Goal: Task Accomplishment & Management: Manage account settings

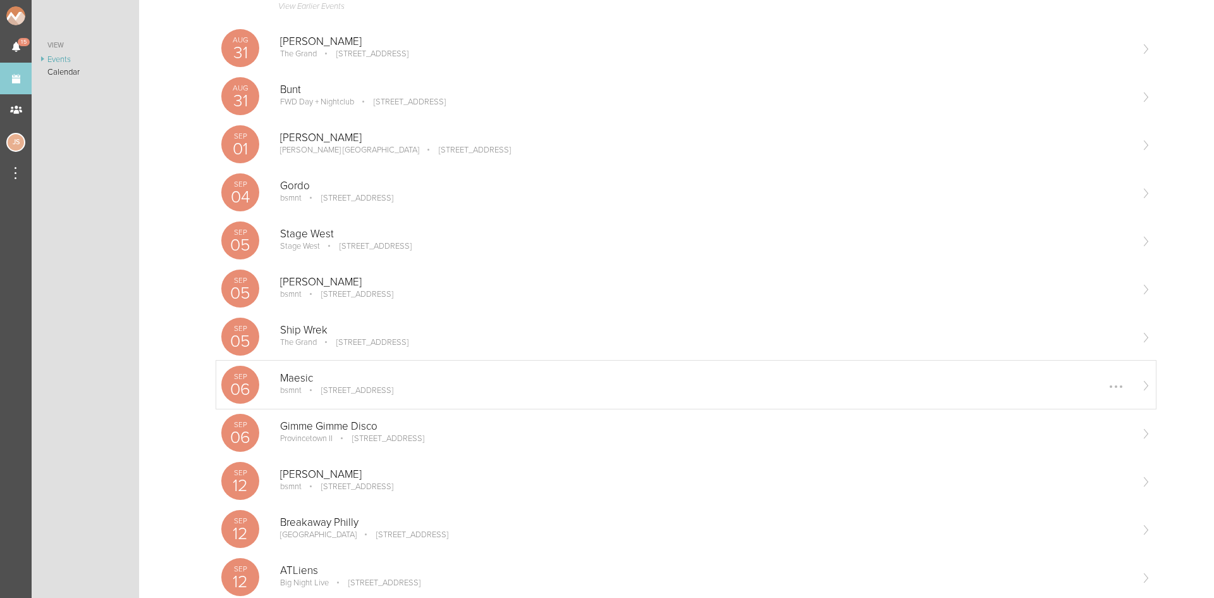
scroll to position [253, 0]
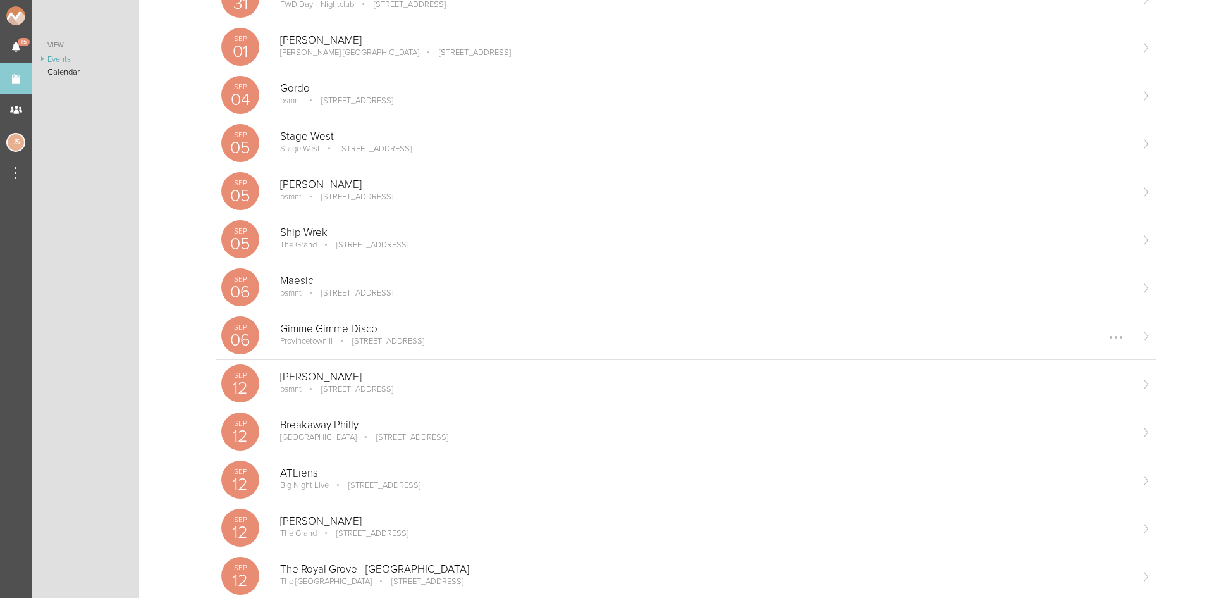
click at [329, 337] on p "Provincetown II" at bounding box center [306, 341] width 52 height 10
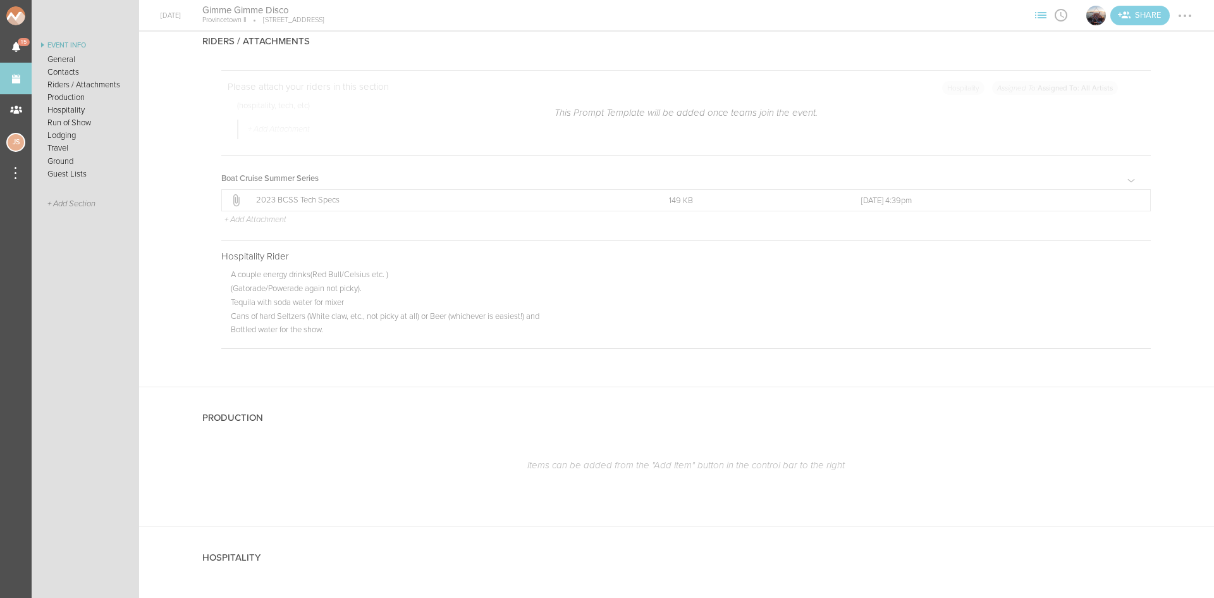
scroll to position [1518, 0]
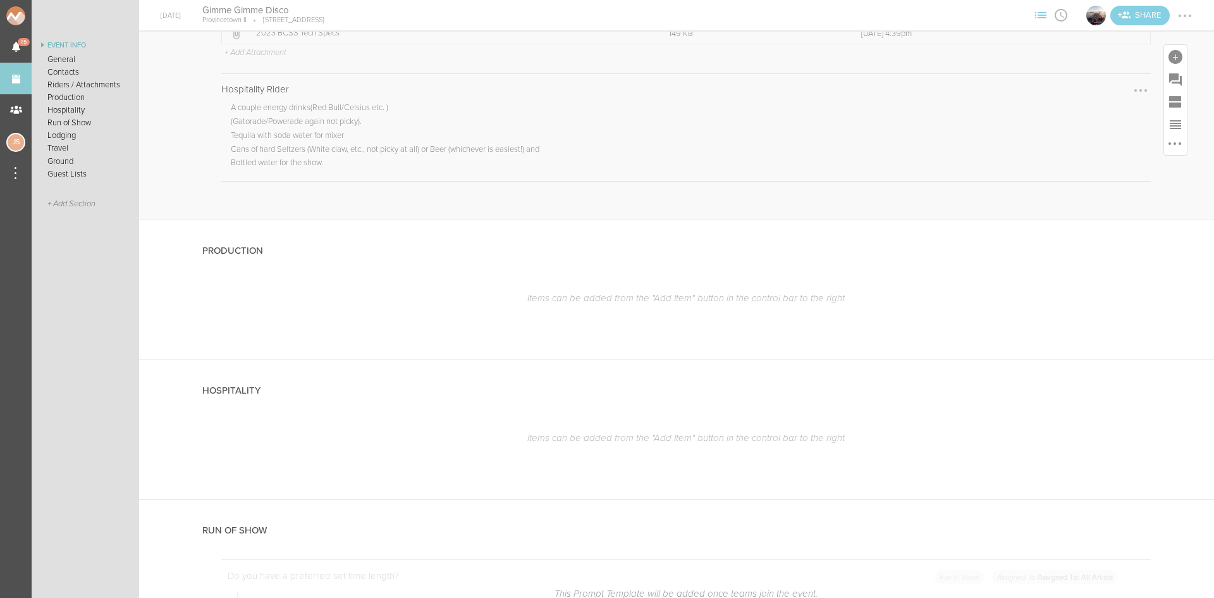
click at [1131, 89] on div at bounding box center [1141, 90] width 20 height 20
click at [1085, 98] on link "Edit Note" at bounding box center [1102, 91] width 97 height 23
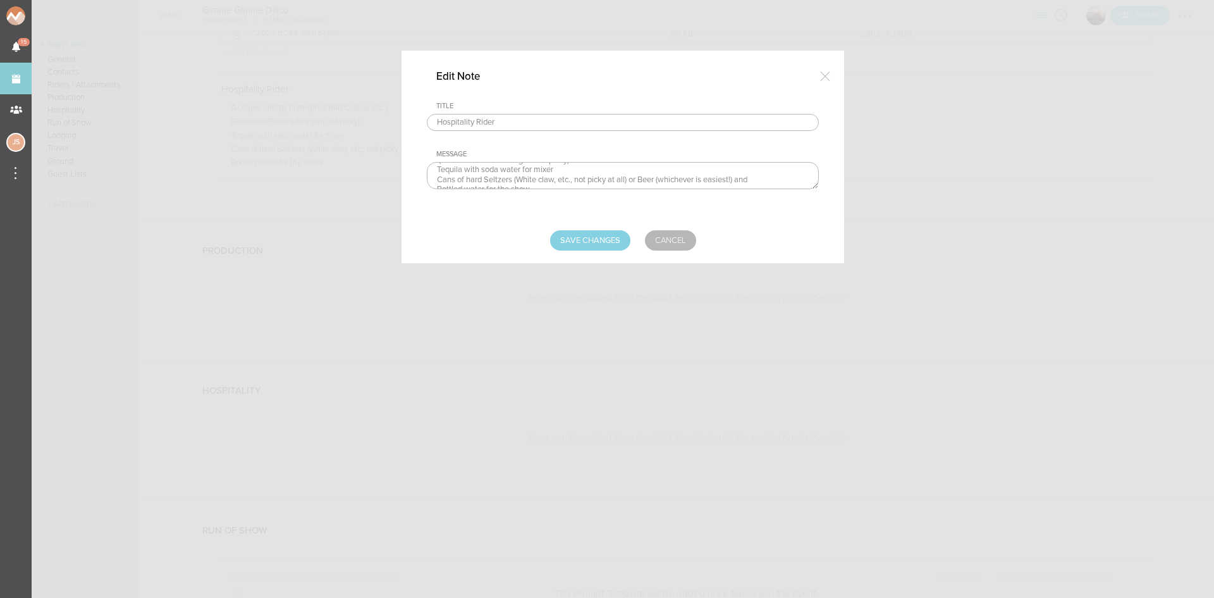
scroll to position [30, 0]
click at [622, 180] on textarea "A couple energy drinks(Red Bull/Celsius etc. ) (Gatorade/Powerade again not pic…" at bounding box center [623, 175] width 392 height 27
drag, startPoint x: 777, startPoint y: 171, endPoint x: 708, endPoint y: 178, distance: 69.3
click at [708, 178] on textarea "A couple energy drinks(Red Bull/Celsius etc. ) (Gatorade/Powerade again not pic…" at bounding box center [623, 175] width 392 height 27
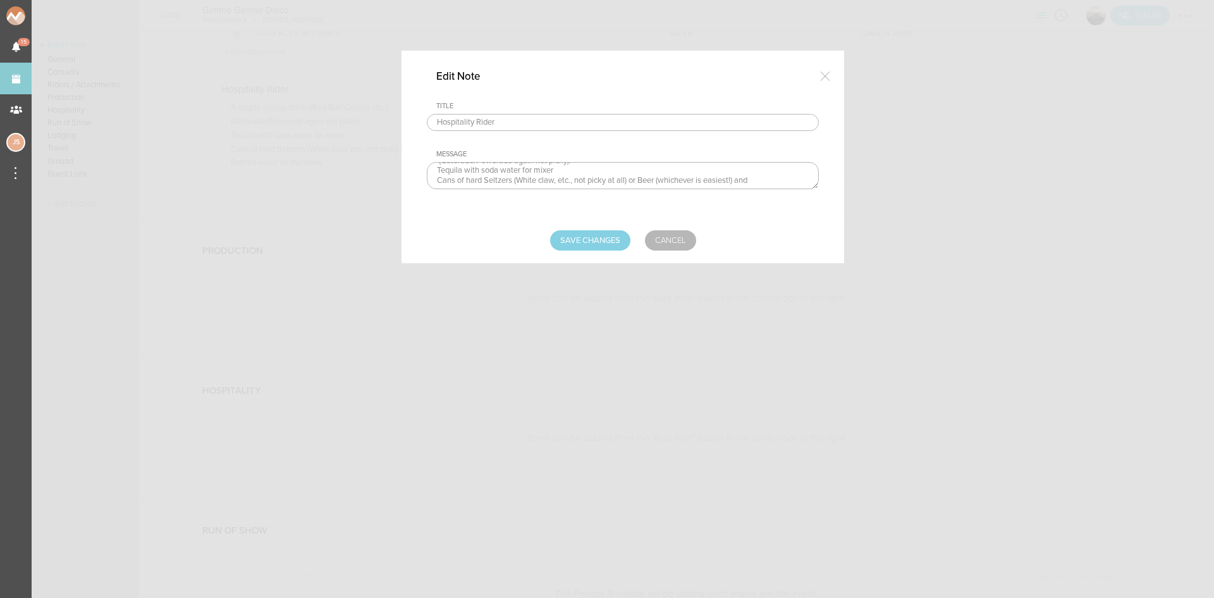
scroll to position [20, 0]
click at [746, 180] on textarea "A couple energy drinks(Red Bull/Celsius etc. ) (Gatorade/Powerade again not pic…" at bounding box center [623, 175] width 392 height 27
click at [488, 180] on textarea "A couple energy drinks(Red Bull/Celsius etc. ) (Gatorade/Powerade again not pic…" at bounding box center [623, 175] width 392 height 27
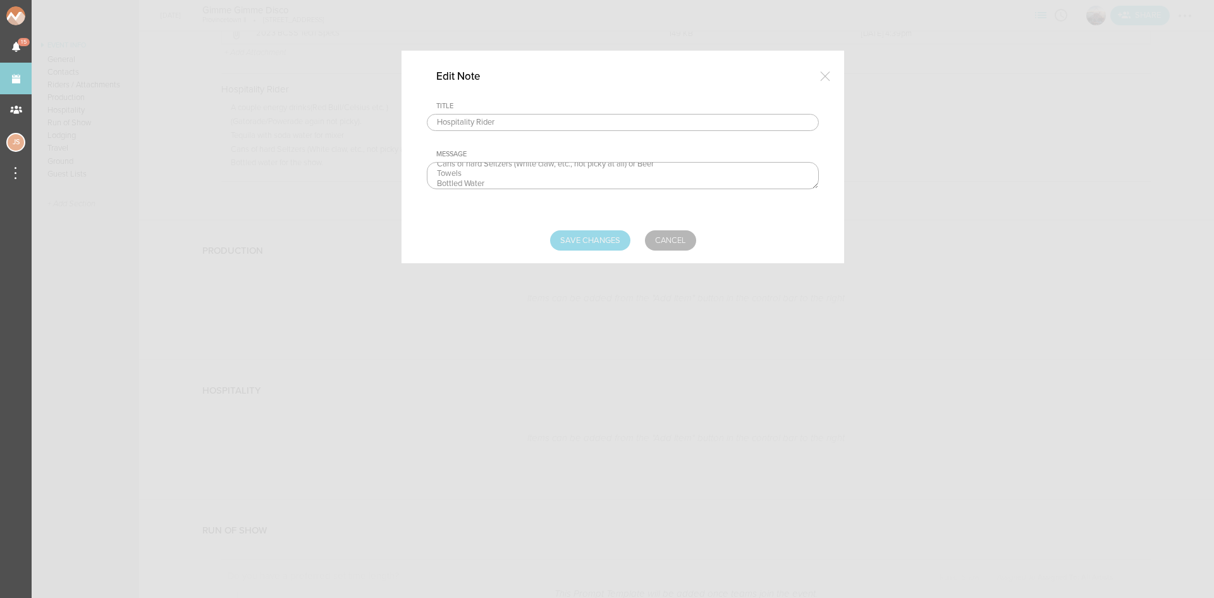
type textarea "A couple energy drinks(Red Bull/Celsius etc. ) (Gatorade/Powerade again not pic…"
click at [605, 233] on input "Save Changes" at bounding box center [590, 240] width 80 height 20
type input "Saving..."
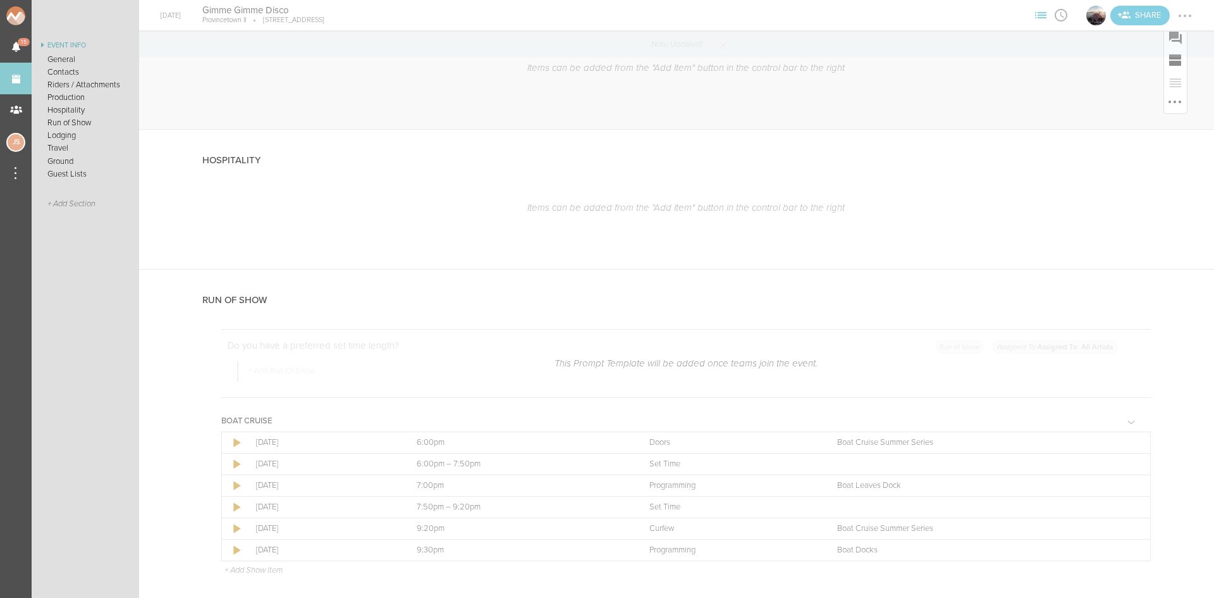
scroll to position [1771, 0]
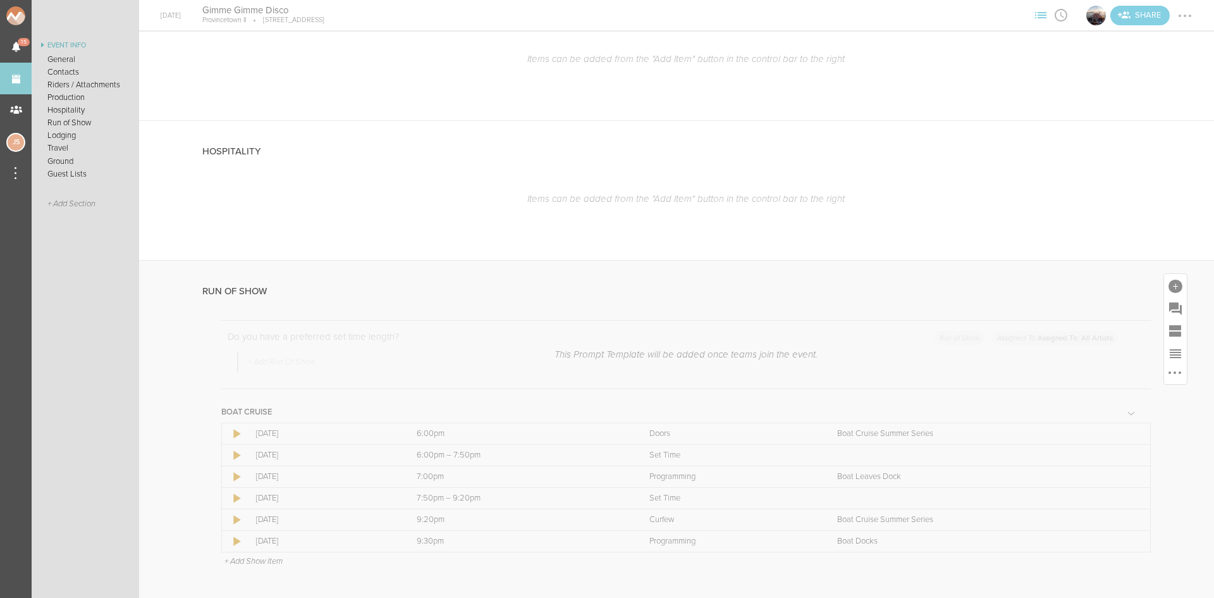
click at [268, 562] on p "+ Add Show Item" at bounding box center [254, 561] width 58 height 10
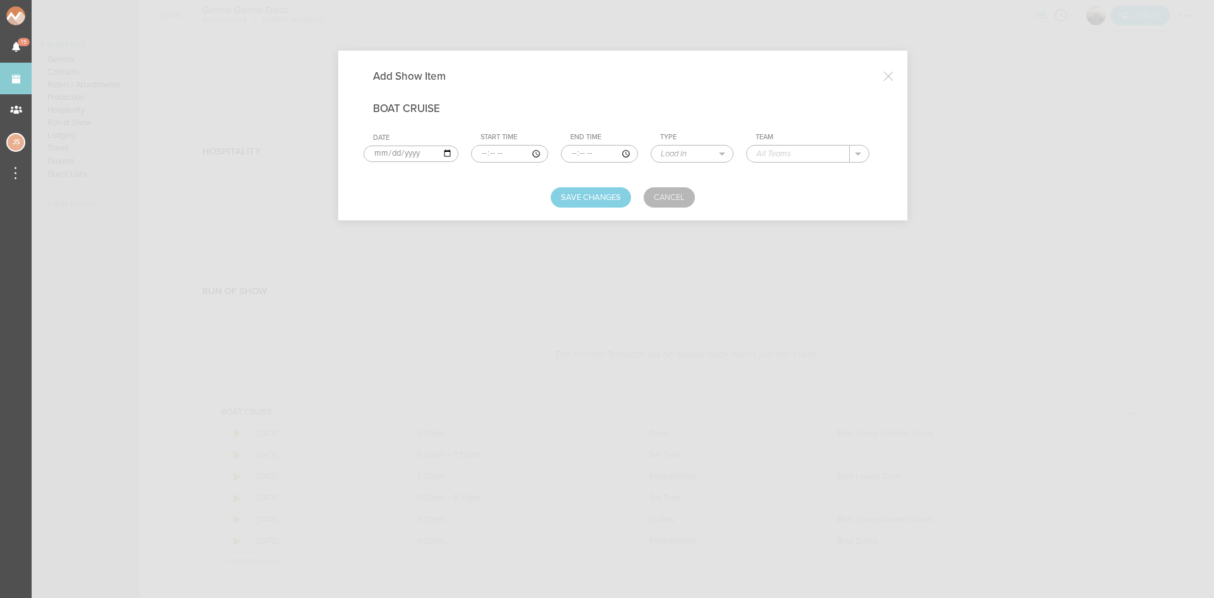
click at [481, 154] on input "time" at bounding box center [509, 154] width 77 height 18
type input "17:30"
type input "17:50"
select select "Soundcheck"
type input "GGD"
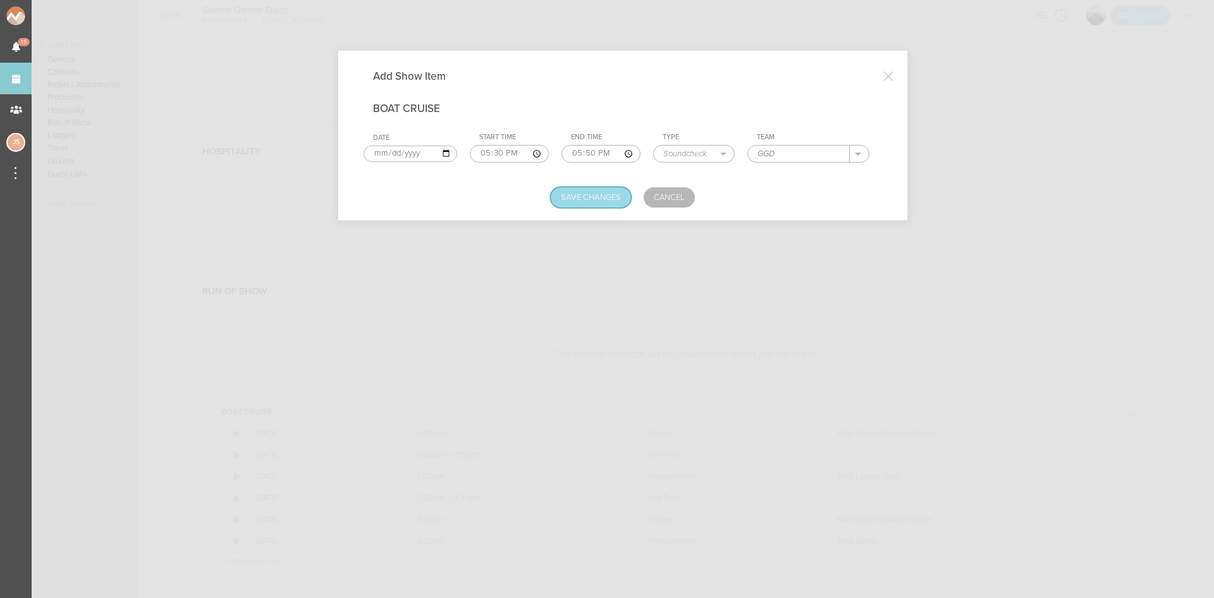
click at [586, 198] on button "Save Changes" at bounding box center [591, 197] width 80 height 20
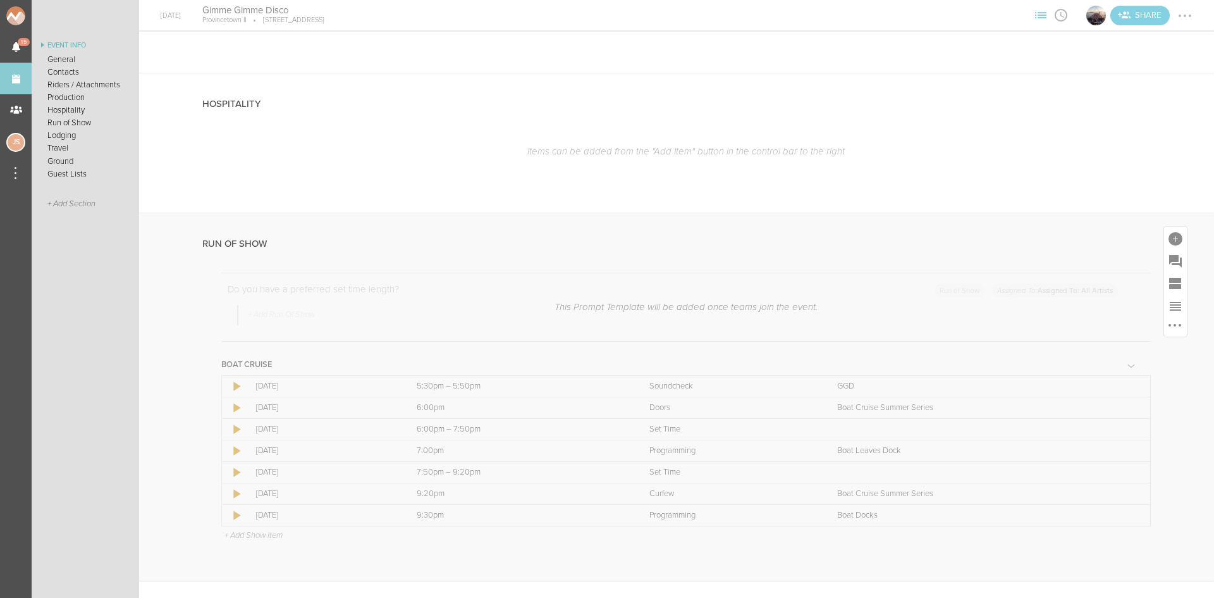
scroll to position [1961, 0]
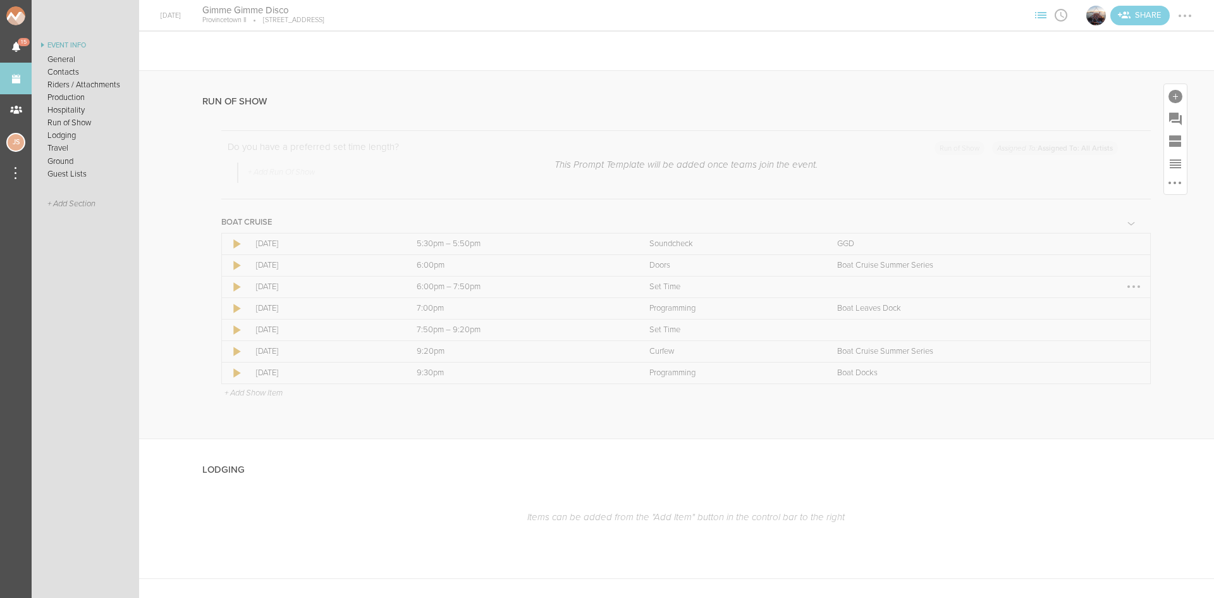
click at [1124, 281] on div at bounding box center [1134, 286] width 20 height 20
drag, startPoint x: 1096, startPoint y: 316, endPoint x: 1078, endPoint y: 299, distance: 25.5
click at [1096, 316] on link "Edit Item" at bounding box center [1095, 311] width 97 height 23
select select "Set Time"
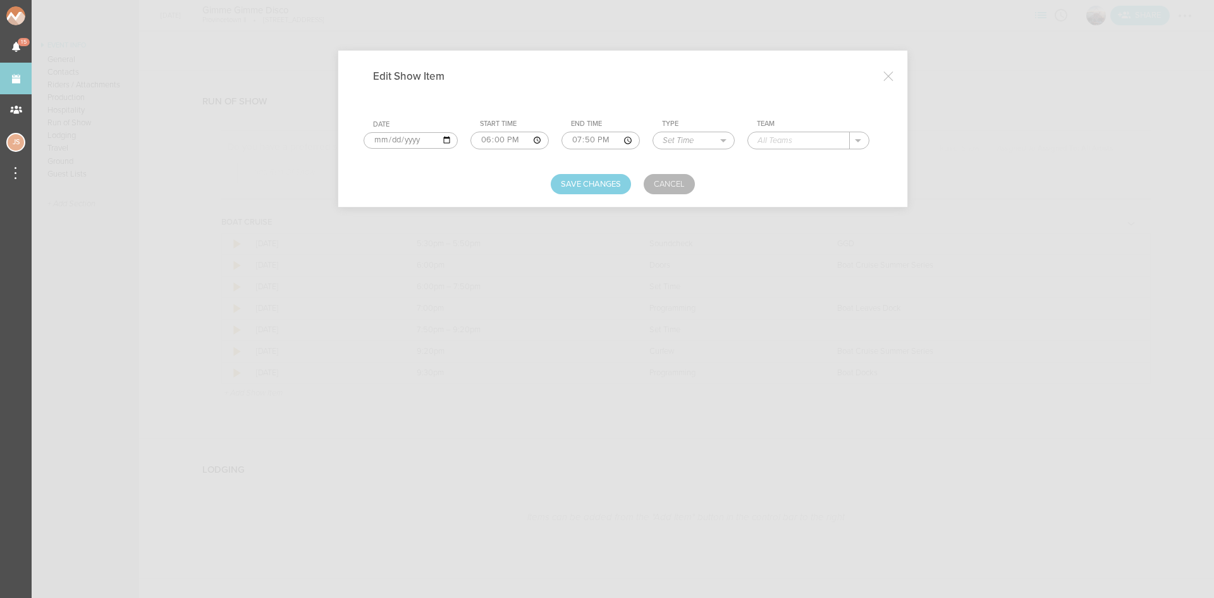
click at [586, 140] on input "19:50" at bounding box center [601, 141] width 78 height 18
type input "19:00"
click at [777, 137] on input "text" at bounding box center [799, 140] width 102 height 16
type input "House Playlist"
click at [581, 183] on button "Save Changes" at bounding box center [591, 184] width 80 height 20
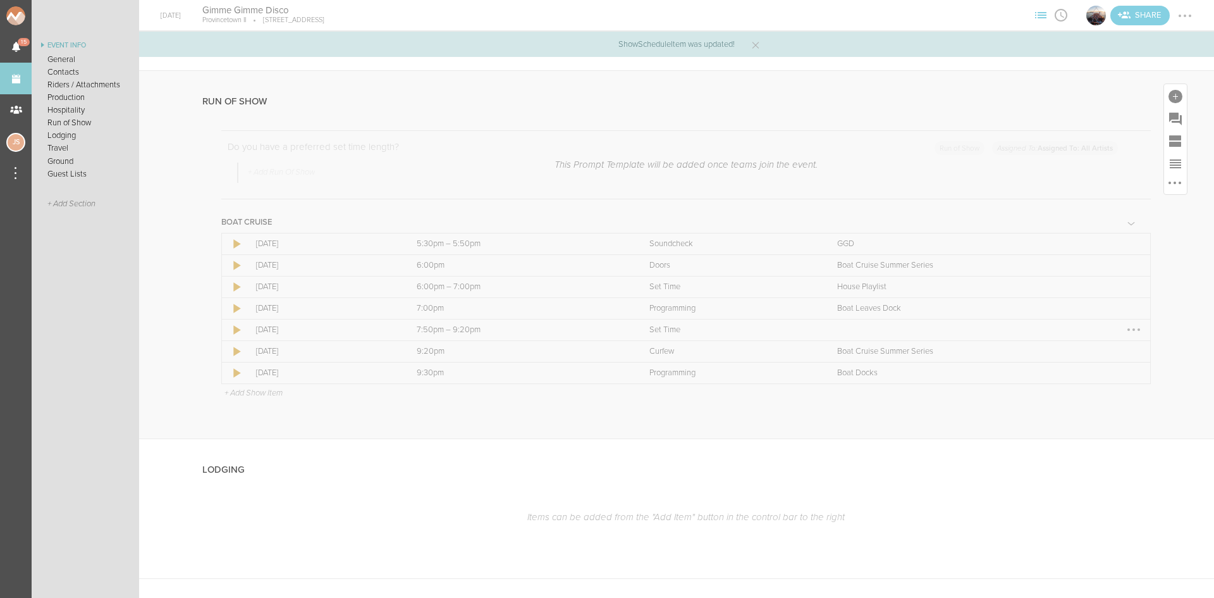
click at [1128, 328] on div at bounding box center [1134, 329] width 20 height 20
click at [1099, 352] on link "Edit Item" at bounding box center [1095, 354] width 97 height 23
select select "Set Time"
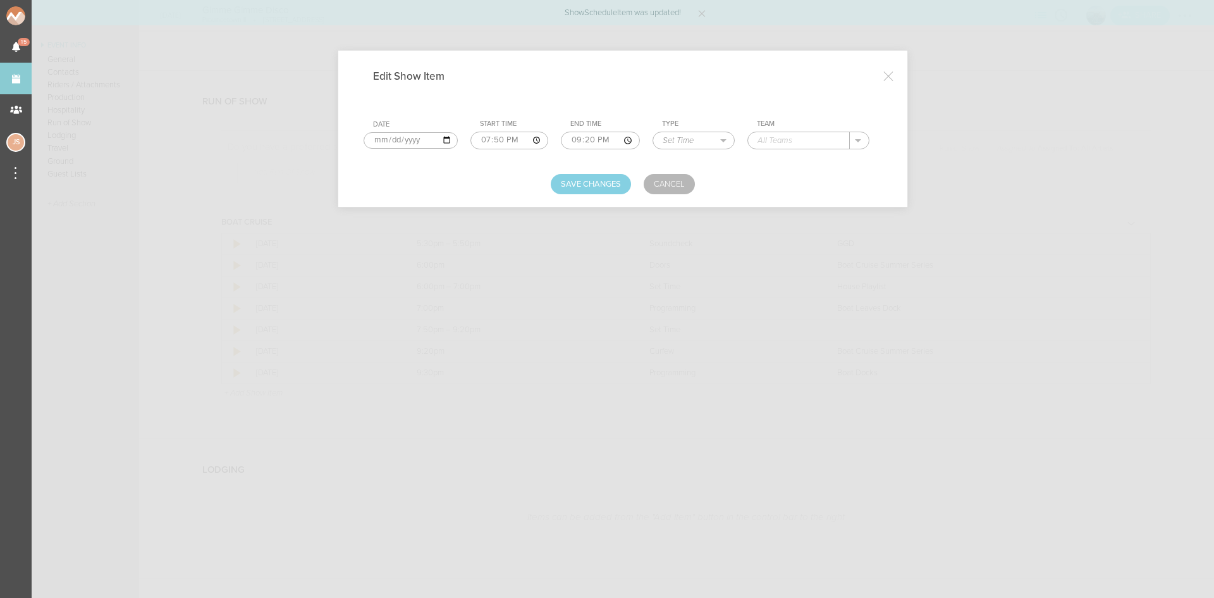
click at [497, 142] on input "19:50" at bounding box center [510, 141] width 78 height 18
type input "19:00"
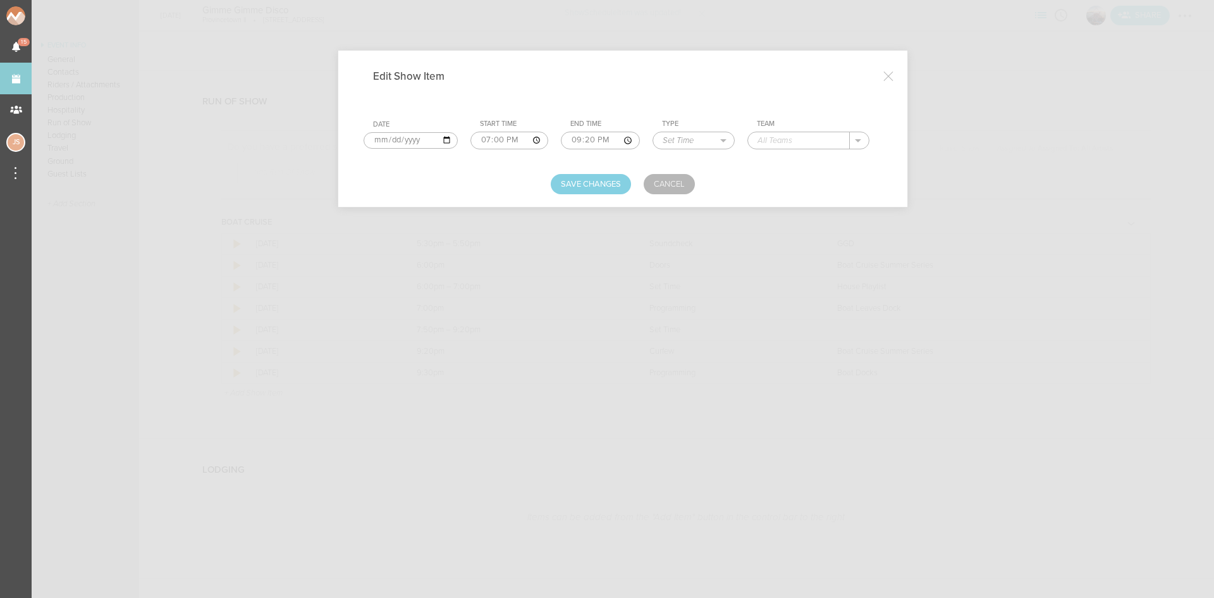
click at [789, 135] on input "text" at bounding box center [799, 140] width 102 height 16
type input "Gimme Gimme Disco"
click at [602, 186] on button "Save Changes" at bounding box center [591, 184] width 80 height 20
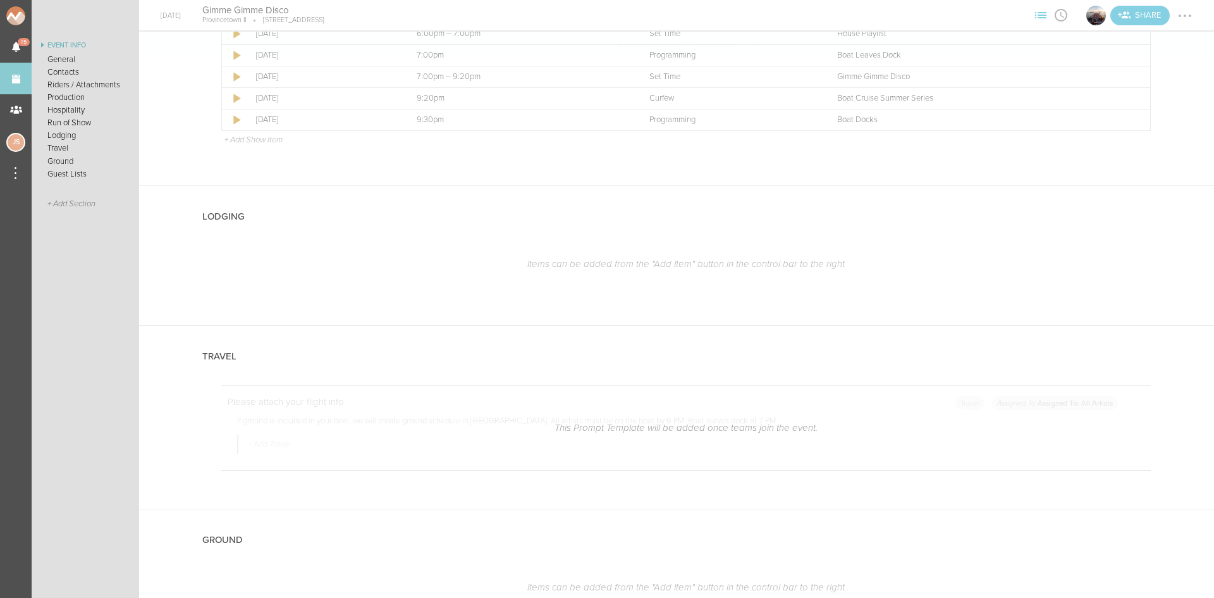
scroll to position [2429, 0]
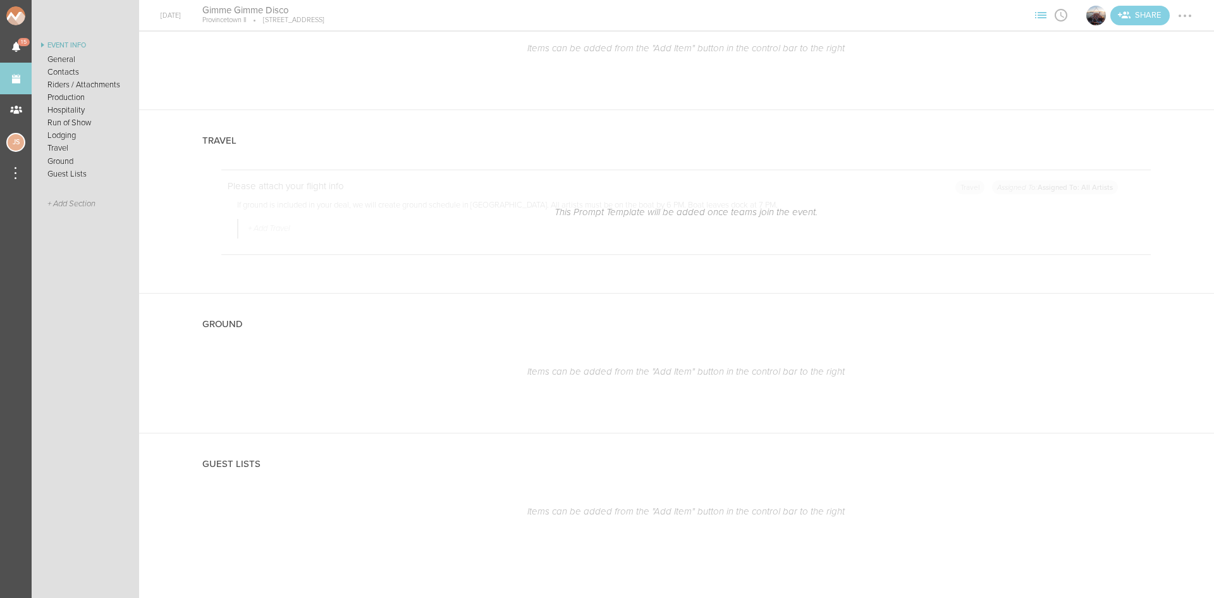
click at [1187, 13] on div at bounding box center [1185, 16] width 20 height 20
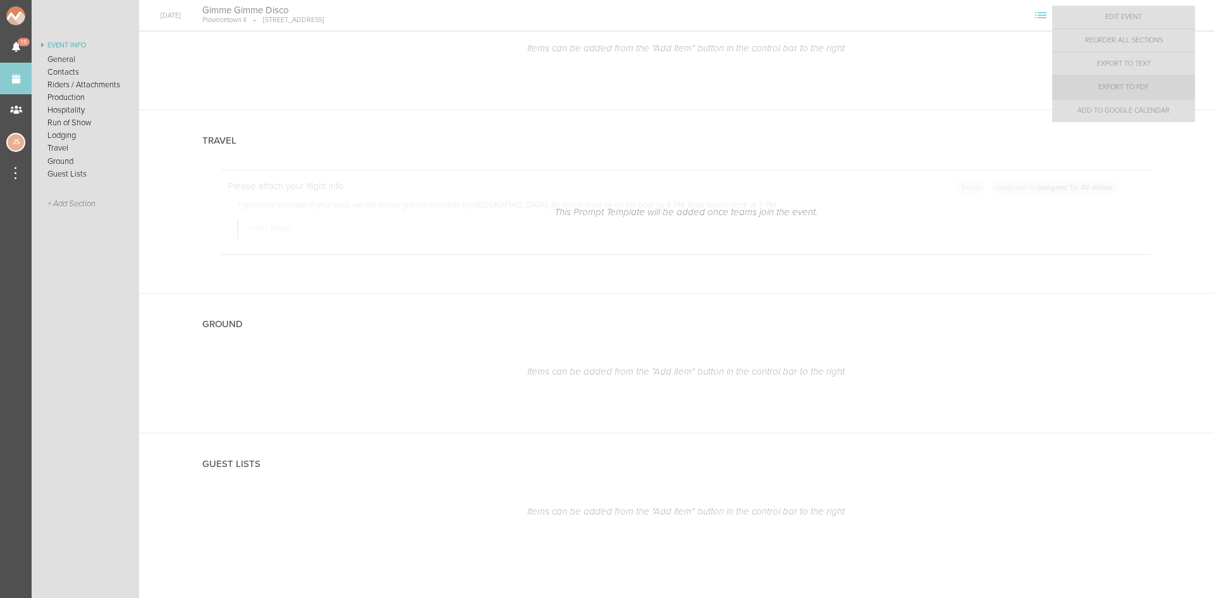
click at [1170, 83] on link "Export to PDF" at bounding box center [1123, 87] width 143 height 23
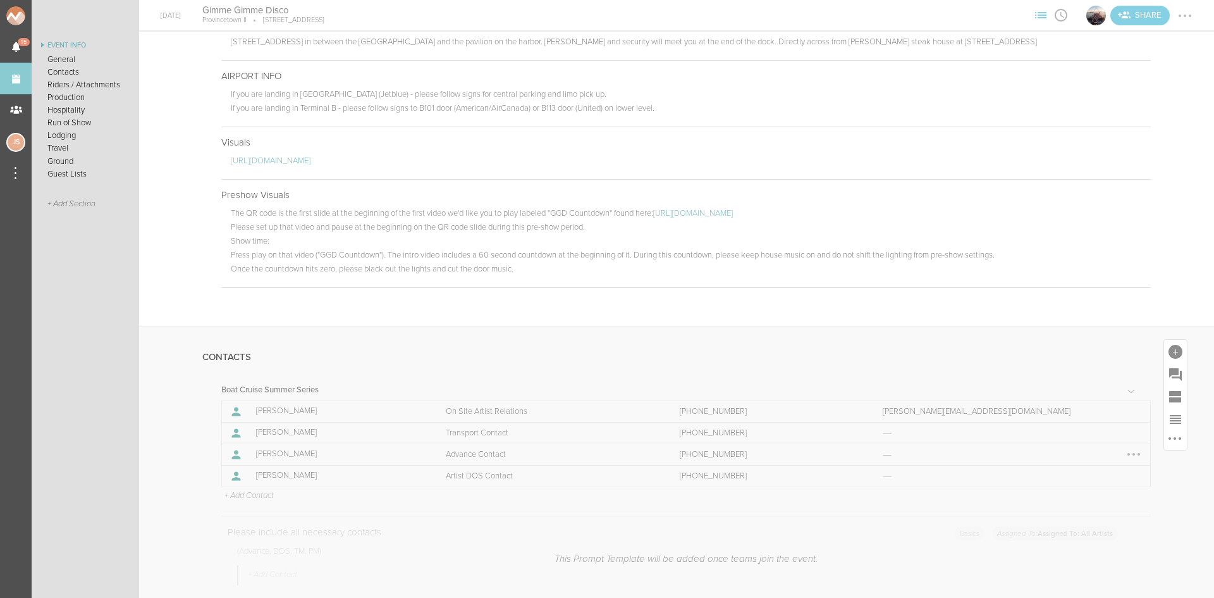
scroll to position [658, 0]
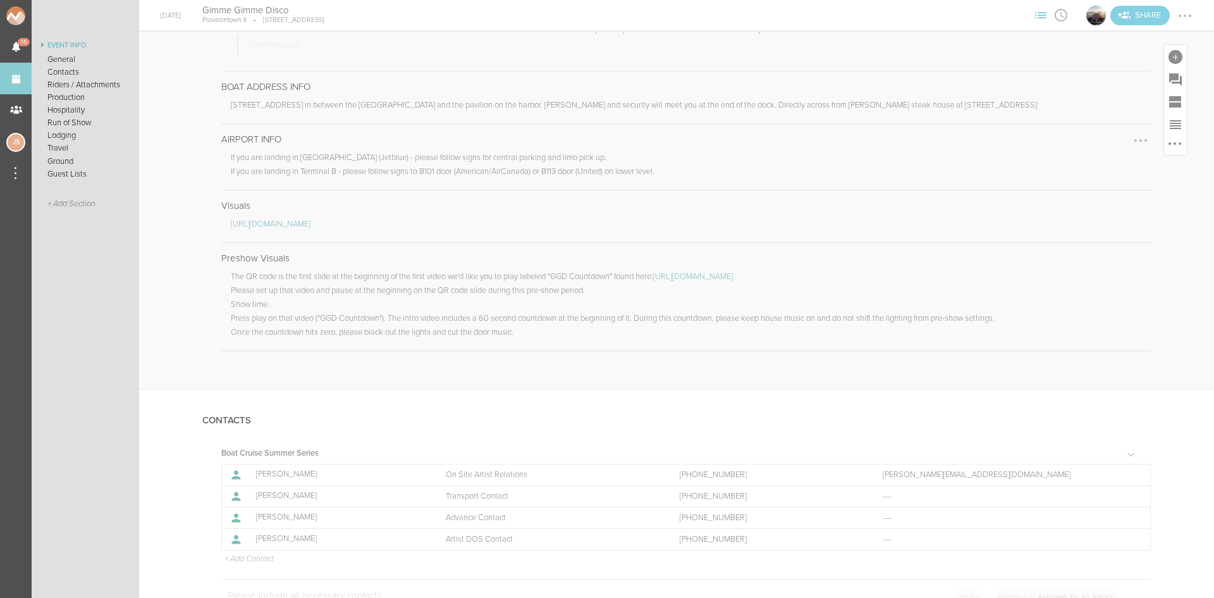
click at [1137, 135] on div at bounding box center [1141, 140] width 20 height 20
click at [1112, 171] on link "Remove Note" at bounding box center [1102, 165] width 97 height 23
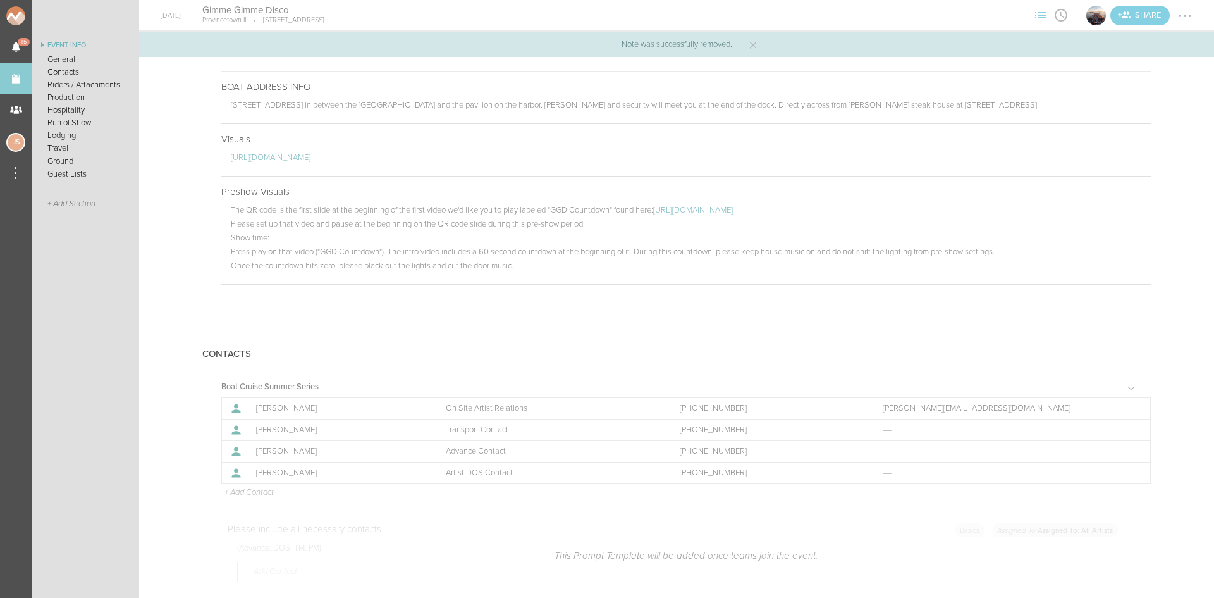
click at [1178, 13] on div at bounding box center [1185, 16] width 20 height 20
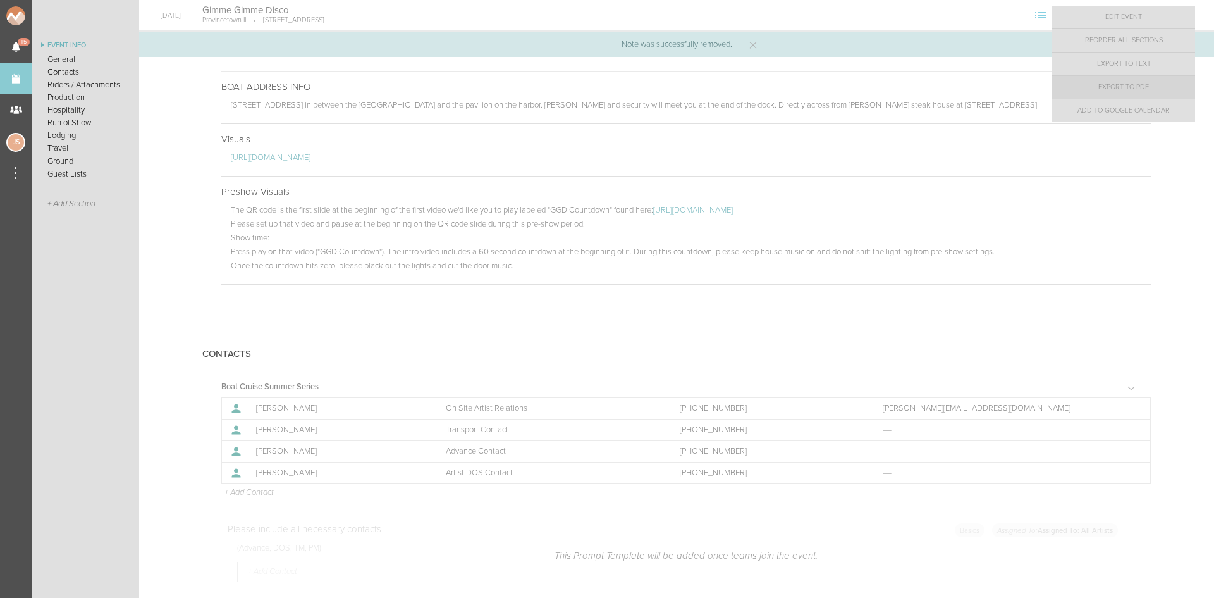
click at [1143, 82] on link "Export to PDF" at bounding box center [1123, 87] width 143 height 23
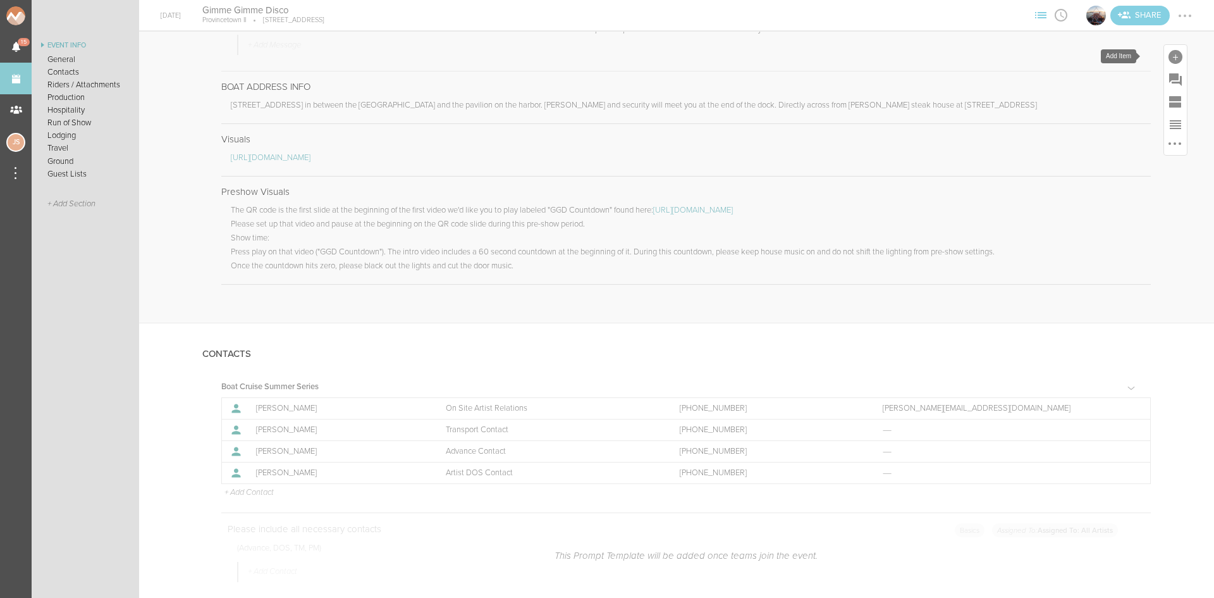
click at [1169, 56] on div at bounding box center [1176, 57] width 14 height 14
click at [992, 257] on icon at bounding box center [998, 250] width 25 height 25
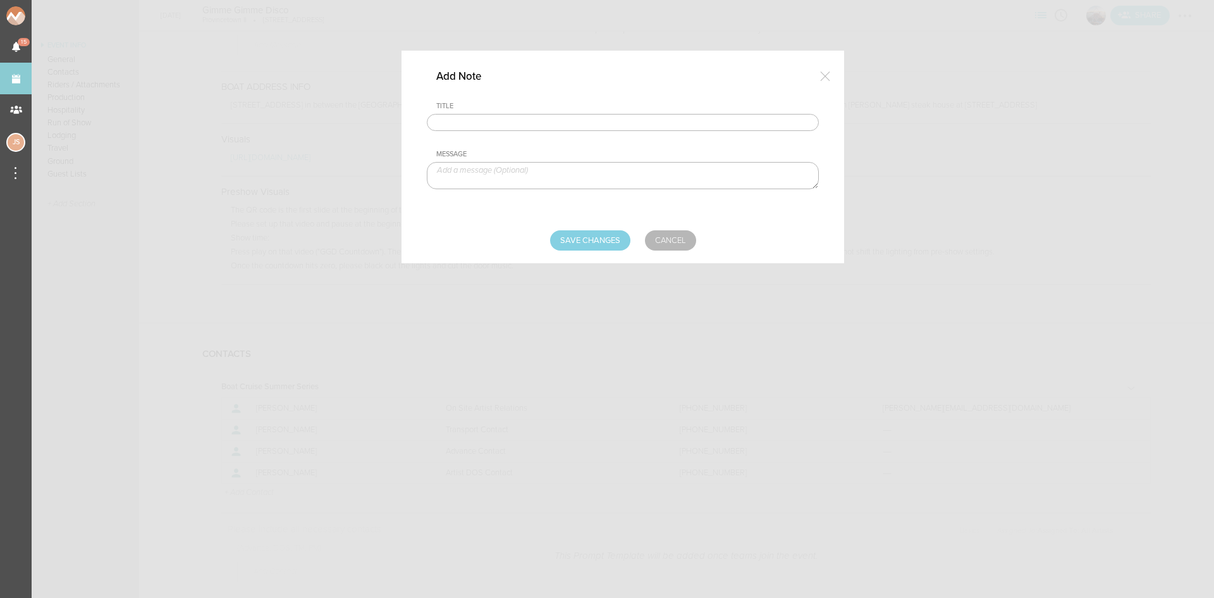
click at [590, 127] on input "text" at bounding box center [623, 123] width 392 height 18
type input "GGD Countdown"
paste textarea "https://drive.google.com/drive/folders/1aLZOiX5_OlALWuN3axDM6mKB0MWhjzdA"
type textarea "https://drive.google.com/drive/folders/1aLZOiX5_OlALWuN3axDM6mKB0MWhjzdA"
drag, startPoint x: 597, startPoint y: 237, endPoint x: 644, endPoint y: 231, distance: 47.1
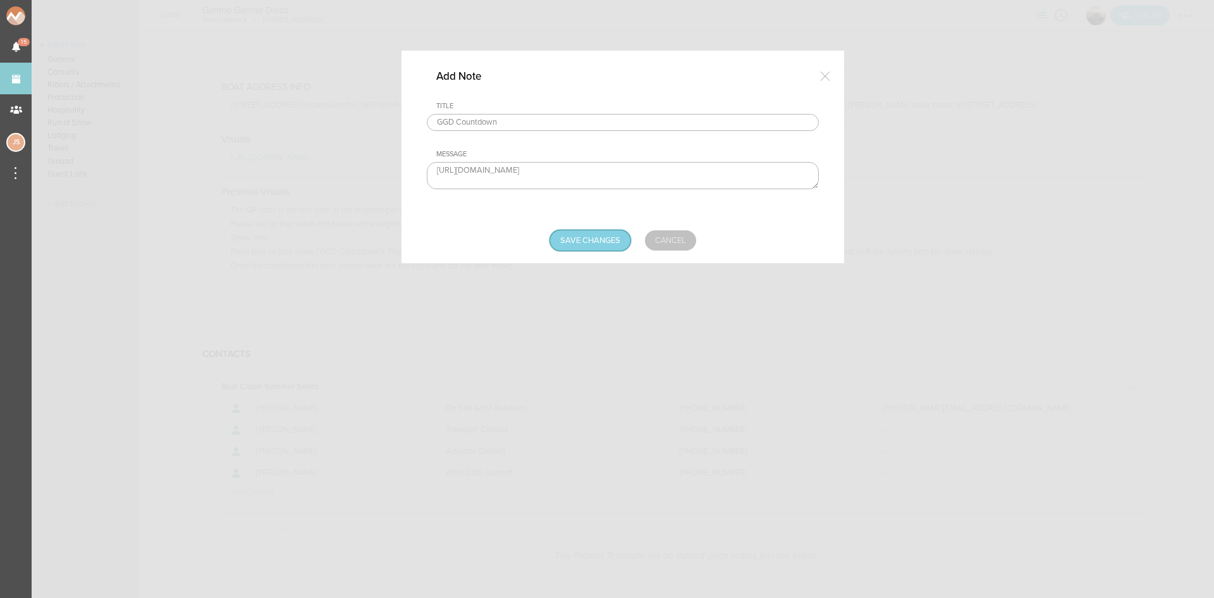
click at [597, 237] on input "Save Changes" at bounding box center [590, 240] width 80 height 20
type input "Saving..."
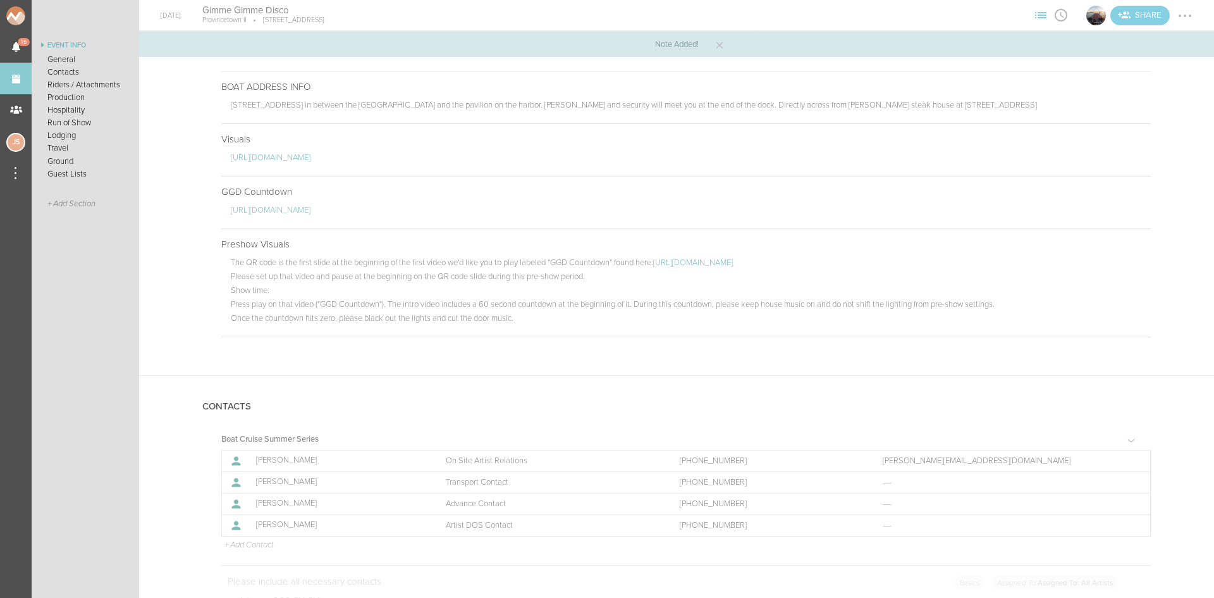
click at [1182, 16] on div at bounding box center [1185, 16] width 20 height 20
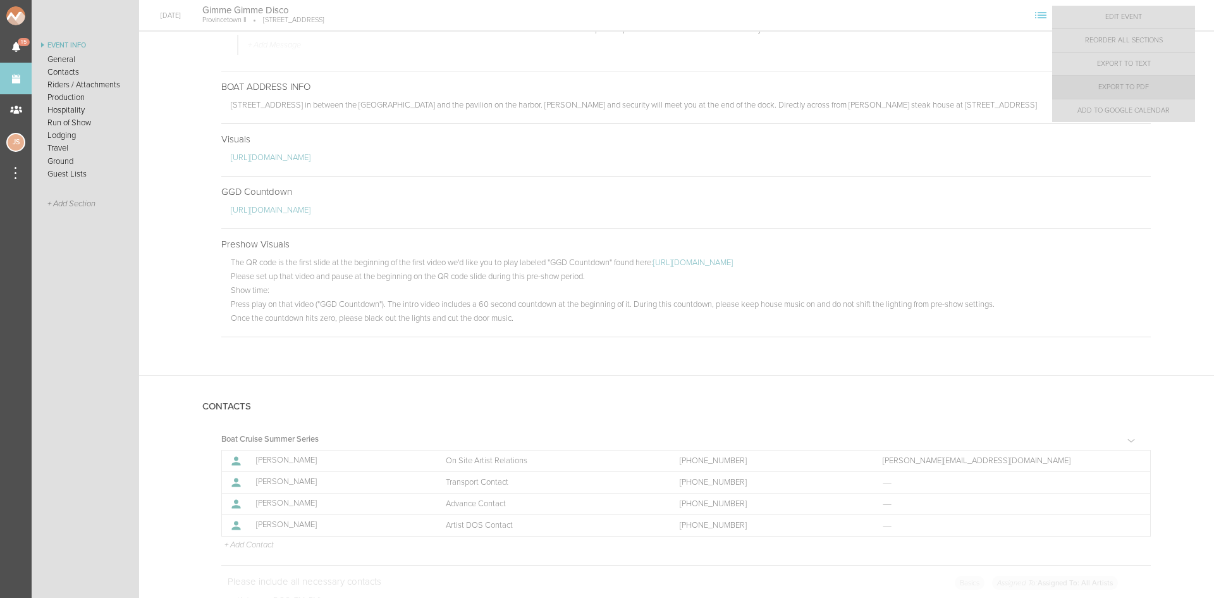
click at [1151, 85] on link "Export to PDF" at bounding box center [1123, 87] width 143 height 23
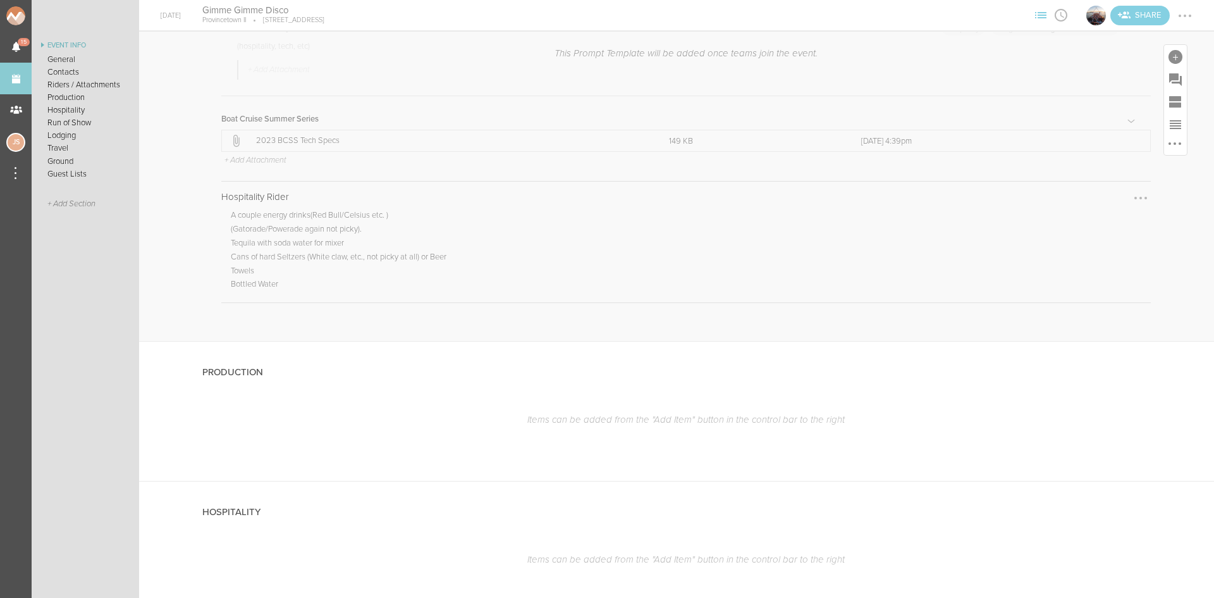
scroll to position [1417, 0]
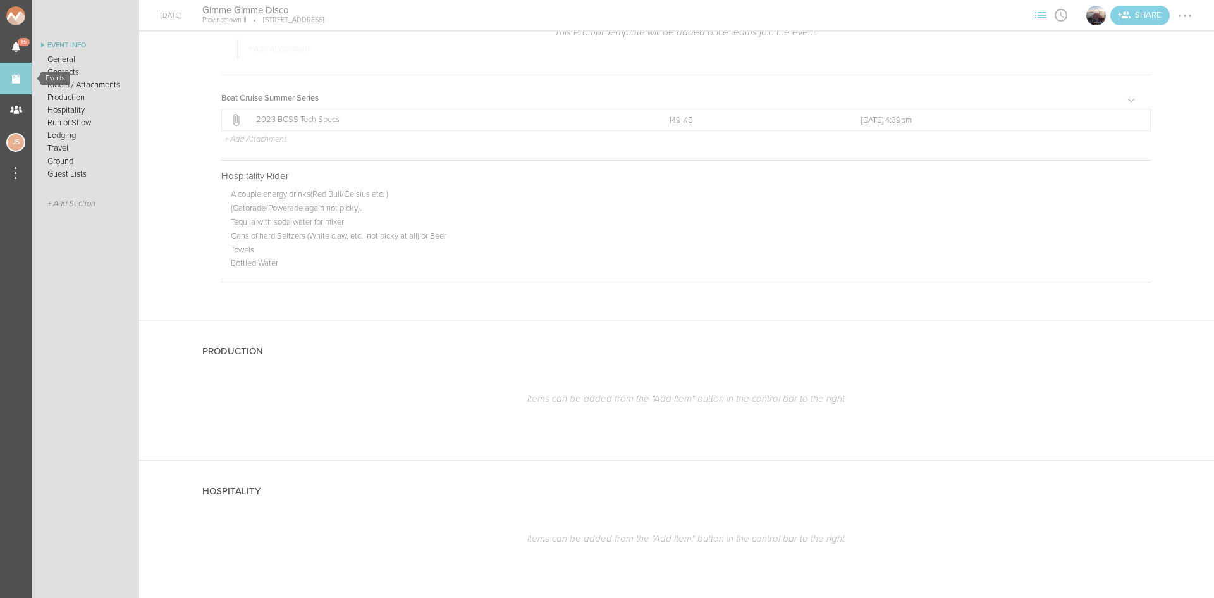
click at [10, 76] on link "Events" at bounding box center [16, 79] width 32 height 32
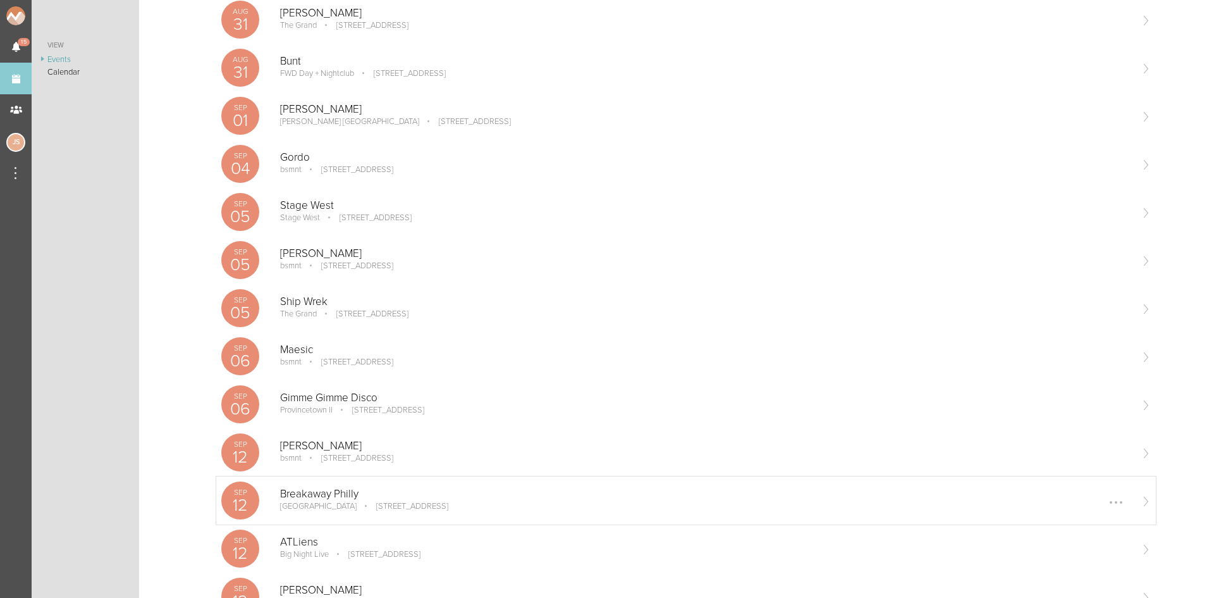
scroll to position [190, 0]
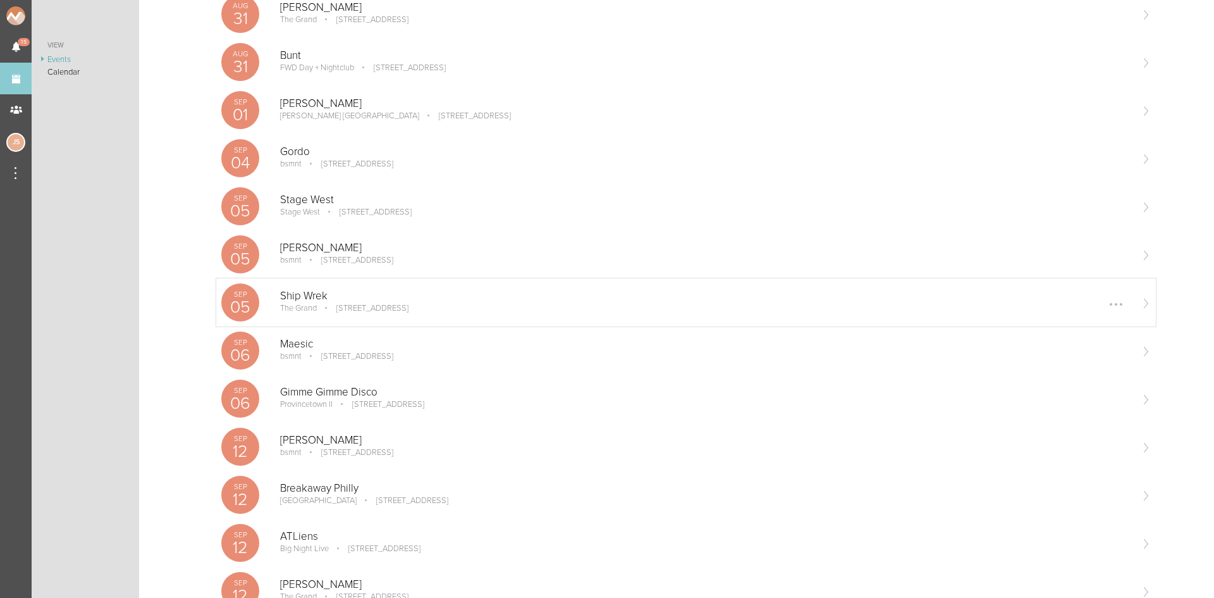
click at [367, 295] on p "Ship Wrek" at bounding box center [705, 296] width 851 height 13
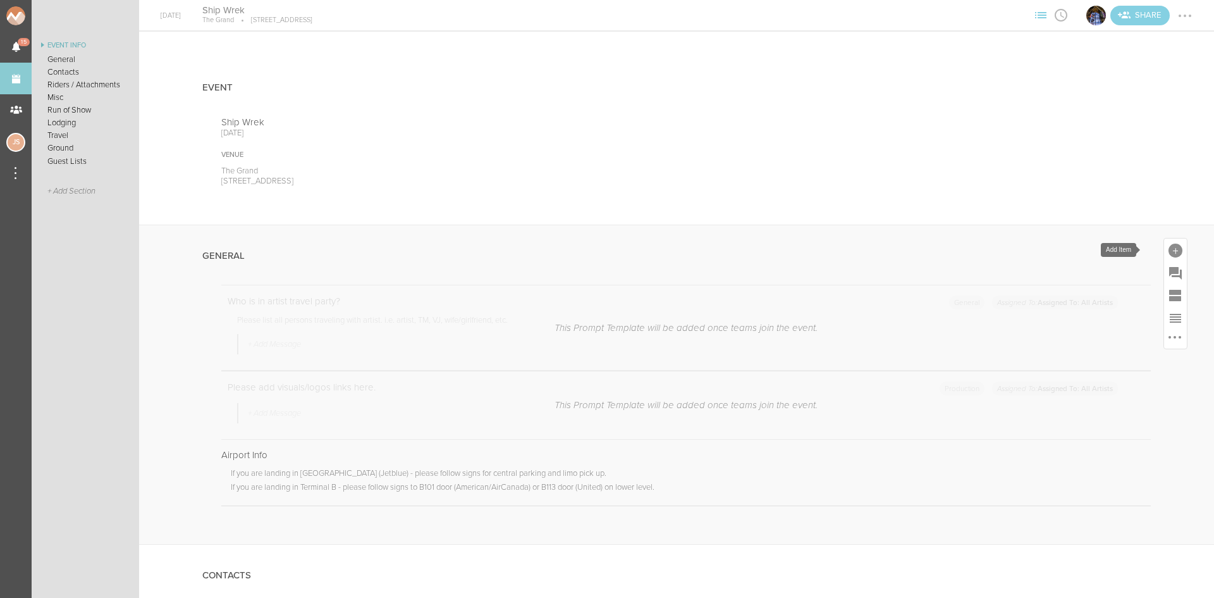
click at [1169, 254] on div at bounding box center [1176, 251] width 14 height 14
drag, startPoint x: 983, startPoint y: 444, endPoint x: 802, endPoint y: 362, distance: 198.4
click at [986, 444] on icon at bounding box center [998, 443] width 25 height 25
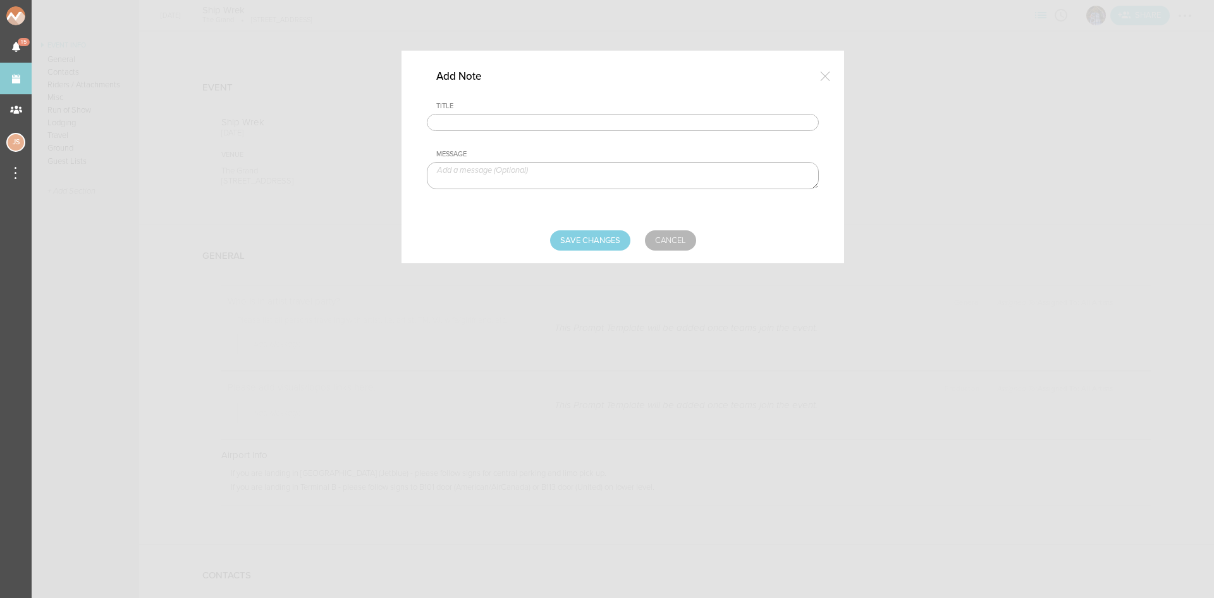
click at [491, 120] on input "text" at bounding box center [623, 123] width 392 height 18
type input "Travel Party"
paste textarea "Collin Maguire, Tripp Churchill, Media TBC"
click at [555, 176] on textarea "Collin Maguire, Tripp Churchill, Media TBC" at bounding box center [623, 175] width 392 height 27
drag, startPoint x: 495, startPoint y: 167, endPoint x: 494, endPoint y: 146, distance: 20.9
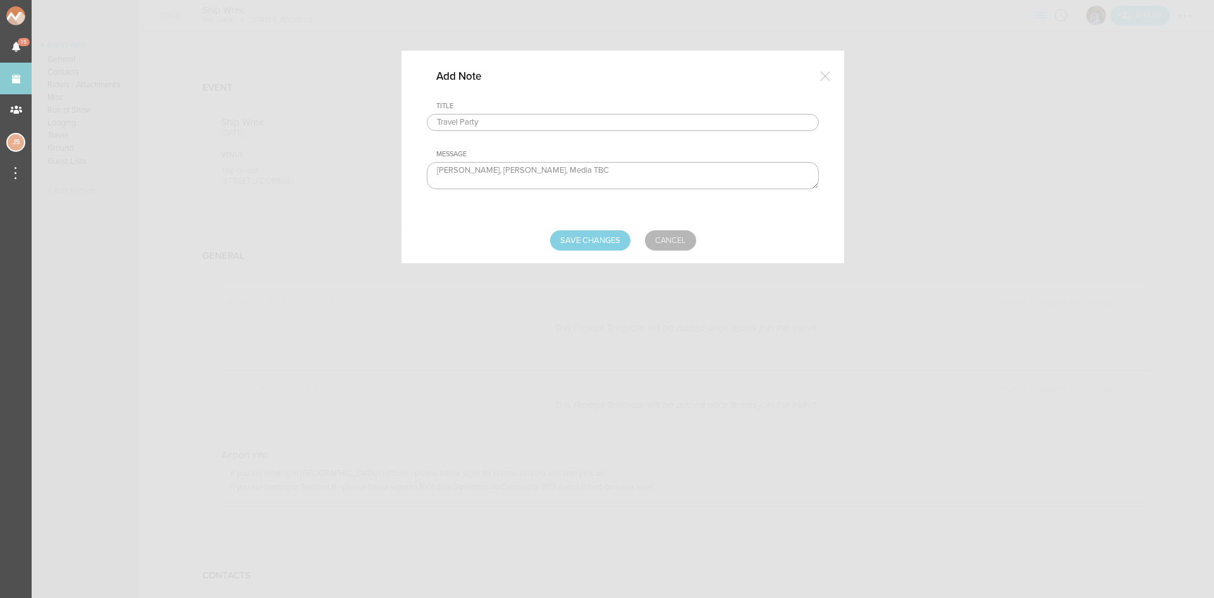
click at [494, 166] on textarea "Collin Maguire, Tripp Churchill, Media TBC" at bounding box center [623, 175] width 392 height 27
click at [493, 177] on textarea "Collin Maguire Tripp Churchill, Media TBC" at bounding box center [623, 175] width 392 height 27
click at [508, 170] on textarea "Collin Maguire Tripp Churchill Media TBC" at bounding box center [623, 175] width 392 height 27
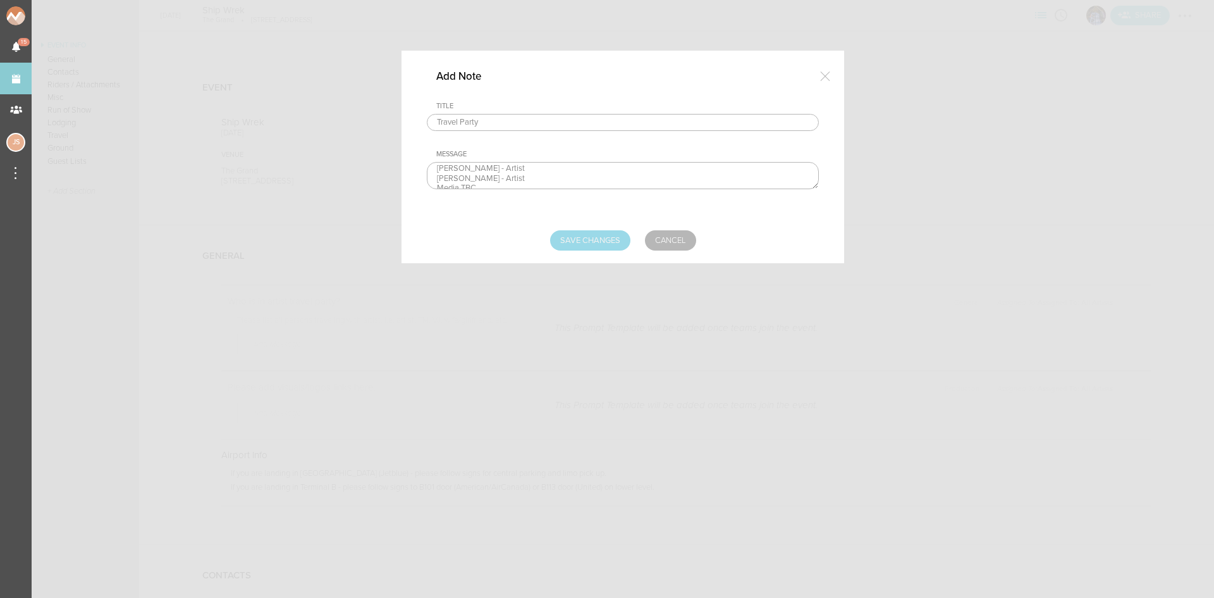
type textarea "Collin Maguire - Artist Tripp Churchill - Artist Media TBC"
click at [584, 237] on input "Save Changes" at bounding box center [590, 240] width 80 height 20
type input "Saving..."
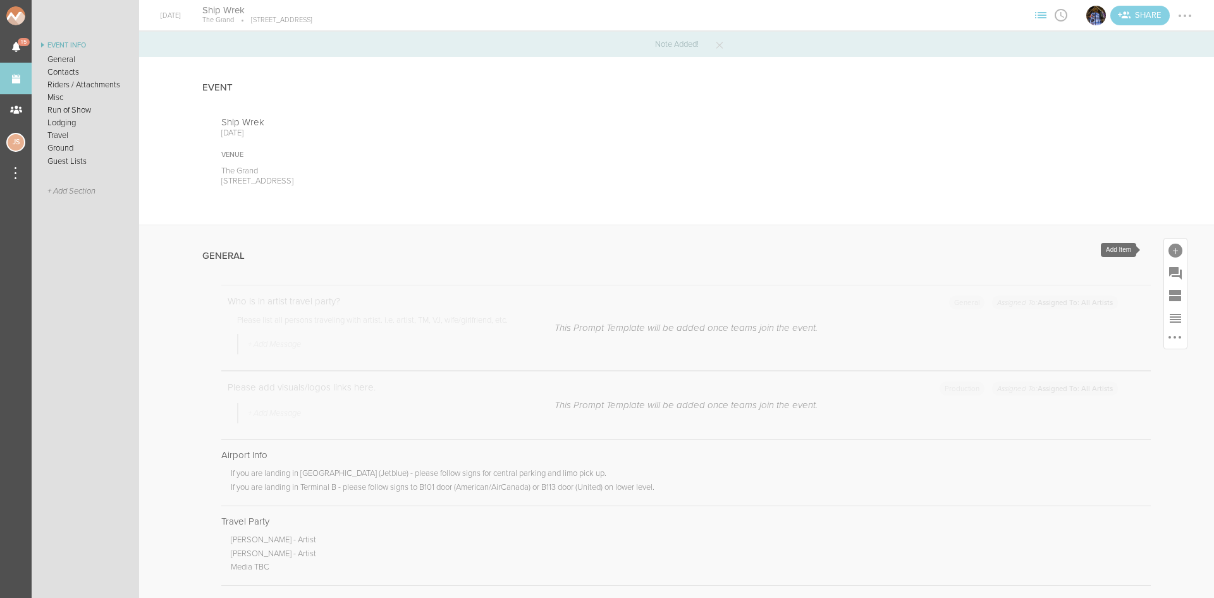
click at [1169, 254] on div at bounding box center [1176, 251] width 14 height 14
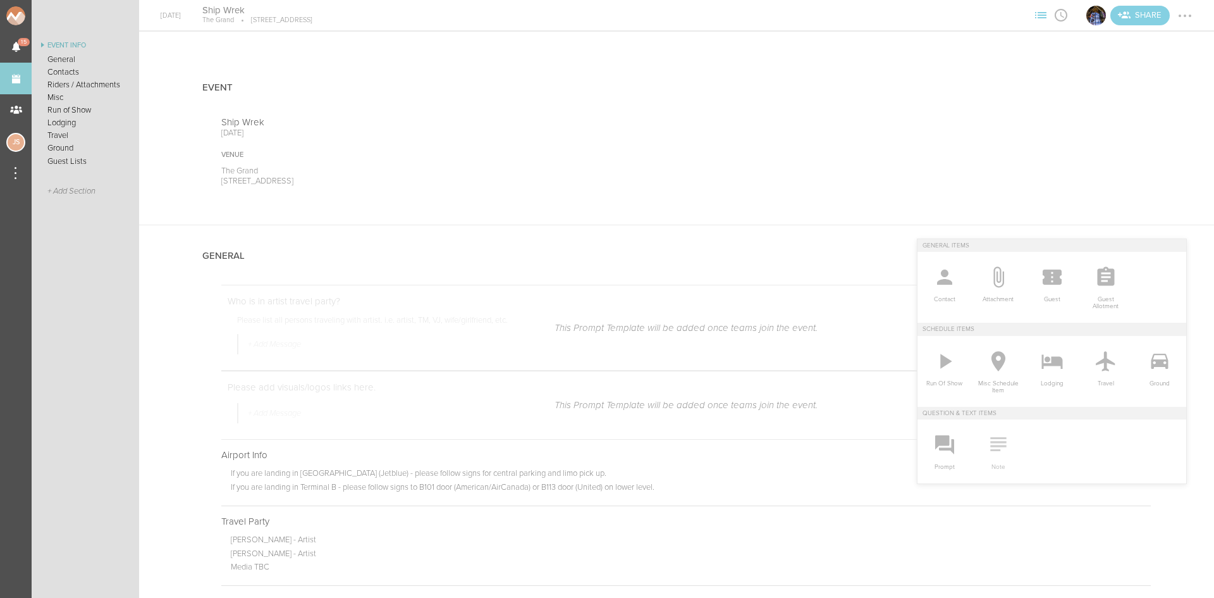
click at [986, 435] on icon at bounding box center [998, 443] width 25 height 25
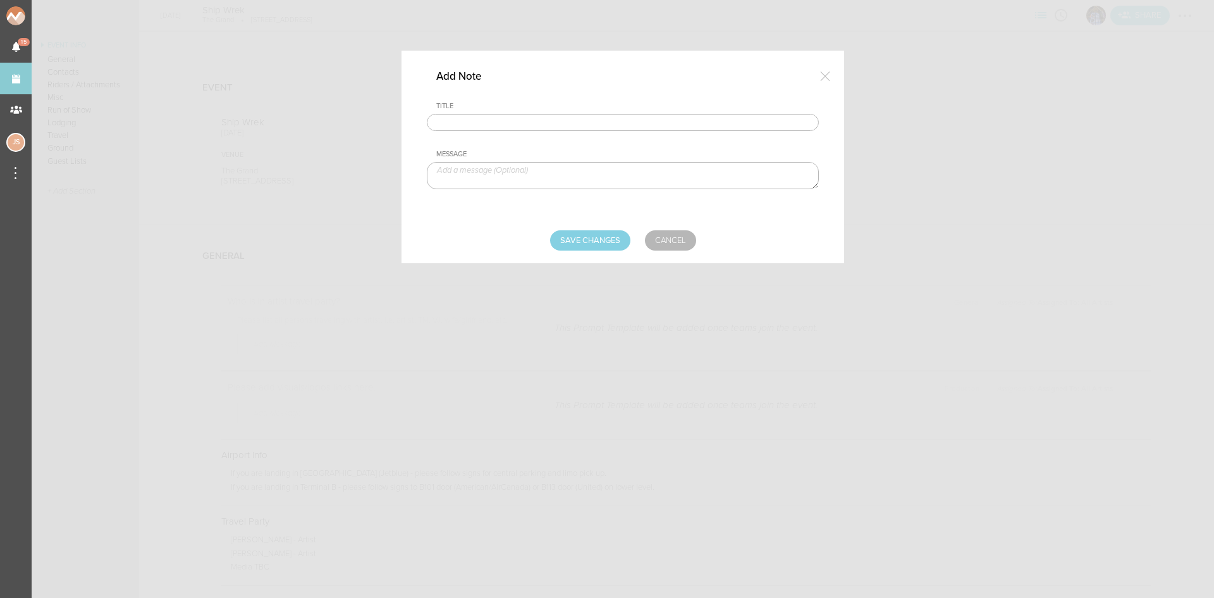
click at [545, 121] on input "text" at bounding box center [623, 123] width 392 height 18
type input "Visuals"
click at [520, 171] on textarea at bounding box center [623, 175] width 392 height 27
paste textarea "https://www.dropbox.com/scl/fo/dnj8tipbfay0ywg5bw2gy/AK060_AILUvigQqqduMlgWw?rl…"
type textarea "https://www.dropbox.com/scl/fo/dnj8tipbfay0ywg5bw2gy/AK060_AILUvigQqqduMlgWw?rl…"
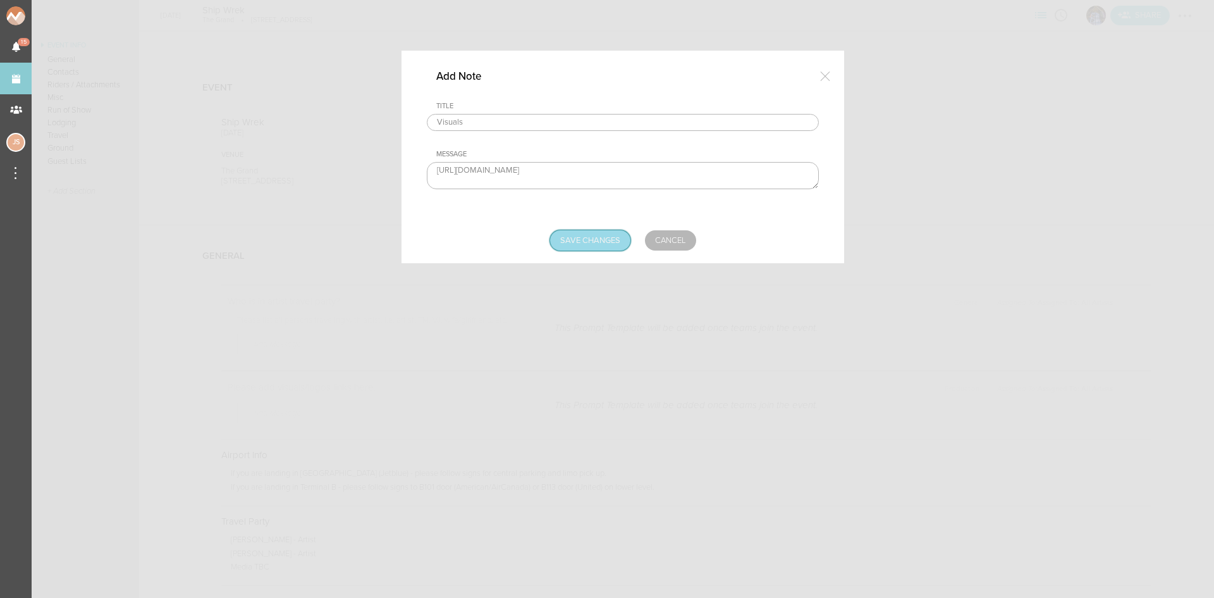
click at [573, 231] on input "Save Changes" at bounding box center [590, 240] width 80 height 20
type input "Saving..."
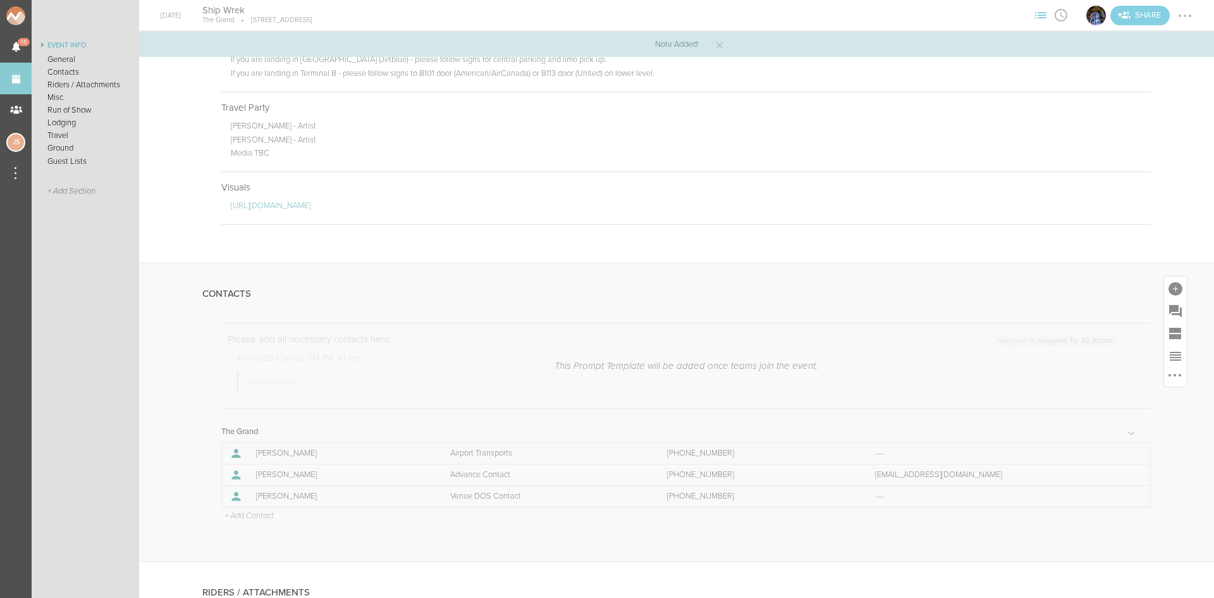
scroll to position [443, 0]
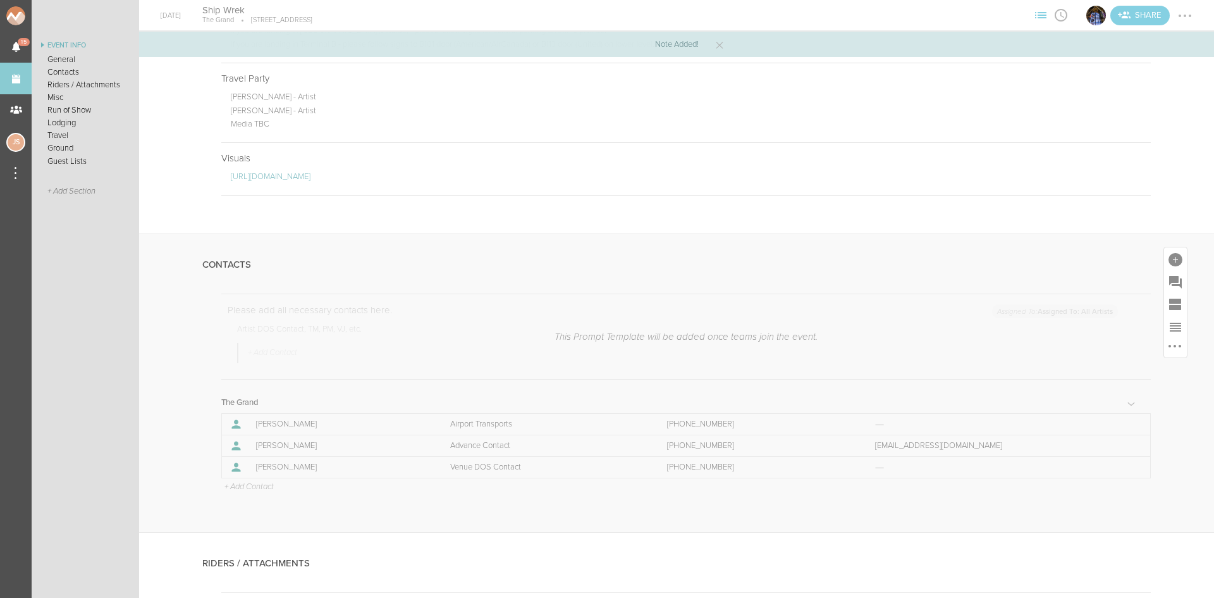
click at [255, 483] on p "+ Add Contact" at bounding box center [248, 487] width 51 height 10
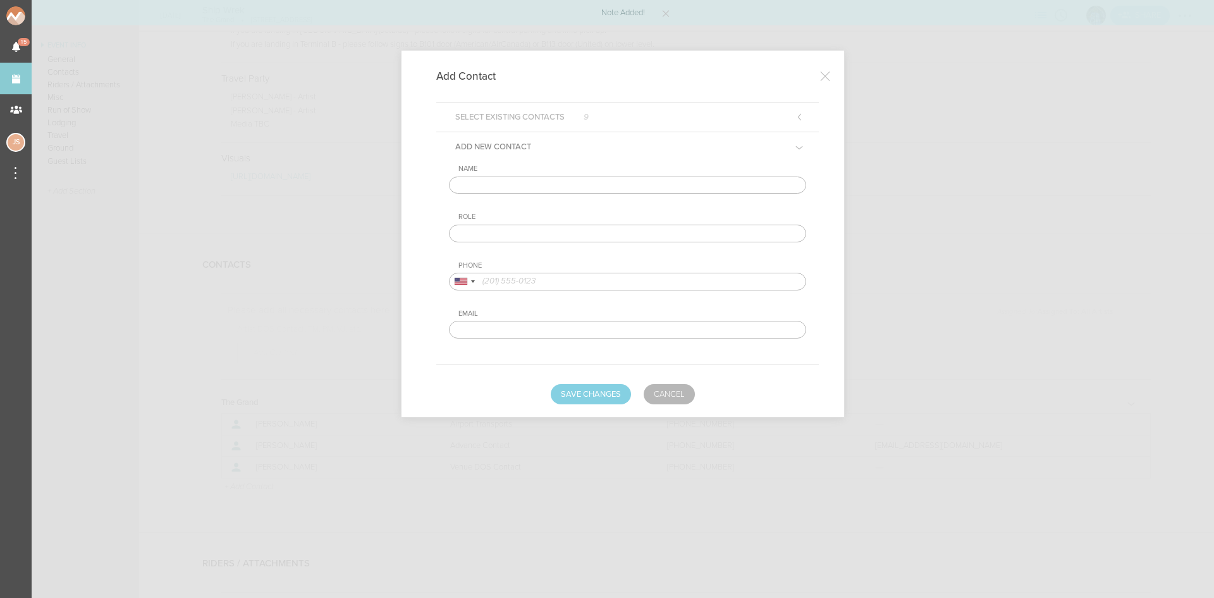
click at [554, 189] on input "text" at bounding box center [627, 185] width 357 height 18
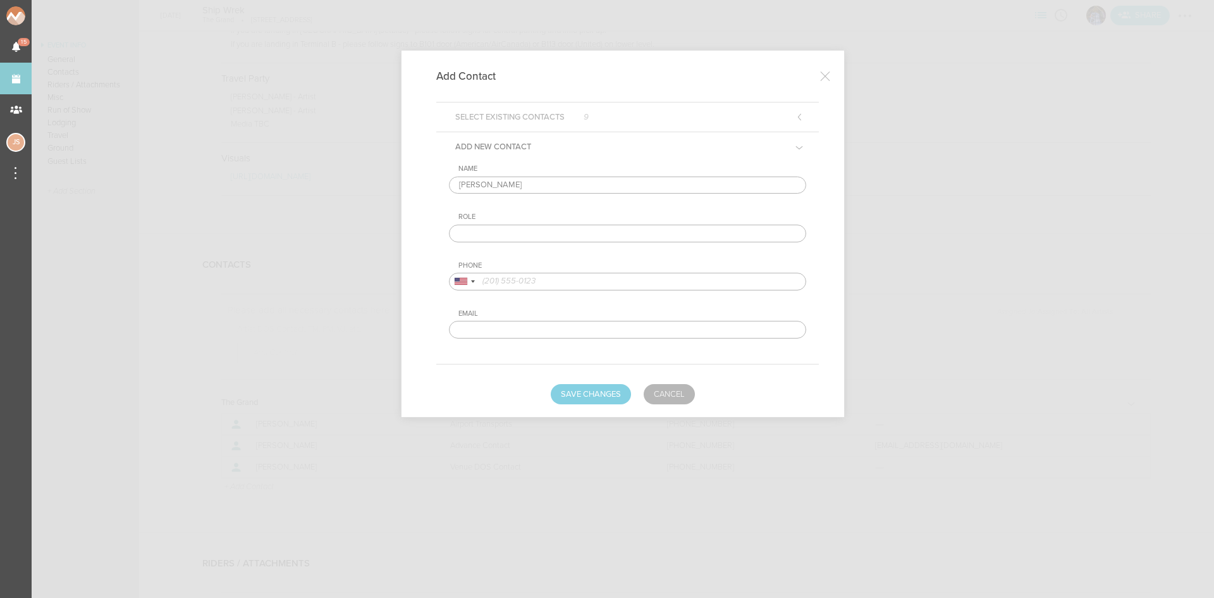
type input "Collin Maguire"
click at [572, 242] on input "text" at bounding box center [627, 234] width 357 height 18
type input "Artist DOS Contact"
click at [536, 282] on input "tel" at bounding box center [627, 282] width 357 height 18
paste input "(757) 603-7193"
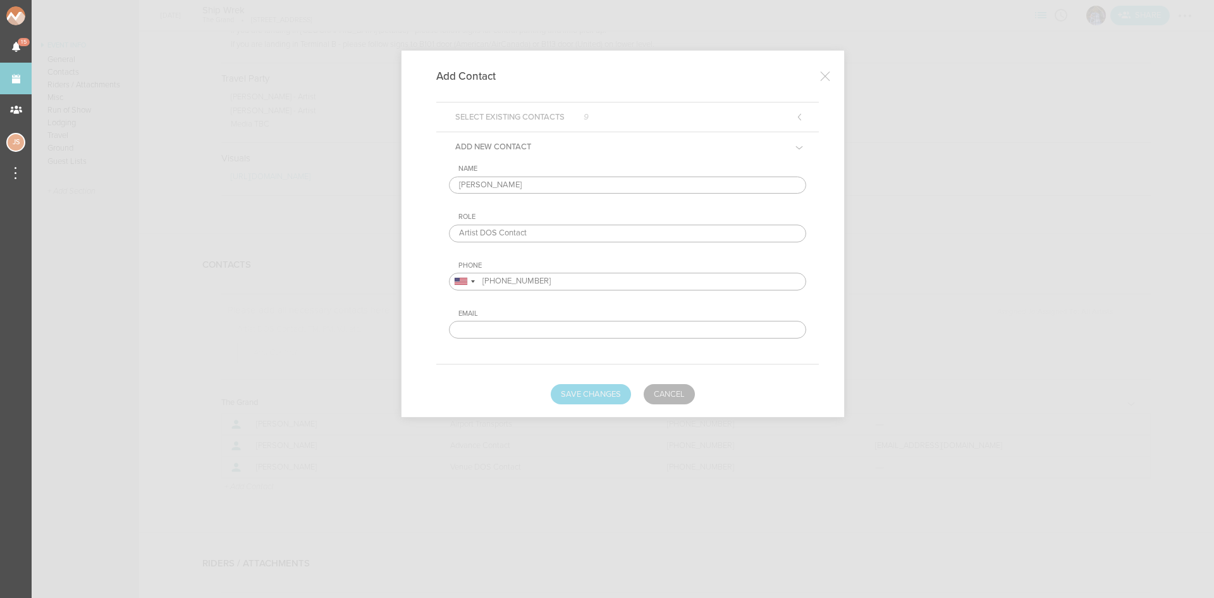
type input "(757) 603-7193"
click at [614, 402] on button "Save Changes" at bounding box center [591, 394] width 80 height 20
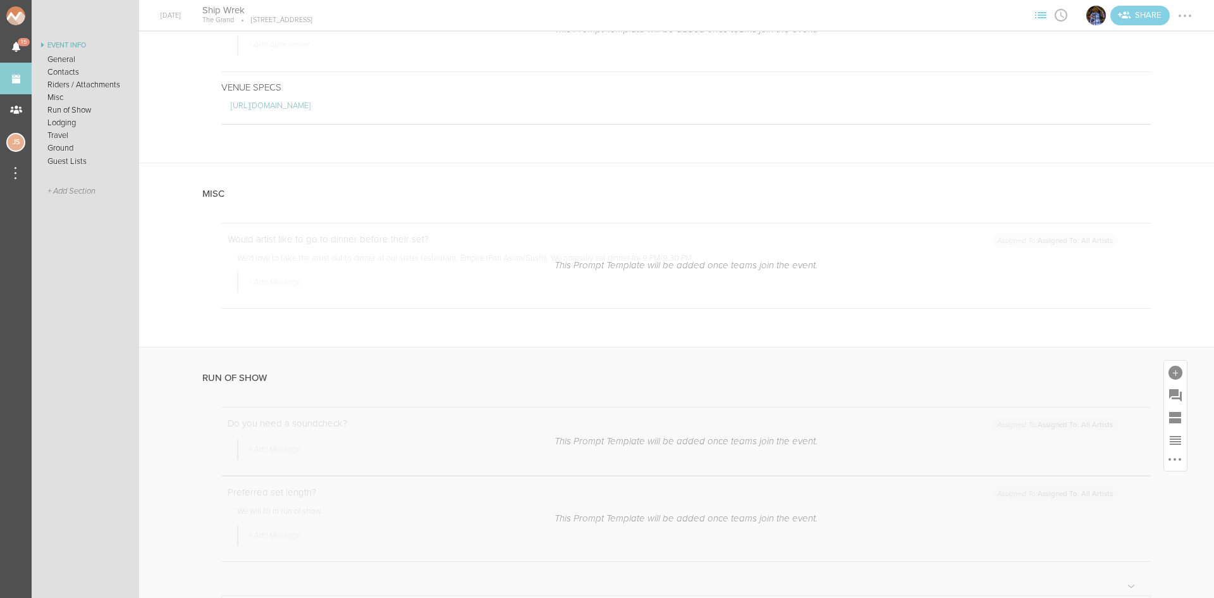
scroll to position [1075, 0]
click at [1169, 183] on div at bounding box center [1176, 183] width 14 height 14
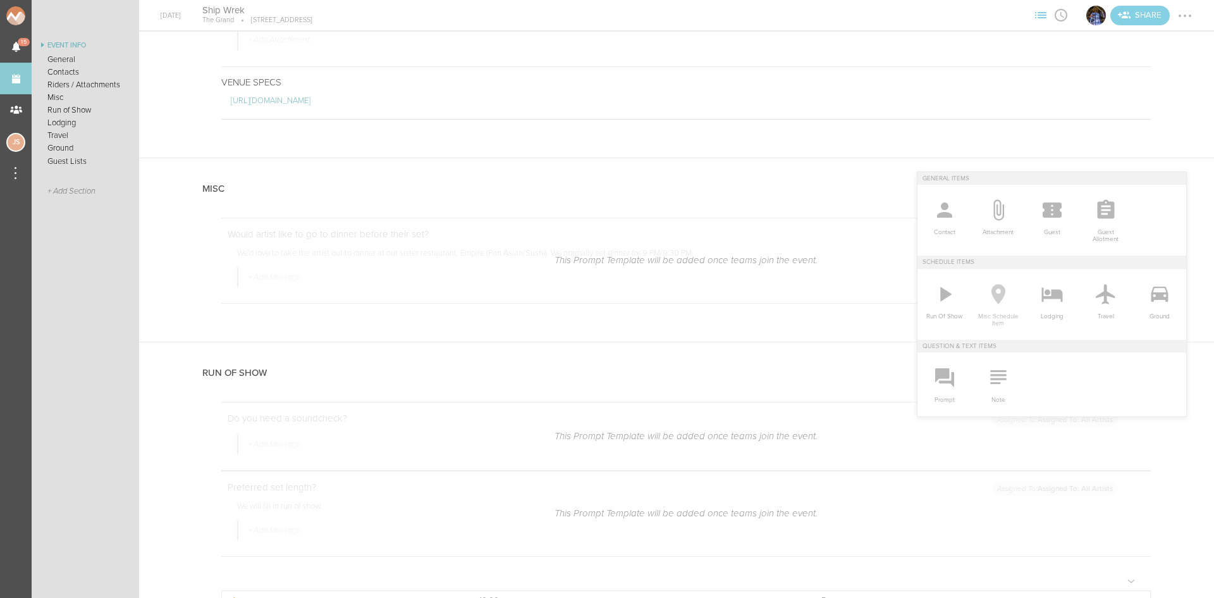
click at [998, 300] on icon at bounding box center [998, 293] width 25 height 25
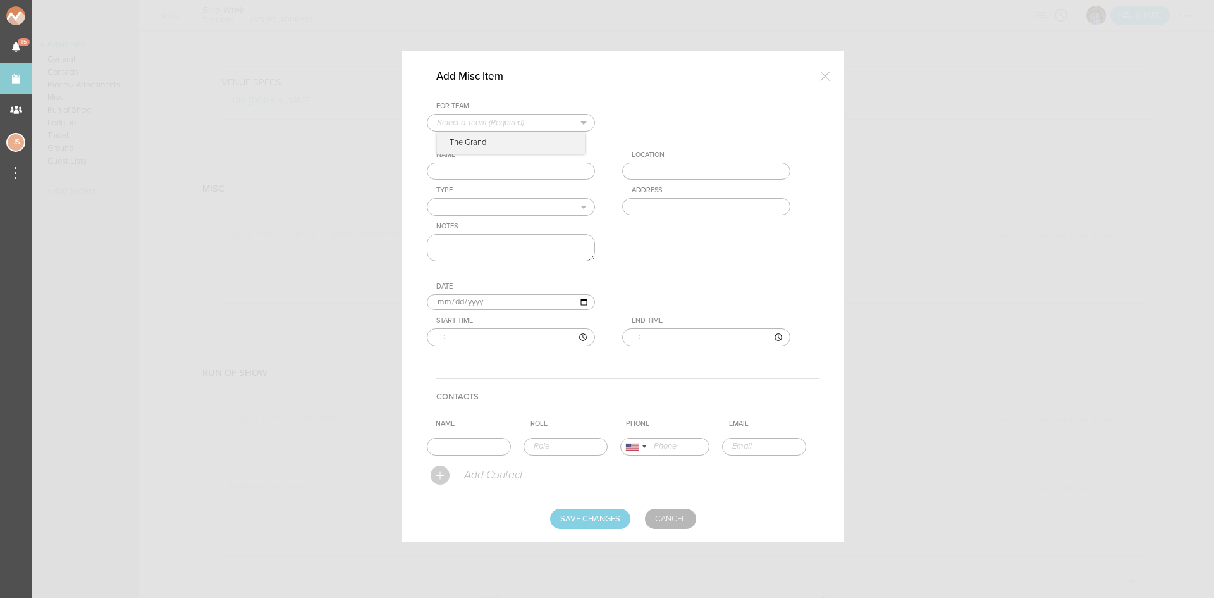
drag, startPoint x: 558, startPoint y: 121, endPoint x: 557, endPoint y: 130, distance: 8.9
click at [559, 121] on input "text" at bounding box center [502, 122] width 148 height 16
click at [538, 152] on p "The Grand" at bounding box center [511, 143] width 148 height 22
type input "The Grand"
click at [528, 164] on input "text" at bounding box center [511, 172] width 168 height 18
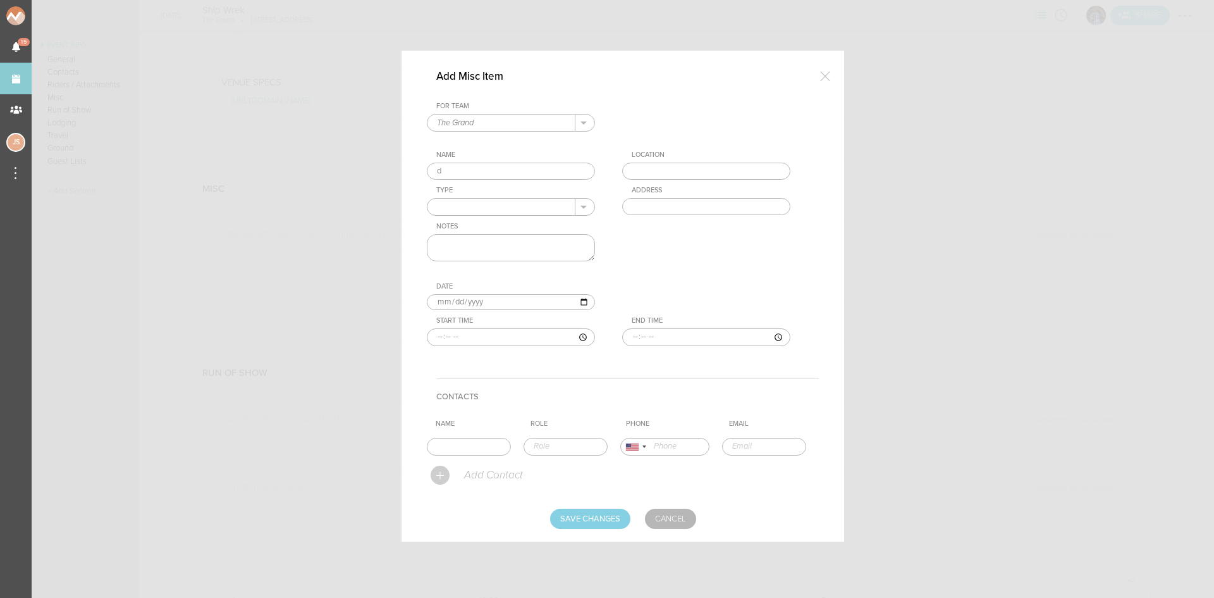
type input "Dinner"
click at [691, 166] on input "text" at bounding box center [706, 172] width 168 height 18
drag, startPoint x: 711, startPoint y: 186, endPoint x: 575, endPoint y: 209, distance: 138.0
click at [711, 187] on div "For Team The Grand + Add New Team The Grand . The Grand Name Dinner Location em…" at bounding box center [623, 234] width 392 height 264
type input "Empire"
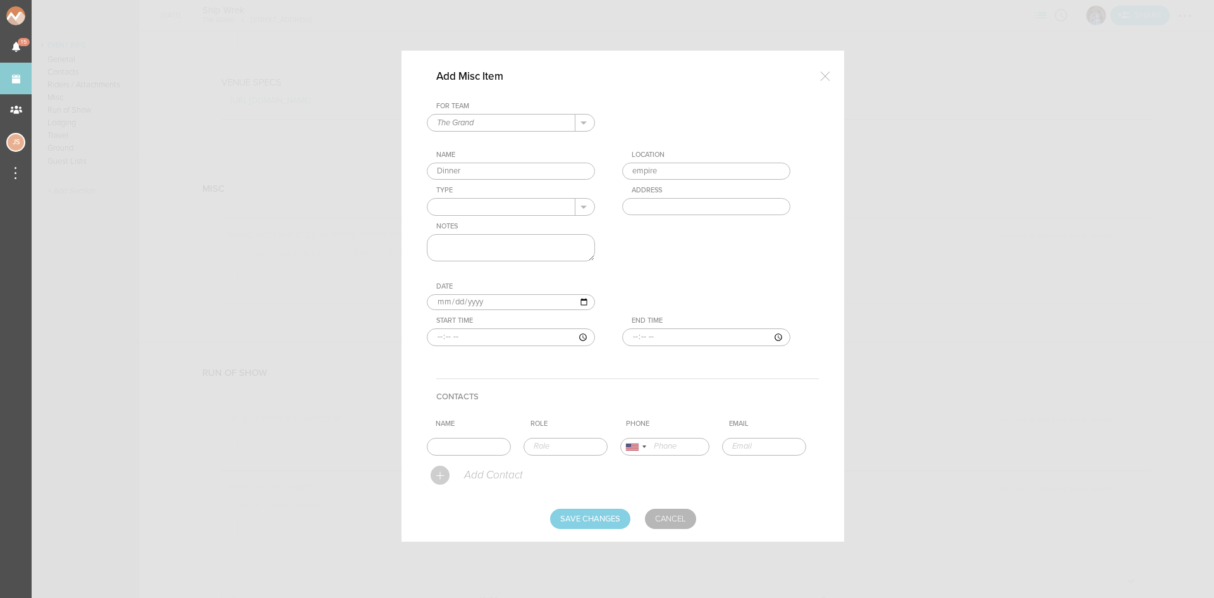
type input "1 Marina Park Drive, Boston, MA 02210, USA"
click at [481, 211] on input "text" at bounding box center [502, 207] width 148 height 16
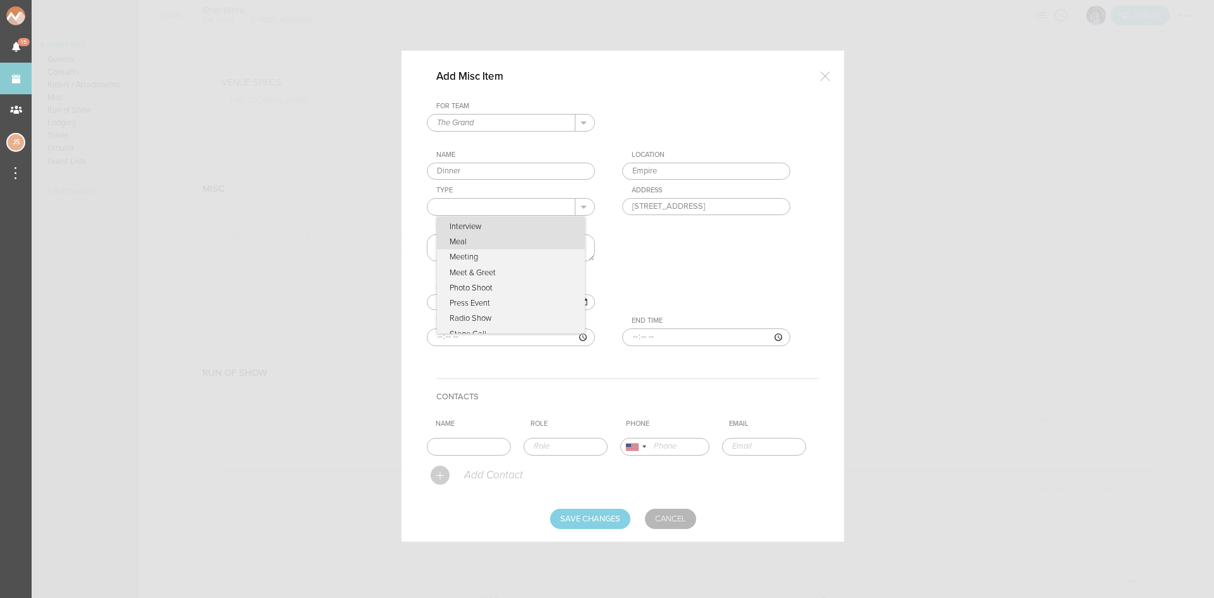
click at [487, 240] on p "Meal" at bounding box center [511, 241] width 148 height 15
type input "Meal"
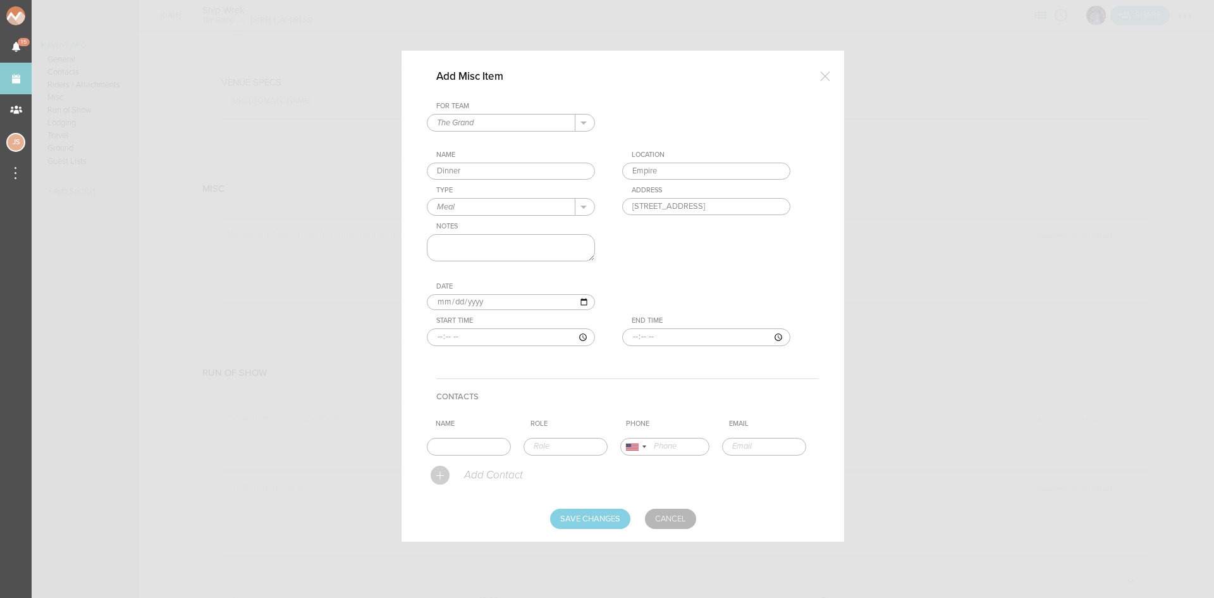
click at [490, 247] on textarea at bounding box center [511, 247] width 168 height 27
type textarea "50% off"
click at [437, 338] on input "time" at bounding box center [511, 337] width 168 height 18
type input "21:30"
type input "23:00"
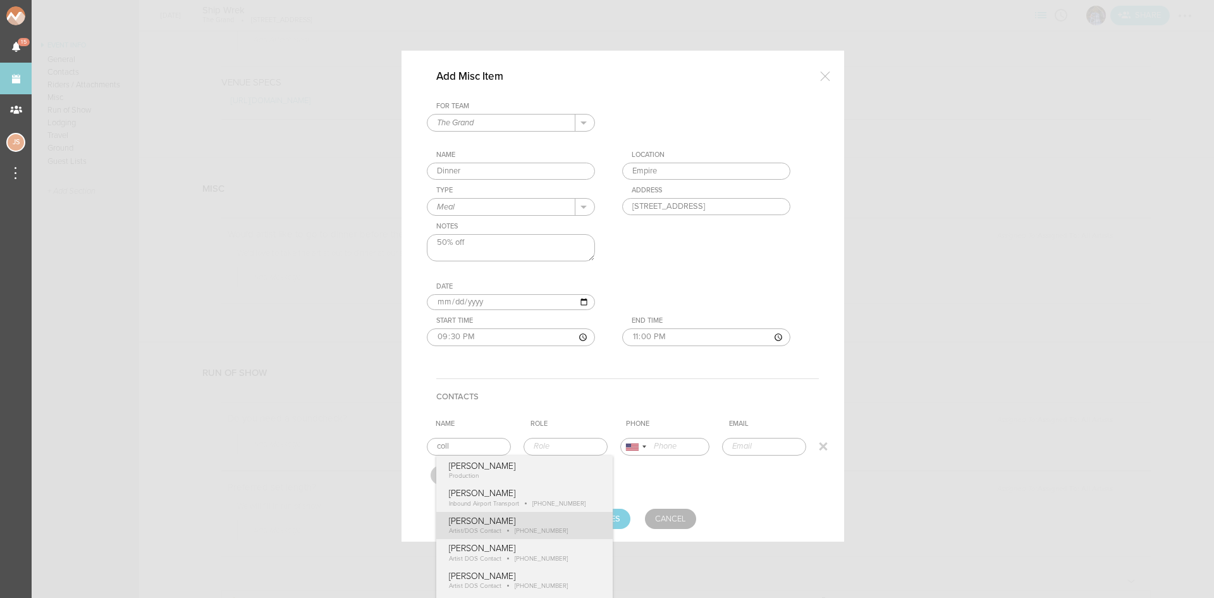
type input "Collin Maguire"
type input "Artist/DOS Contact"
type input "17576037193"
click at [529, 538] on div "Add Misc Item For Team The Grand + Add New Team The Grand . The Grand Name Dinn…" at bounding box center [623, 296] width 443 height 491
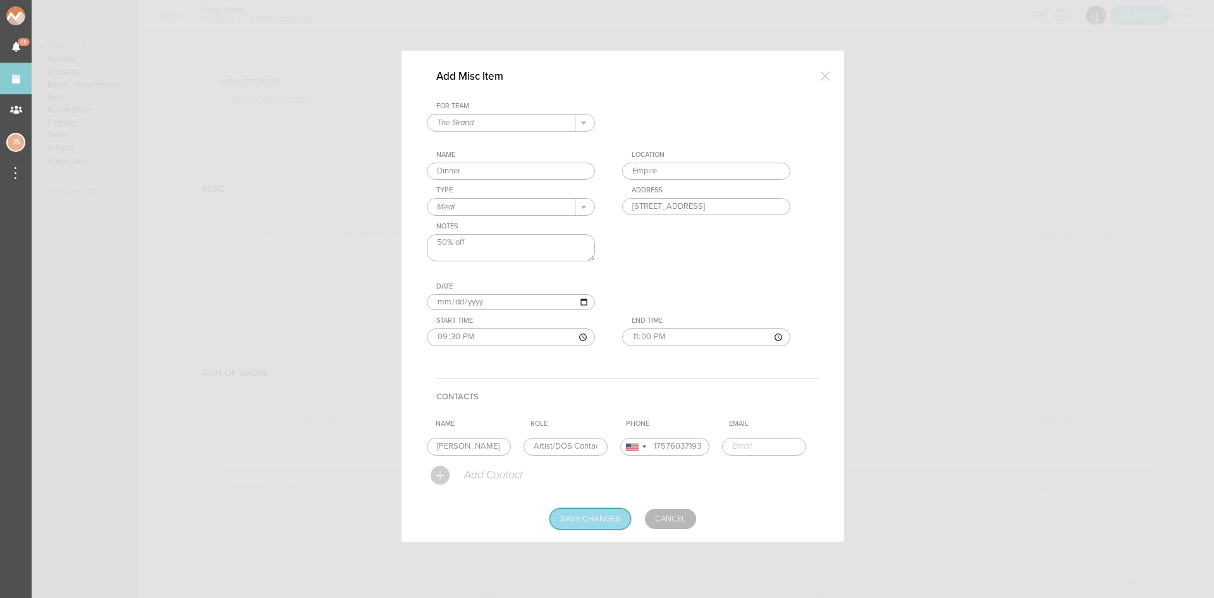
click at [591, 521] on input "Save Changes" at bounding box center [590, 519] width 80 height 20
type input "Saving..."
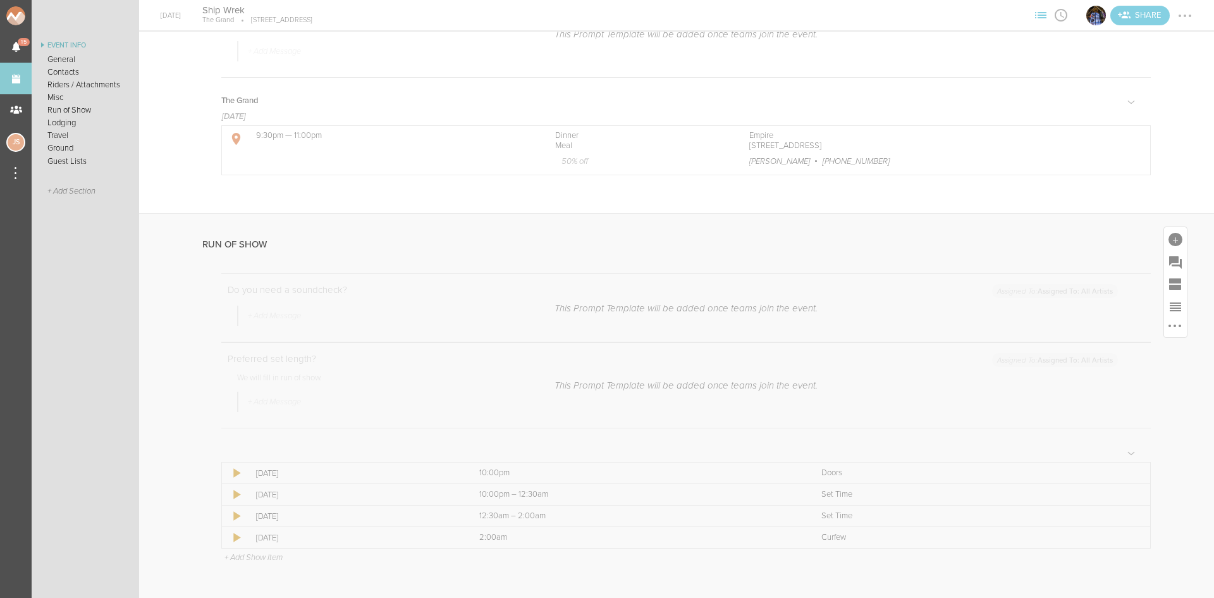
scroll to position [1391, 0]
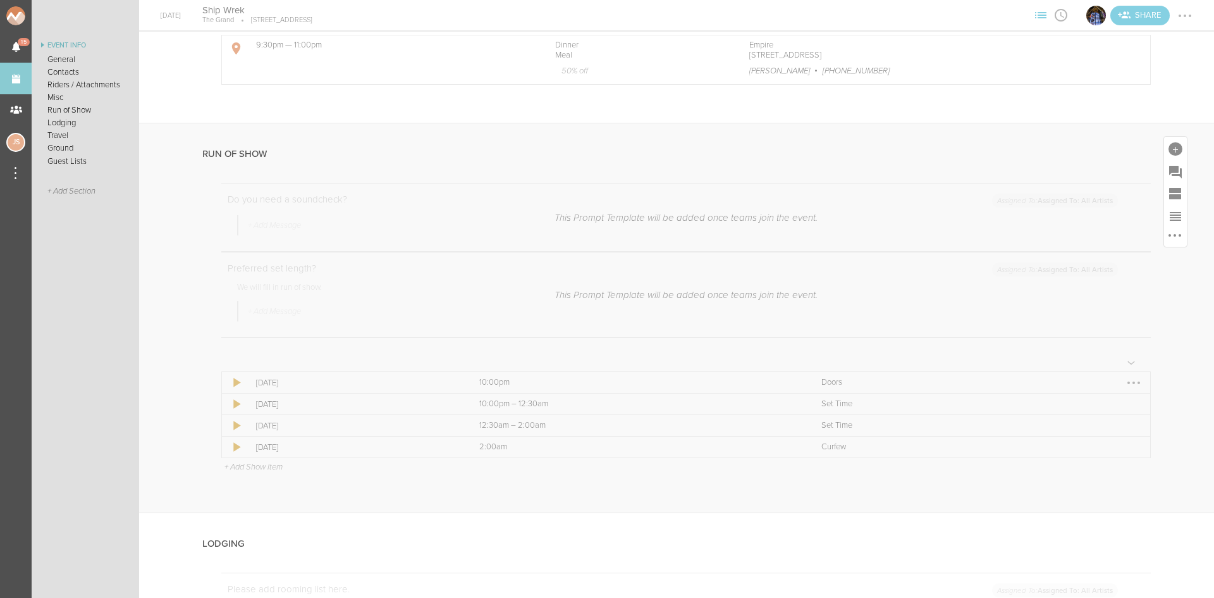
click at [1124, 382] on div at bounding box center [1134, 383] width 20 height 20
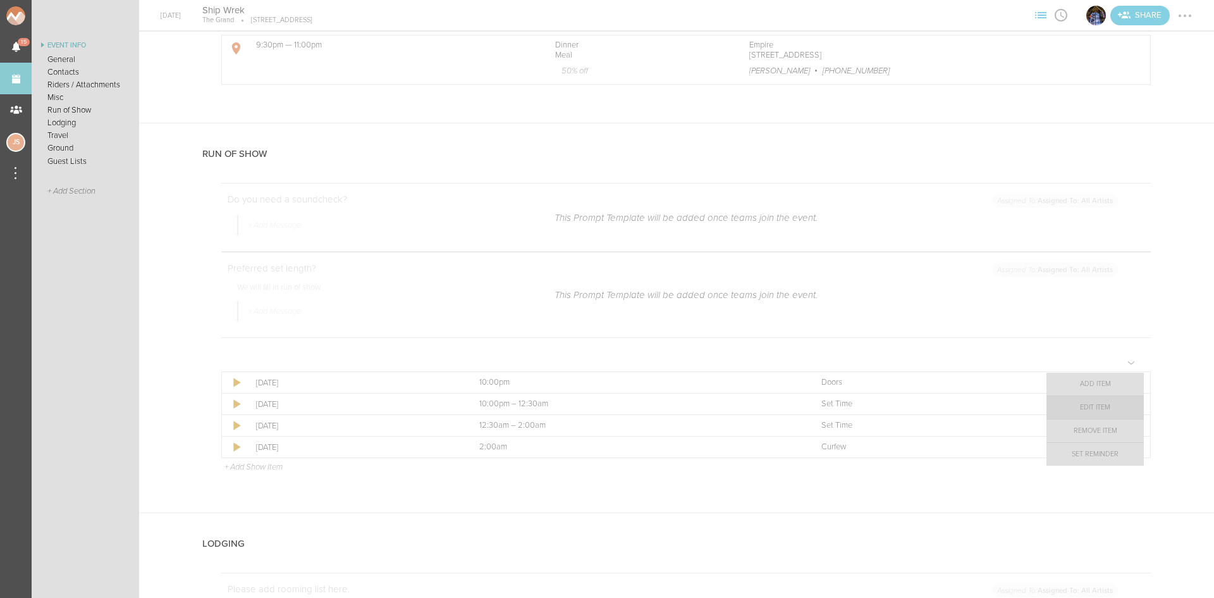
click at [1113, 415] on link "Edit Item" at bounding box center [1095, 407] width 97 height 23
select select "Doors"
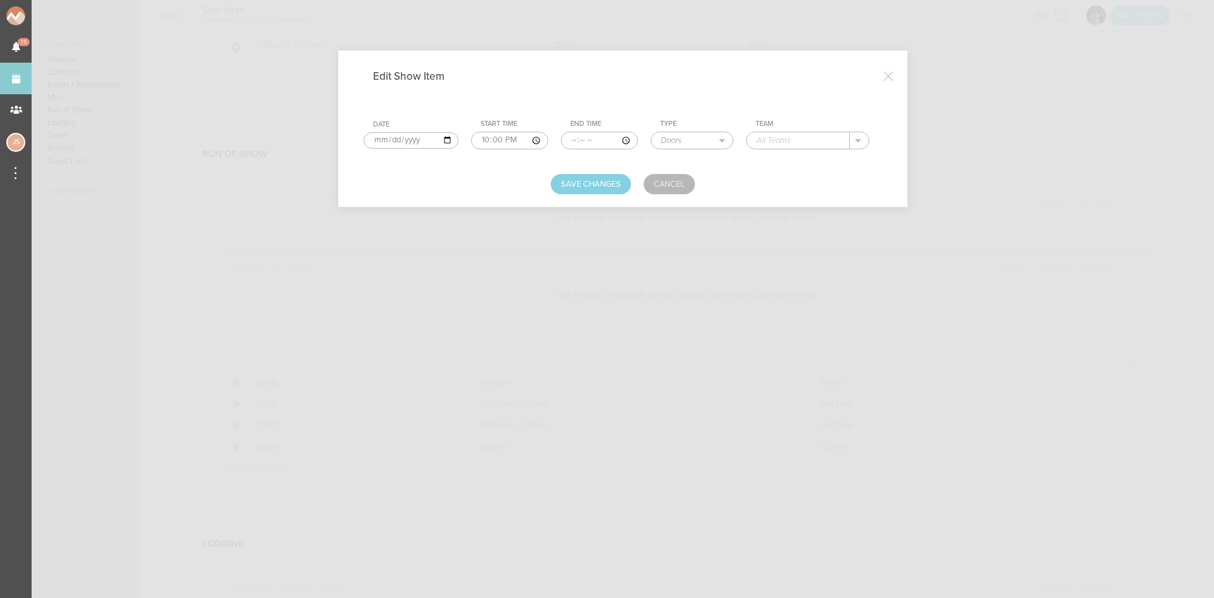
click at [801, 142] on input "text" at bounding box center [798, 140] width 103 height 16
click at [791, 153] on div "The Grand" at bounding box center [789, 160] width 66 height 22
type input "The Grand"
click at [548, 176] on div "Save Changes Cancel" at bounding box center [623, 184] width 519 height 20
click at [567, 181] on button "Save Changes" at bounding box center [591, 184] width 80 height 20
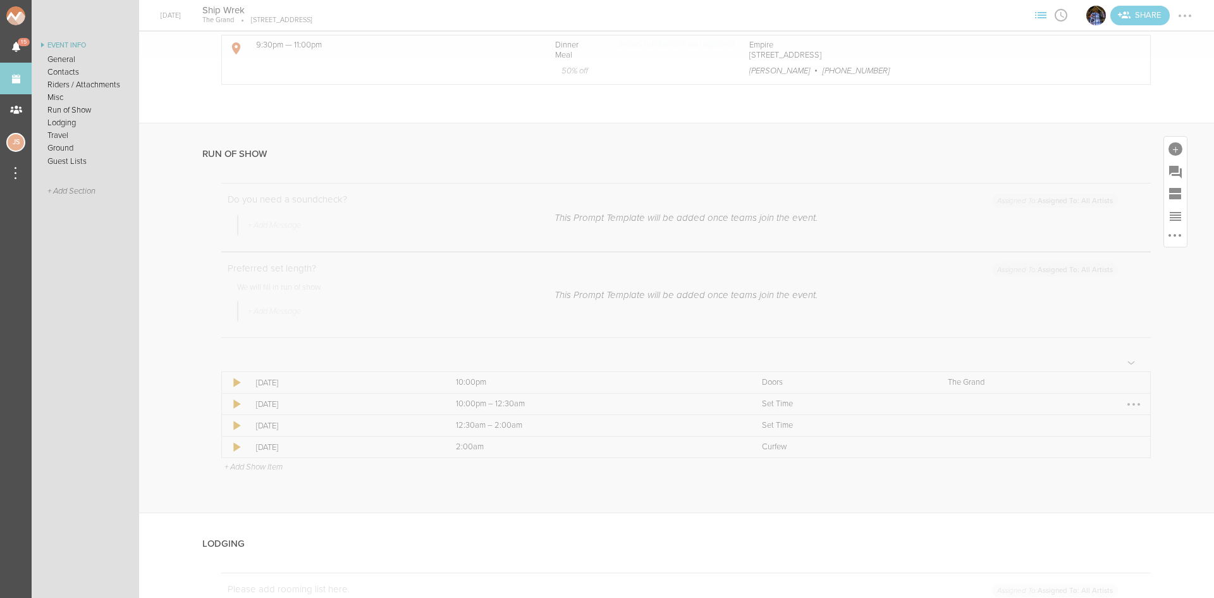
click at [1124, 399] on div at bounding box center [1134, 404] width 20 height 20
drag, startPoint x: 1102, startPoint y: 430, endPoint x: 987, endPoint y: 261, distance: 204.7
click at [1102, 430] on link "Edit Item" at bounding box center [1095, 428] width 97 height 23
select select "Set Time"
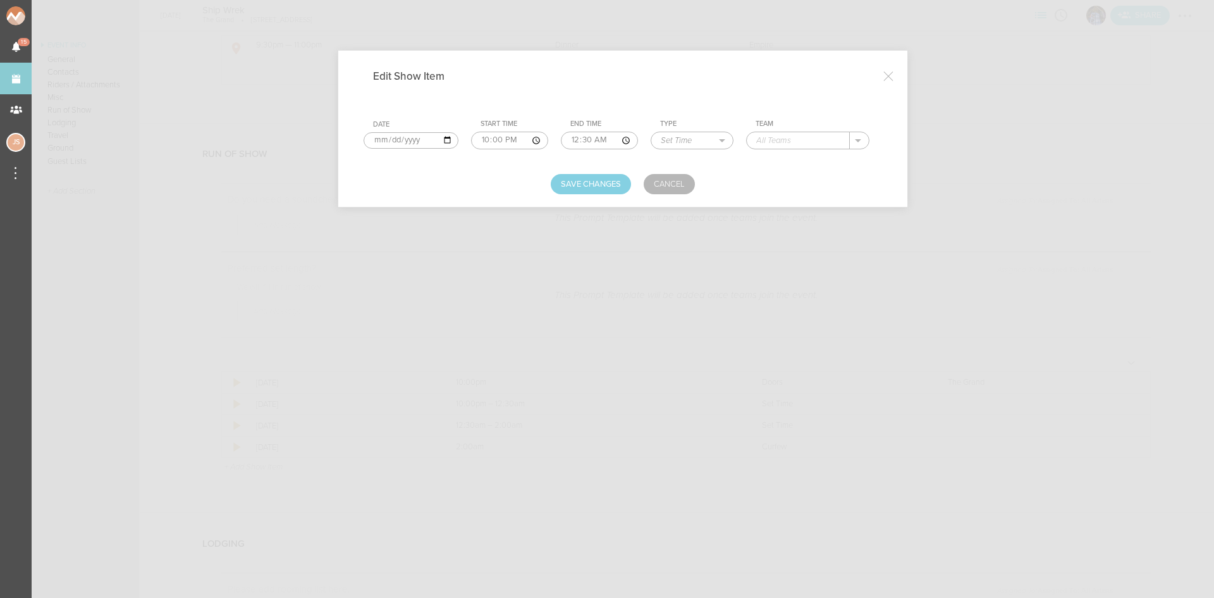
click at [797, 137] on input "text" at bounding box center [798, 140] width 103 height 16
click at [570, 142] on input "00:30" at bounding box center [599, 141] width 77 height 18
type input "23:15"
type input "Shane Dougherty"
click at [557, 185] on button "Save Changes" at bounding box center [591, 184] width 80 height 20
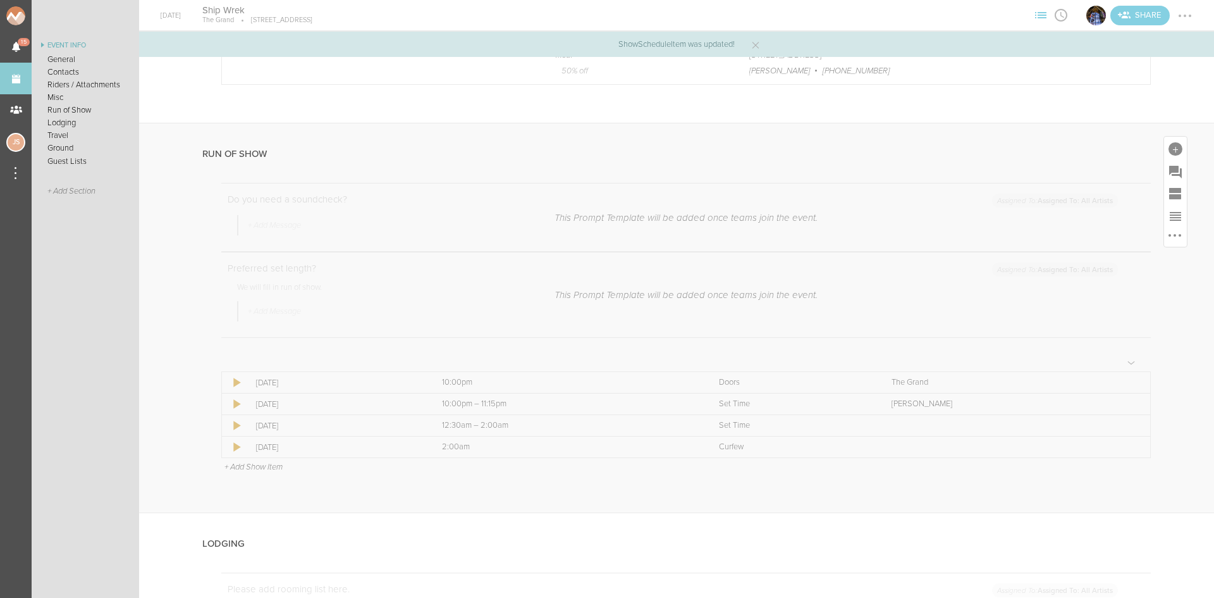
click at [268, 469] on p "+ Add Show Item" at bounding box center [254, 467] width 58 height 10
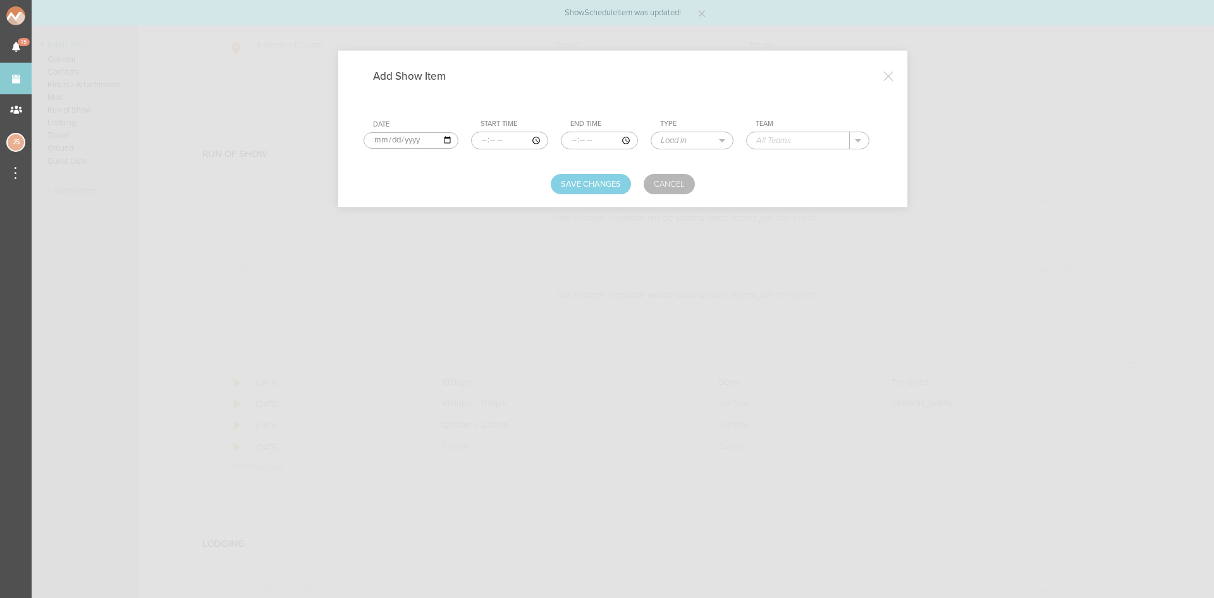
click at [485, 137] on input "time" at bounding box center [509, 141] width 77 height 18
type input "23:15"
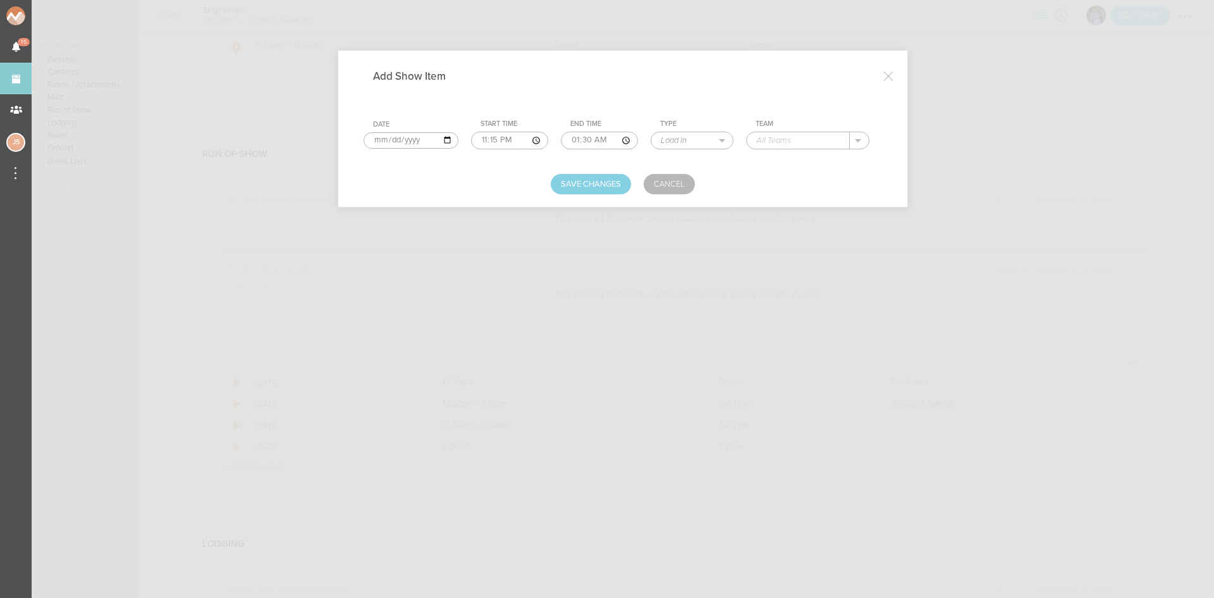
type input "00:30"
select select "Set Time"
type input "Beau Cruz"
click at [572, 193] on button "Save Changes" at bounding box center [591, 184] width 80 height 20
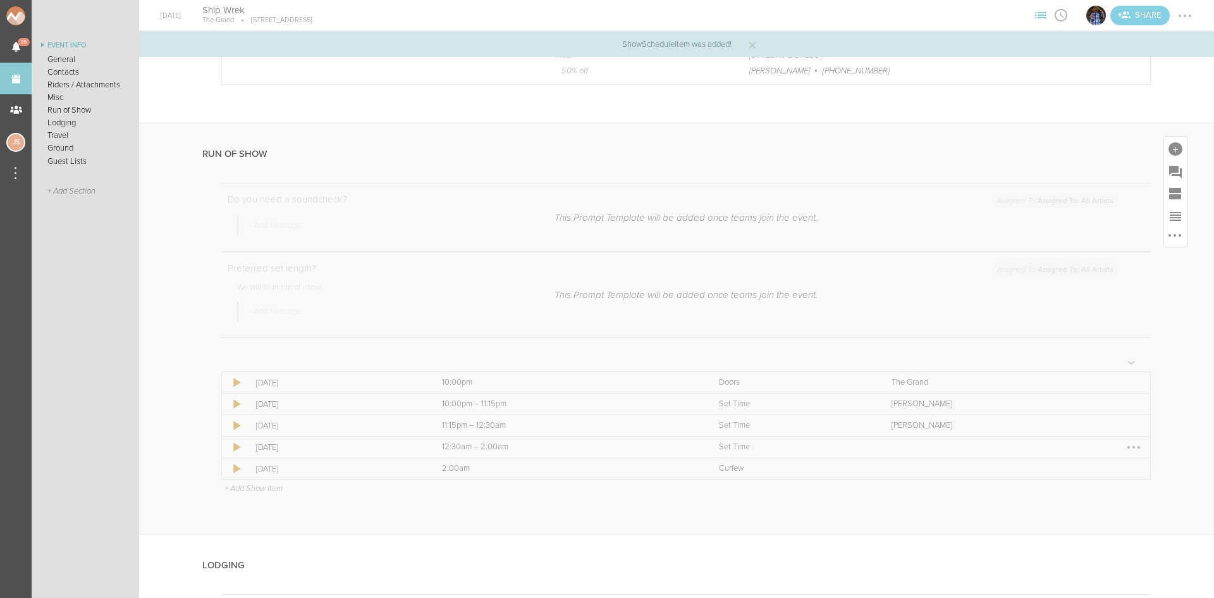
click at [1133, 446] on div at bounding box center [1134, 447] width 3 height 3
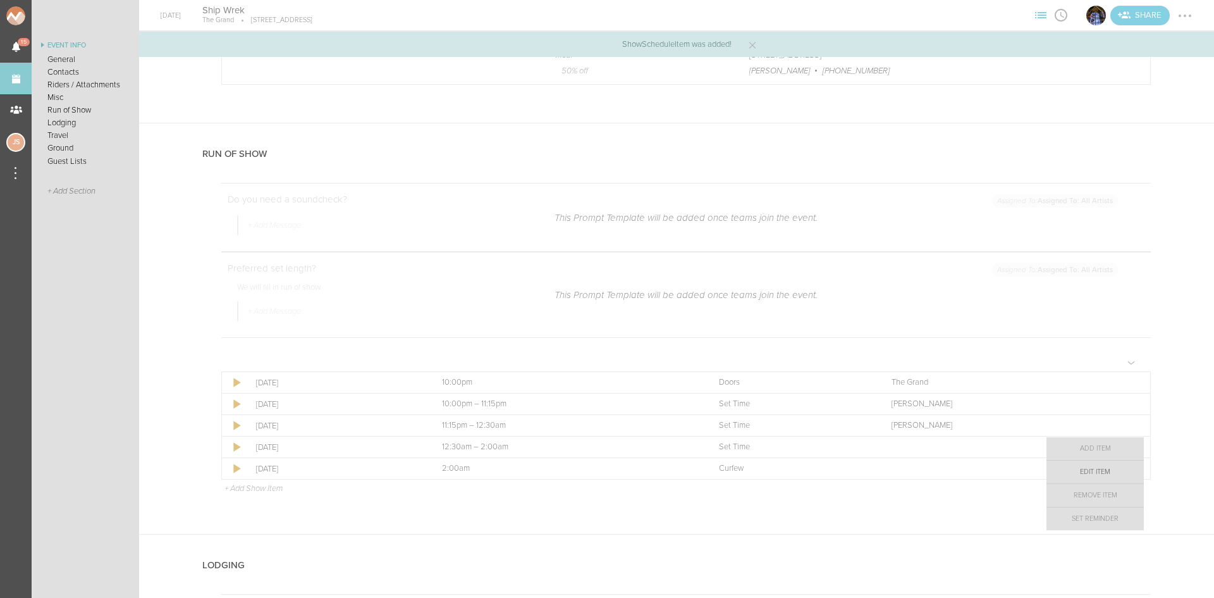
click at [1125, 462] on link "Edit Item" at bounding box center [1095, 471] width 97 height 23
select select "Set Time"
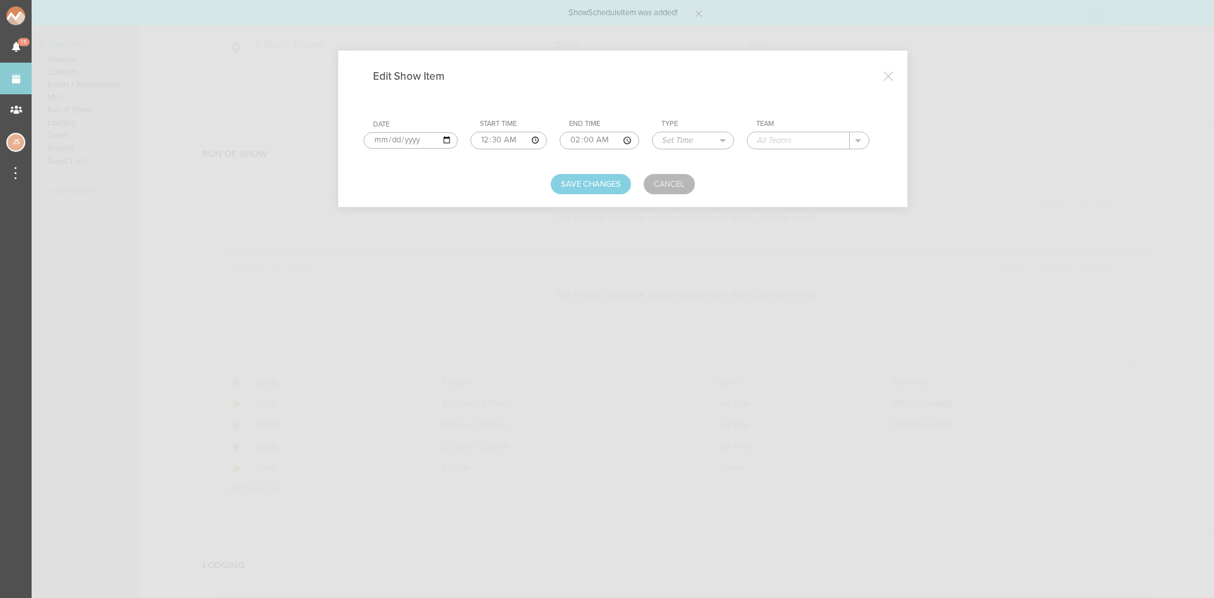
click at [803, 143] on input "text" at bounding box center [799, 140] width 102 height 16
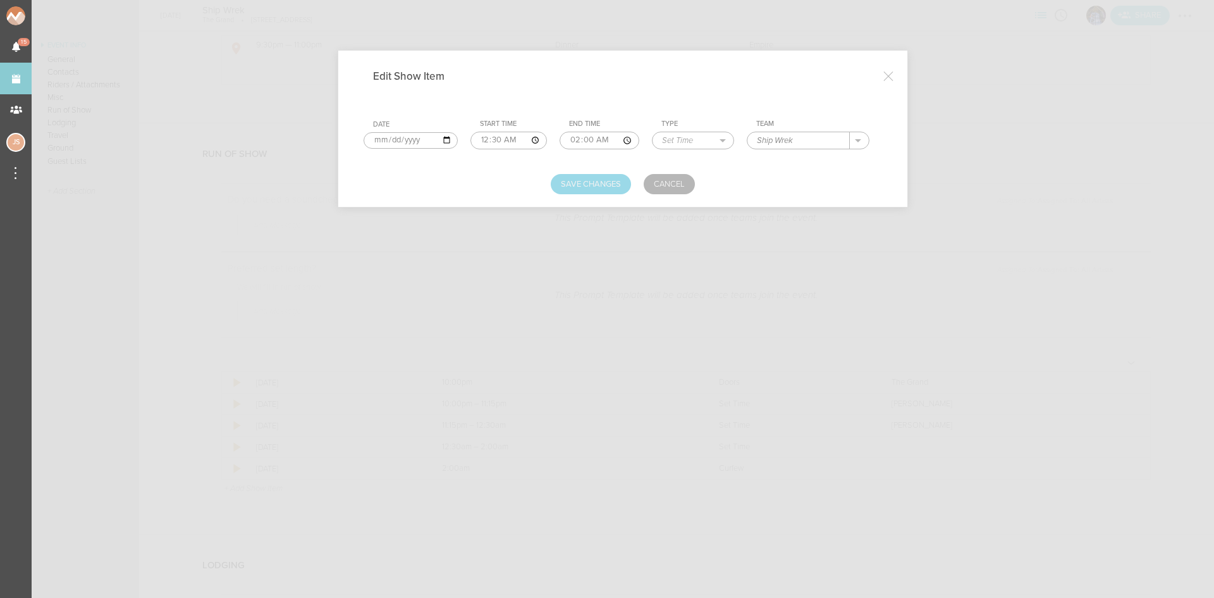
type input "Ship Wrek"
click at [598, 188] on button "Save Changes" at bounding box center [591, 184] width 80 height 20
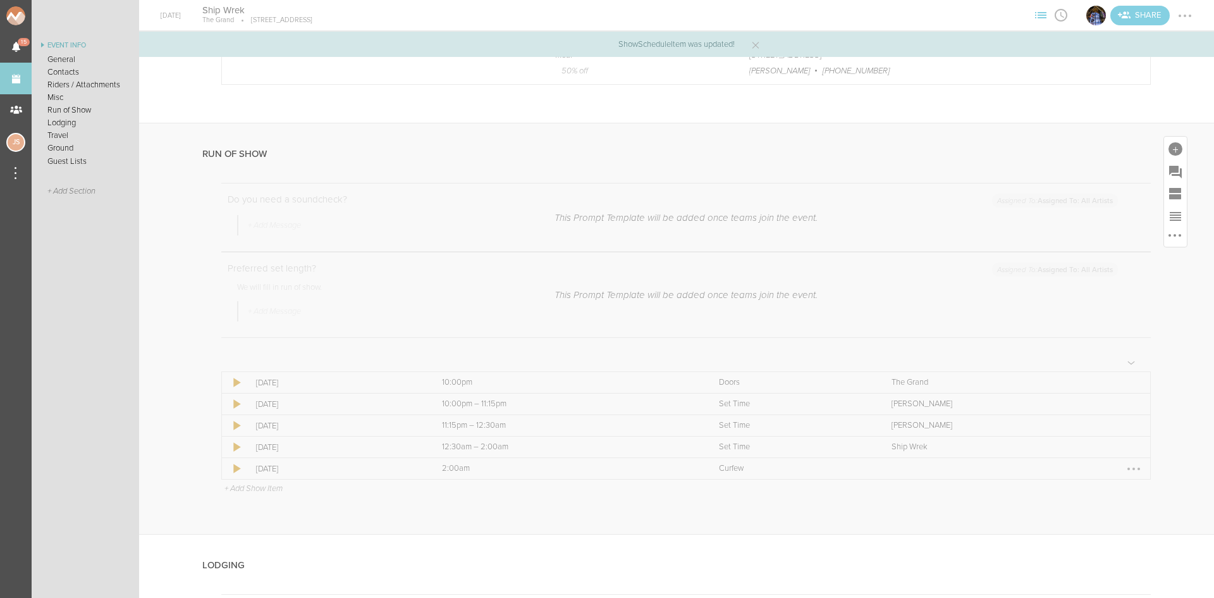
click at [1125, 466] on div at bounding box center [1134, 469] width 20 height 20
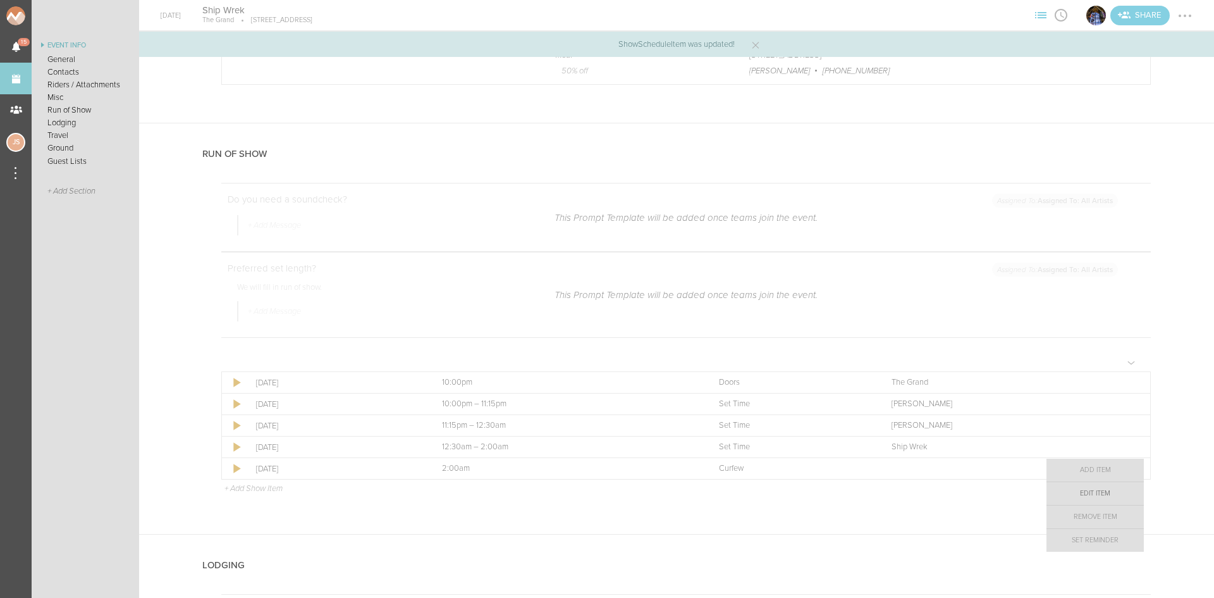
click at [1113, 491] on link "Edit Item" at bounding box center [1095, 493] width 97 height 23
select select "Curfew"
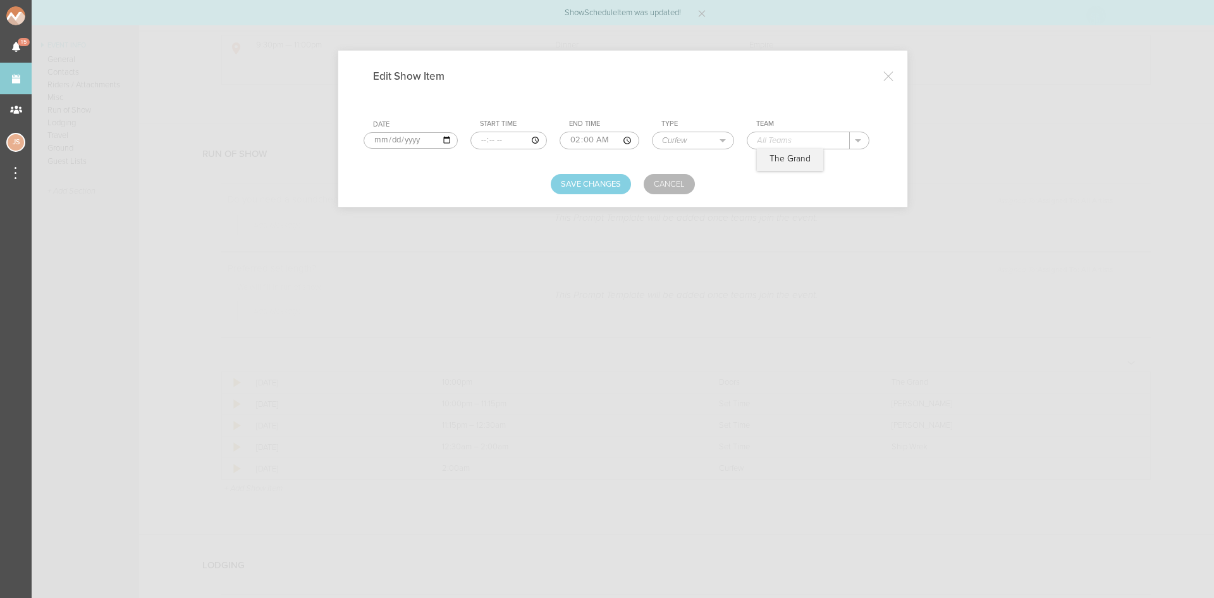
click at [822, 134] on input "text" at bounding box center [799, 140] width 102 height 16
click at [793, 168] on div "The Grand" at bounding box center [790, 160] width 66 height 22
type input "The Grand"
click at [581, 190] on button "Save Changes" at bounding box center [591, 184] width 80 height 20
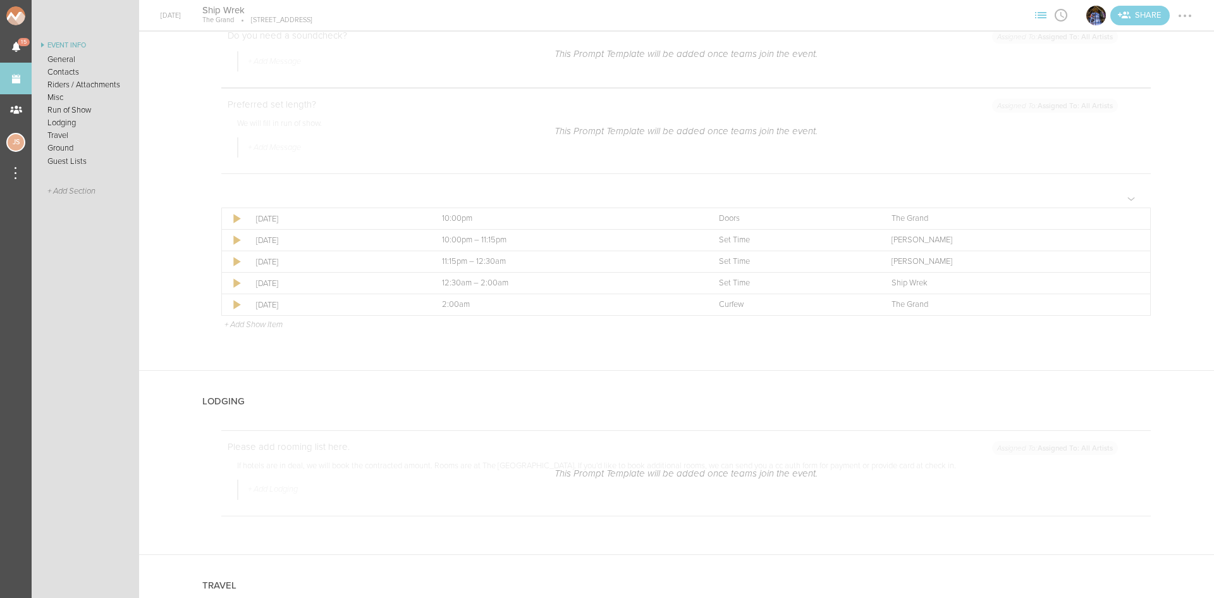
scroll to position [1581, 0]
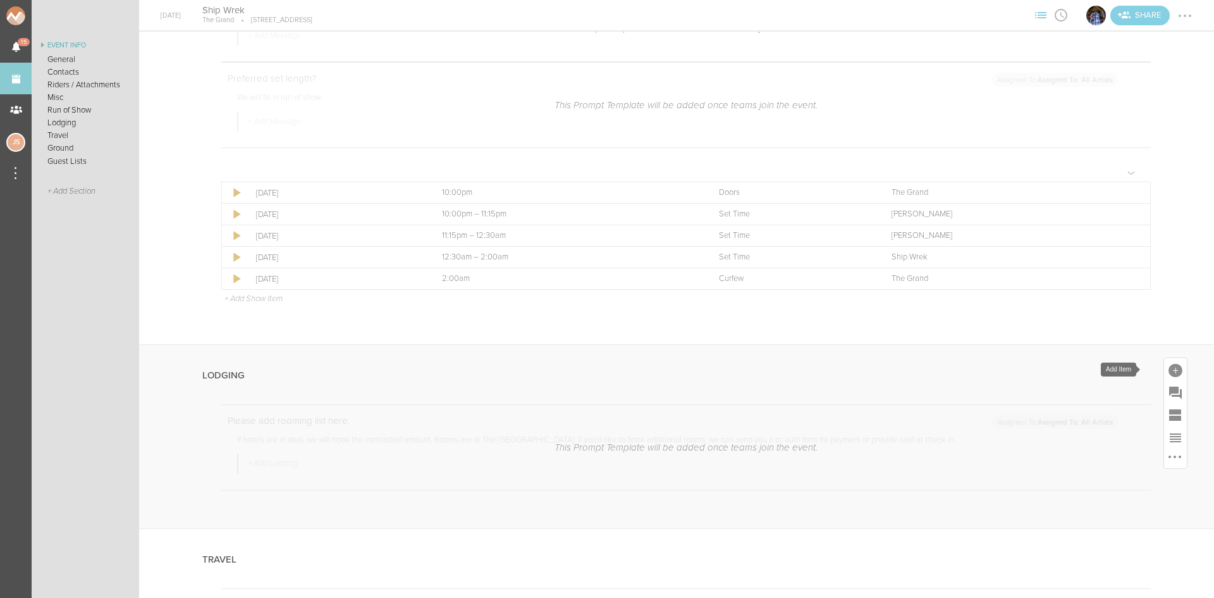
click at [1169, 368] on div at bounding box center [1176, 371] width 14 height 14
click at [1055, 500] on span "Lodging" at bounding box center [1052, 499] width 41 height 13
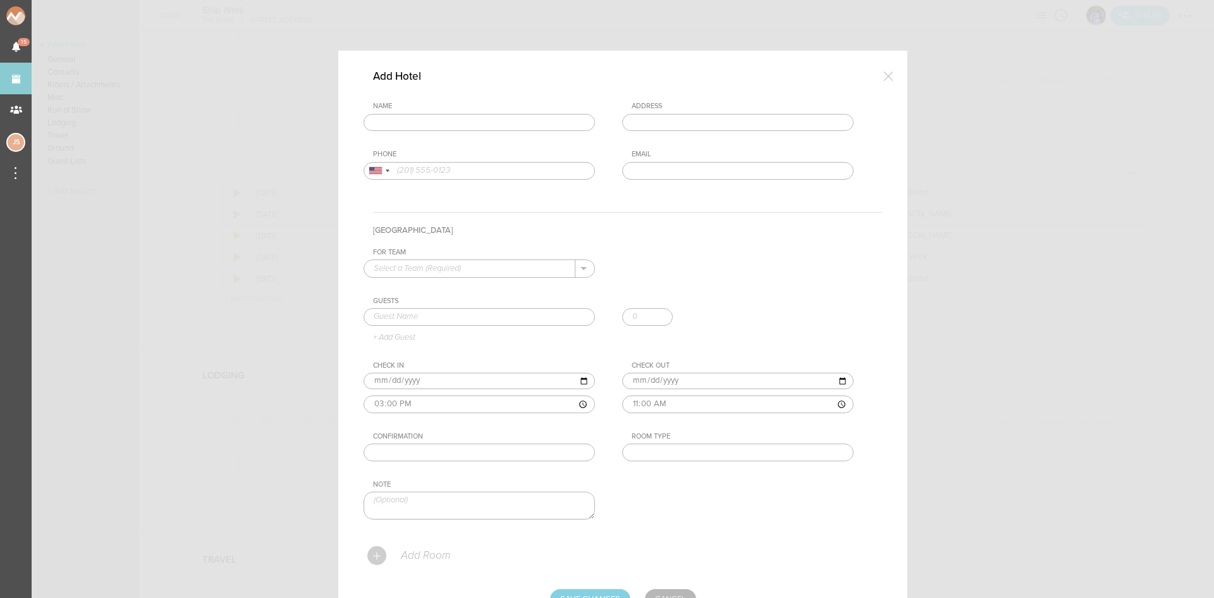
click at [457, 120] on input "text" at bounding box center [479, 123] width 231 height 18
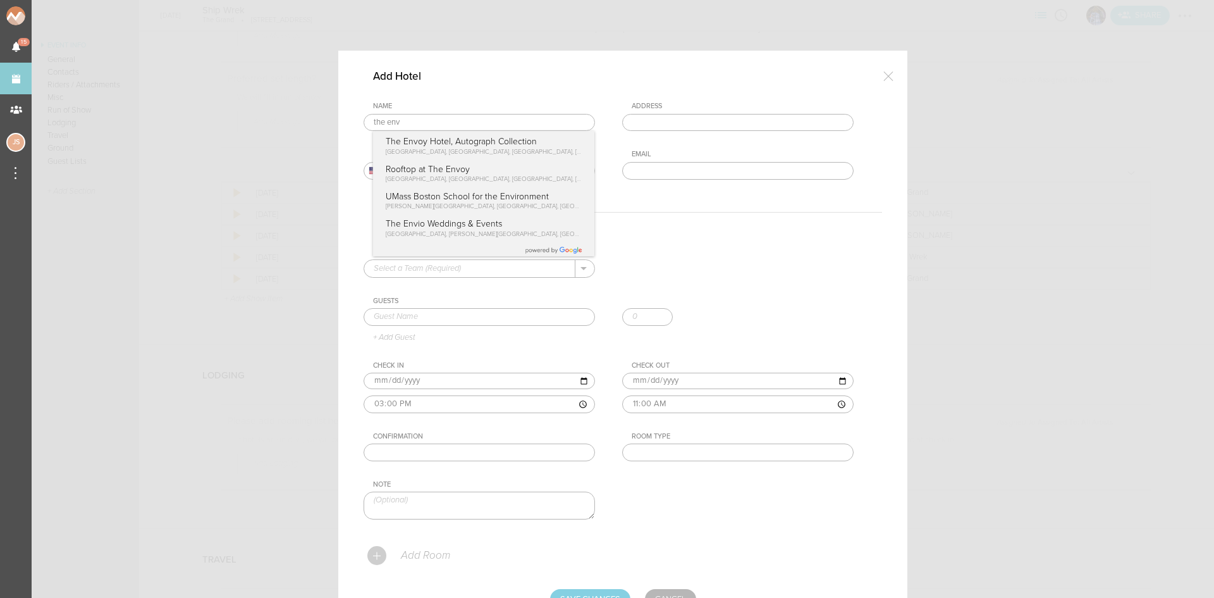
click at [464, 140] on div "Name the env The Envoy Hotel, Autograph Collection Sleeper Street, Boston, MA, …" at bounding box center [623, 150] width 519 height 97
type input "The Envoy Hotel, Autograph Collection"
type input "70 Sleeper St, Boston, MA 02210, USA"
type input "(617) 338-3030"
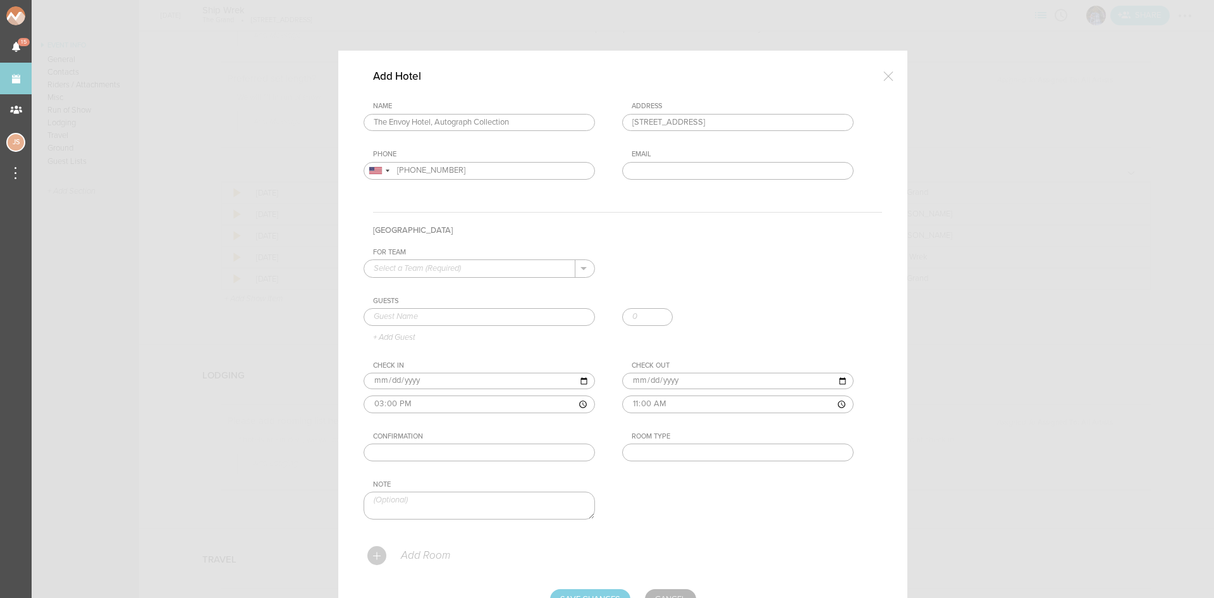
click at [474, 269] on input "text" at bounding box center [469, 268] width 211 height 16
click at [478, 289] on p "The Grand" at bounding box center [479, 289] width 211 height 22
type input "The Grand"
click at [481, 314] on input "text" at bounding box center [479, 317] width 231 height 18
type input "Collin Maguire"
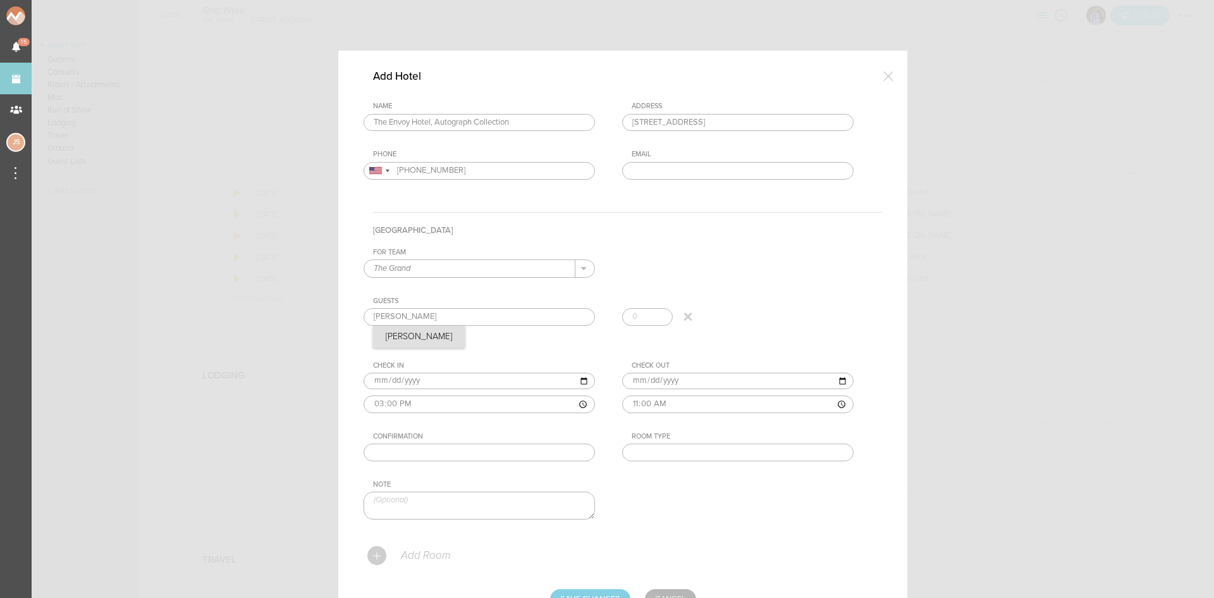
click at [428, 335] on div "Guests Collin Maguire Collin Maguire + Add Guest" at bounding box center [623, 320] width 519 height 46
click at [700, 459] on input "text" at bounding box center [737, 452] width 231 height 18
type input "King"
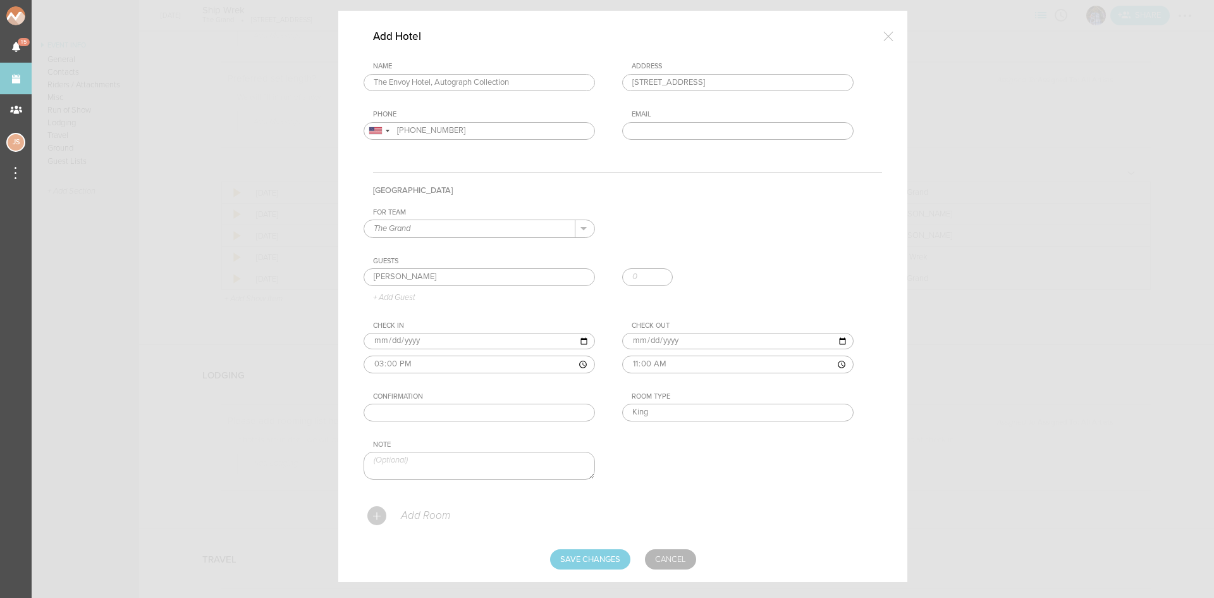
scroll to position [62, 0]
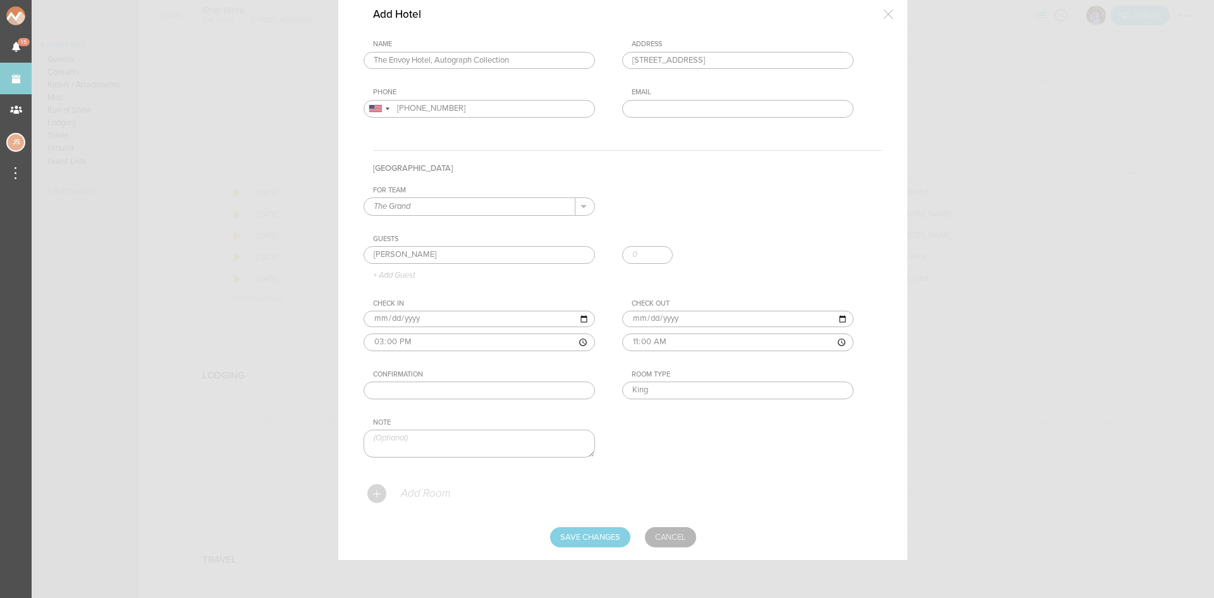
click at [428, 489] on p "Add Room" at bounding box center [425, 493] width 51 height 13
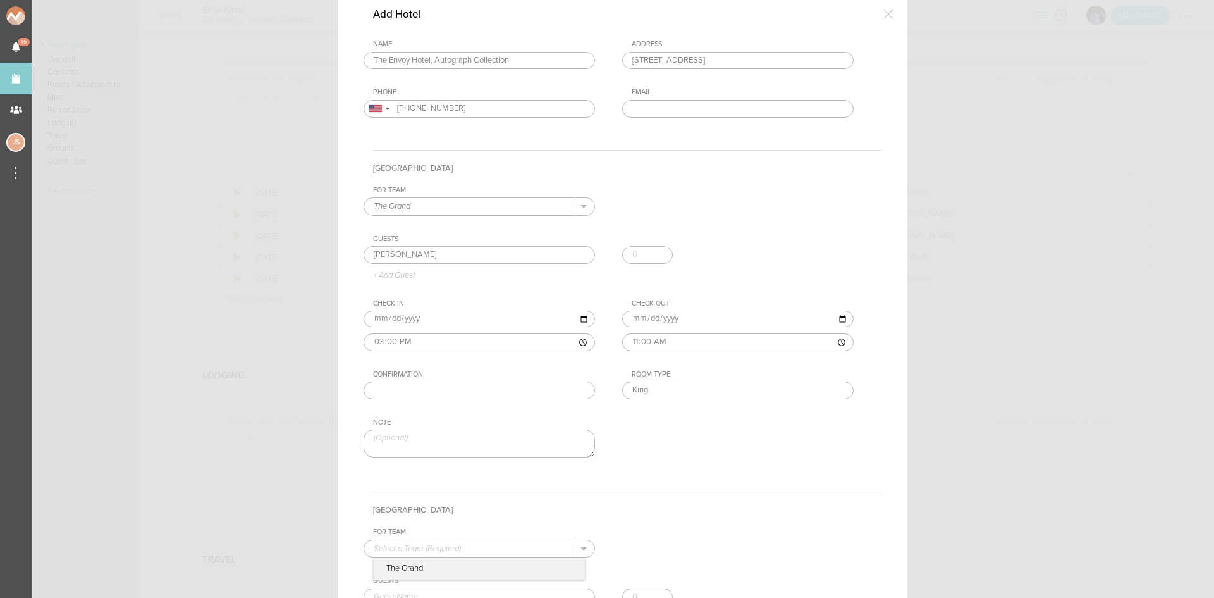
drag, startPoint x: 439, startPoint y: 551, endPoint x: 436, endPoint y: 543, distance: 8.0
click at [439, 550] on input "text" at bounding box center [469, 548] width 211 height 16
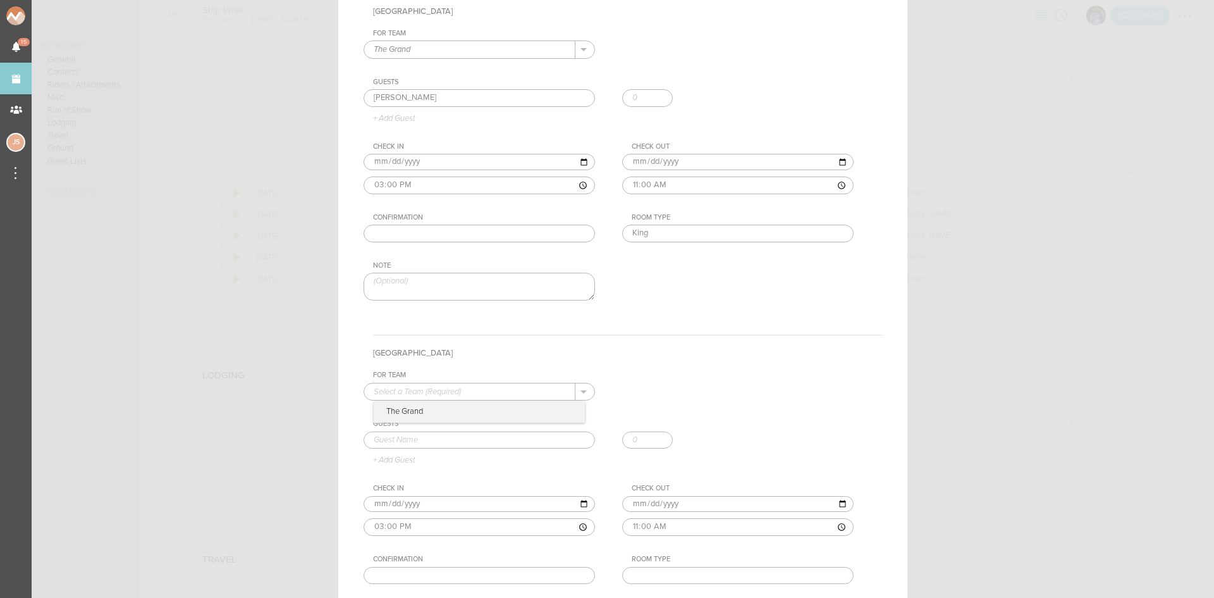
scroll to position [378, 0]
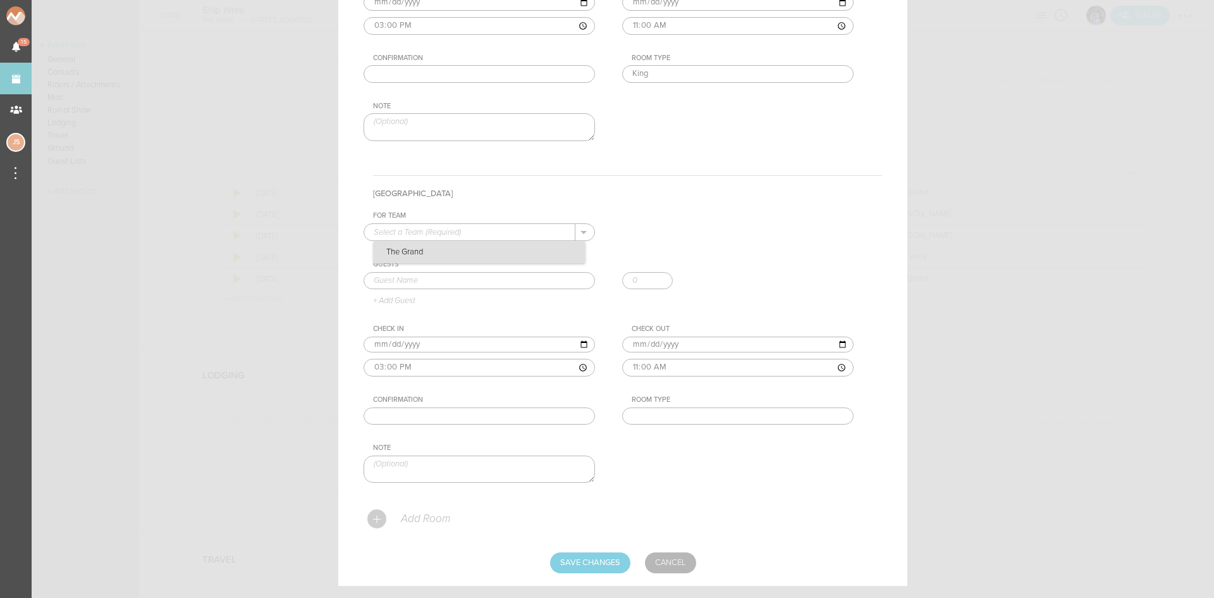
click at [412, 252] on p "The Grand" at bounding box center [479, 253] width 211 height 22
type input "The Grand"
click at [419, 277] on input "text" at bounding box center [479, 281] width 231 height 18
type input "Tripp Churchill"
click at [741, 418] on input "text" at bounding box center [737, 416] width 231 height 18
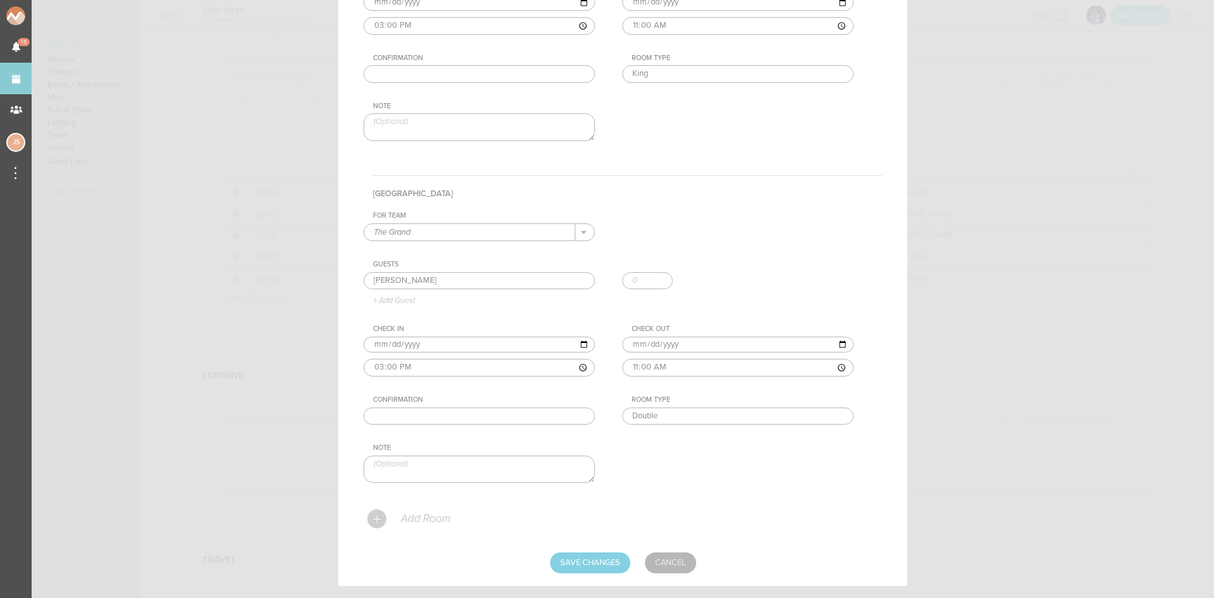
drag, startPoint x: 702, startPoint y: 416, endPoint x: 500, endPoint y: 412, distance: 202.4
click at [500, 412] on div "For Team The Grand + Add New Team The Grand . The Grand Guests Tripp Churchill …" at bounding box center [623, 357] width 519 height 293
type input "King"
click at [564, 561] on input "Save Changes" at bounding box center [590, 562] width 80 height 20
type input "Saving..."
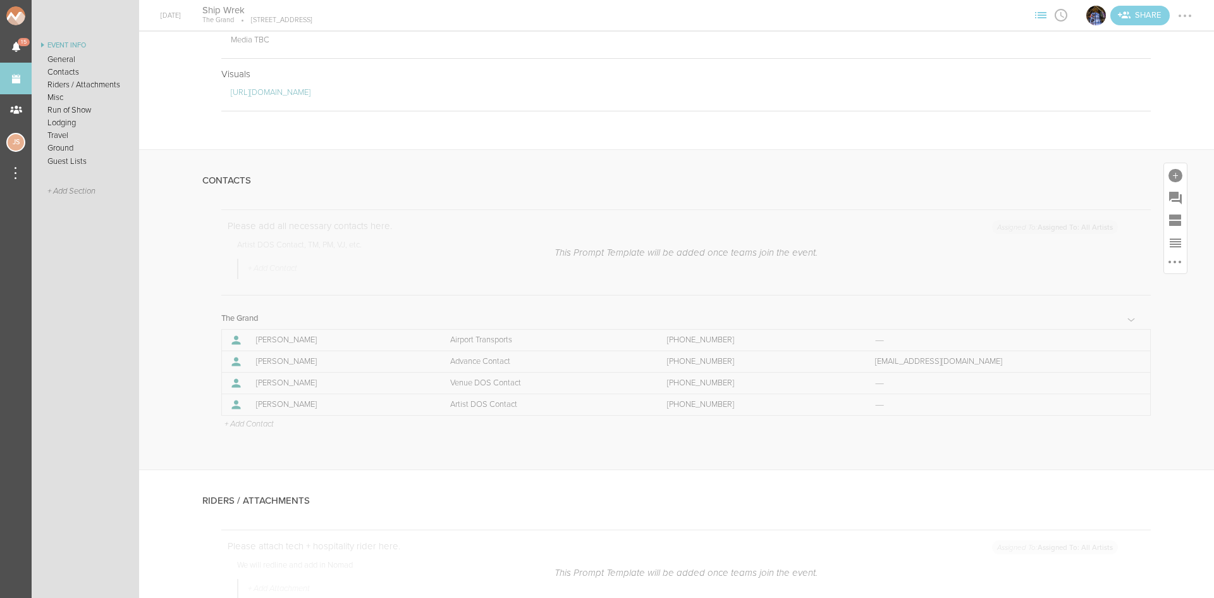
scroll to position [316, 0]
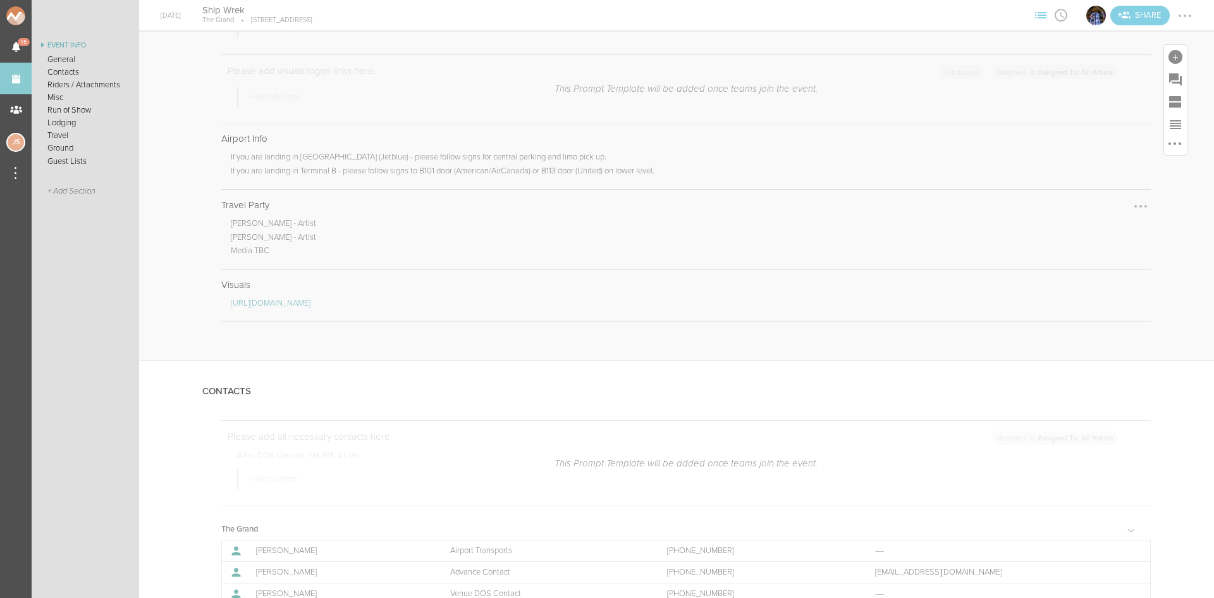
click at [1133, 206] on div at bounding box center [1141, 206] width 20 height 20
click at [1090, 217] on link "Edit Note" at bounding box center [1102, 207] width 97 height 23
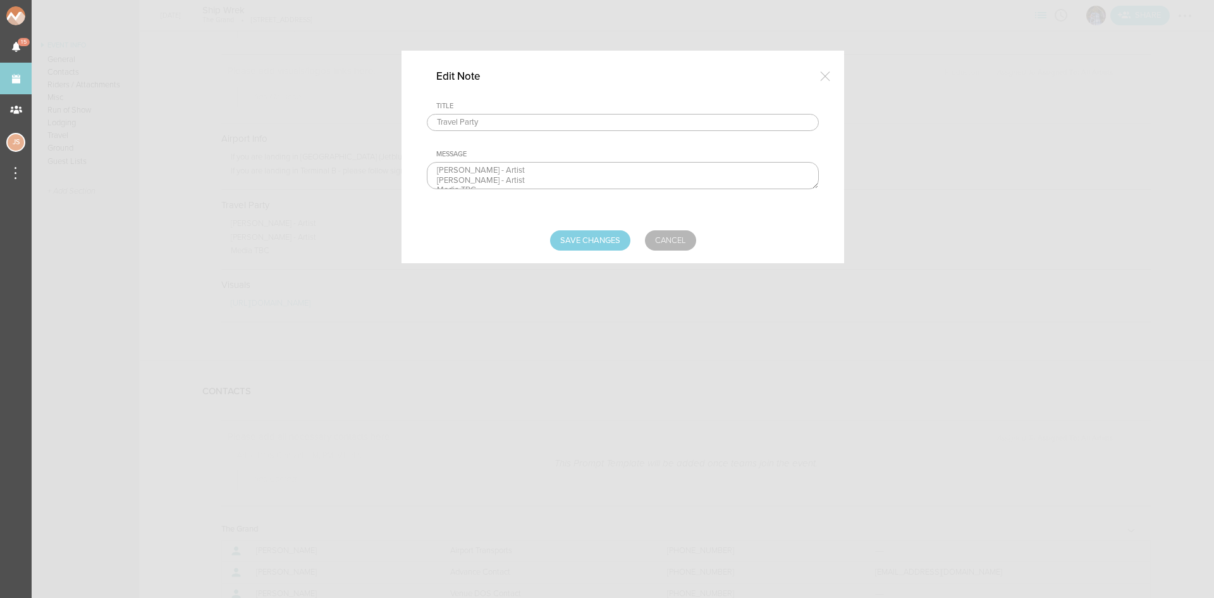
scroll to position [0, 0]
click at [531, 187] on textarea "Collin Maguire - Artist Tripp Churchill - Artist Media TBC" at bounding box center [623, 175] width 392 height 27
type textarea "Collin Maguire - Artist Tripp Churchill - Artist Anthony Andre - Media"
click at [588, 234] on input "Save Changes" at bounding box center [590, 240] width 80 height 20
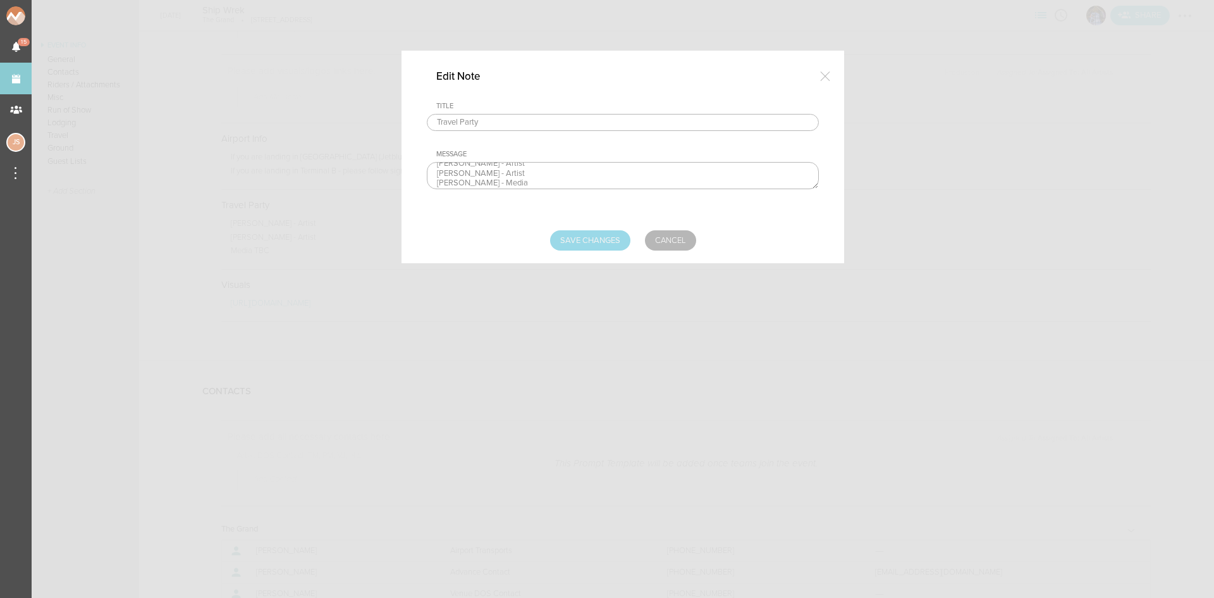
type input "Saving..."
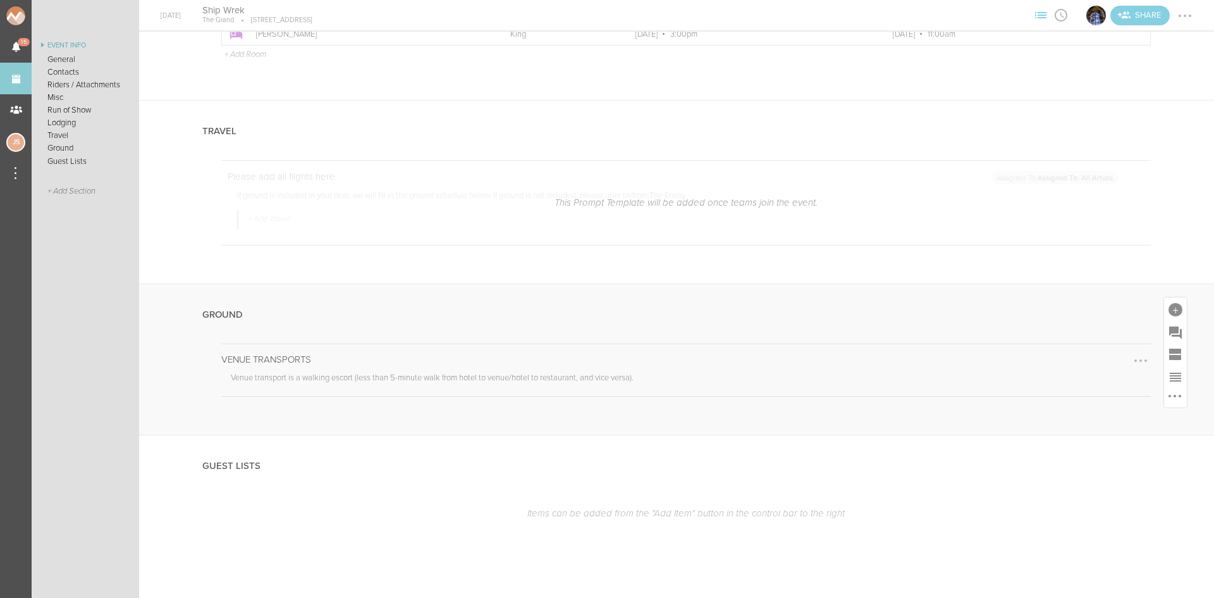
scroll to position [2119, 0]
click at [1166, 114] on div at bounding box center [1175, 123] width 23 height 23
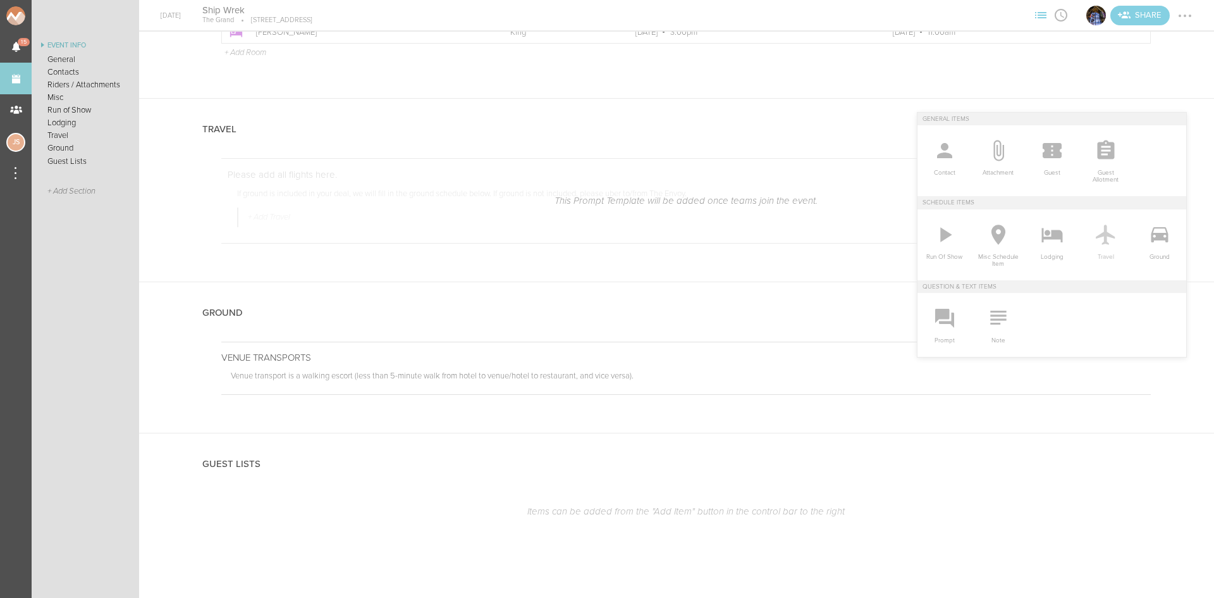
click at [1106, 236] on icon at bounding box center [1106, 234] width 25 height 25
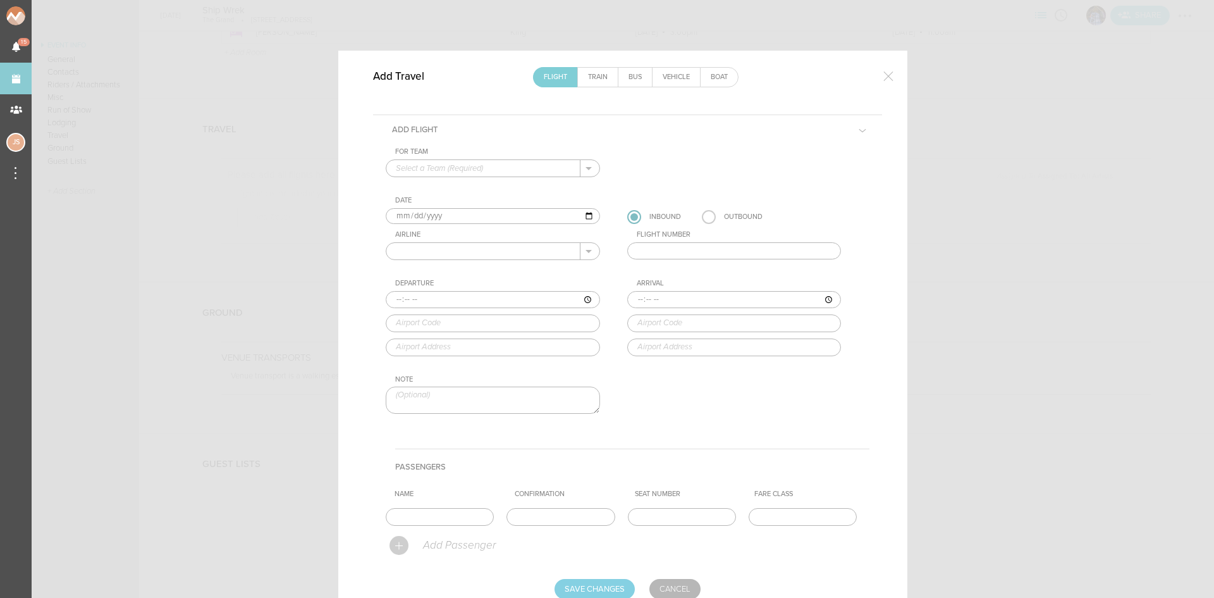
click at [523, 166] on input "text" at bounding box center [483, 168] width 194 height 16
drag, startPoint x: 507, startPoint y: 181, endPoint x: 485, endPoint y: 206, distance: 33.2
click at [507, 182] on p "The Grand" at bounding box center [493, 189] width 194 height 22
type input "The Grand"
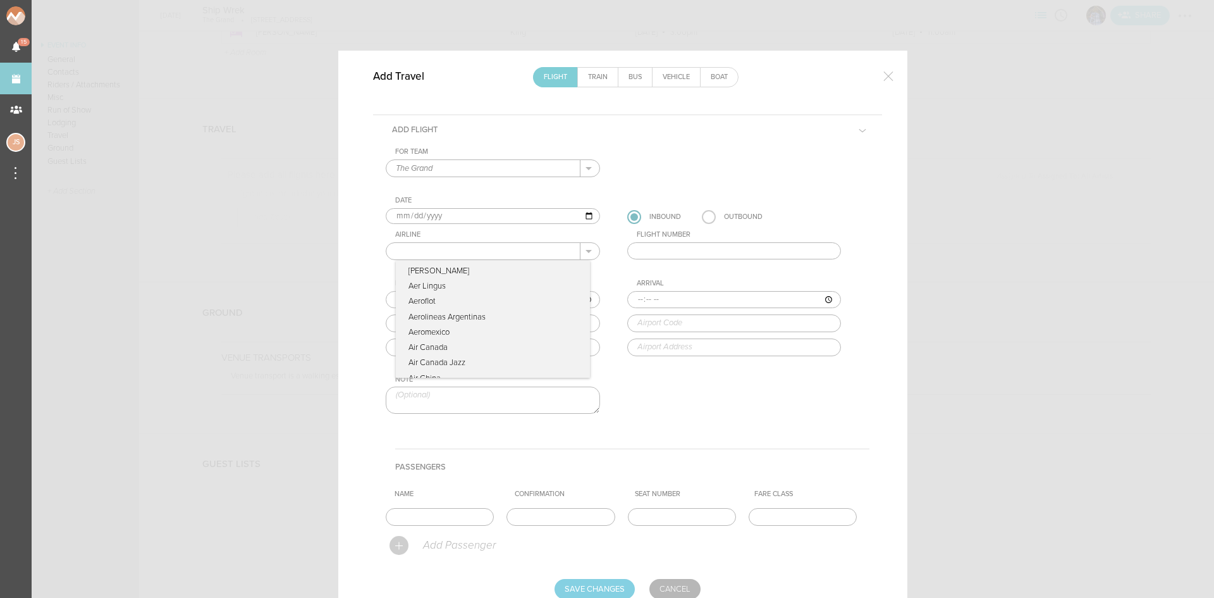
click at [432, 253] on input "text" at bounding box center [483, 251] width 194 height 16
type input "JetBlue"
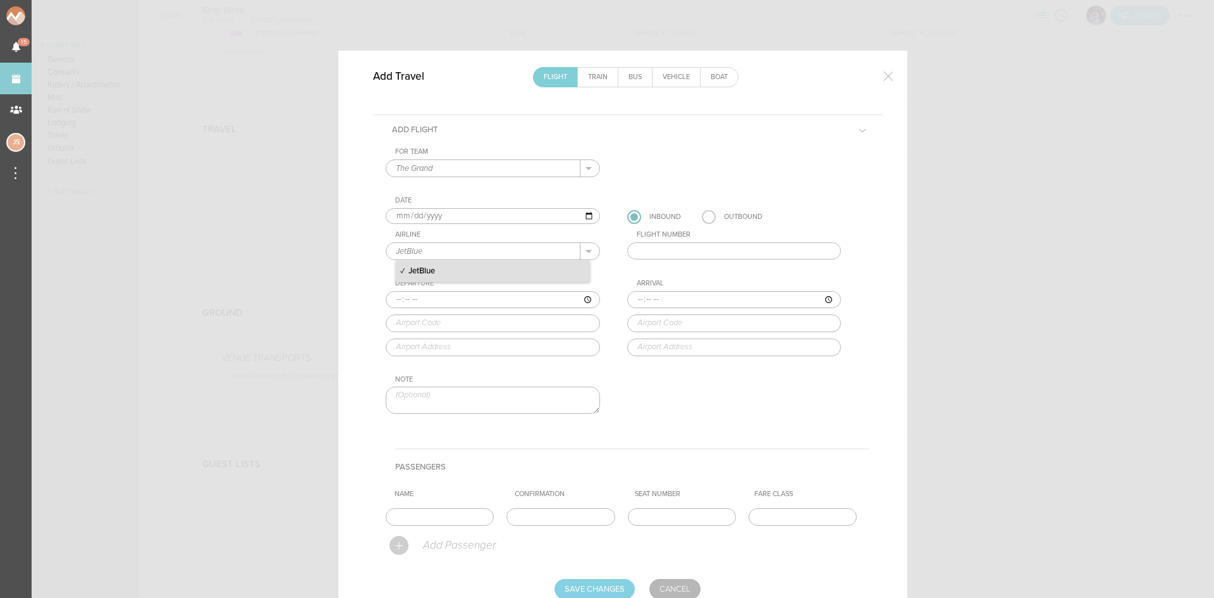
click at [471, 268] on p "JetBlue" at bounding box center [493, 272] width 194 height 22
click at [665, 249] on input "text" at bounding box center [734, 251] width 214 height 18
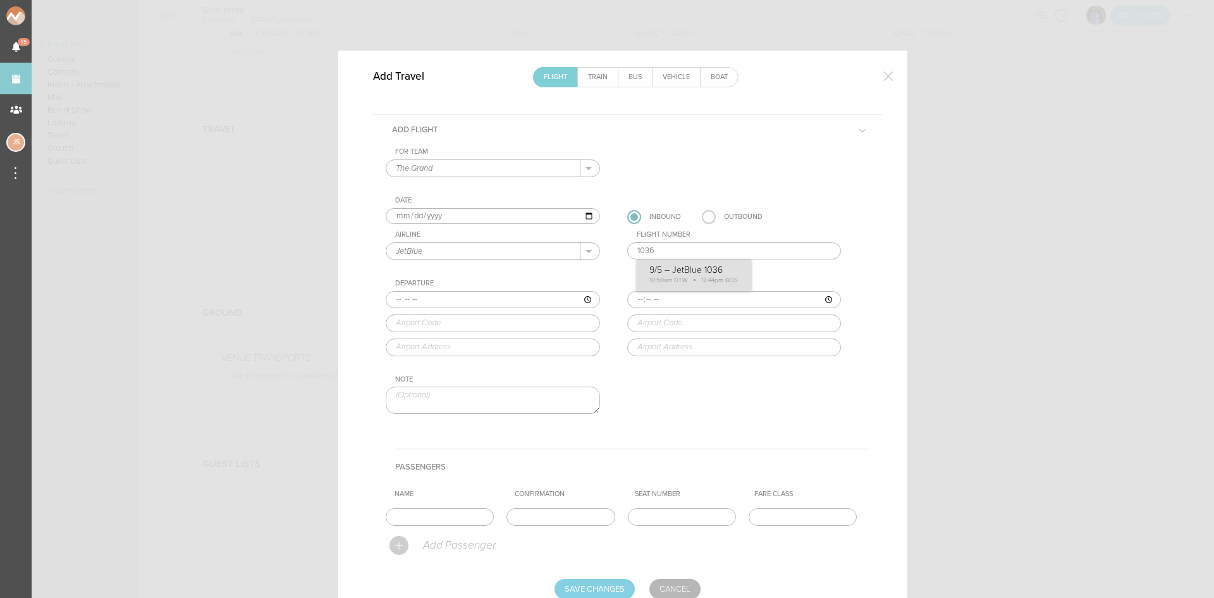
type input "1036"
type input "10:50"
type input "DTW"
type input "Detroit Metropolitan Wayne County Airport, 1 Detroit Metro Airport, Smith Build…"
type input "12:44"
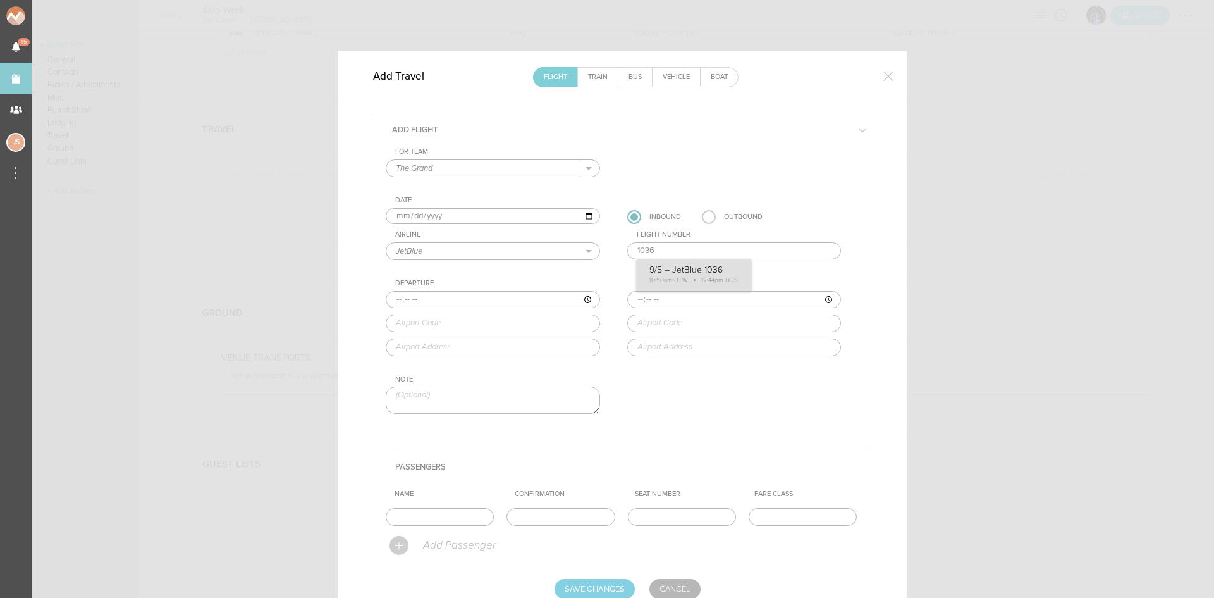
type input "BOS"
type input "Boston Logan International Airport, One Harborside Drive, Boston, MA, 02128-290…"
click at [674, 269] on div "For Team The Grand + Add New Team The Grand . The Grand Date 2025-09-05 Inbound…" at bounding box center [628, 291] width 484 height 288
click at [453, 519] on input "text" at bounding box center [440, 517] width 108 height 18
type input "Entire Travel Party"
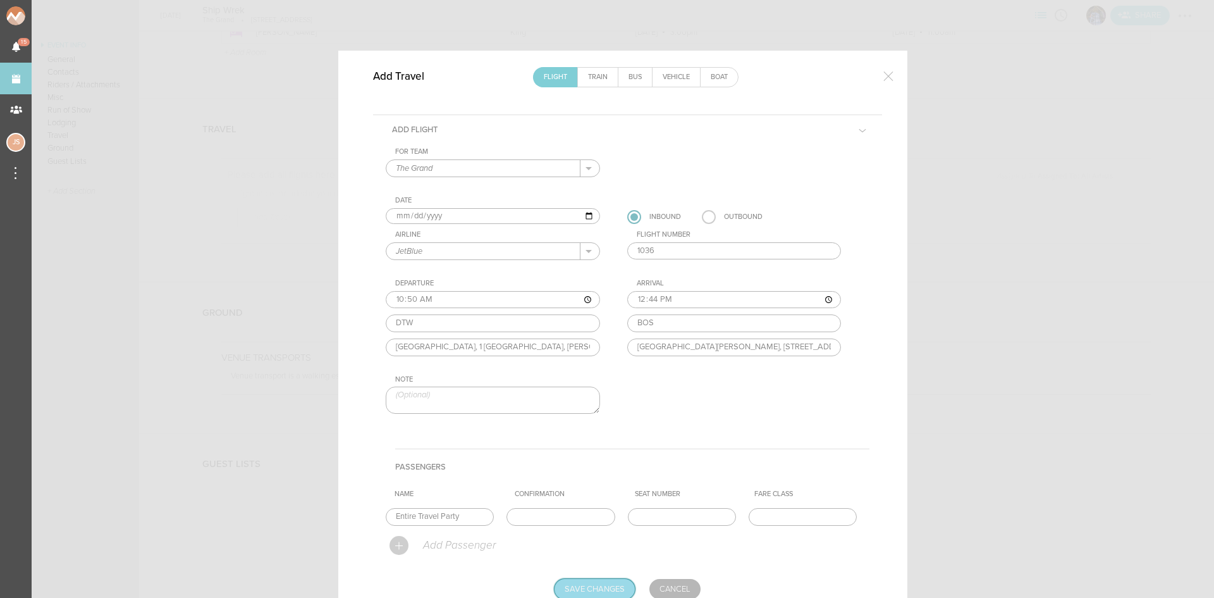
drag, startPoint x: 607, startPoint y: 591, endPoint x: 806, endPoint y: 497, distance: 220.4
click at [606, 591] on input "Save Changes" at bounding box center [595, 589] width 80 height 20
type input "Saving..."
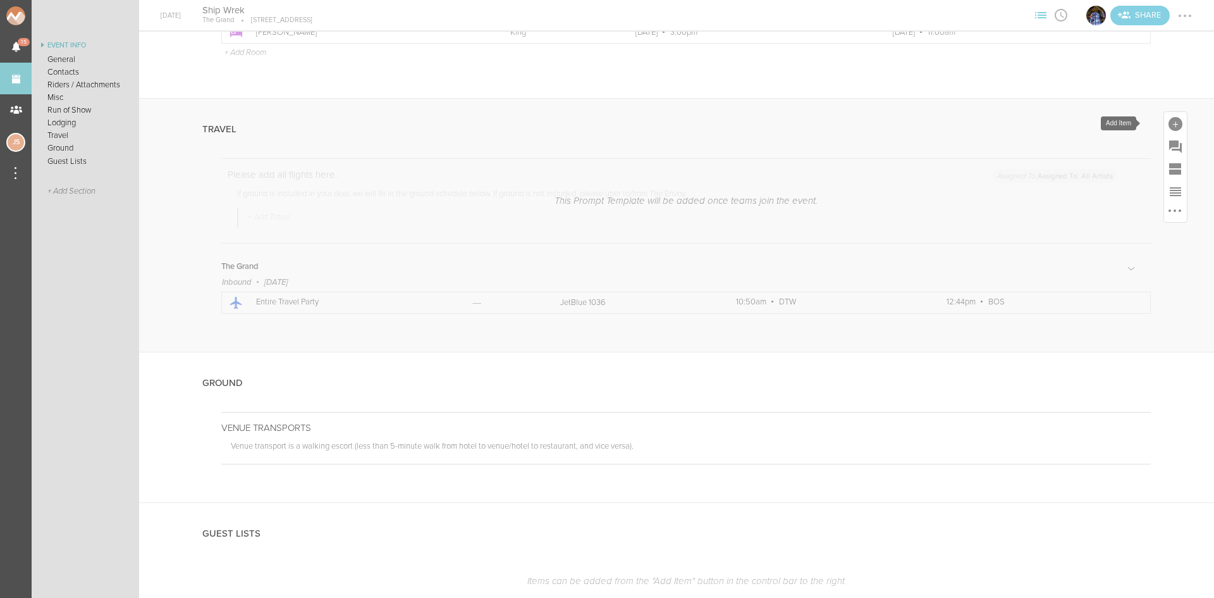
click at [1169, 121] on div at bounding box center [1176, 124] width 14 height 14
click at [1096, 232] on icon at bounding box center [1105, 235] width 19 height 20
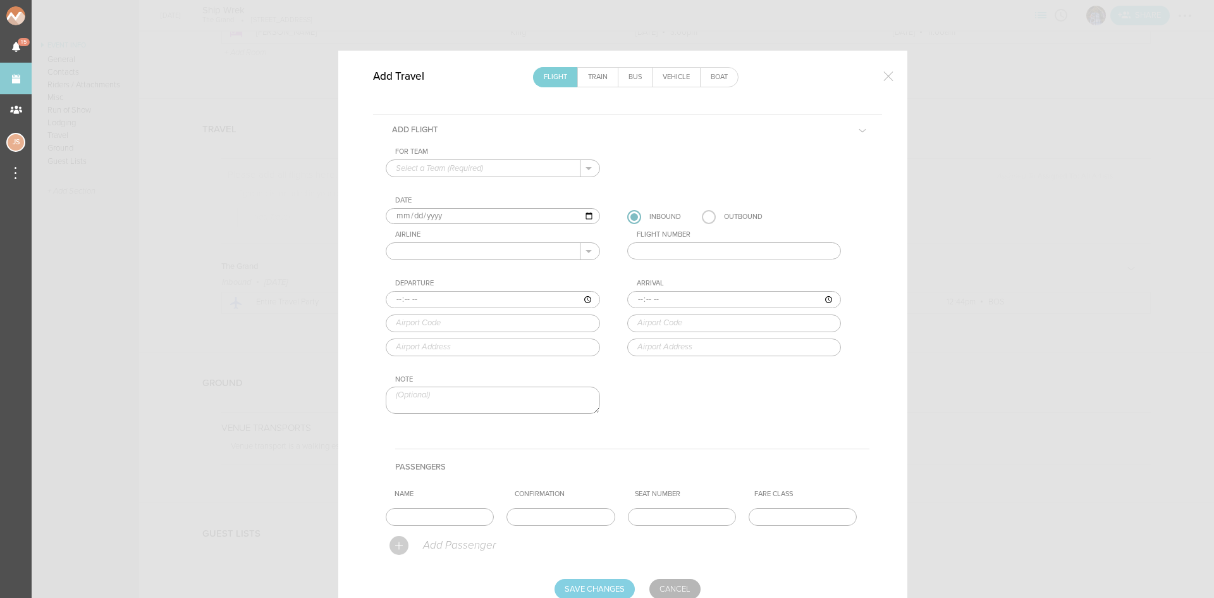
click at [488, 173] on input "text" at bounding box center [483, 168] width 194 height 16
click at [488, 184] on p "The Grand" at bounding box center [493, 189] width 194 height 22
type input "The Grand"
click at [408, 218] on input "2025-09-05" at bounding box center [493, 216] width 214 height 16
type input "2025-09-06"
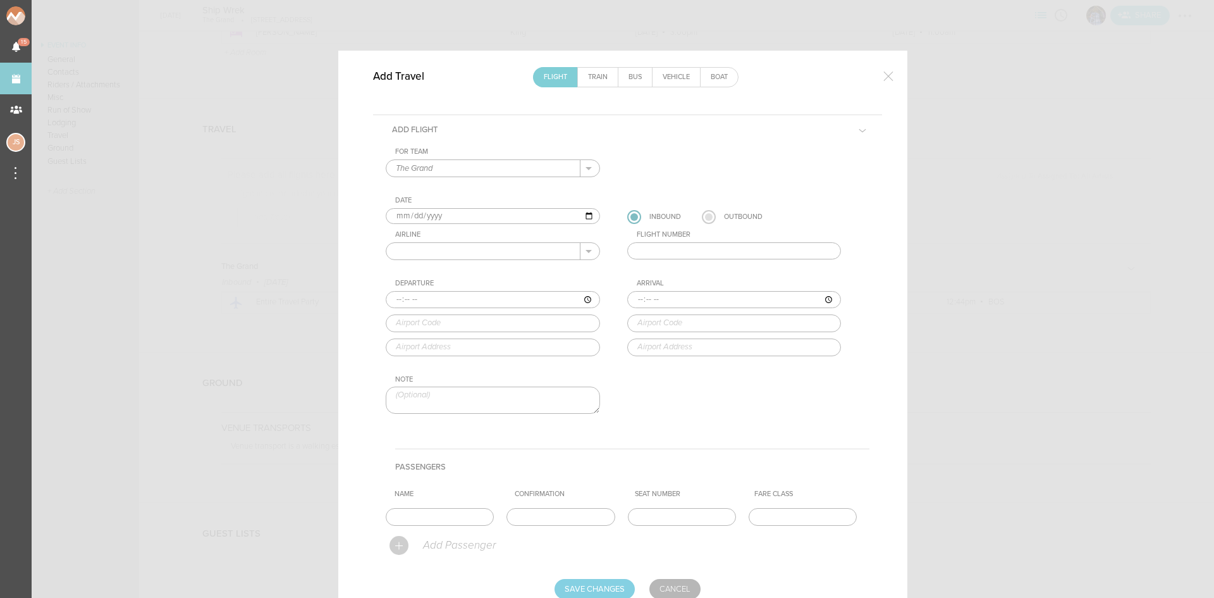
click at [702, 222] on label at bounding box center [709, 217] width 14 height 14
click at [0, 0] on input "radio" at bounding box center [0, 0] width 0 height 0
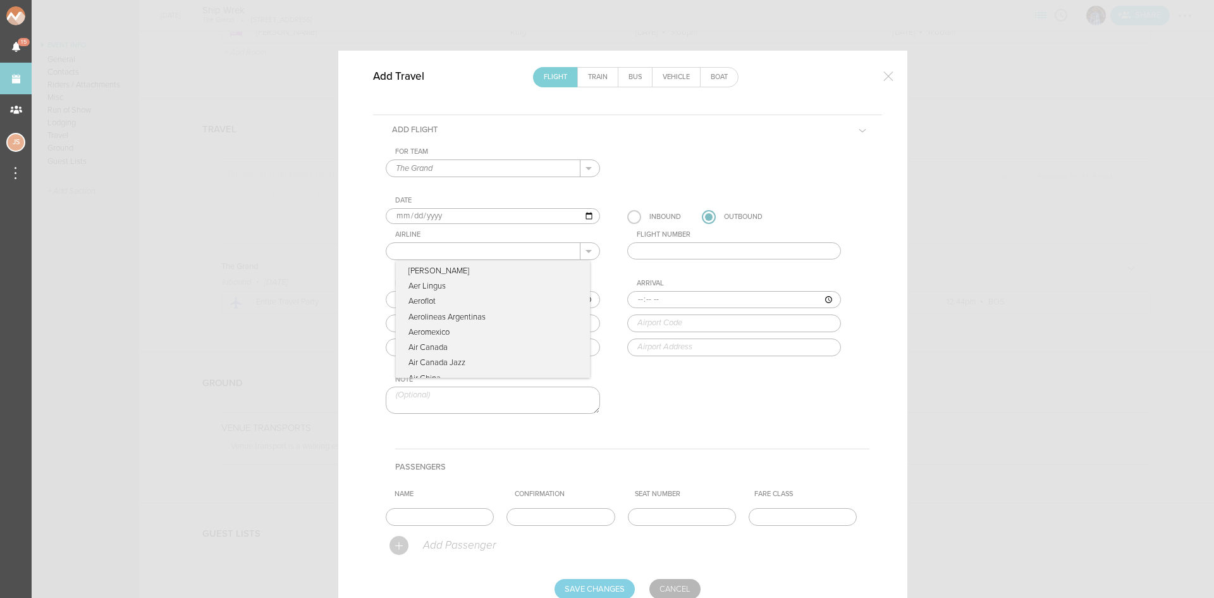
click at [496, 252] on input "text" at bounding box center [483, 251] width 194 height 16
type input "American Airlines"
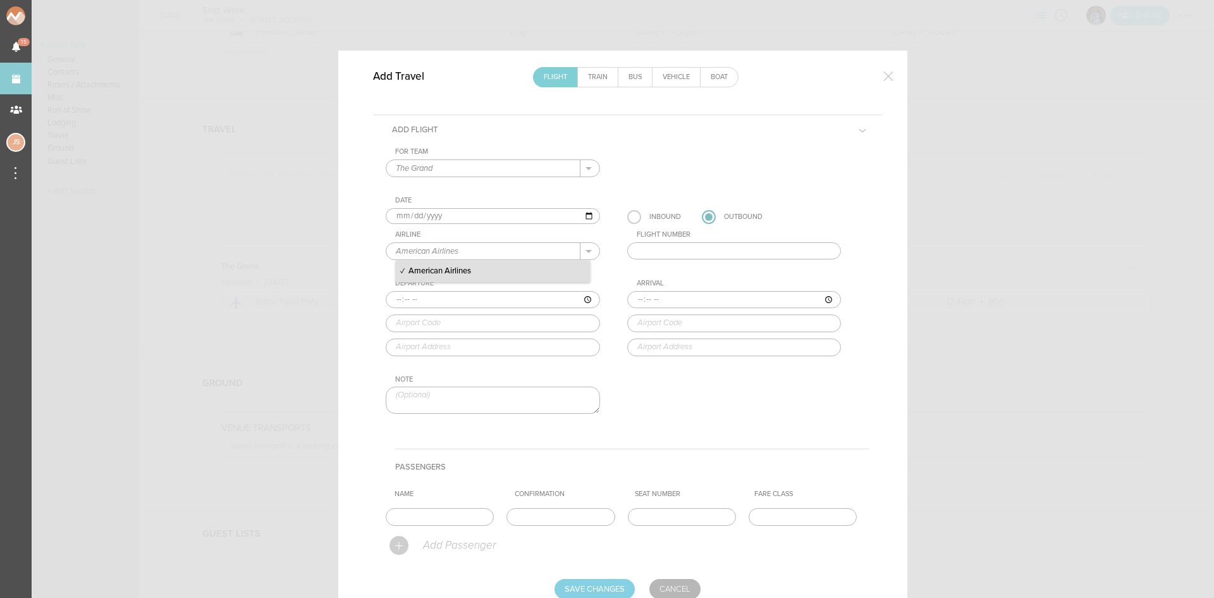
click at [494, 269] on p "American Airlines" at bounding box center [493, 272] width 194 height 22
click at [653, 249] on input "text" at bounding box center [734, 251] width 214 height 18
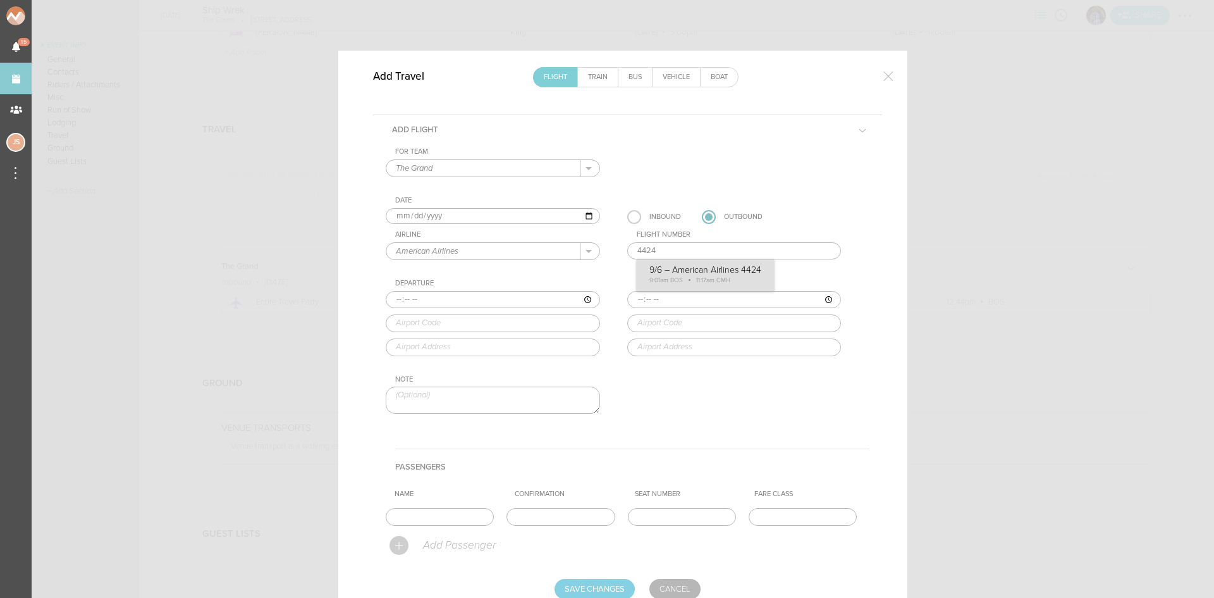
type input "4424"
type input "09:01"
type input "BOS"
type input "Boston Logan International Airport, One Harborside Drive, Boston, MA, 02128-290…"
type input "11:17"
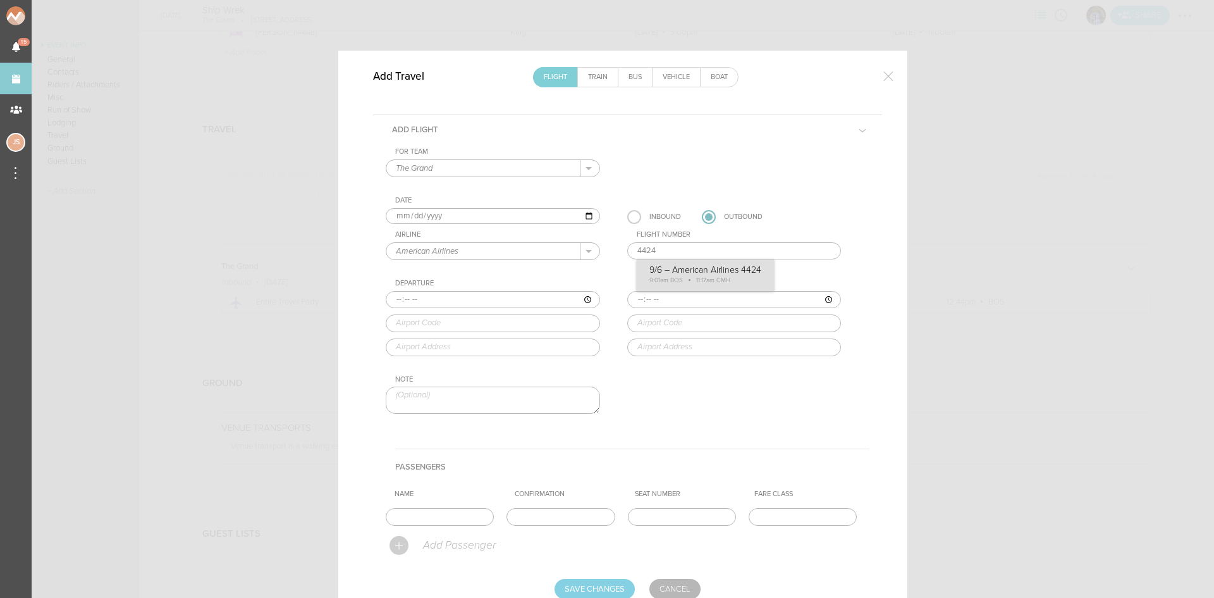
type input "CMH"
type input "John Glenn Columbus International Airport, 4600 International Gateway, Columbus…"
click at [672, 283] on div "For Team The Grand + Add New Team The Grand . The Grand Date 2025-09-06 Inbound…" at bounding box center [628, 291] width 484 height 288
click at [438, 512] on input "text" at bounding box center [440, 517] width 108 height 18
type input "Entire Travel Party"
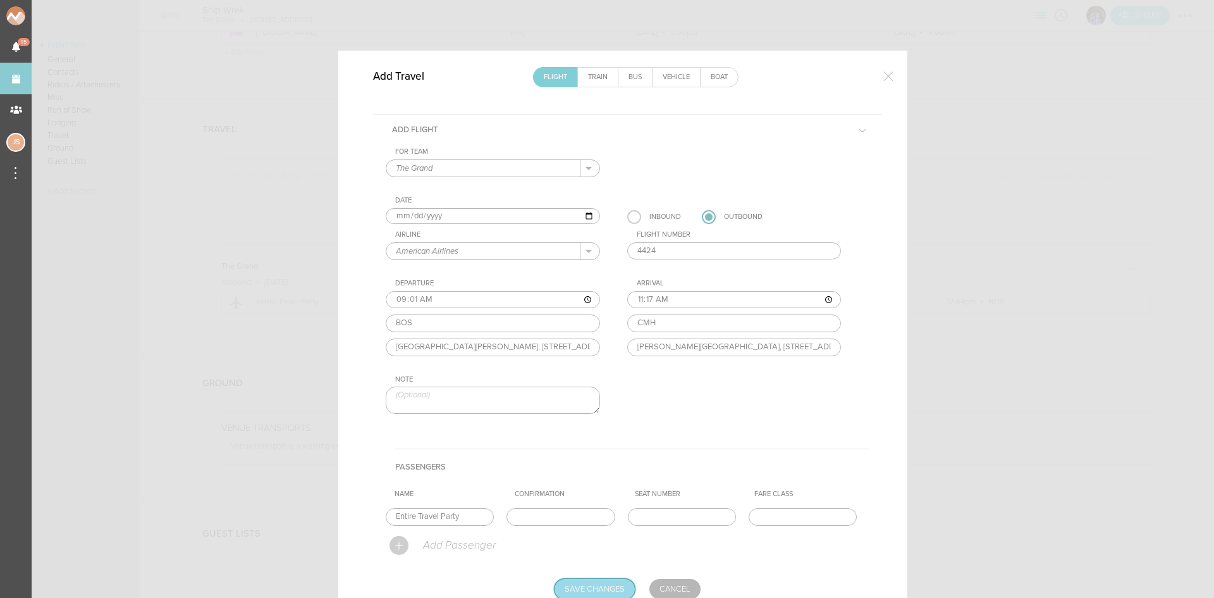
click at [593, 583] on input "Save Changes" at bounding box center [595, 589] width 80 height 20
type input "Saving..."
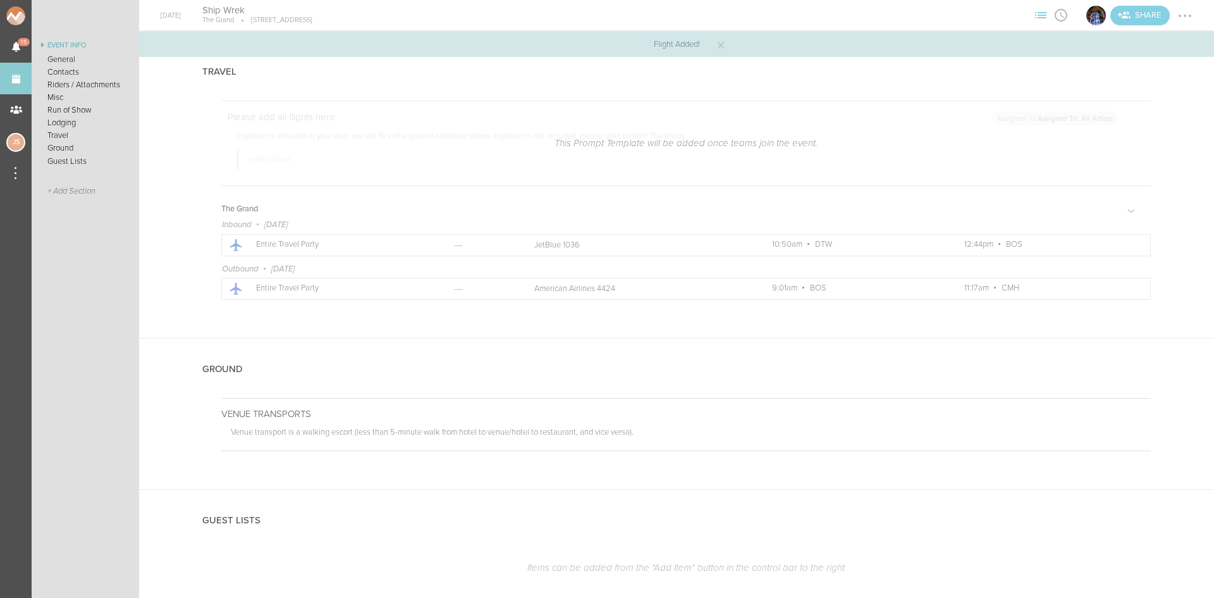
scroll to position [2233, 0]
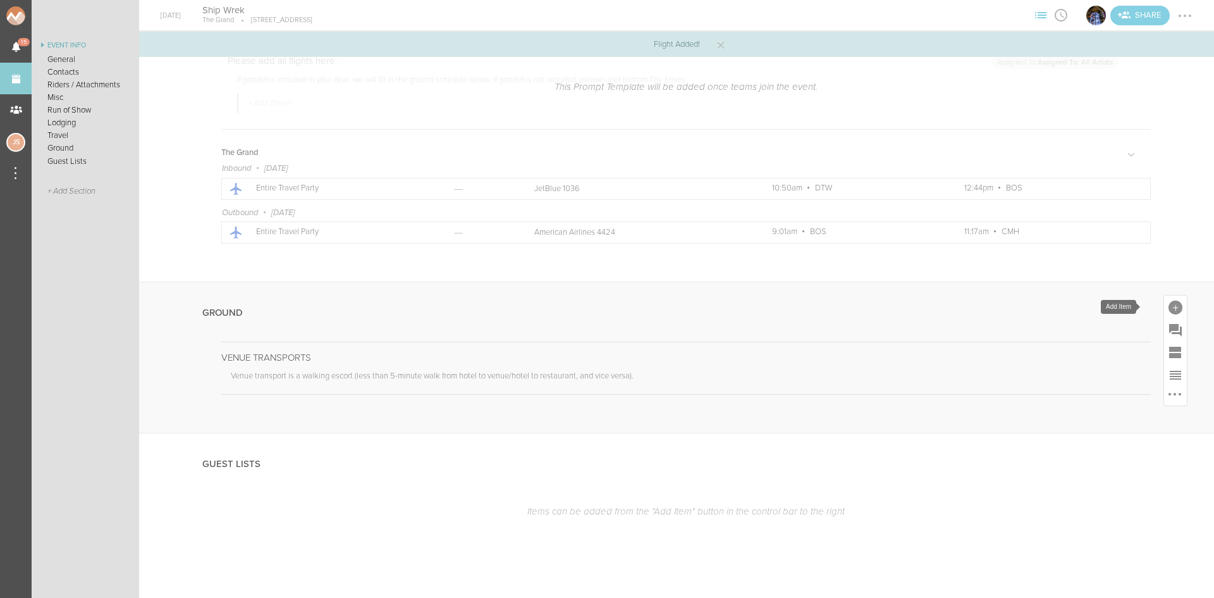
click at [1169, 308] on div at bounding box center [1176, 307] width 14 height 14
click at [1151, 414] on icon at bounding box center [1159, 417] width 25 height 25
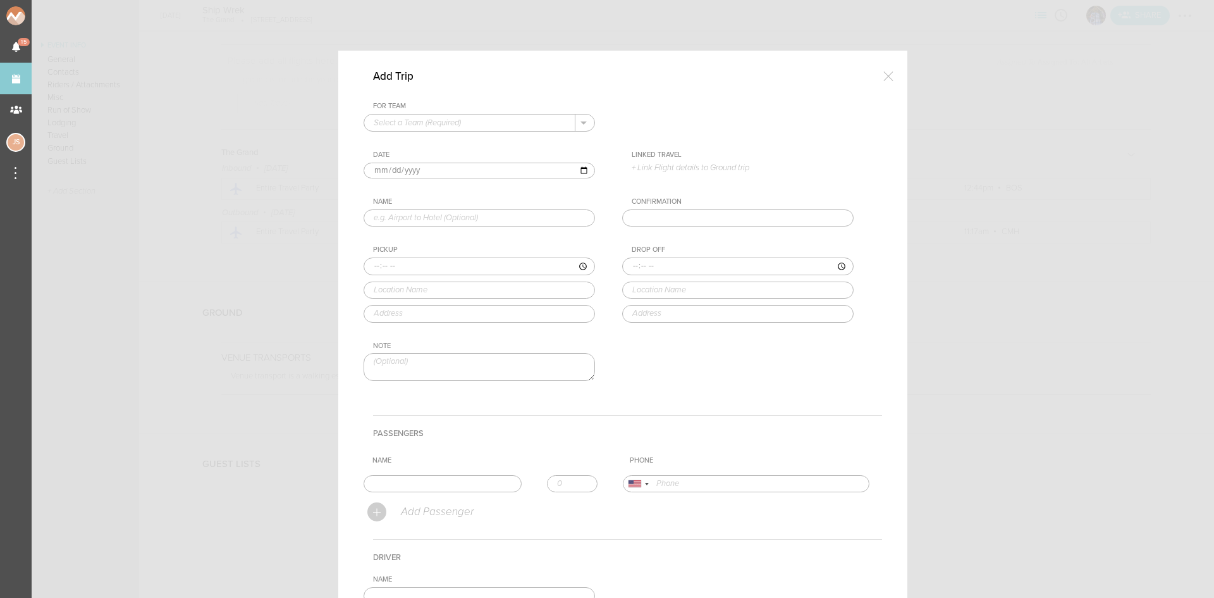
click at [467, 125] on input "text" at bounding box center [469, 122] width 211 height 16
click at [466, 142] on p "The Grand" at bounding box center [479, 143] width 211 height 22
type input "The Grand"
click at [710, 165] on p "+ Link Flight details to Ground trip" at bounding box center [743, 168] width 222 height 10
click at [715, 191] on label "9/5 • B6 1036 • 10:50am DTW – 12:44pm BOS" at bounding box center [733, 192] width 176 height 13
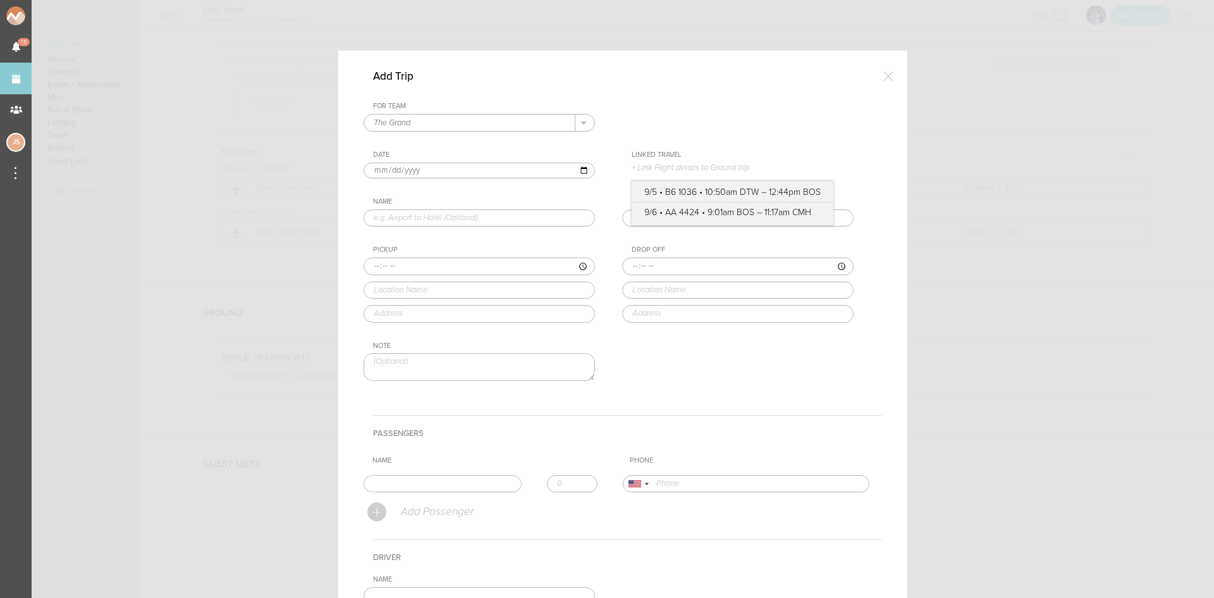
click at [0, 0] on input "9/5 • B6 1036 • 10:50am DTW – 12:44pm BOS" at bounding box center [0, 0] width 0 height 0
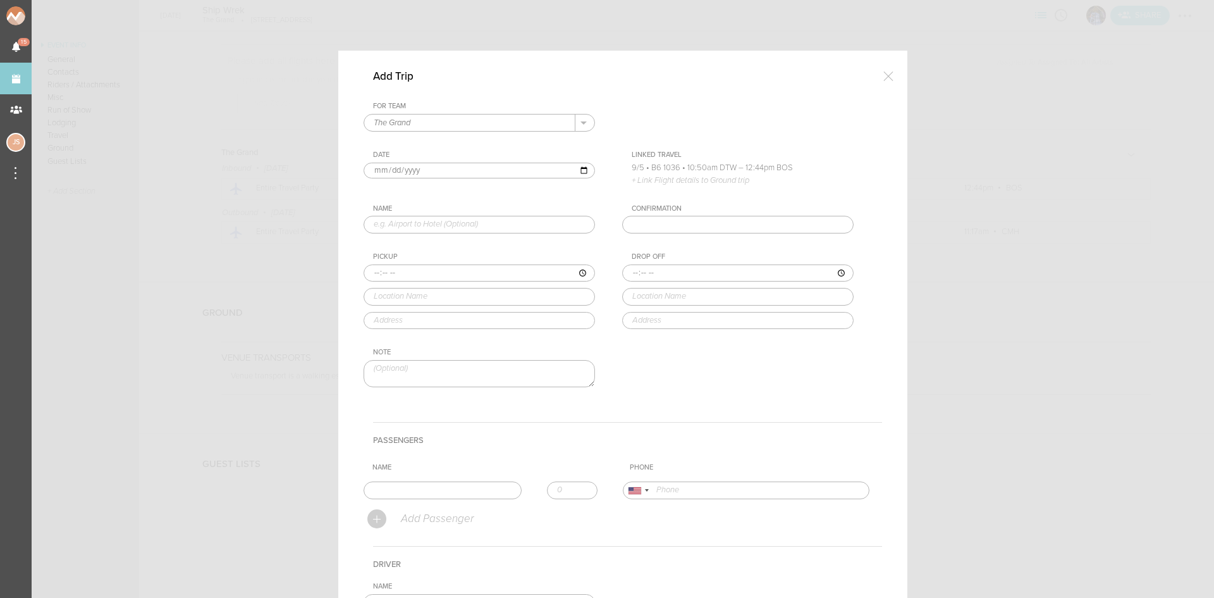
click at [508, 223] on input "text" at bounding box center [479, 225] width 231 height 18
type input "Airport to Hotel"
click at [367, 272] on input "time" at bounding box center [479, 273] width 231 height 18
type input "12:44"
click at [397, 326] on div "Pickup 12:44 logan Logan Airport (BOS) East Boston, MA, USA Logan Airport Termi…" at bounding box center [492, 290] width 257 height 77
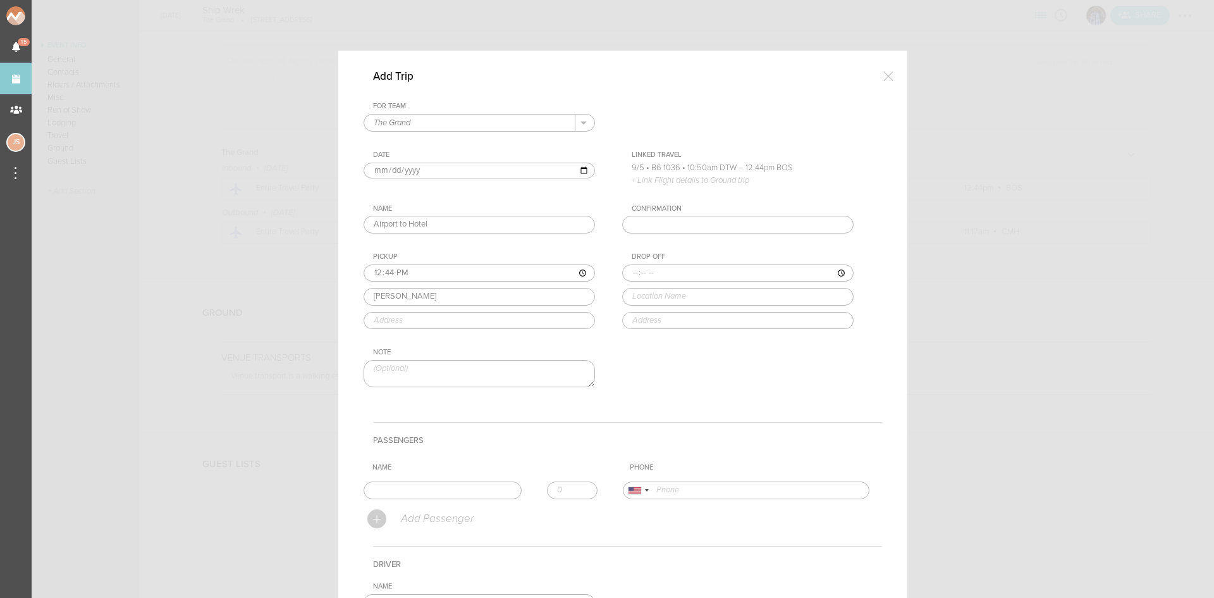
type input "Logan Airport (BOS)"
type input "East Boston, MA 02128, USA"
click at [629, 274] on input "time" at bounding box center [737, 273] width 231 height 18
type input "13:00"
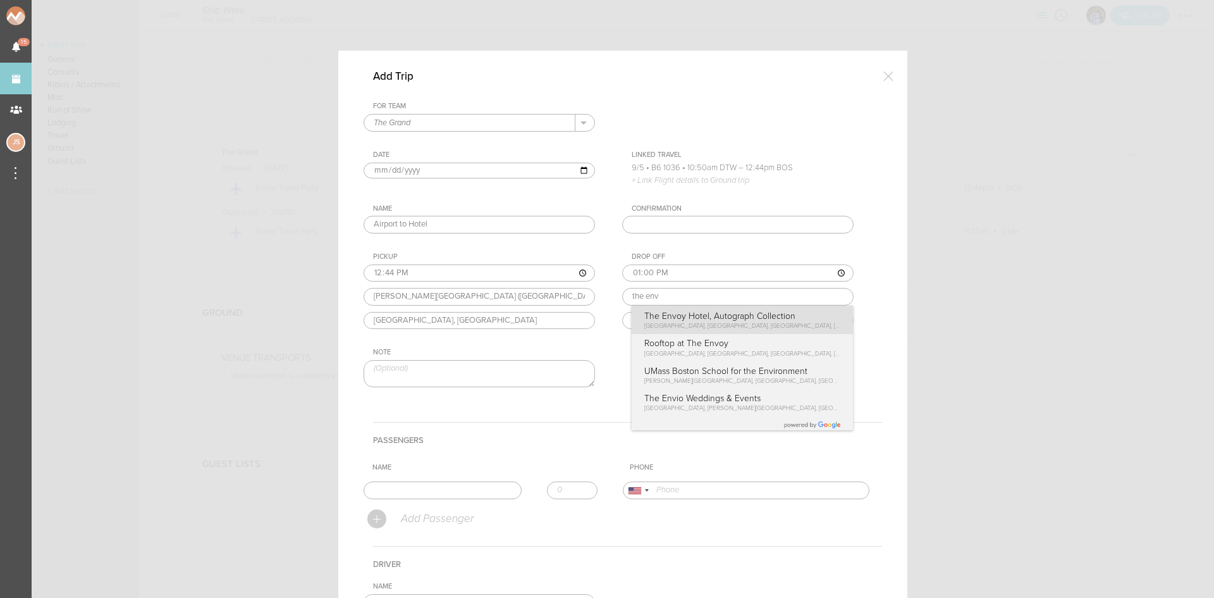
type input "The Envoy Hotel, Autograph Collection"
type input "70 Sleeper St, Boston, MA 02210, USA"
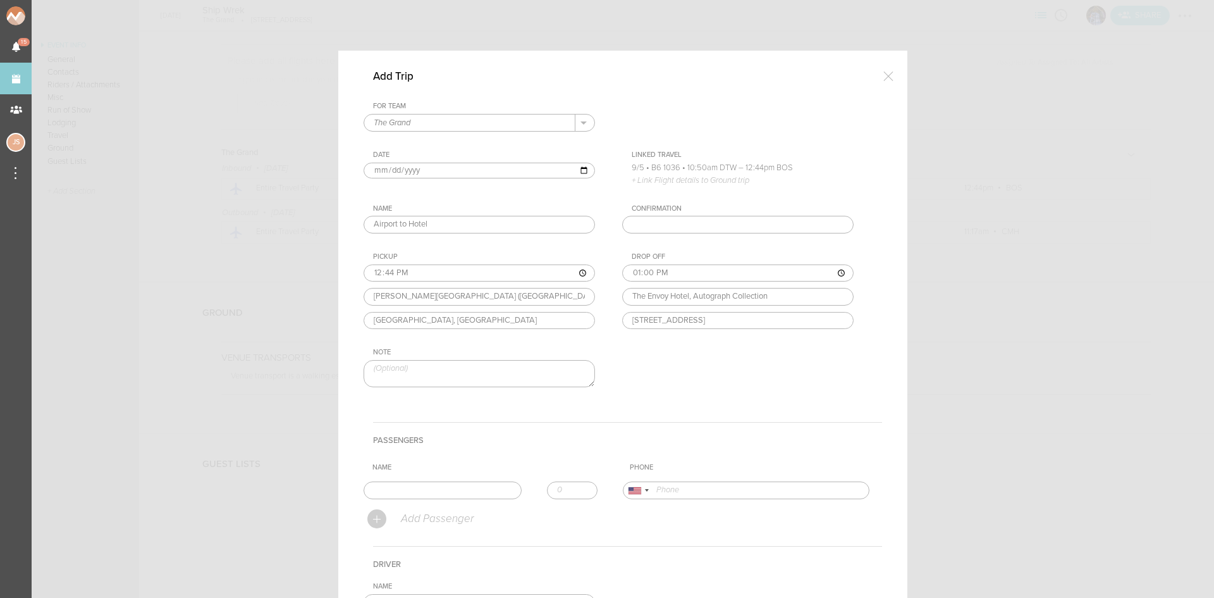
click at [650, 323] on div "Drop Off 13:00 The Envoy Hotel, Autograph Collection The Envoy Hotel, Autograph…" at bounding box center [750, 290] width 257 height 77
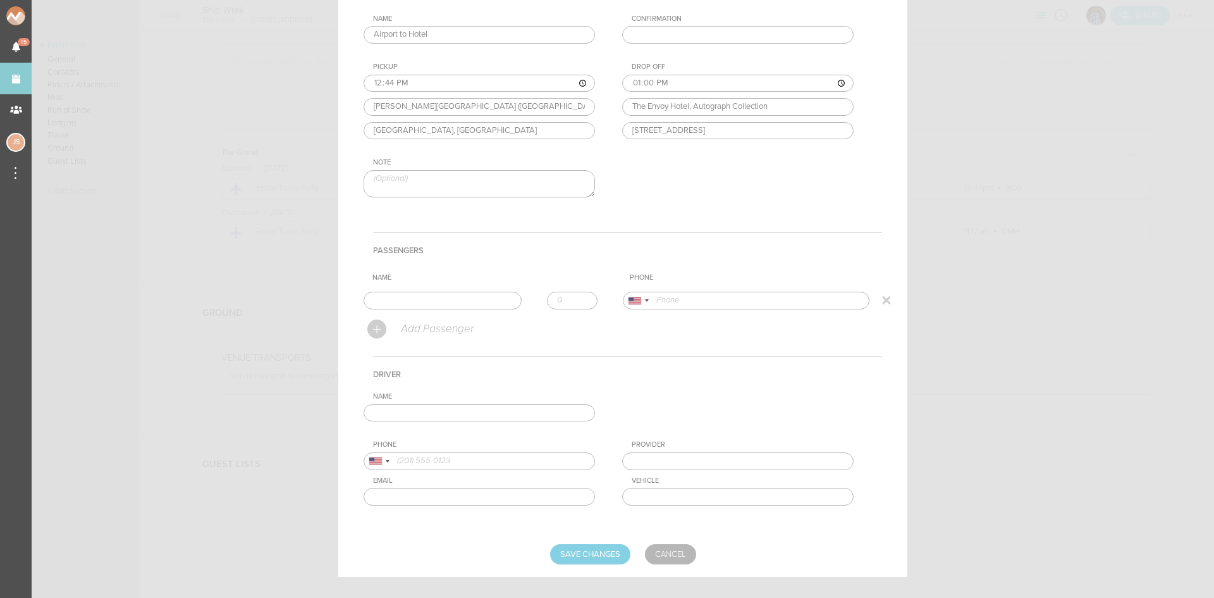
click at [416, 299] on input "text" at bounding box center [443, 301] width 158 height 18
type input "Collin Maguire"
type input "17576037193"
click at [423, 322] on form "For Team The Grand + Add New Team The Grand . The Grand Date 2025-09-05 Linked …" at bounding box center [623, 238] width 519 height 652
click at [574, 300] on input "-1" at bounding box center [572, 301] width 51 height 18
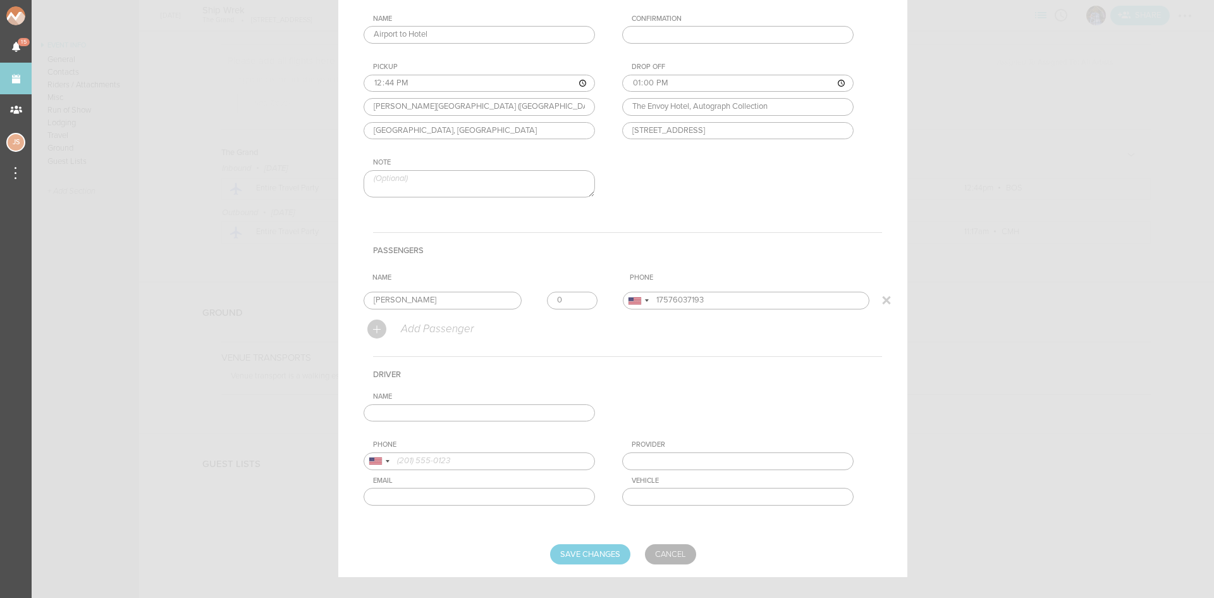
click at [577, 297] on input "0" at bounding box center [572, 301] width 51 height 18
type input "1"
click at [577, 297] on input "1" at bounding box center [572, 301] width 51 height 18
click at [548, 420] on input "text" at bounding box center [479, 413] width 231 height 18
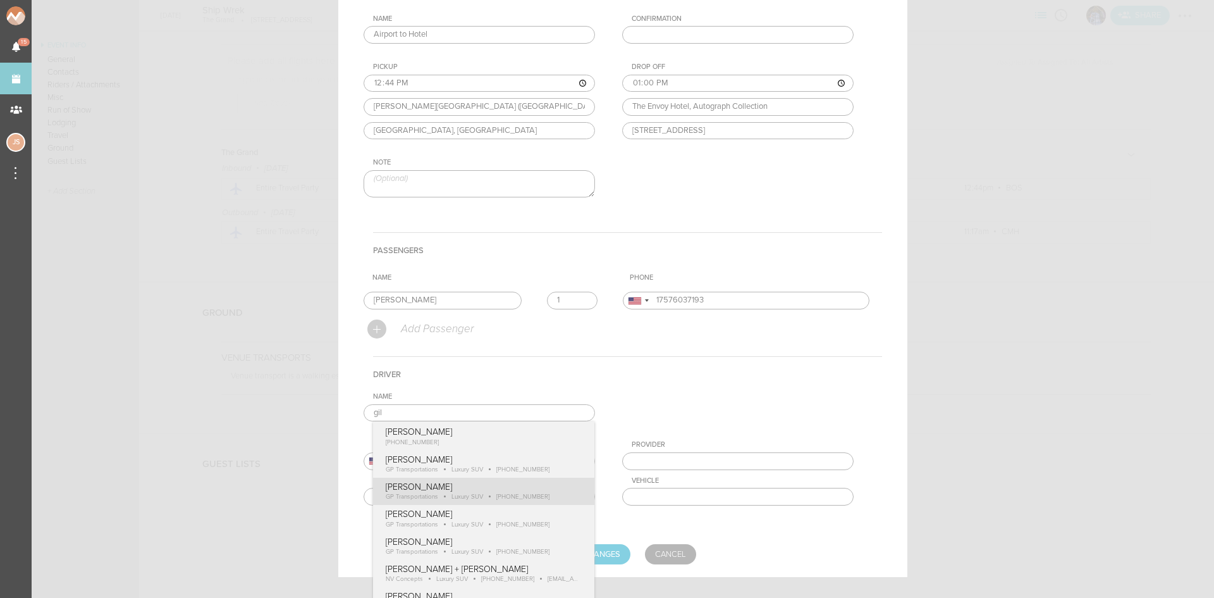
type input "Gilbert Payoute"
type input "18574170489"
type input "GP Transportations"
type input "Luxury SUV"
click at [533, 502] on div "Name Gilbert Payoute Gilbert Payoute +1 (857) 417-0489 Gilbert Payoute GP Trans…" at bounding box center [623, 458] width 519 height 133
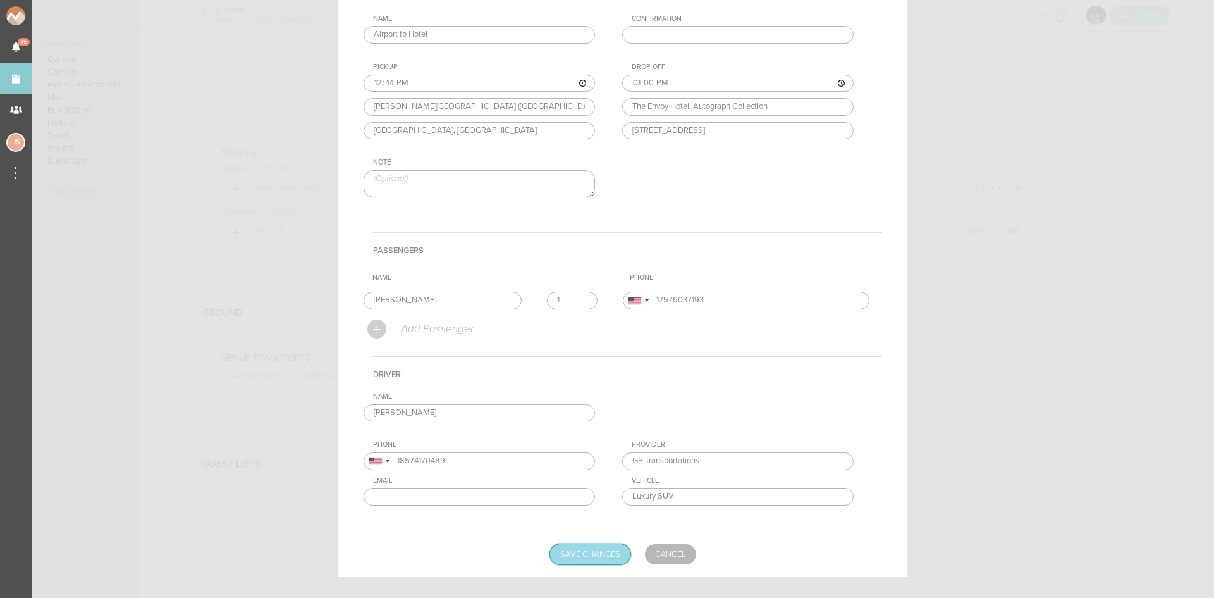
click at [577, 548] on input "Save Changes" at bounding box center [590, 554] width 80 height 20
type input "Saving..."
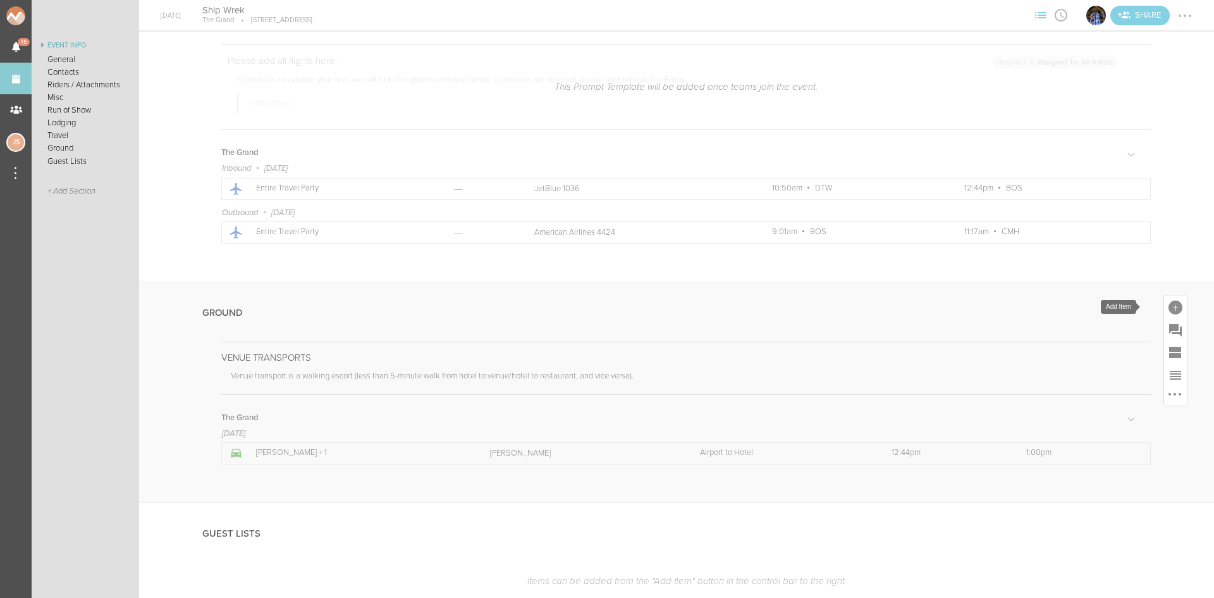
click at [1169, 309] on div at bounding box center [1176, 307] width 14 height 14
click at [1151, 417] on icon at bounding box center [1159, 417] width 17 height 15
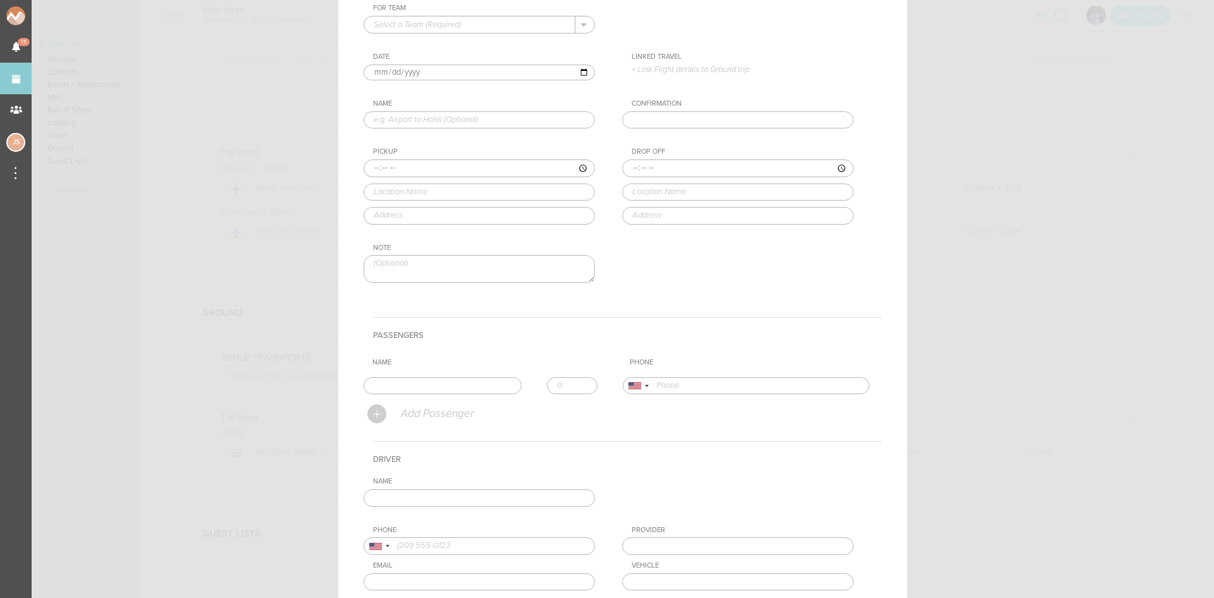
scroll to position [0, 0]
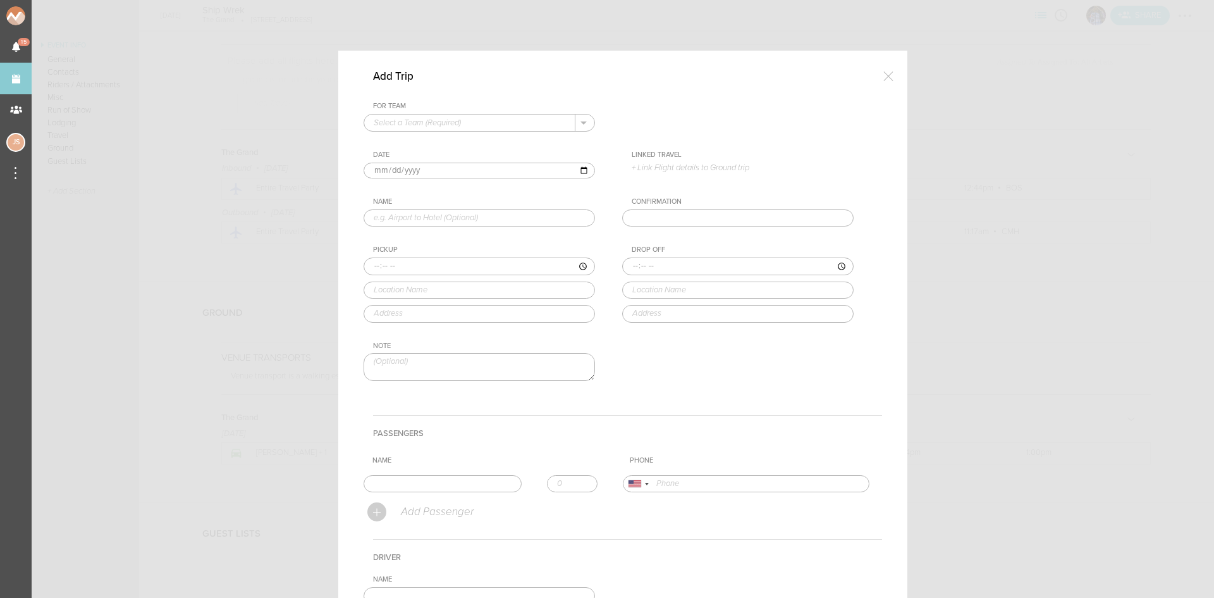
drag, startPoint x: 459, startPoint y: 120, endPoint x: 459, endPoint y: 131, distance: 11.4
click at [459, 120] on input "text" at bounding box center [469, 122] width 211 height 16
click at [457, 142] on p "The Grand" at bounding box center [479, 143] width 211 height 22
type input "The Grand"
click at [384, 170] on input "2025-09-05" at bounding box center [479, 171] width 231 height 16
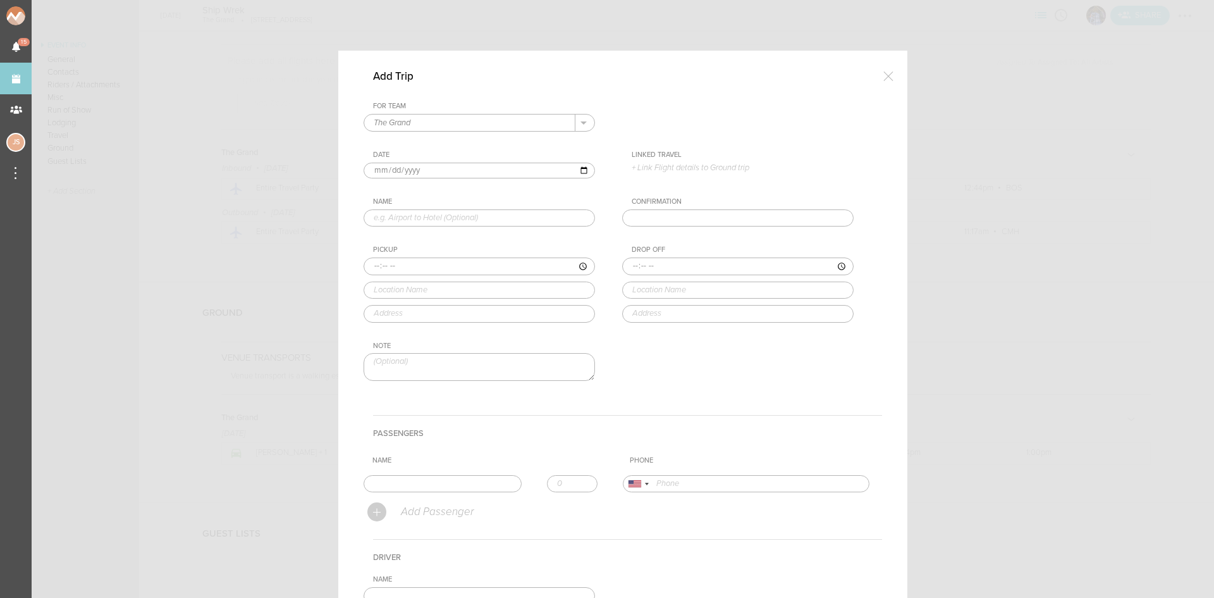
type input "2025-09-06"
click at [681, 166] on p "+ Link Flight details to Ground trip" at bounding box center [743, 168] width 222 height 10
click at [686, 218] on label "9/6 • AA 4424 • 9:01am BOS – 11:17am CMH" at bounding box center [733, 212] width 176 height 13
click at [0, 0] on input "9/6 • AA 4424 • 9:01am BOS – 11:17am CMH" at bounding box center [0, 0] width 0 height 0
click at [422, 226] on input "text" at bounding box center [479, 225] width 231 height 18
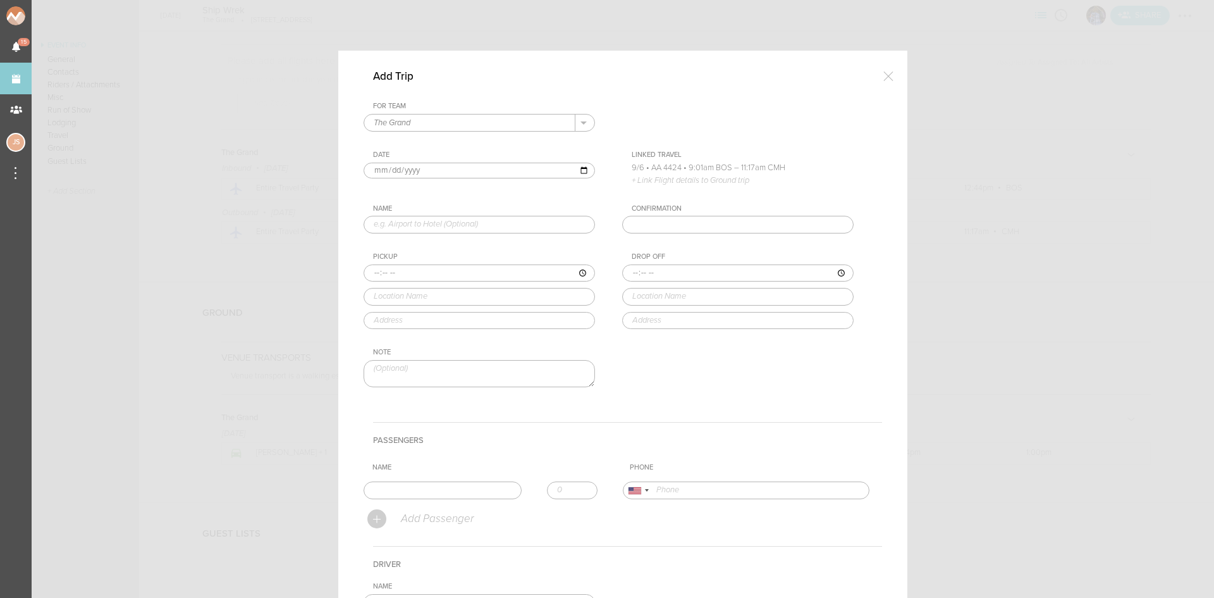
type input "Hotel to Airport"
click at [372, 271] on input "time" at bounding box center [479, 273] width 231 height 18
type input "07:15"
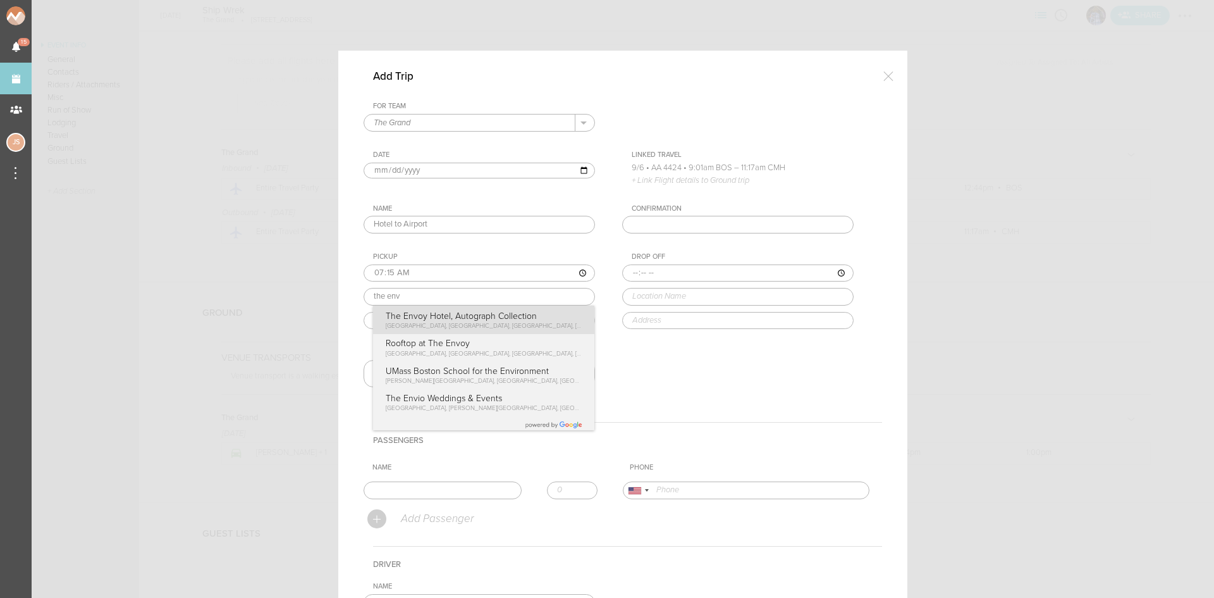
type input "The Envoy Hotel, Autograph Collection"
type input "70 Sleeper St, Boston, MA 02210, USA"
click at [407, 313] on div "Pickup 07:15 The Envoy Hotel, Autograph Collection The Envoy Hotel, Autograph C…" at bounding box center [492, 290] width 257 height 77
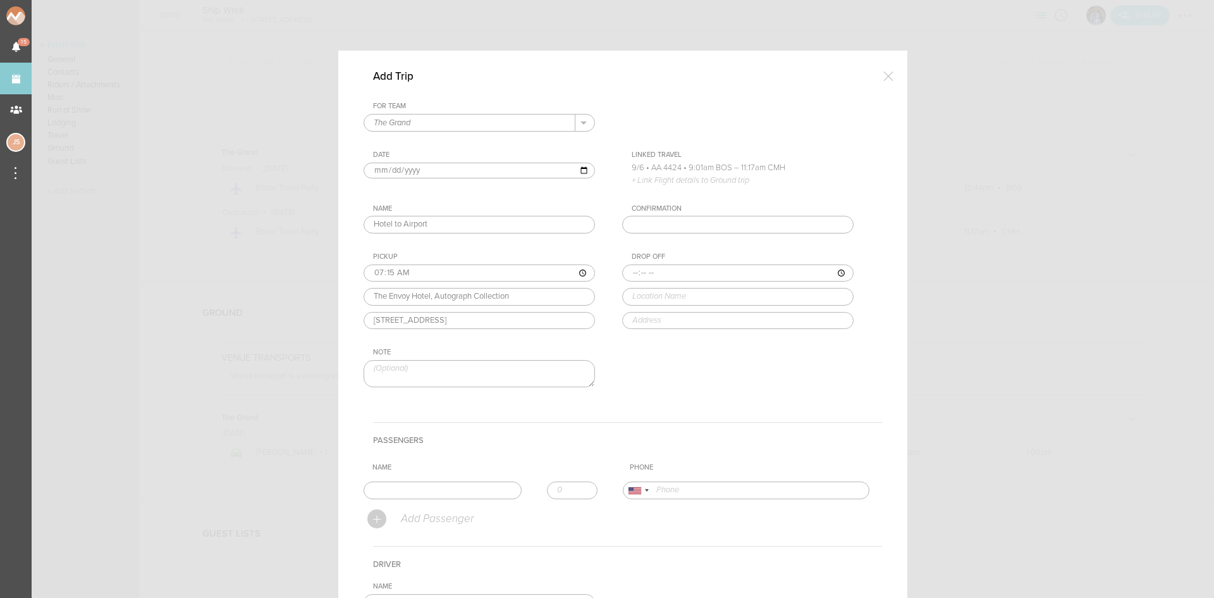
click at [626, 273] on input "time" at bounding box center [737, 273] width 231 height 18
type input "07:30"
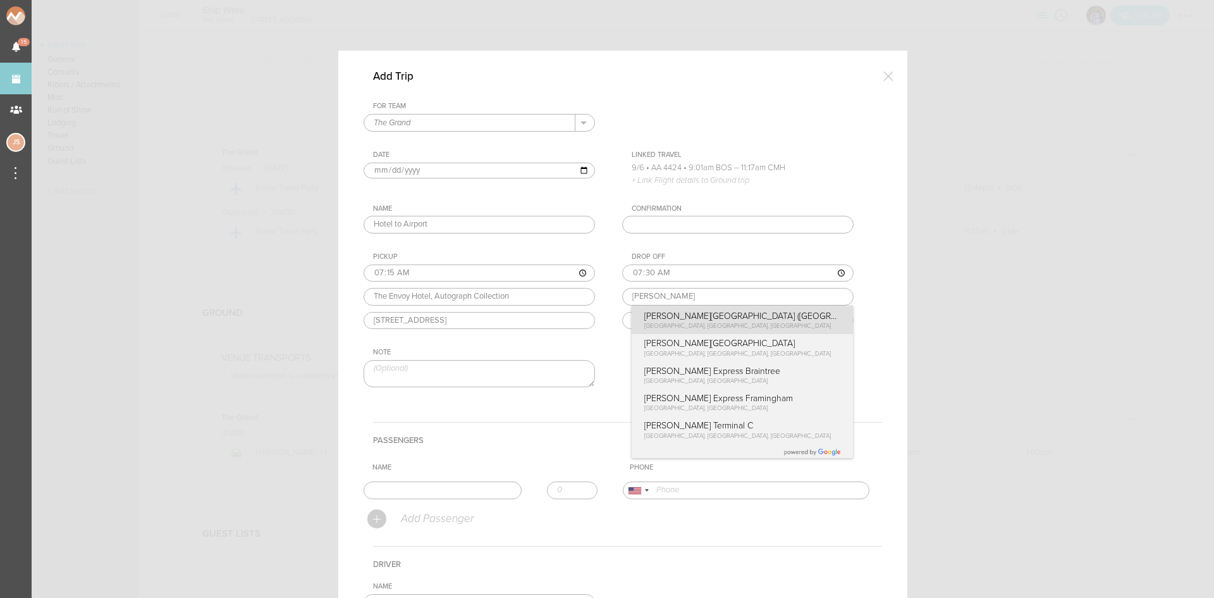
type input "Logan Airport (BOS)"
type input "East Boston, MA 02128, USA"
click at [657, 317] on div "Drop Off 07:30 Logan Airport (BOS) Logan Airport (BOS) East Boston, MA, USA Log…" at bounding box center [750, 290] width 257 height 77
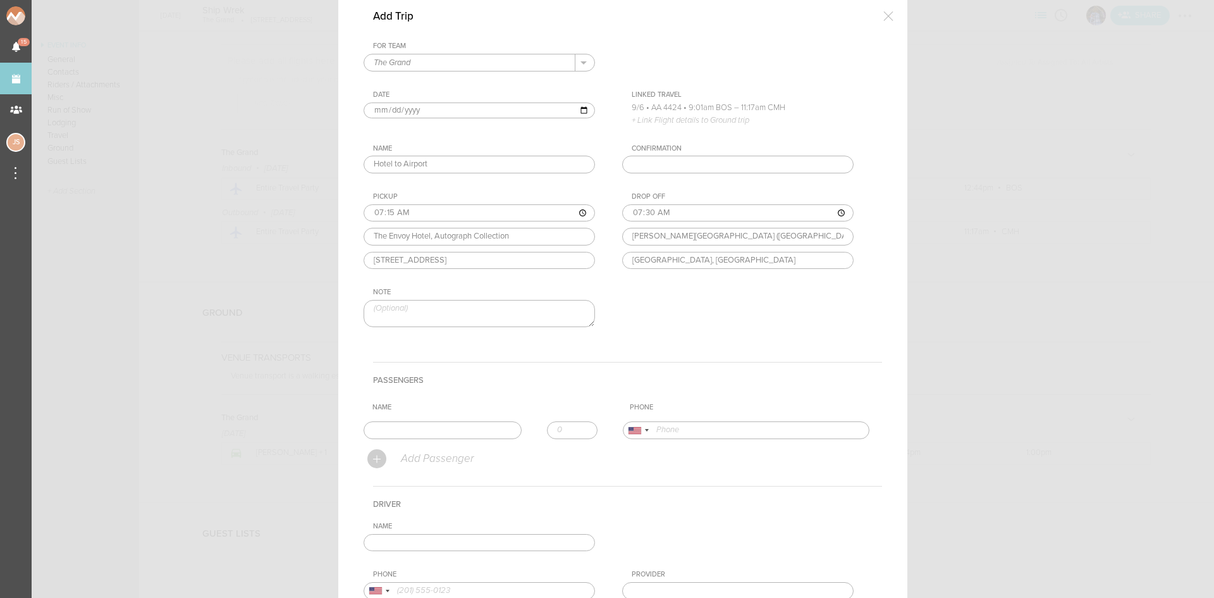
scroll to position [126, 0]
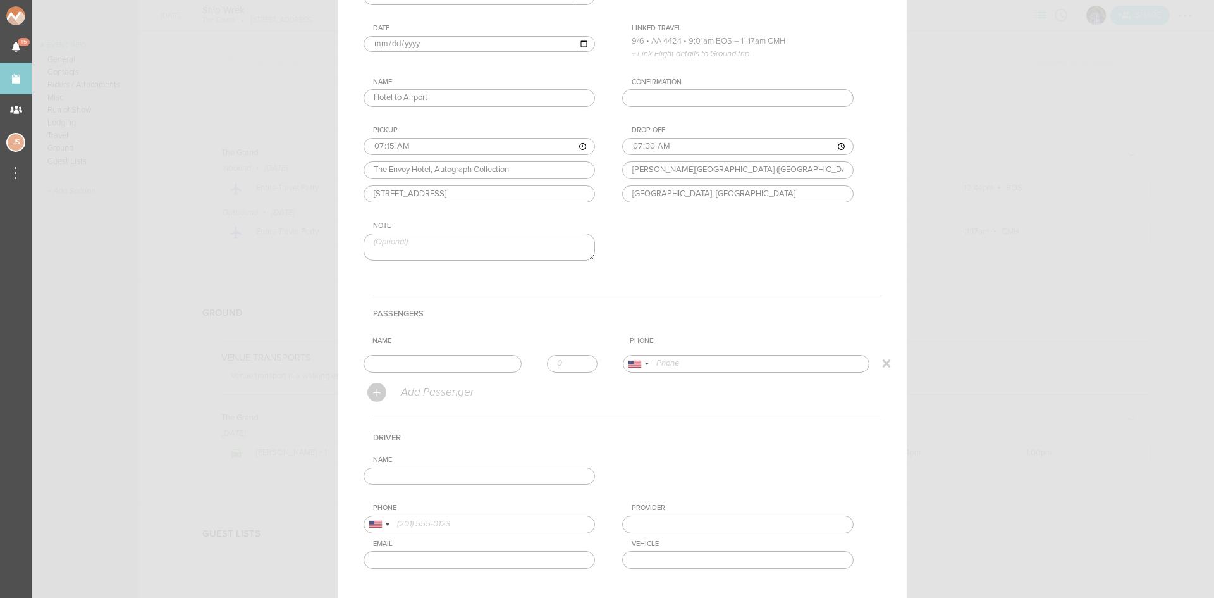
click at [455, 364] on input "text" at bounding box center [443, 364] width 158 height 18
type input "Collin Maguire"
type input "17576037193"
drag, startPoint x: 415, startPoint y: 391, endPoint x: 470, endPoint y: 376, distance: 56.9
click at [415, 391] on form "For Team The Grand + Add New Team The Grand . The Grand Date 2025-09-06 Linked …" at bounding box center [623, 301] width 519 height 652
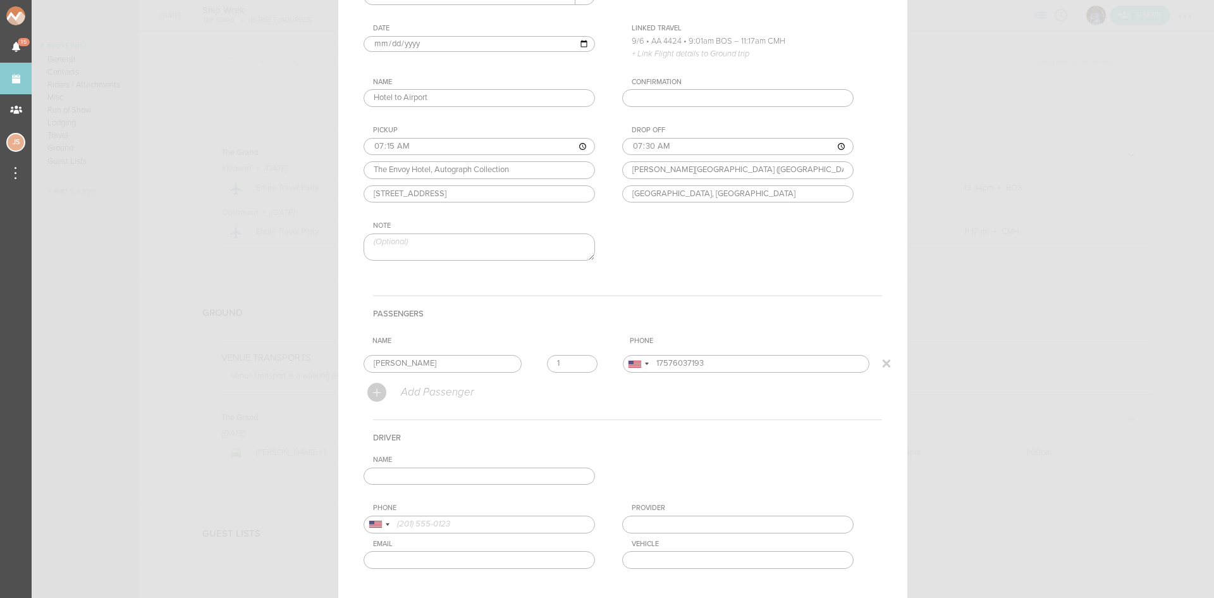
type input "1"
click at [579, 361] on input "1" at bounding box center [572, 364] width 51 height 18
click at [519, 469] on input "text" at bounding box center [479, 476] width 231 height 18
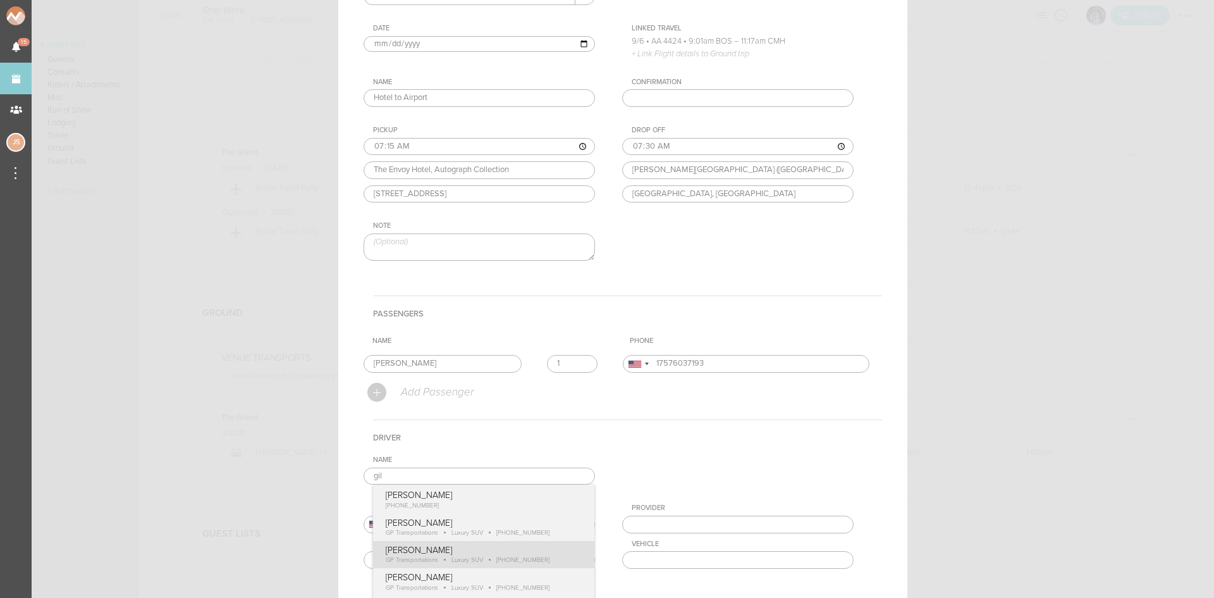
type input "Gilbert Payoute"
type input "18574170489"
type input "GP Transportations"
type input "Luxury SUV"
click at [534, 550] on div "Name Gilbert Payoute Gilbert Payoute +1 (857) 417-0489 Gilbert Payoute GP Trans…" at bounding box center [623, 521] width 519 height 133
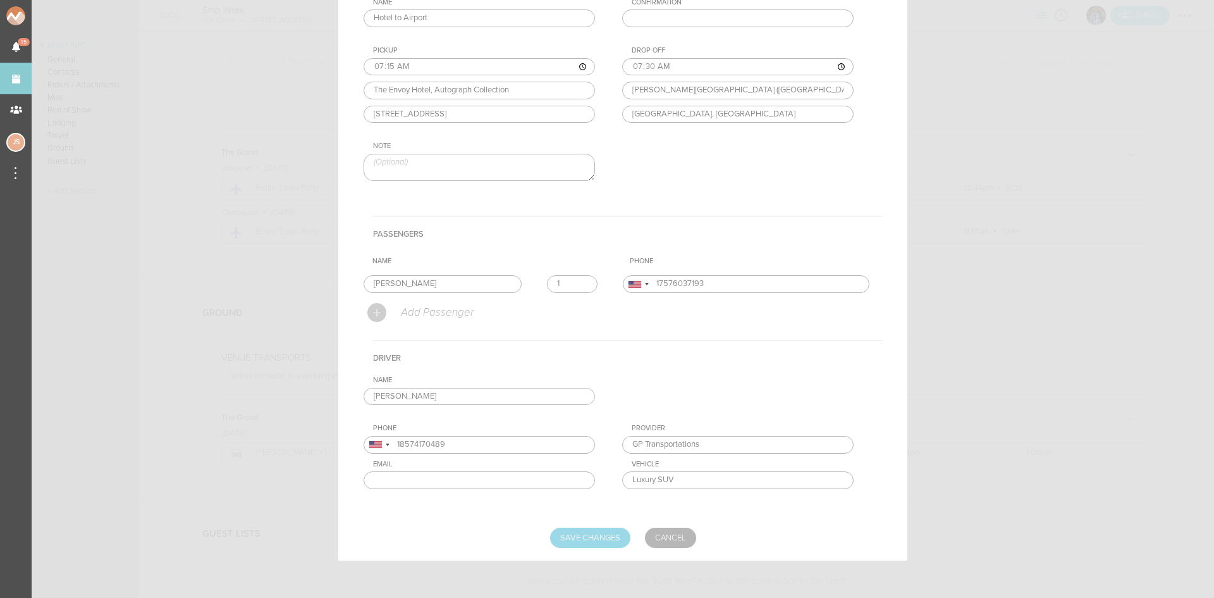
scroll to position [207, 0]
click at [597, 539] on input "Save Changes" at bounding box center [590, 537] width 80 height 20
type input "Saving..."
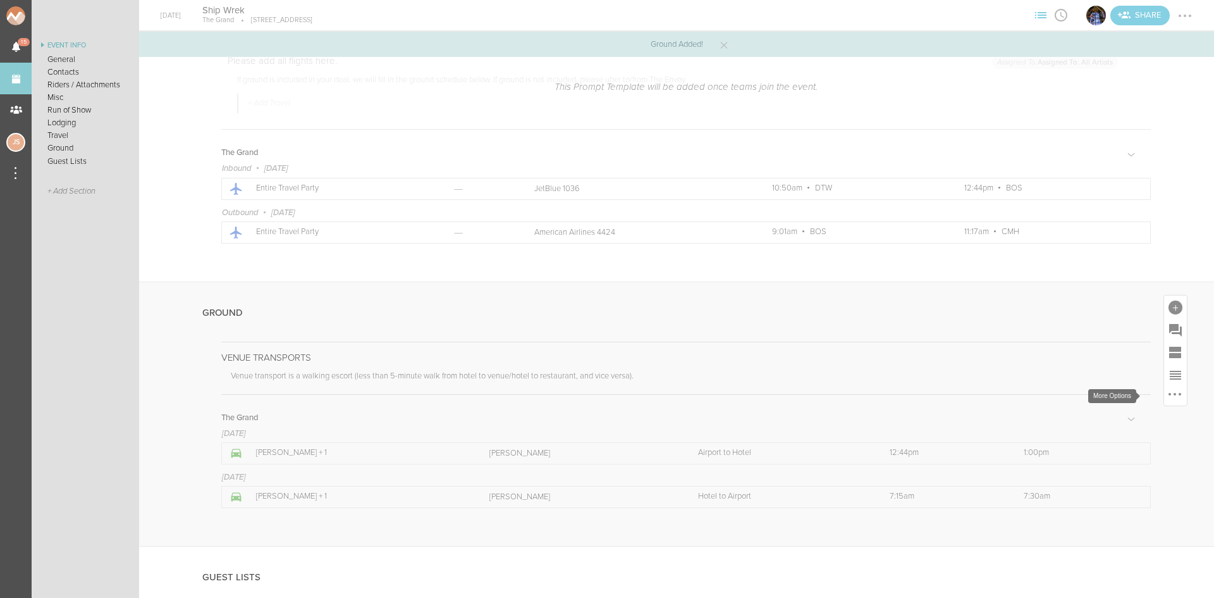
click at [1174, 393] on div at bounding box center [1175, 394] width 3 height 3
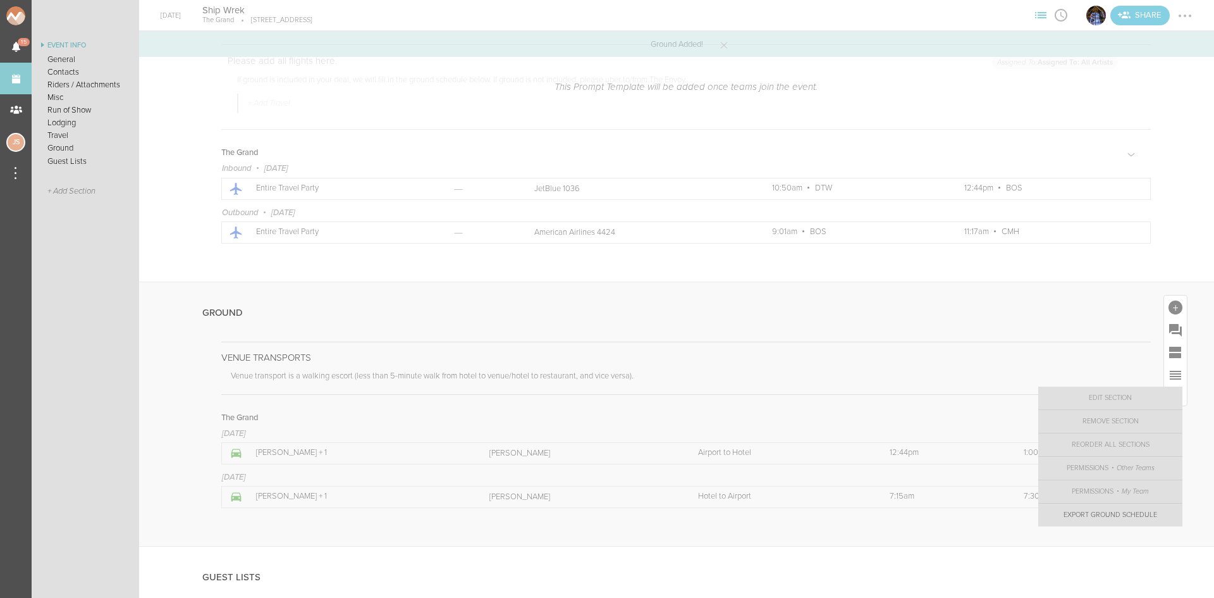
click at [1114, 519] on link "Export Ground Schedule" at bounding box center [1111, 514] width 144 height 23
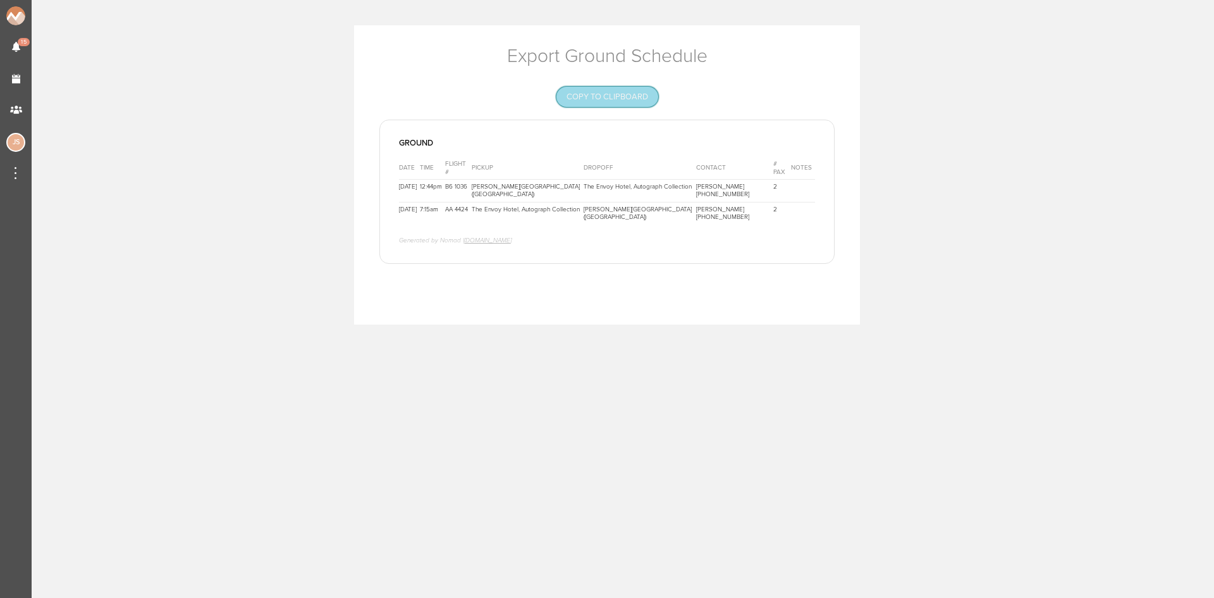
click at [595, 97] on button "Copy to Clipboard" at bounding box center [608, 97] width 102 height 20
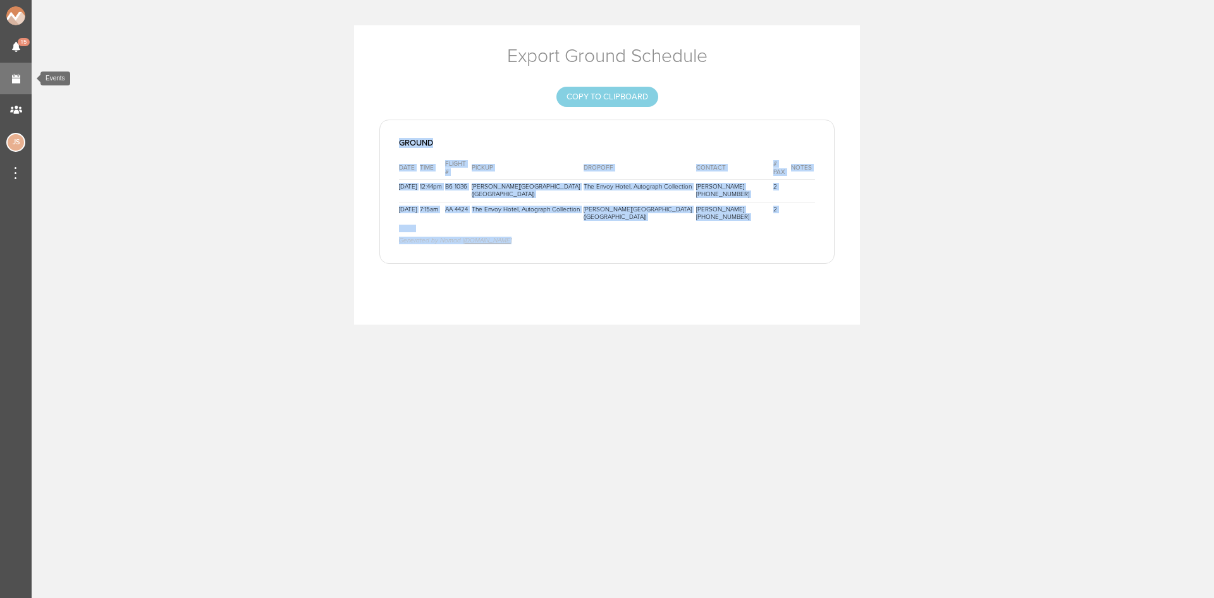
click at [27, 79] on link "Events" at bounding box center [16, 79] width 32 height 32
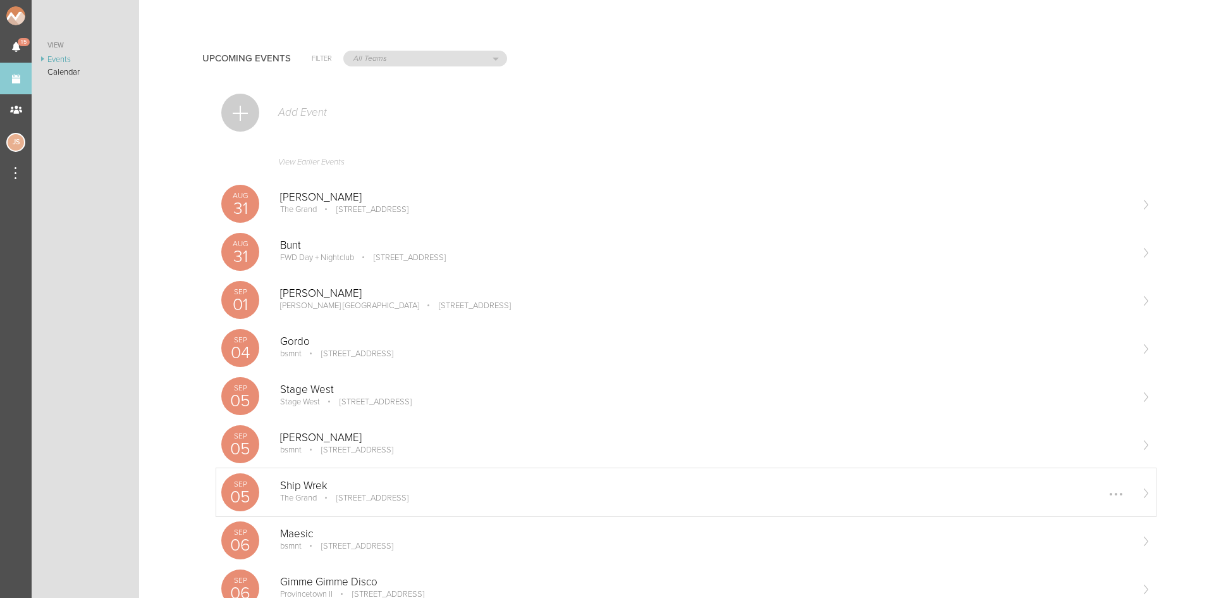
click at [435, 481] on p "Ship Wrek" at bounding box center [705, 485] width 851 height 13
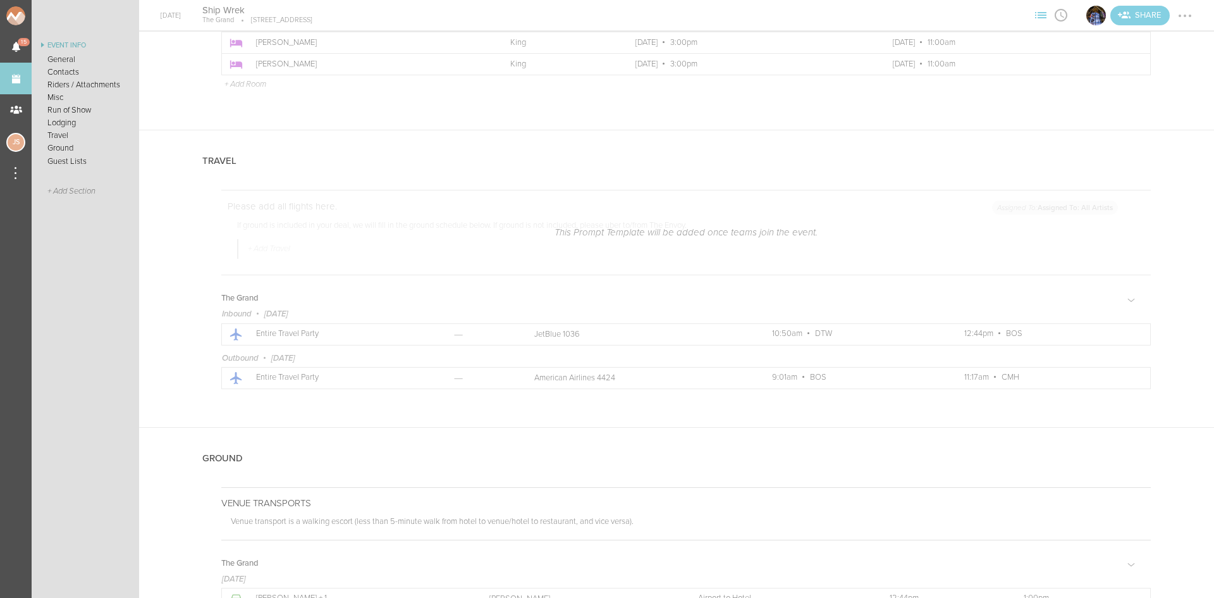
scroll to position [2346, 0]
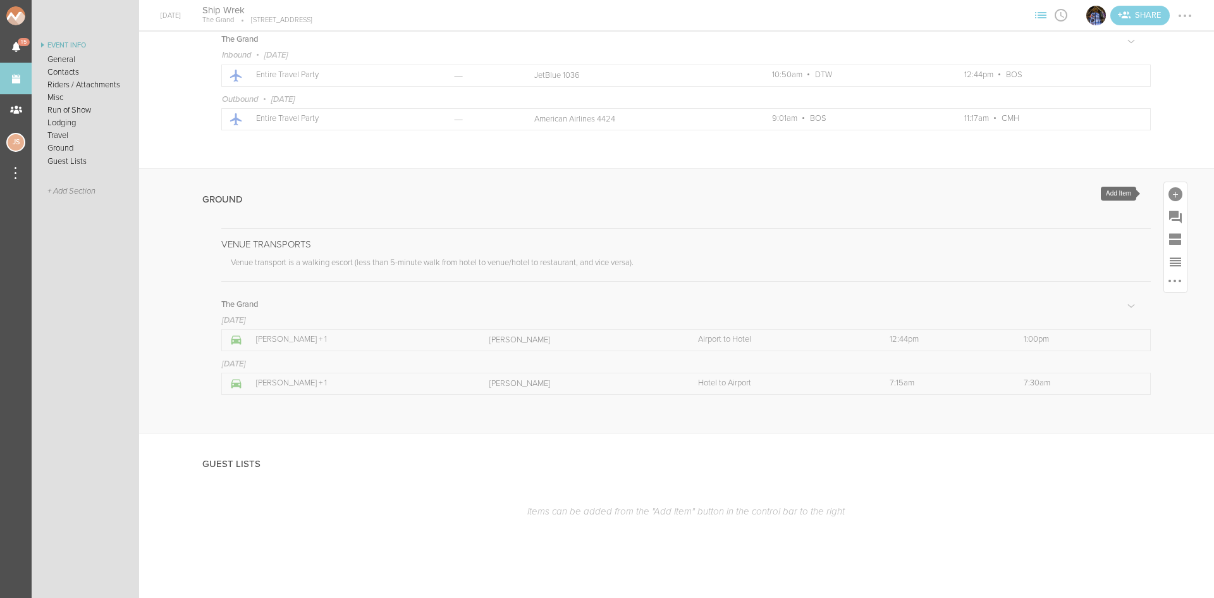
click at [1169, 195] on div at bounding box center [1176, 194] width 14 height 14
click at [1151, 297] on icon at bounding box center [1159, 304] width 17 height 15
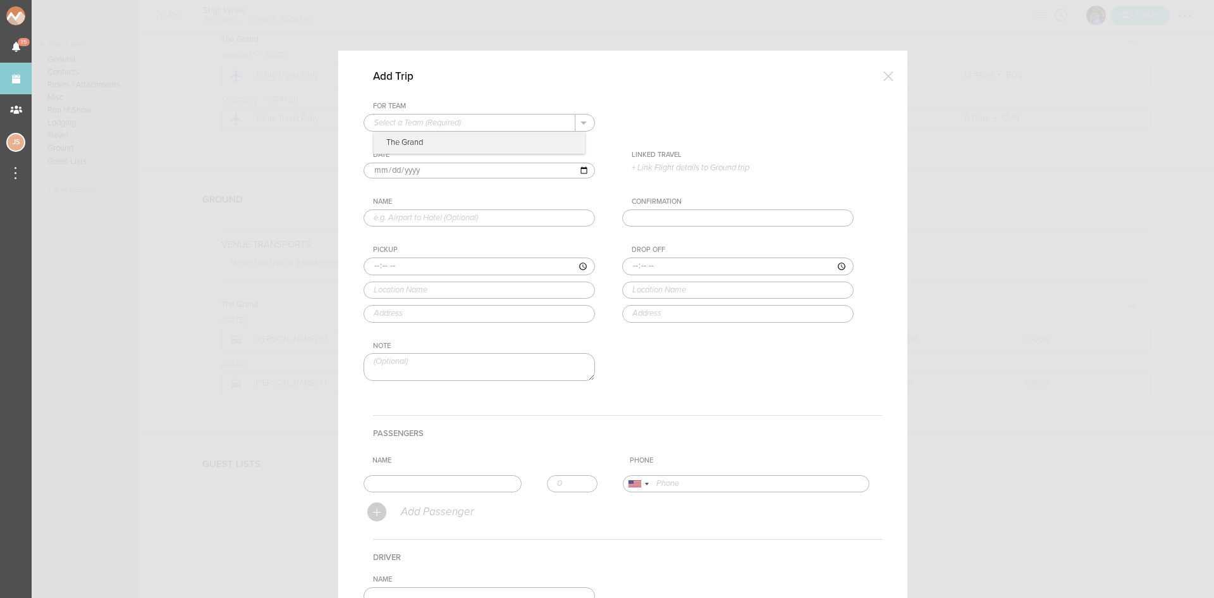
click at [465, 123] on input "text" at bounding box center [469, 122] width 211 height 16
click at [465, 137] on p "The Grand" at bounding box center [479, 143] width 211 height 22
type input "The Grand"
click at [466, 211] on input "text" at bounding box center [479, 218] width 231 height 18
type input "Hotel to Dinner"
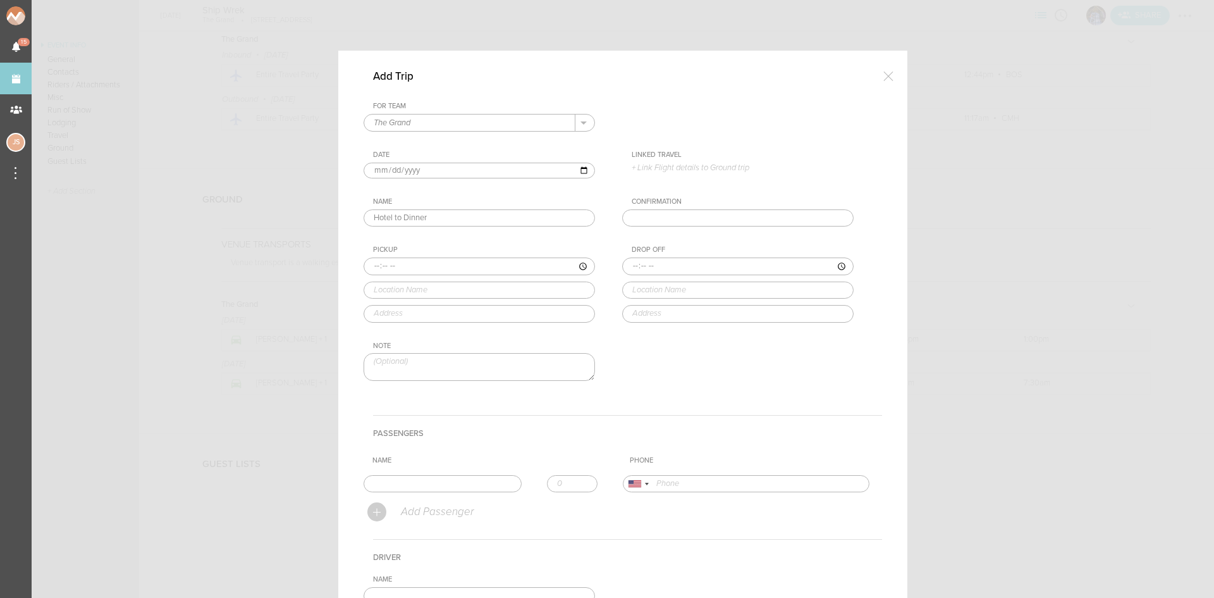
click at [369, 269] on input "time" at bounding box center [479, 266] width 231 height 18
type input "21:25"
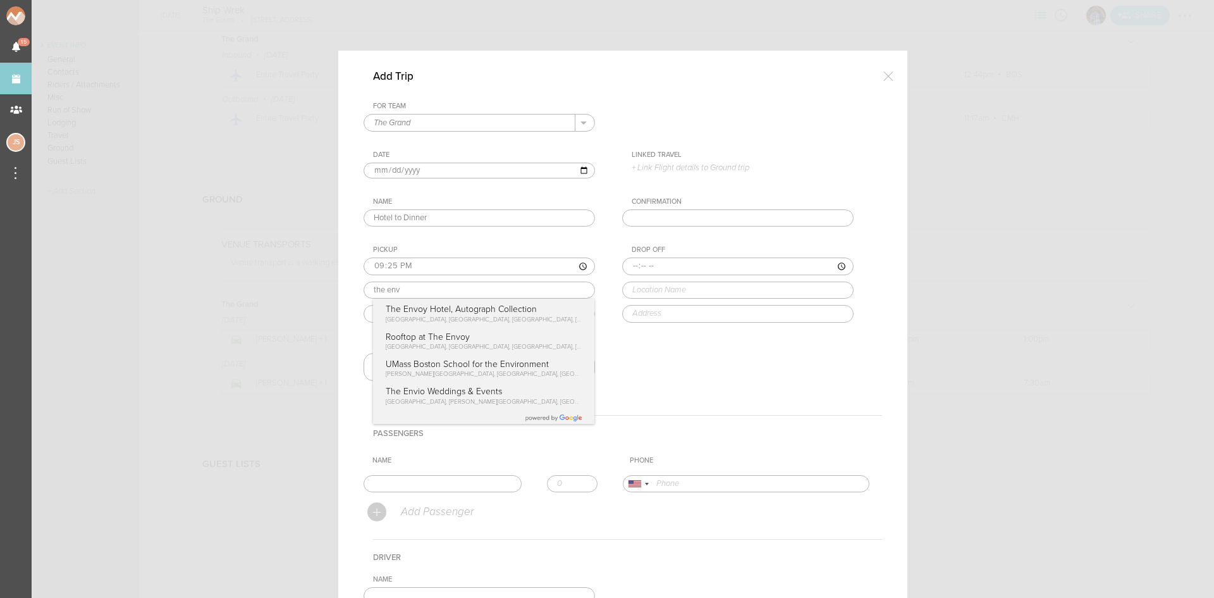
click at [395, 312] on div "Pickup 21:25 the env The Envoy Hotel, Autograph Collection Sleeper Street, Bost…" at bounding box center [492, 283] width 257 height 77
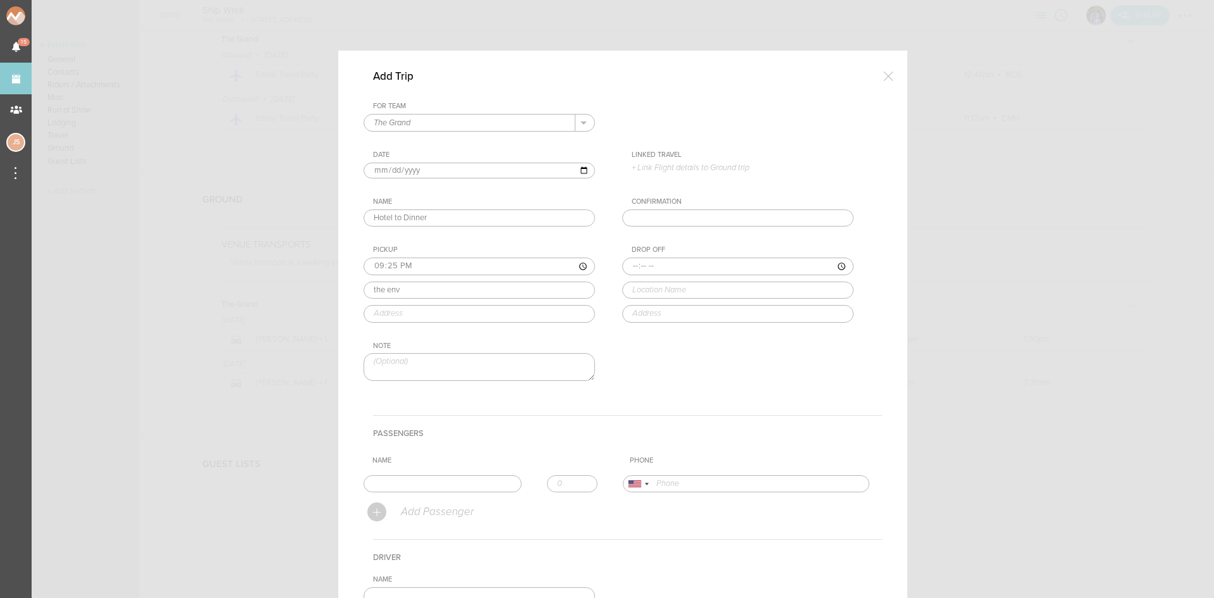
type input "The Envoy Hotel, Autograph Collection"
type input "70 Sleeper St, Boston, MA 02210, USA"
click at [622, 264] on input "time" at bounding box center [737, 266] width 231 height 18
type input "21:30"
click at [638, 307] on div "Drop Off 21:30 empire Empire Marina Park Drive, Boston, MA, USA Empire Garden R…" at bounding box center [750, 283] width 257 height 77
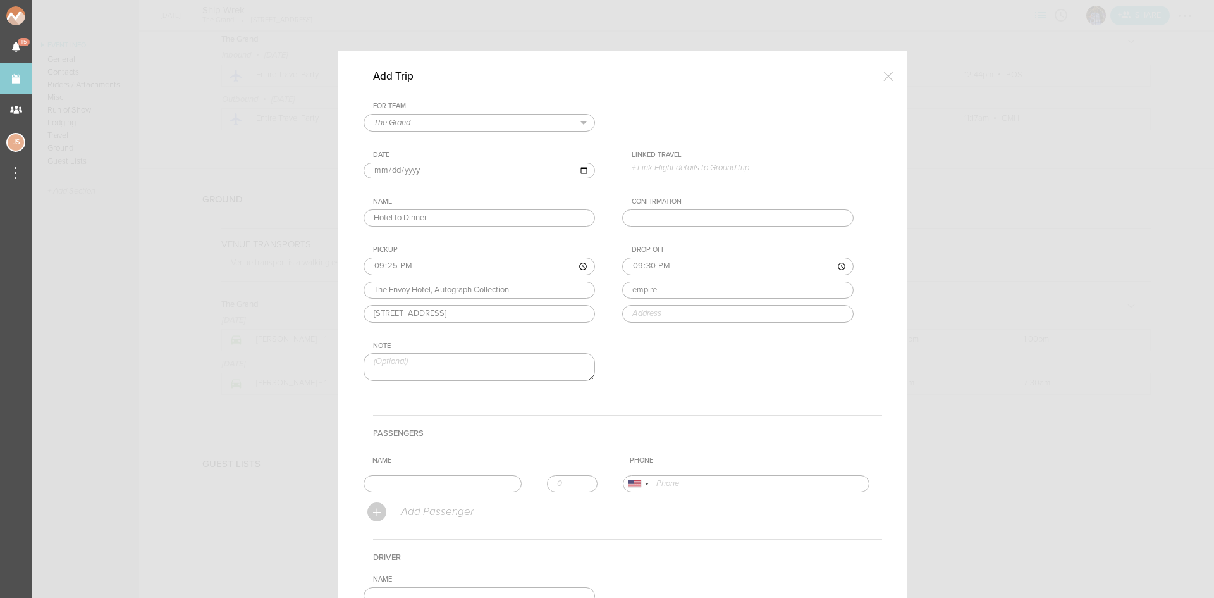
type input "Empire"
type input "1 Marina Park Drive, Boston, MA 02210, USA"
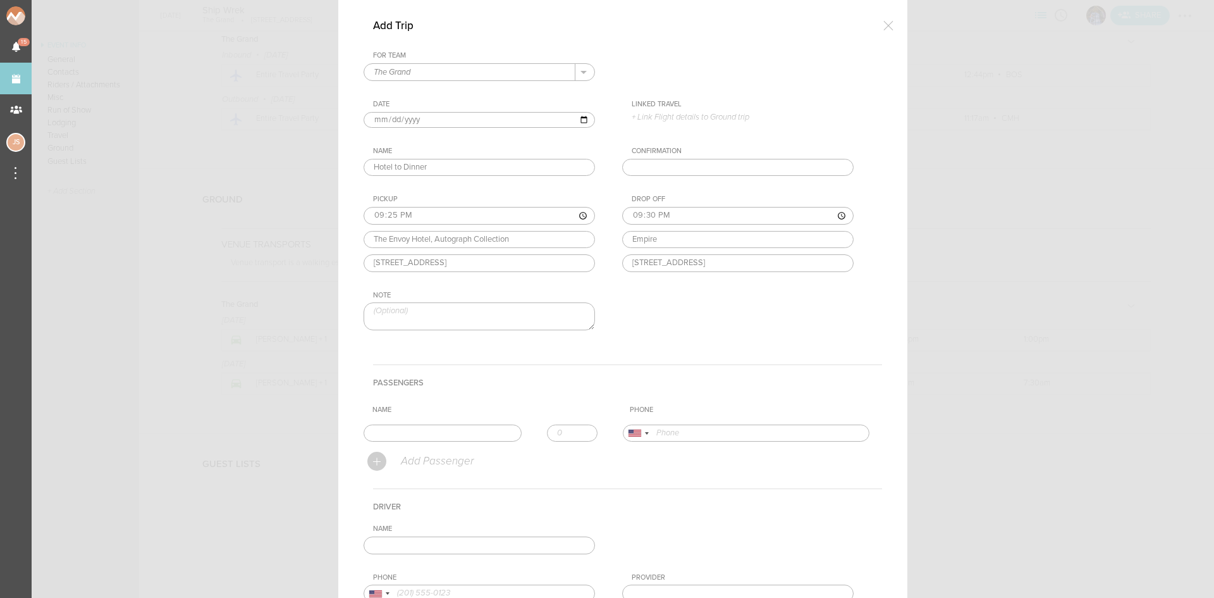
scroll to position [126, 0]
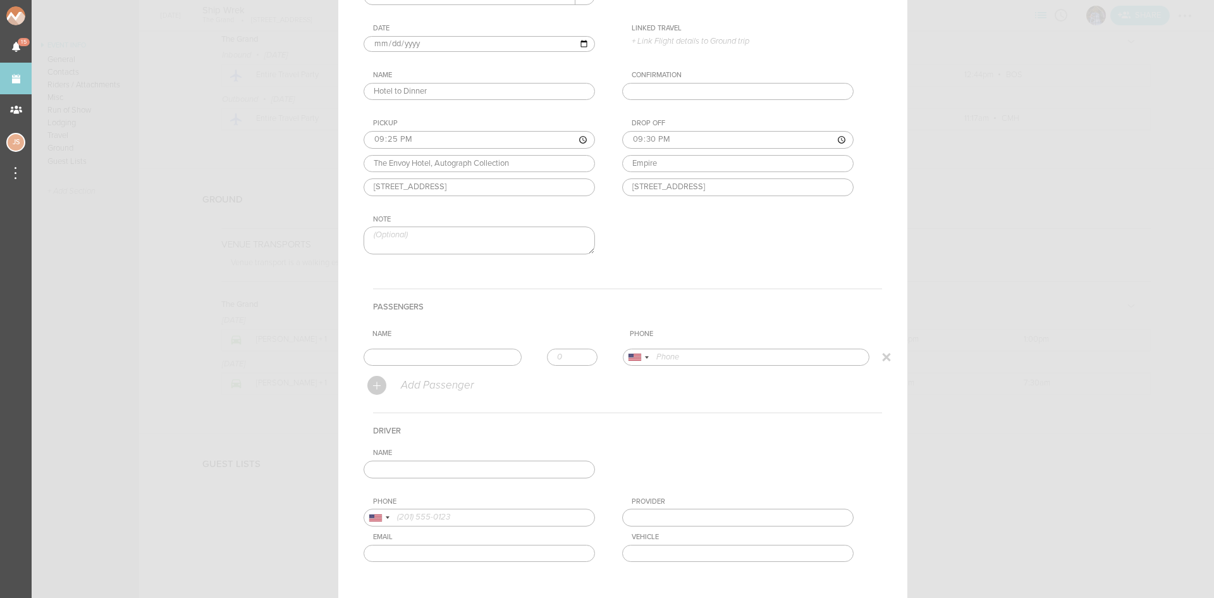
click at [466, 352] on input "text" at bounding box center [443, 358] width 158 height 18
type input "Collin Maguire"
type input "17576037193"
drag, startPoint x: 422, startPoint y: 373, endPoint x: 489, endPoint y: 364, distance: 67.6
click at [422, 374] on form "For Team The Grand + Add New Team The Grand . The Grand Date 2025-09-05 Linked …" at bounding box center [623, 297] width 519 height 645
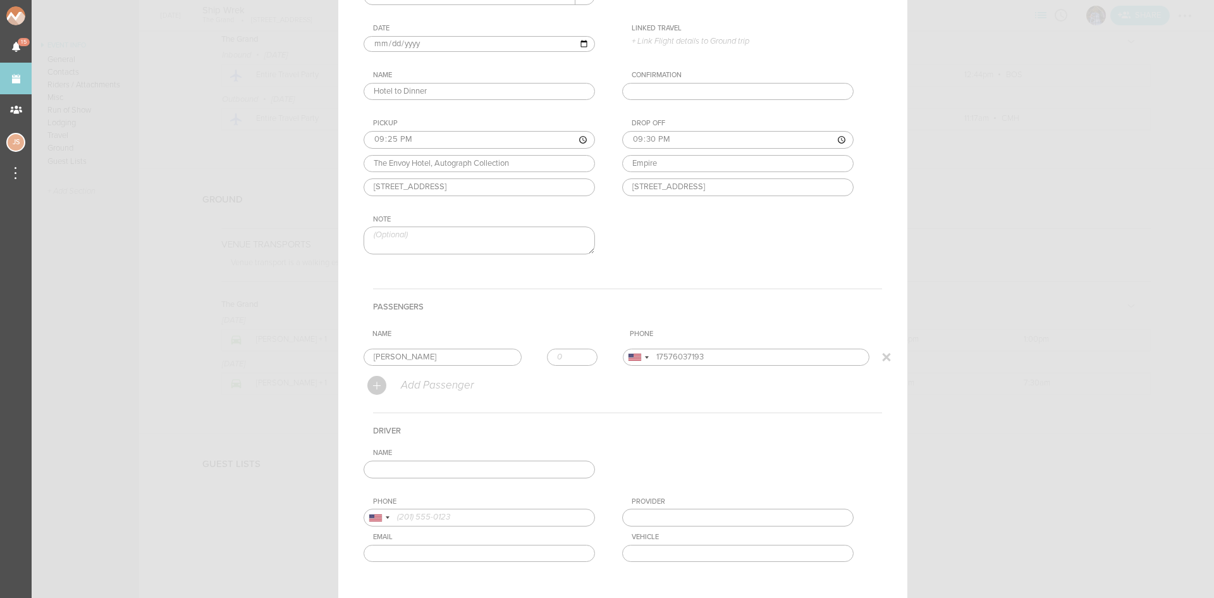
click at [578, 350] on input "number" at bounding box center [572, 358] width 51 height 18
click at [580, 355] on input "1" at bounding box center [572, 358] width 51 height 18
type input "2"
click at [580, 355] on input "2" at bounding box center [572, 358] width 51 height 18
click at [554, 469] on input "text" at bounding box center [479, 469] width 231 height 18
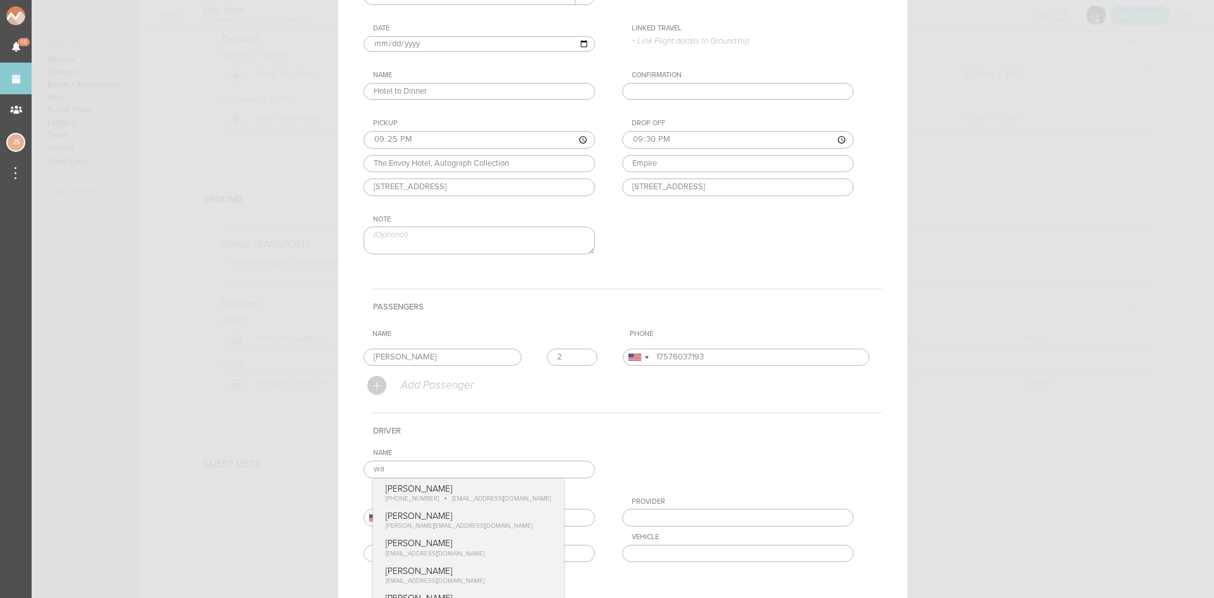
type input "w"
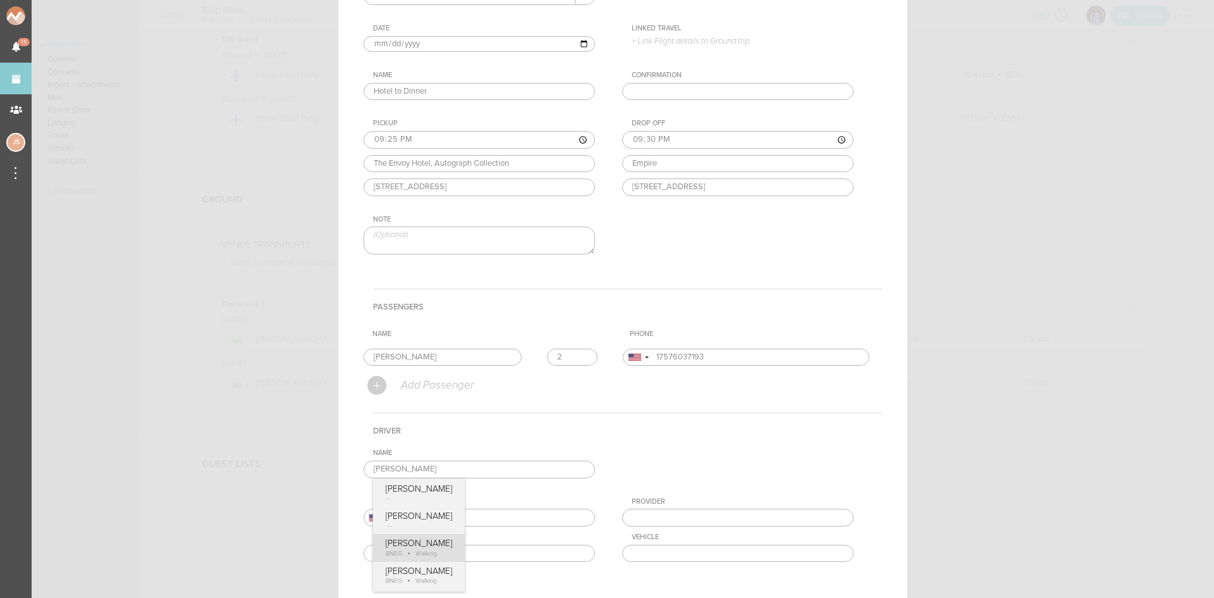
type input "Jon Pozzi"
type input "BNEG"
type input "Walking"
click at [412, 547] on div "Name Jon Pozzi Jon Pozzi Jon Pozzi Jon Pozzi BNEG Walking Jon Pozzi BNEG Walkin…" at bounding box center [623, 514] width 519 height 133
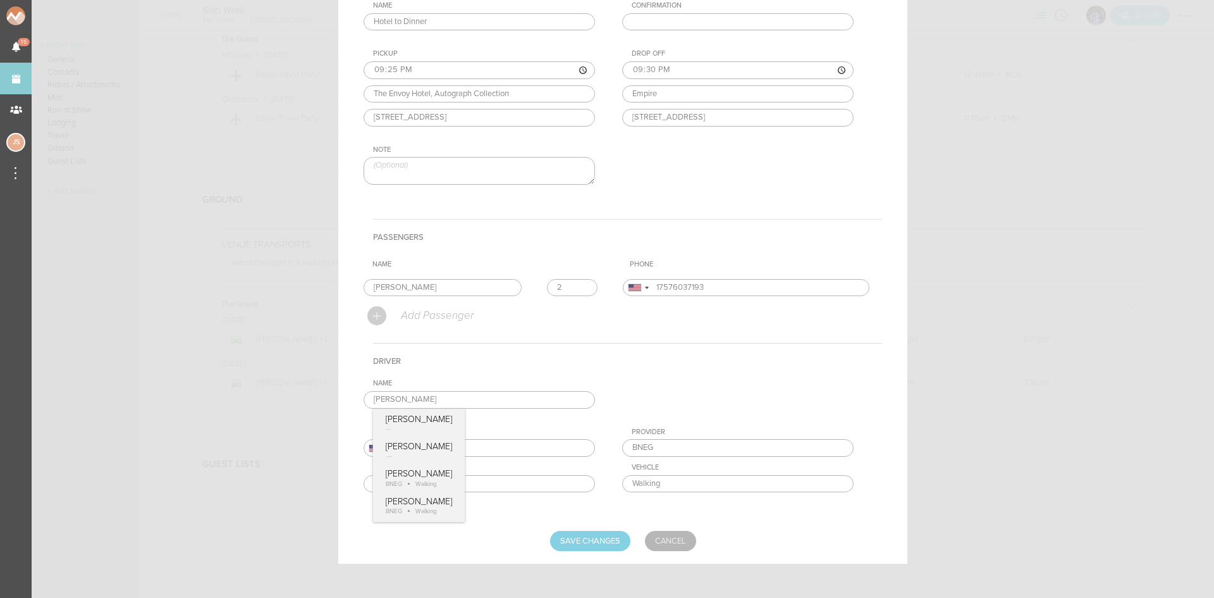
scroll to position [200, 0]
click at [607, 538] on input "Save Changes" at bounding box center [590, 537] width 80 height 20
type input "Saving..."
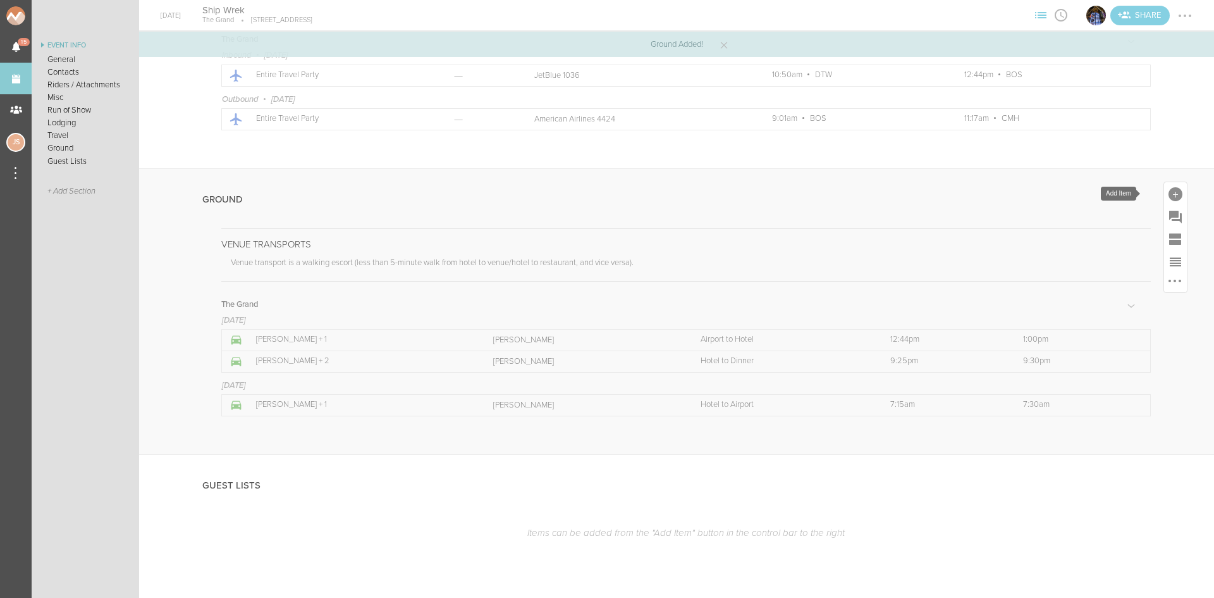
click at [1175, 189] on div at bounding box center [1175, 193] width 23 height 23
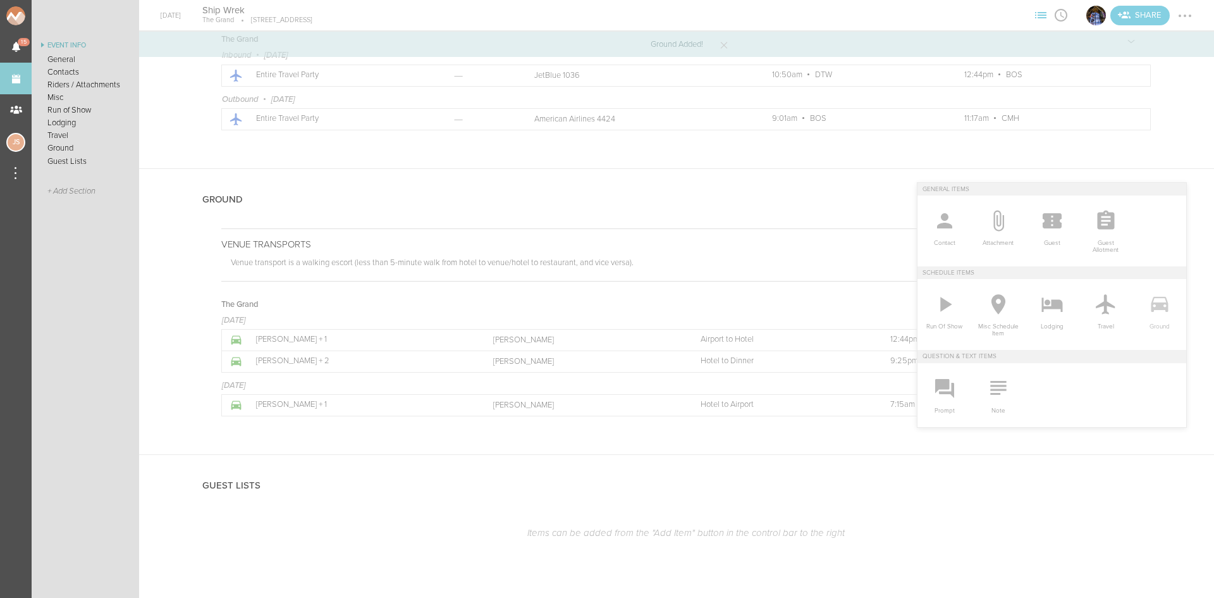
click at [1150, 288] on link "Ground" at bounding box center [1160, 311] width 54 height 64
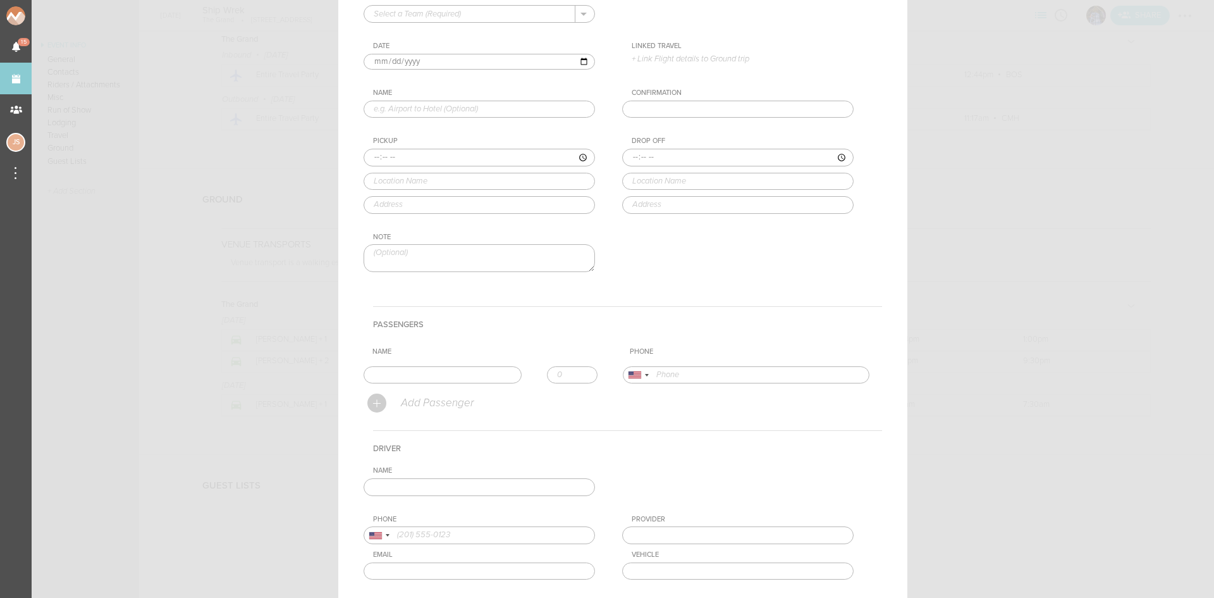
scroll to position [0, 0]
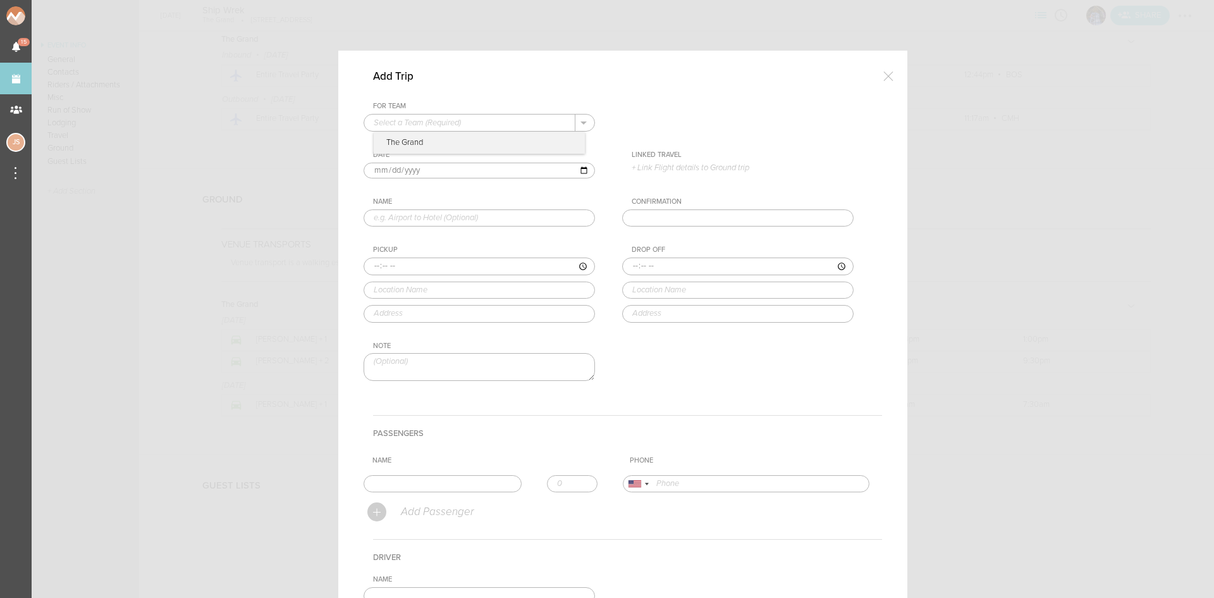
click at [498, 123] on input "text" at bounding box center [469, 122] width 211 height 16
click at [495, 144] on p "The Grand" at bounding box center [479, 143] width 211 height 22
type input "The Grand"
click at [461, 213] on input "text" at bounding box center [479, 218] width 231 height 18
type input "Dinner to Venue"
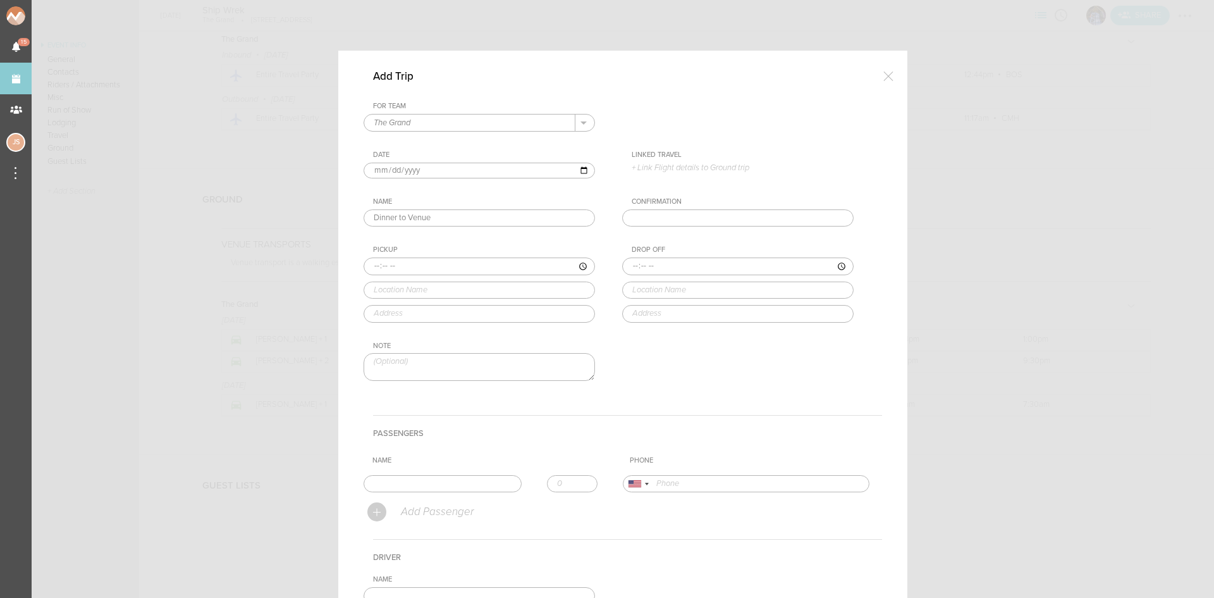
click at [374, 264] on input "time" at bounding box center [479, 266] width 231 height 18
type input "23:00"
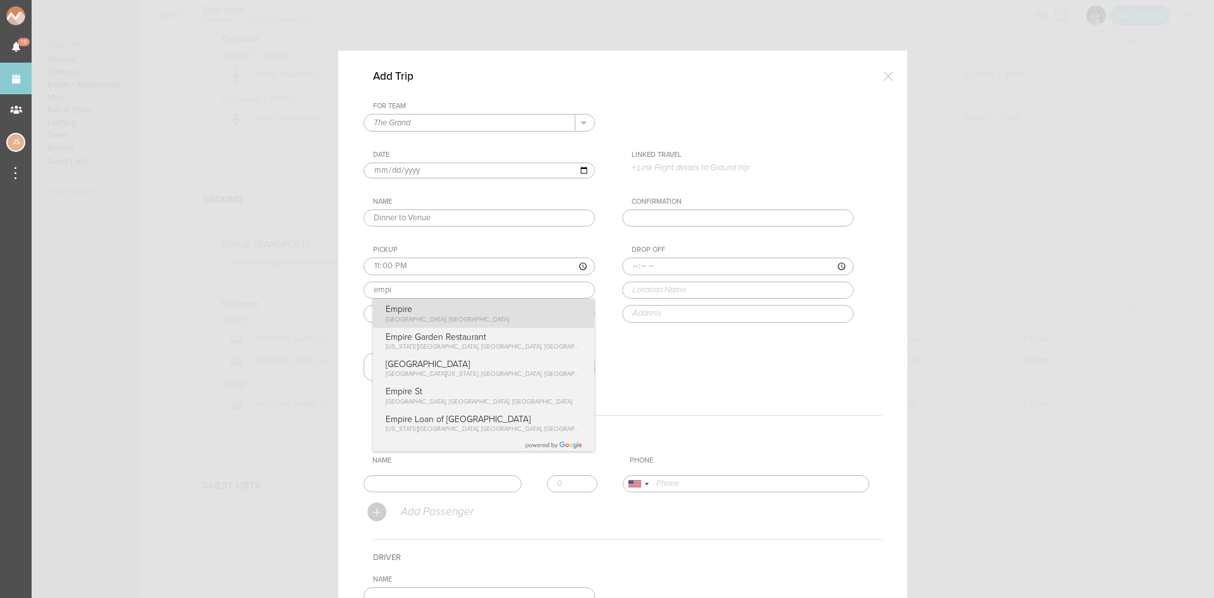
type input "Empire"
type input "1 Marina Park Drive, Boston, MA 02210, USA"
click at [412, 312] on div "Pickup 23:00 Empire Empire Marina Park Drive, Boston, MA, USA Empire Garden Res…" at bounding box center [492, 283] width 257 height 77
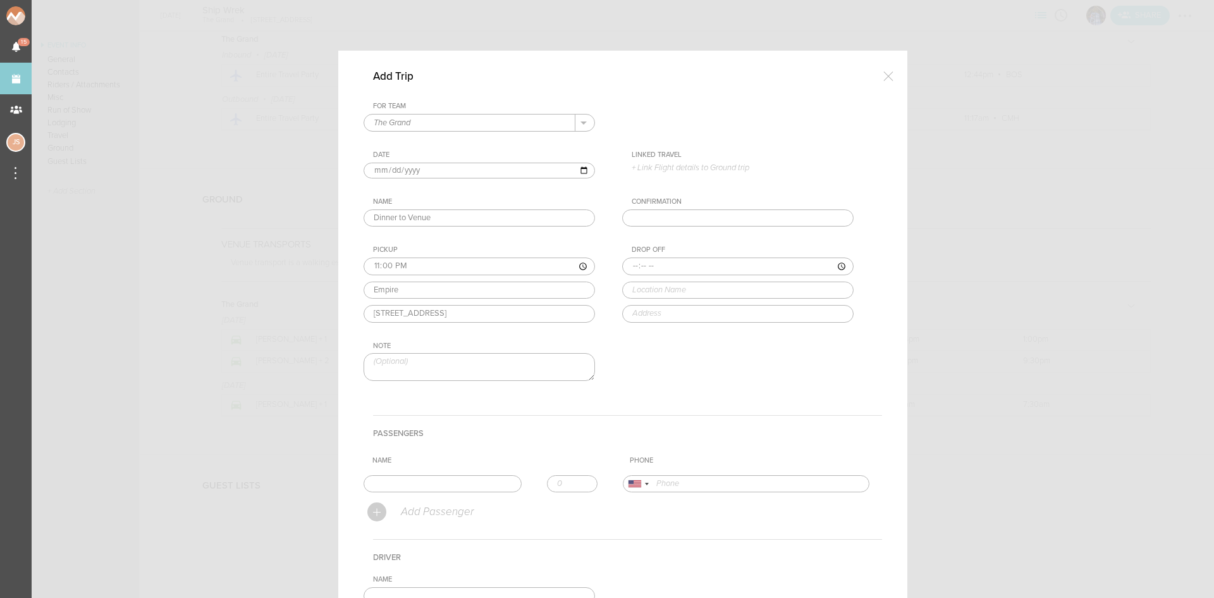
click at [631, 266] on input "time" at bounding box center [737, 266] width 231 height 18
type input "23:05"
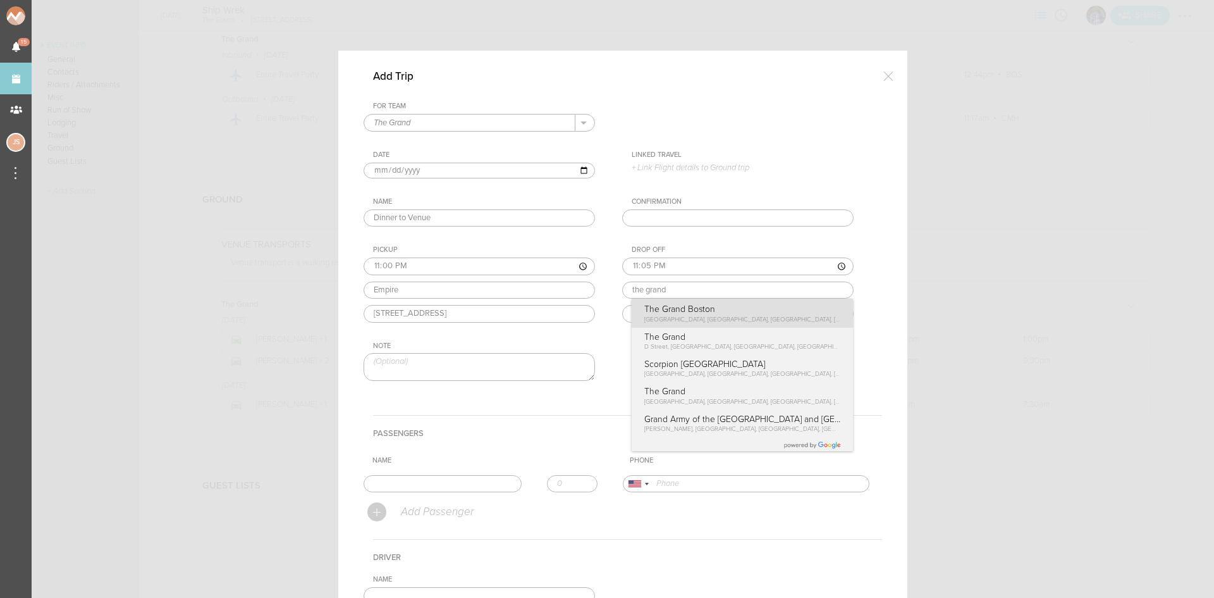
click at [666, 312] on div "Drop Off 23:05 the grand The Grand Boston Seaport Boulevard, Boston, MA, USA Th…" at bounding box center [750, 283] width 257 height 77
type input "The Grand Boston"
type input "58 Seaport Blvd #300, Boston, MA 02210, USA"
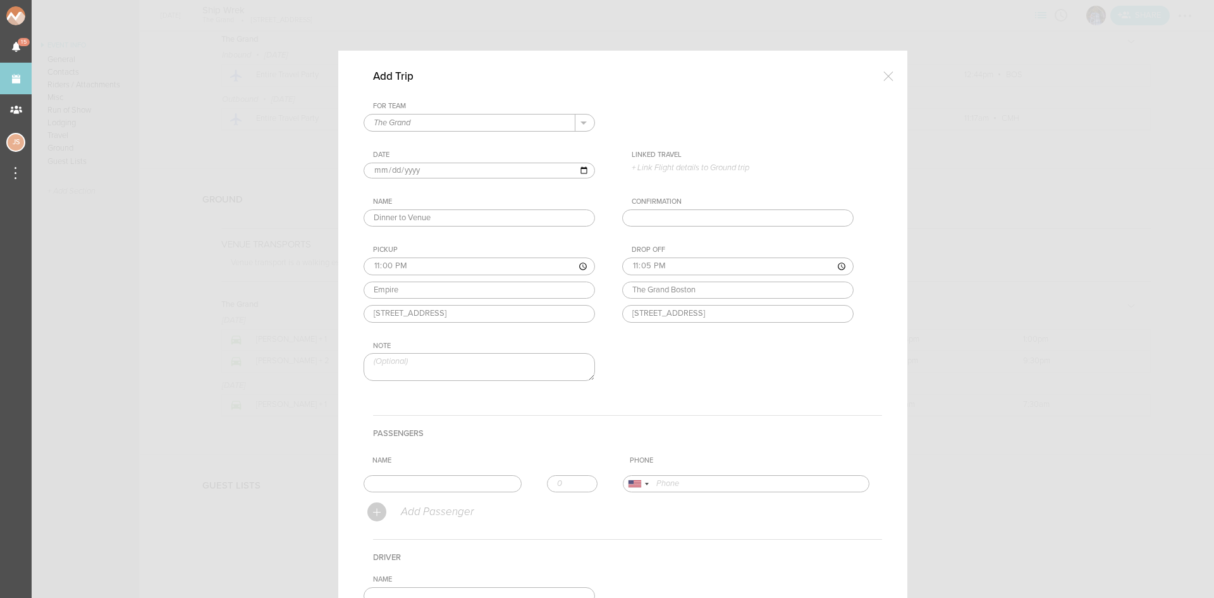
click at [516, 356] on textarea at bounding box center [479, 366] width 231 height 27
type textarea "**artist/team may return to hotel between if needed"
click at [491, 488] on input "text" at bounding box center [443, 484] width 158 height 18
type input "Collin Maguire"
type input "17576037193"
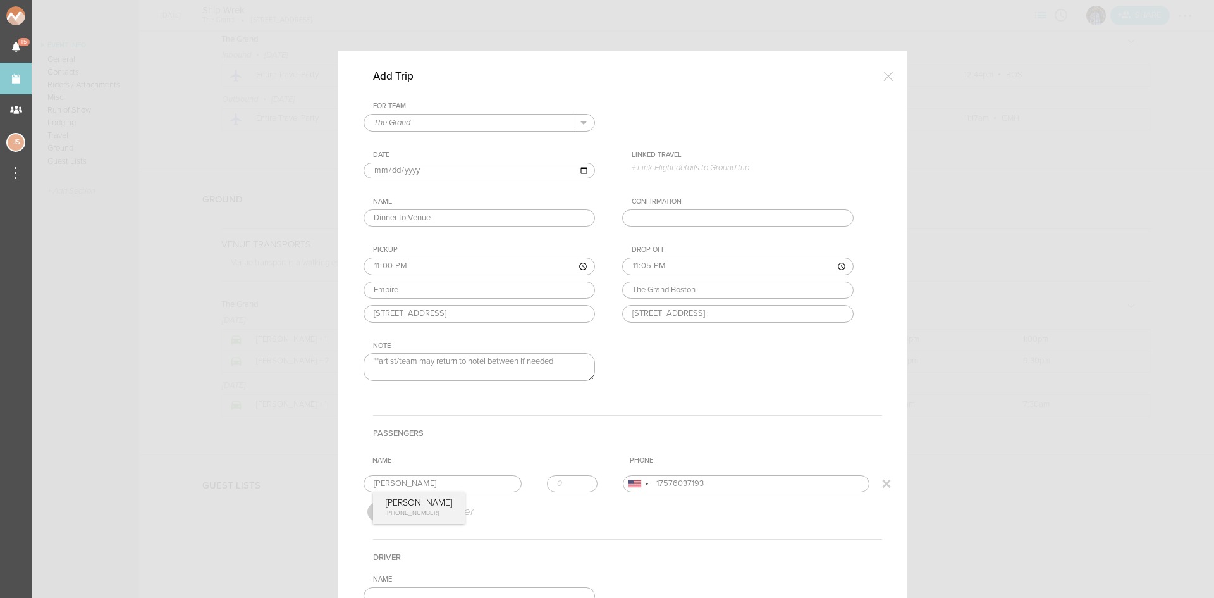
drag, startPoint x: 424, startPoint y: 507, endPoint x: 492, endPoint y: 497, distance: 69.1
click at [424, 507] on form "For Team The Grand + Add New Team The Grand . The Grand Date 2025-09-05 Linked …" at bounding box center [623, 424] width 519 height 645
click at [577, 481] on input "1" at bounding box center [572, 484] width 51 height 18
type input "2"
click at [577, 481] on input "2" at bounding box center [572, 484] width 51 height 18
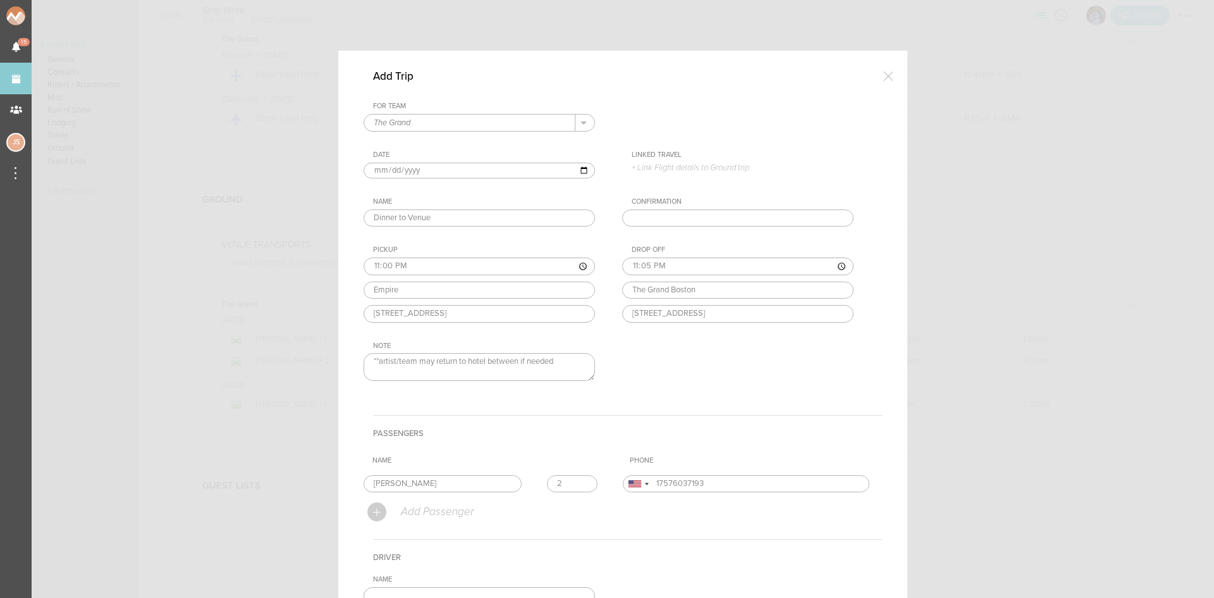
click at [567, 432] on h4 "Passengers" at bounding box center [627, 433] width 509 height 36
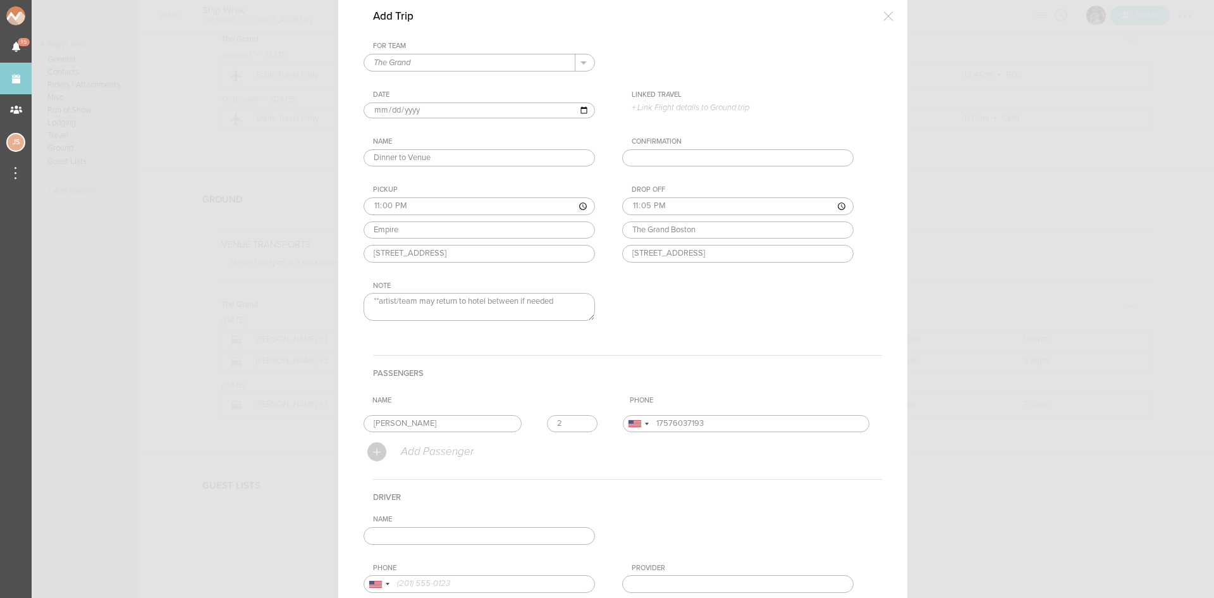
scroll to position [126, 0]
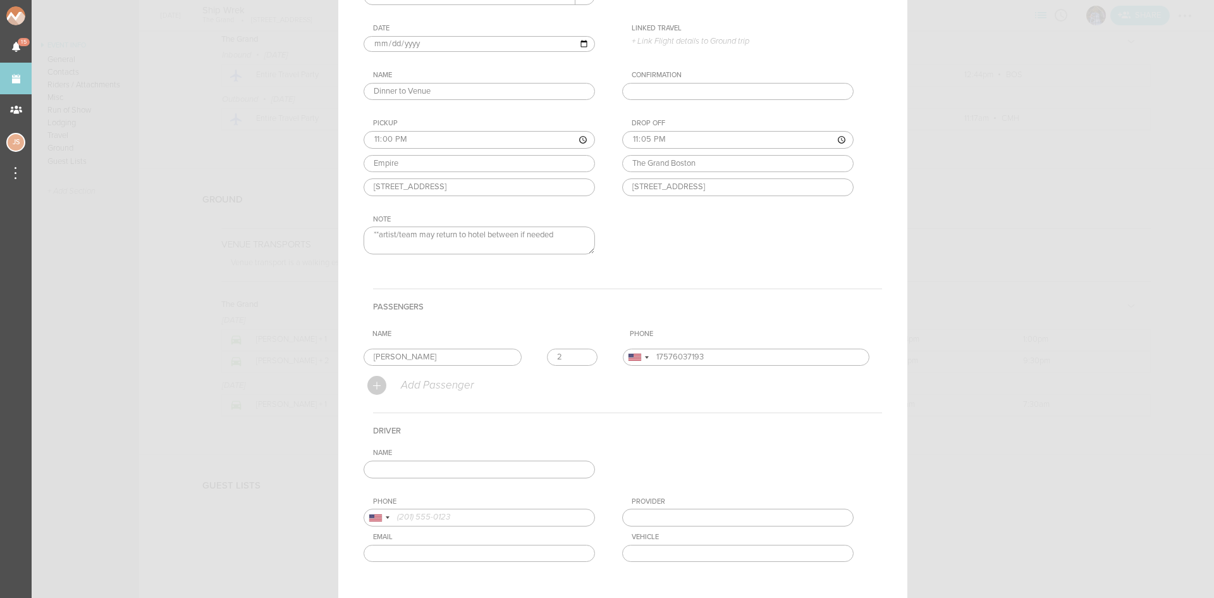
click at [491, 464] on input "text" at bounding box center [479, 469] width 231 height 18
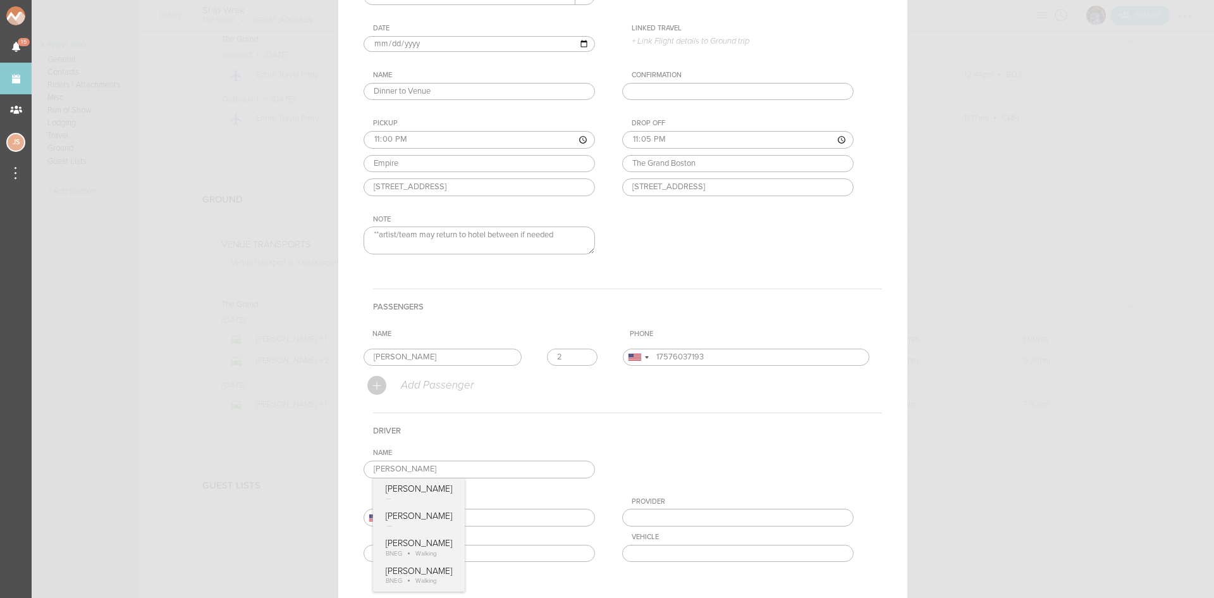
type input "Jon Pozzi"
type input "BNEG"
type input "Walking"
click at [425, 565] on div "Name Jon Pozzi Jon Pozzi Jon Pozzi Jon Pozzi BNEG Walking Jon Pozzi BNEG Walkin…" at bounding box center [623, 514] width 519 height 133
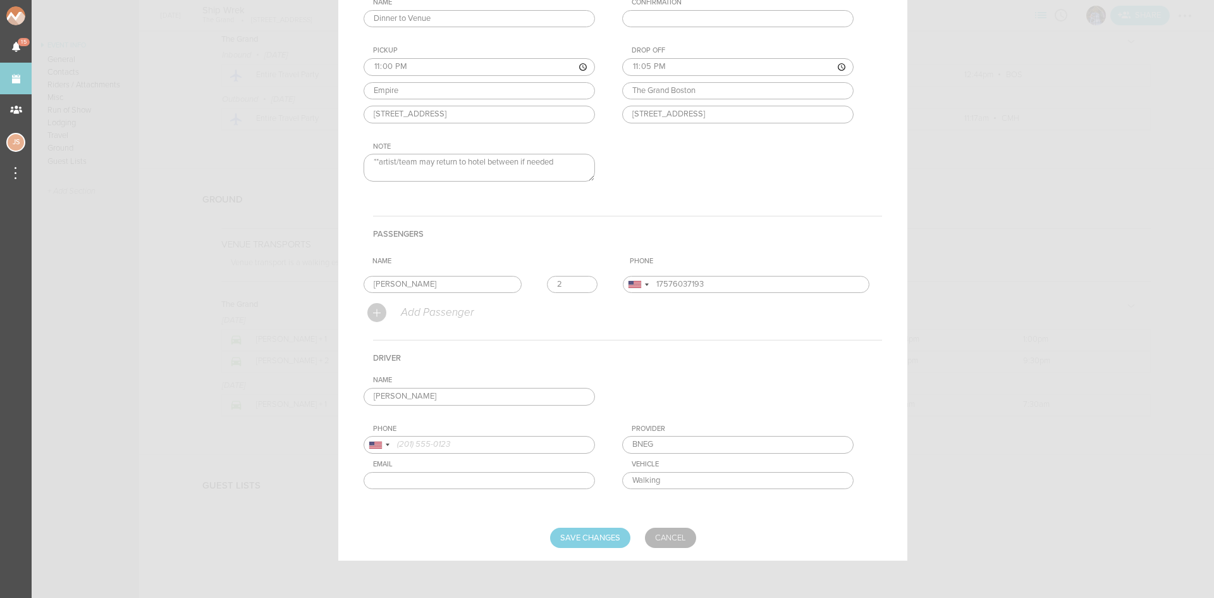
scroll to position [200, 0]
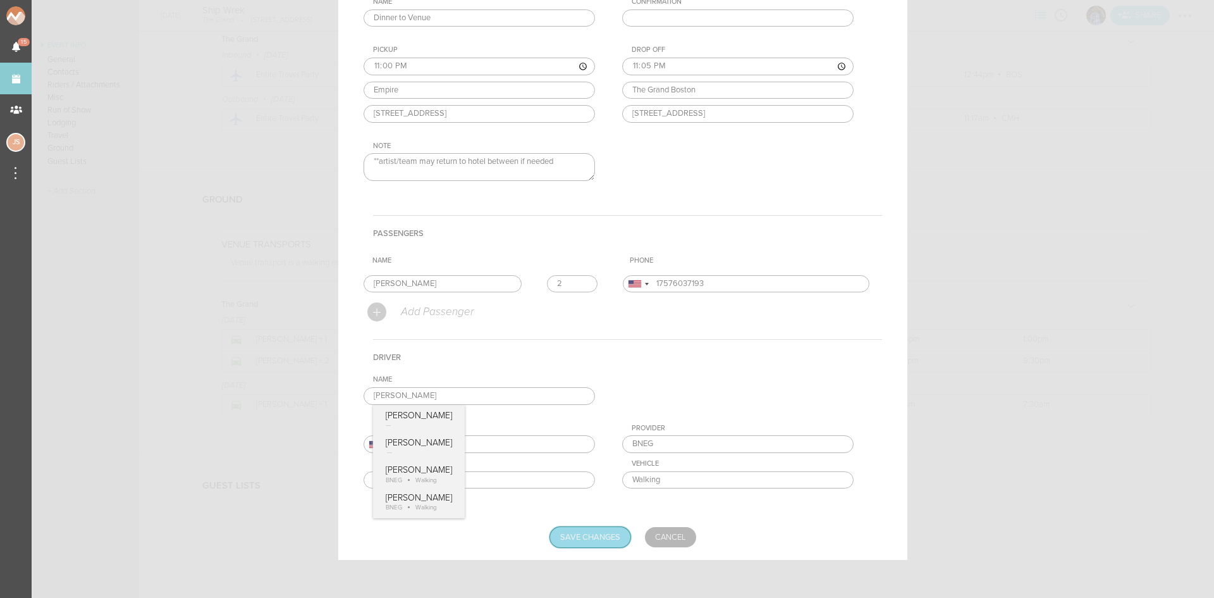
click at [591, 540] on input "Save Changes" at bounding box center [590, 537] width 80 height 20
type input "Saving..."
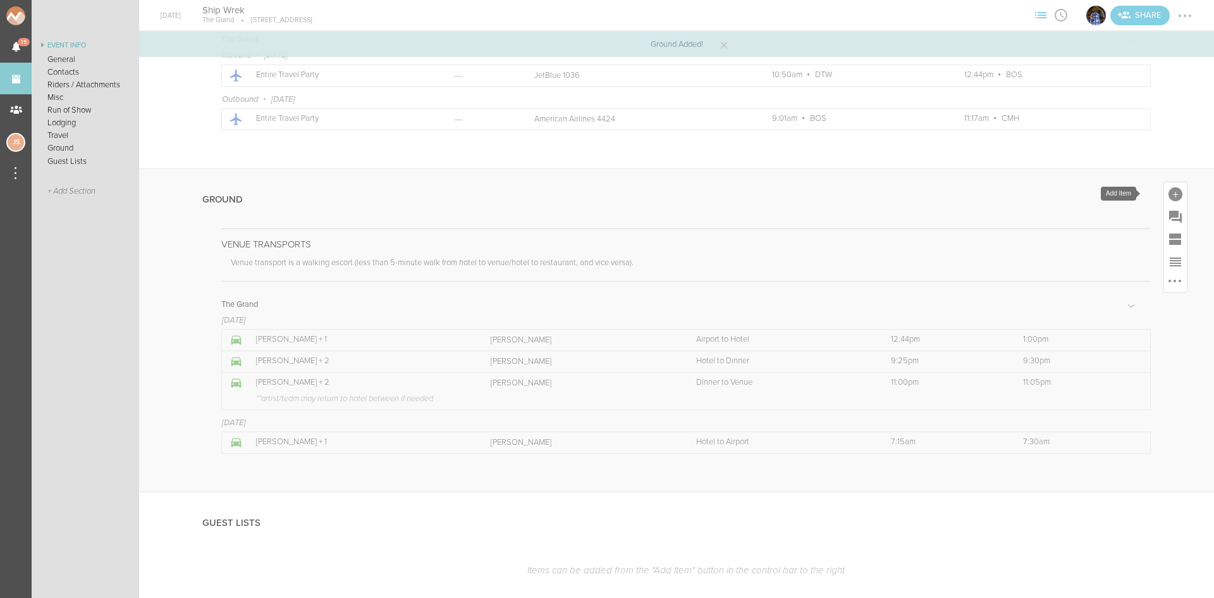
click at [1170, 190] on div at bounding box center [1176, 194] width 14 height 14
click at [1154, 299] on icon at bounding box center [1159, 304] width 25 height 25
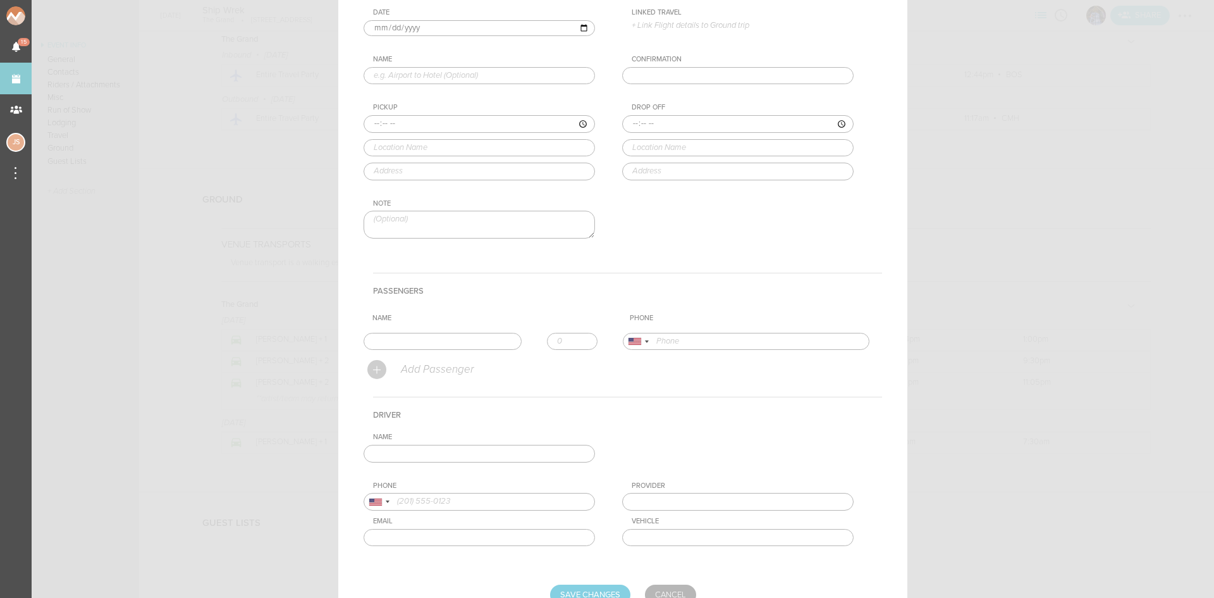
scroll to position [0, 0]
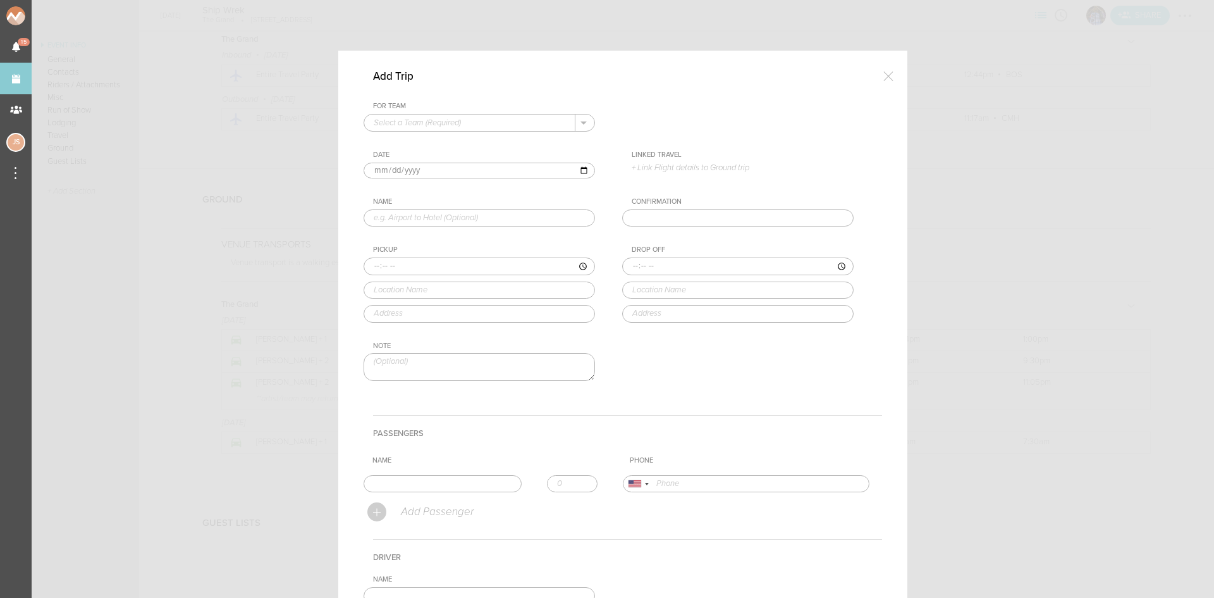
click at [412, 120] on input "text" at bounding box center [469, 122] width 211 height 16
click at [416, 140] on p "The Grand" at bounding box center [479, 143] width 211 height 22
type input "The Grand"
click at [388, 168] on input "2025-09-05" at bounding box center [479, 171] width 231 height 16
type input "2025-09-06"
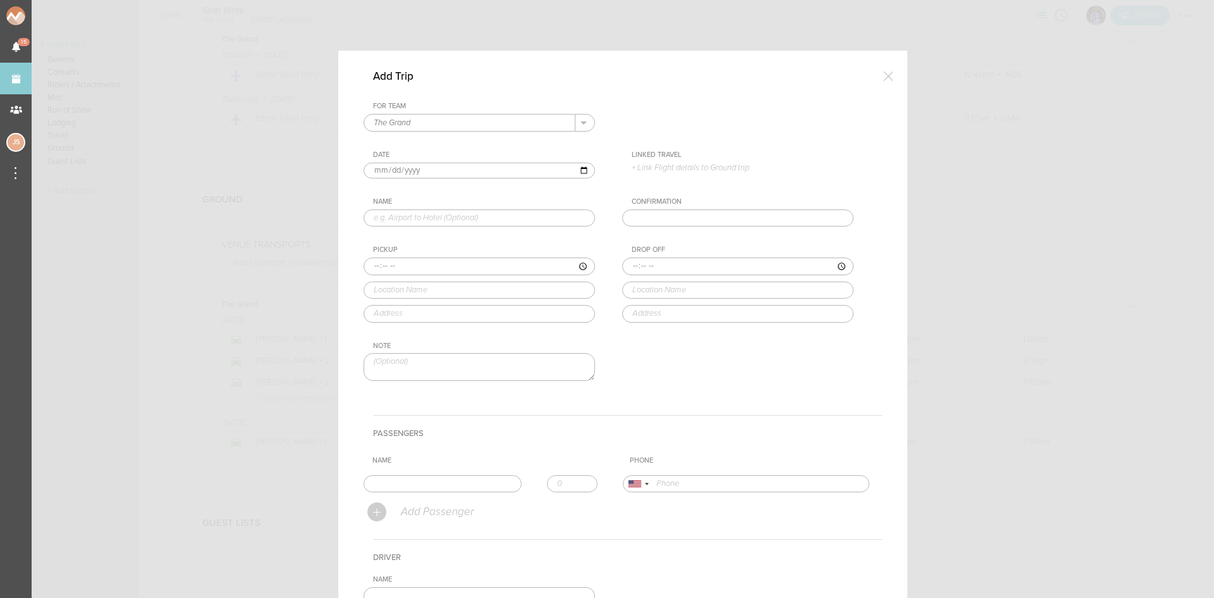
click at [434, 221] on input "text" at bounding box center [479, 218] width 231 height 18
type input "Venue to Hotel"
click at [369, 266] on input "time" at bounding box center [479, 266] width 231 height 18
type input "02:00"
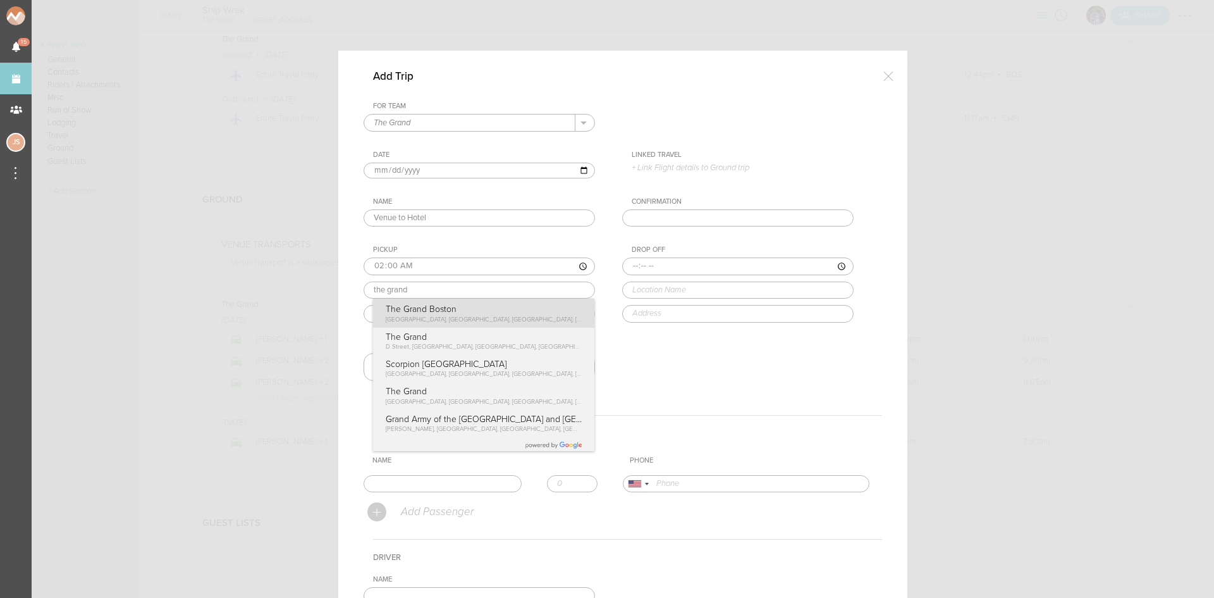
type input "The Grand Boston"
type input "58 Seaport Blvd #300, Boston, MA 02210, USA"
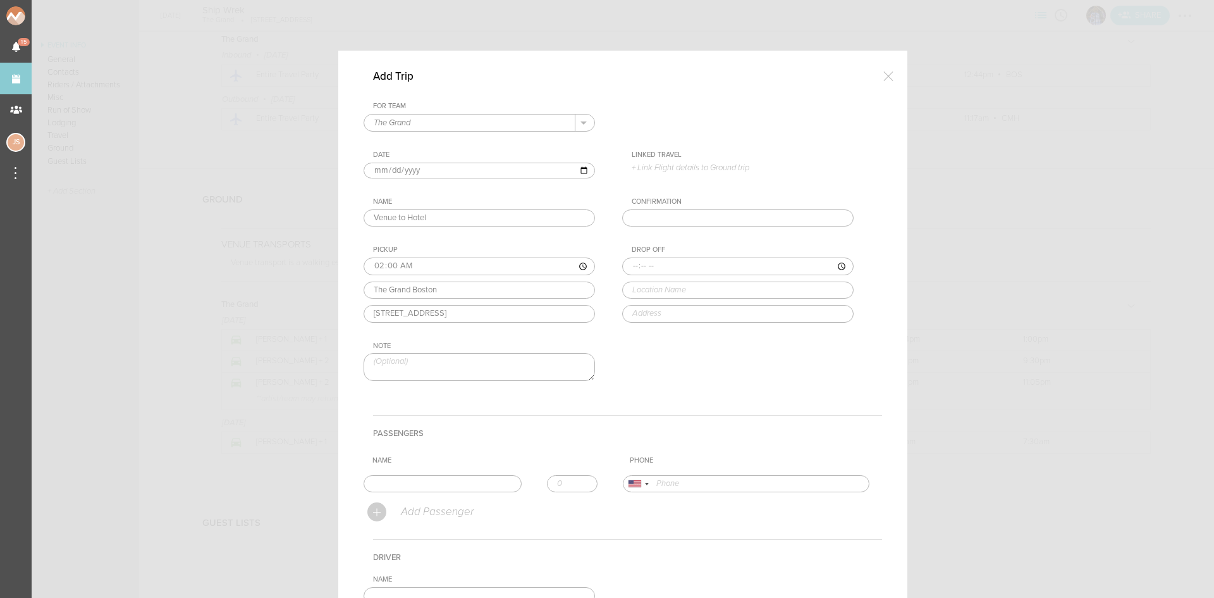
click at [382, 304] on div "Pickup 02:00 The Grand Boston The Grand Boston Seaport Boulevard, Boston, MA, U…" at bounding box center [492, 283] width 257 height 77
click at [630, 264] on input "time" at bounding box center [737, 266] width 231 height 18
type input "02:05"
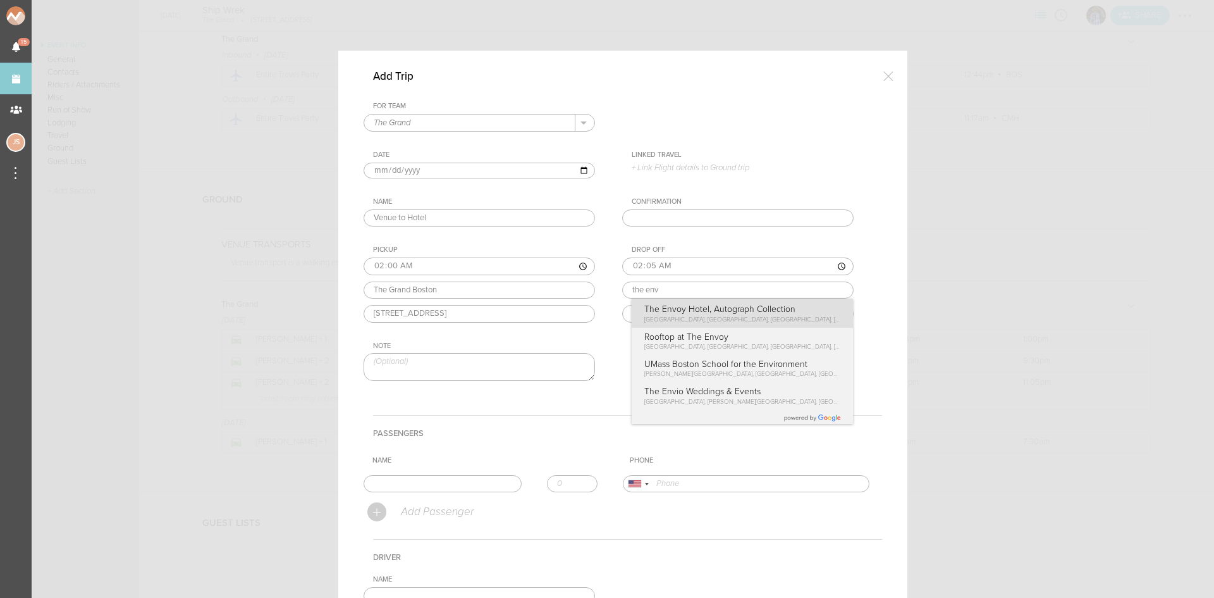
type input "The Envoy Hotel, Autograph Collection"
type input "70 Sleeper St, Boston, MA 02210, USA"
click at [706, 315] on div "Drop Off 02:05 The Envoy Hotel, Autograph Collection The Envoy Hotel, Autograph…" at bounding box center [750, 283] width 257 height 77
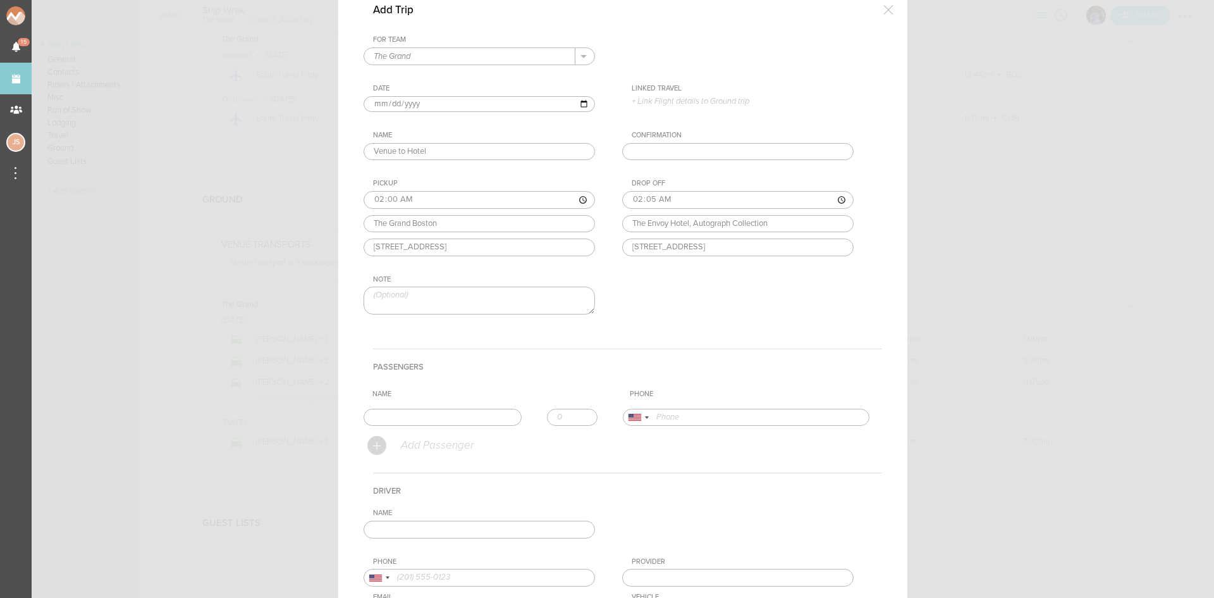
scroll to position [190, 0]
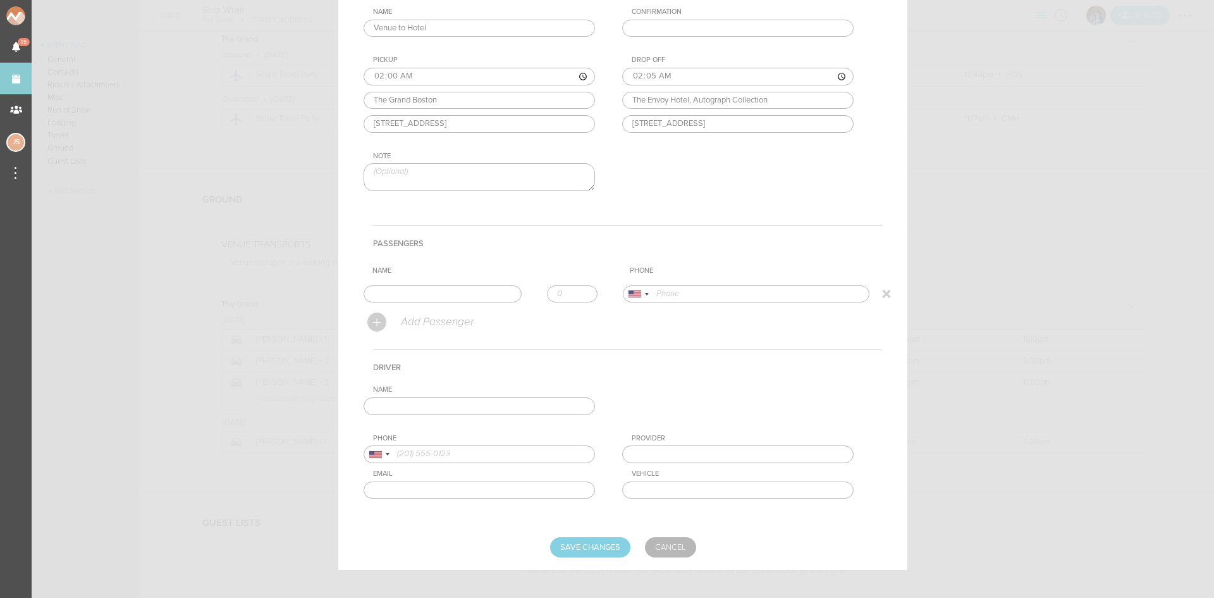
click at [466, 296] on input "text" at bounding box center [443, 294] width 158 height 18
type input "Collin Maguire"
type input "17576037193"
click at [413, 318] on form "For Team The Grand + Add New Team The Grand . The Grand Date 2025-09-06 Linked …" at bounding box center [623, 234] width 519 height 645
type input "1"
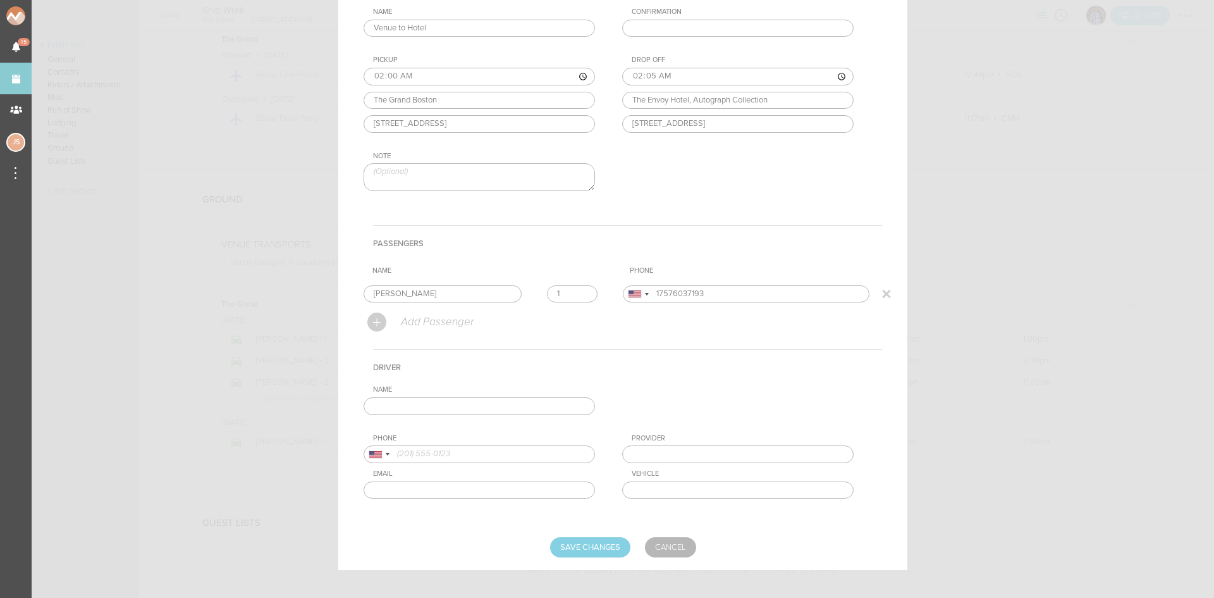
click at [577, 291] on input "1" at bounding box center [572, 294] width 51 height 18
click at [550, 410] on input "text" at bounding box center [479, 406] width 231 height 18
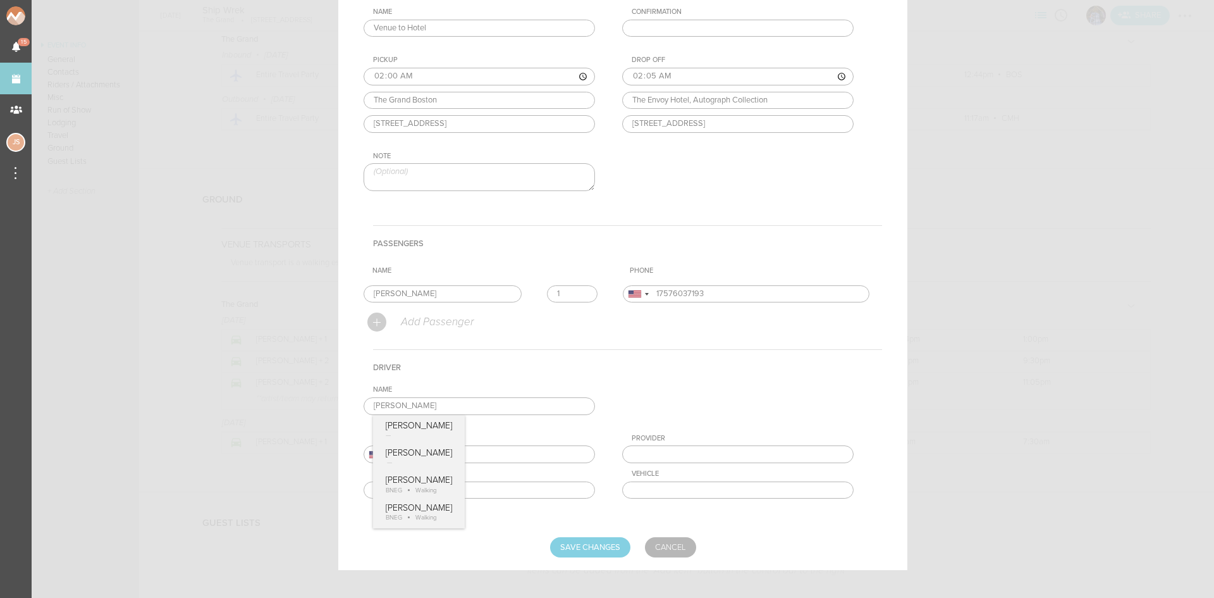
type input "Jon Pozzi"
type input "BNEG"
type input "Walking"
drag, startPoint x: 436, startPoint y: 498, endPoint x: 429, endPoint y: 513, distance: 16.1
click at [423, 512] on div "Name Jon Pozzi Jon Pozzi Jon Pozzi Jon Pozzi BNEG Walking Jon Pozzi BNEG Walkin…" at bounding box center [623, 451] width 519 height 133
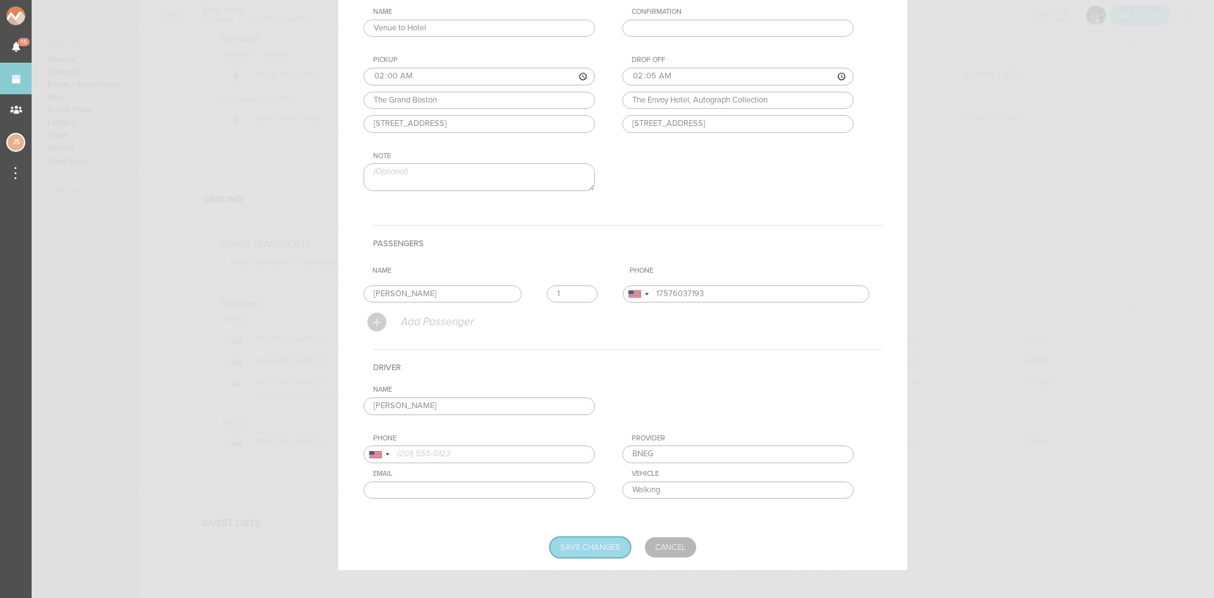
click at [589, 545] on input "Save Changes" at bounding box center [590, 547] width 80 height 20
type input "Saving..."
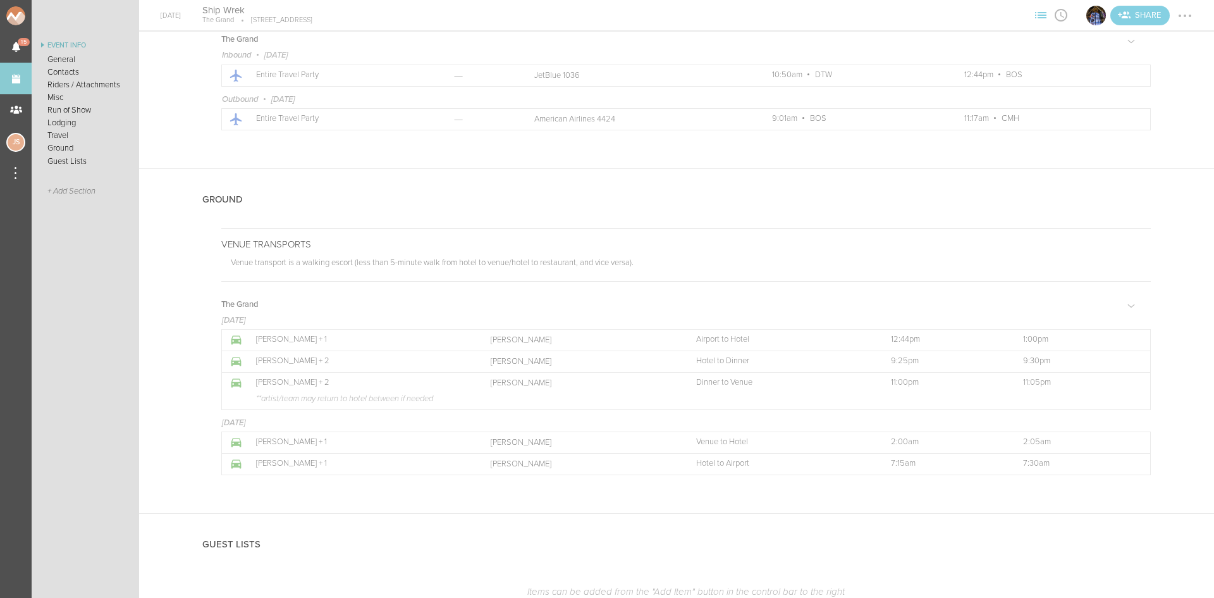
click at [1184, 18] on div at bounding box center [1185, 16] width 20 height 20
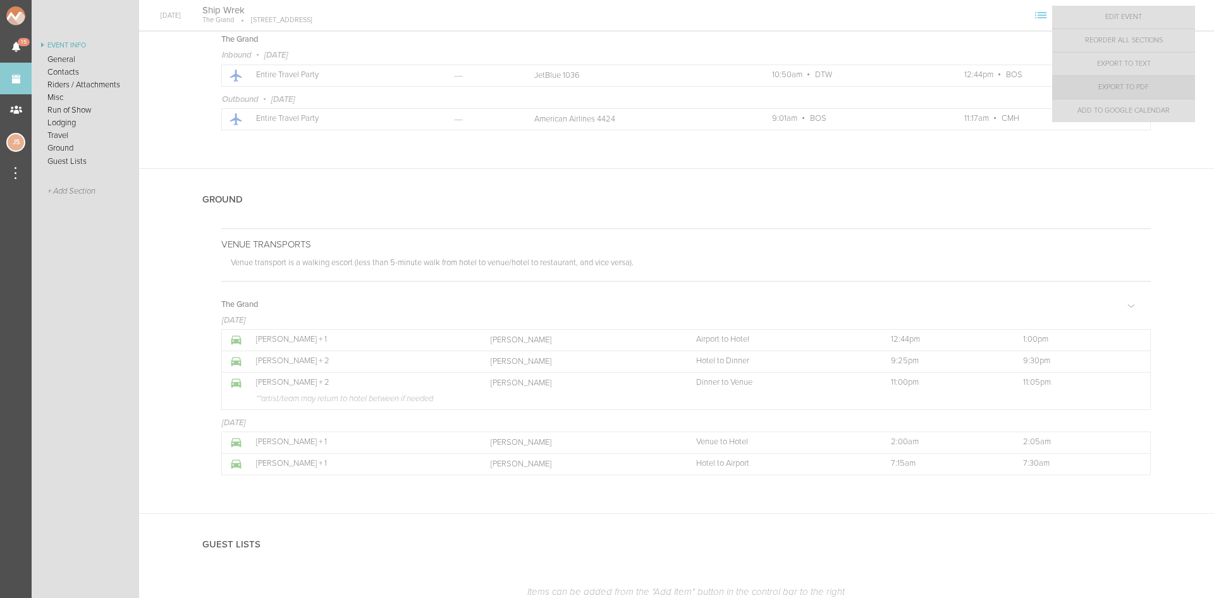
click at [1171, 94] on link "Export to PDF" at bounding box center [1123, 87] width 143 height 23
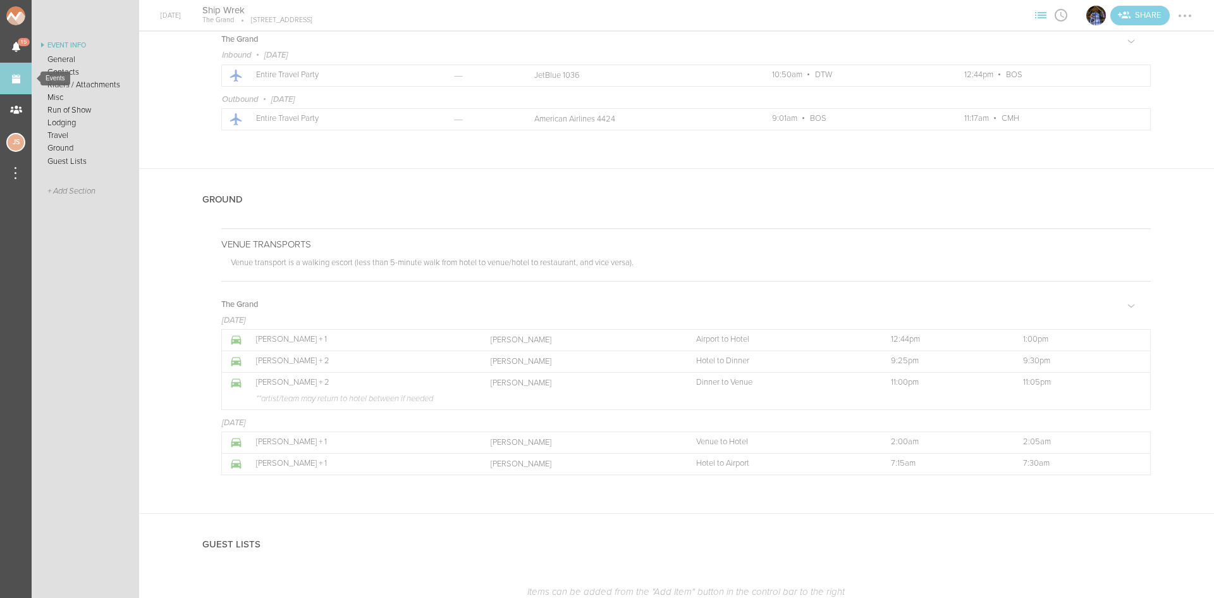
click at [4, 83] on link "Events" at bounding box center [16, 79] width 32 height 32
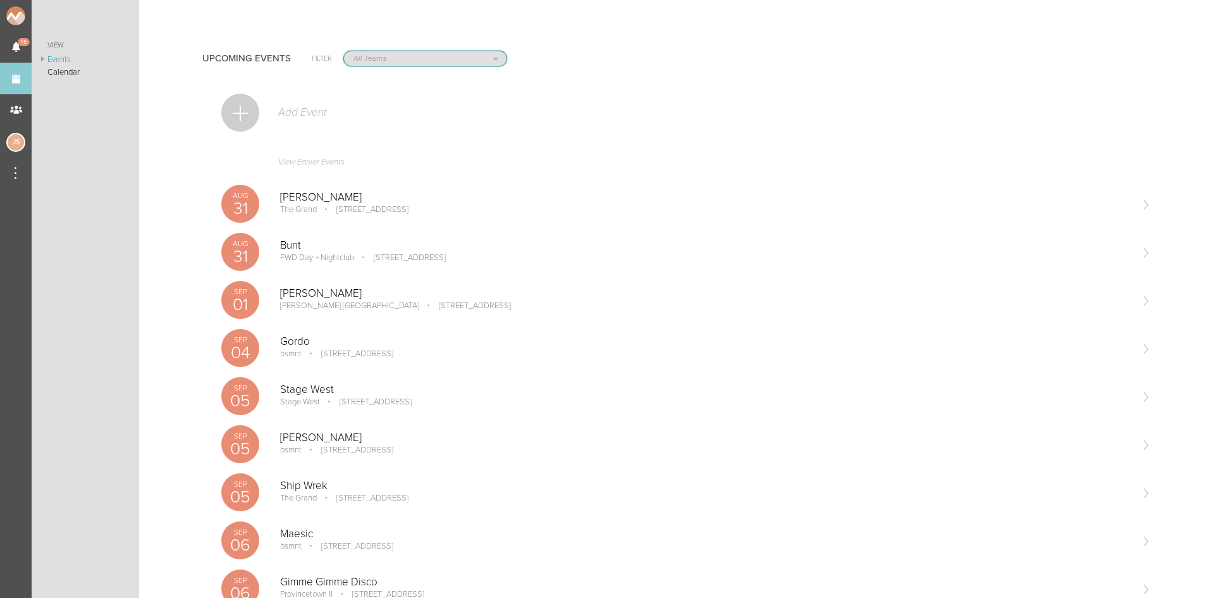
click at [350, 62] on select "All Teams Jakeshore Breakbomb bsmnt [PERSON_NAME] Z3LLA FWD [PERSON_NAME] Fire …" at bounding box center [425, 58] width 163 height 15
select select "1790"
click at [344, 51] on select "All Teams Jakeshore Breakbomb bsmnt [PERSON_NAME] Z3LLA FWD [PERSON_NAME] Fire …" at bounding box center [425, 58] width 163 height 15
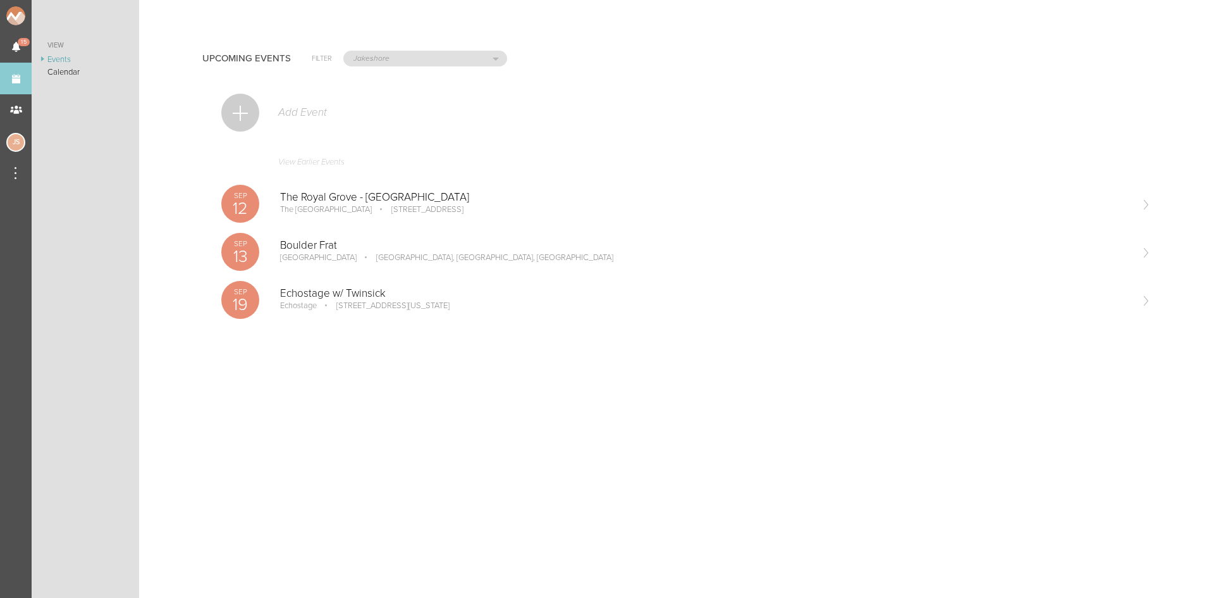
click at [313, 159] on link "View Earlier Events" at bounding box center [686, 165] width 930 height 29
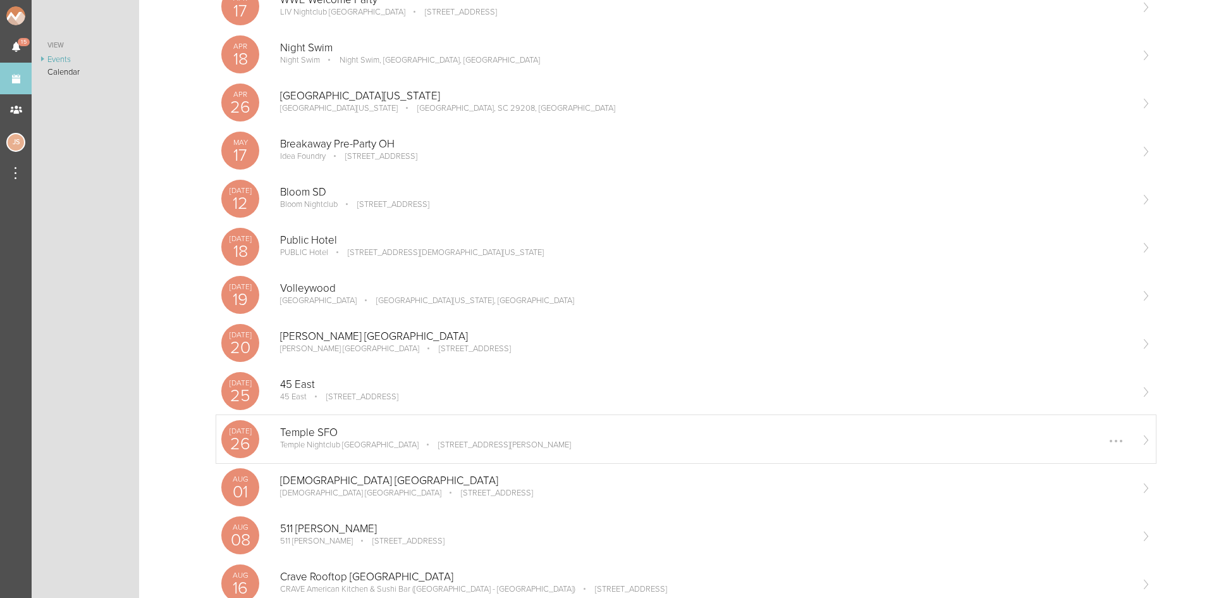
scroll to position [1138, 0]
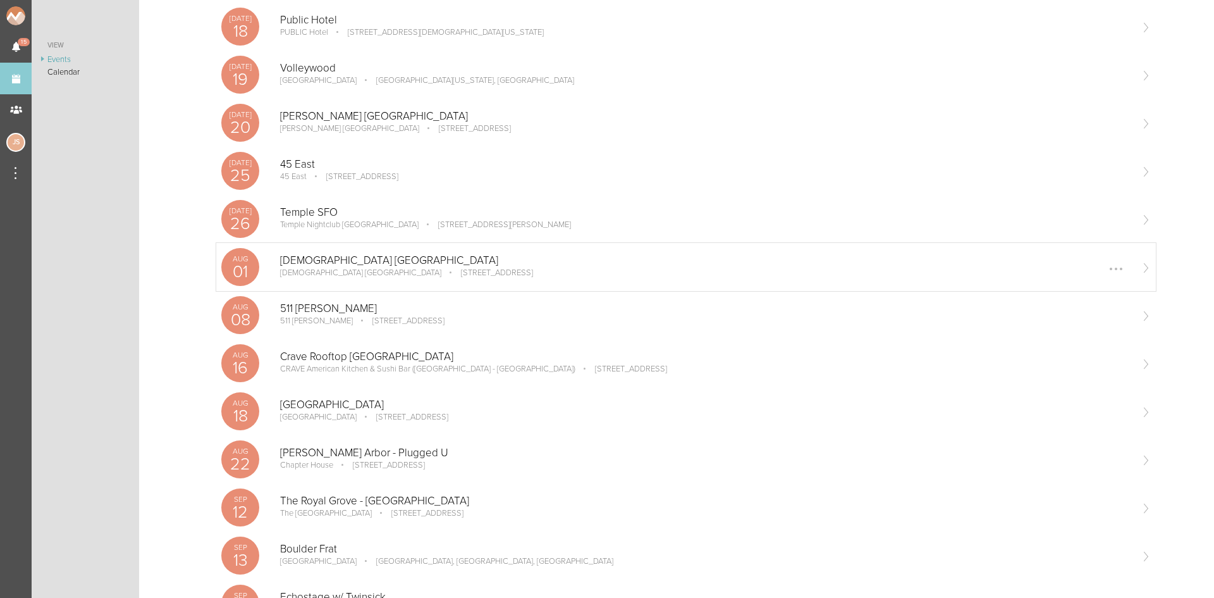
click at [443, 271] on p "[STREET_ADDRESS]" at bounding box center [488, 273] width 90 height 10
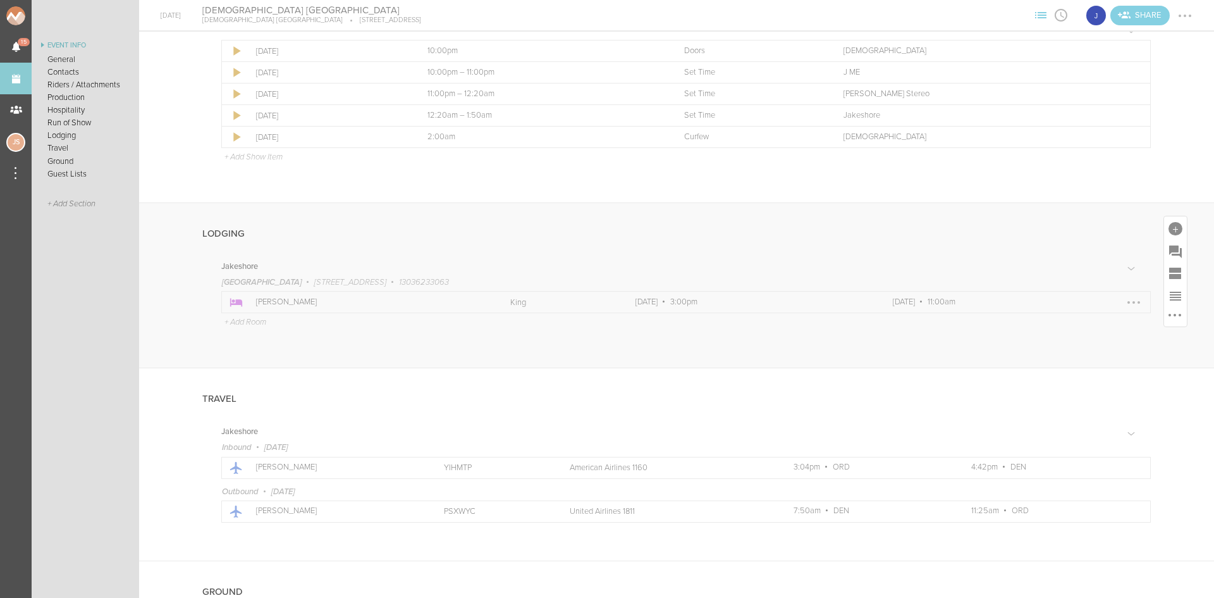
scroll to position [1075, 0]
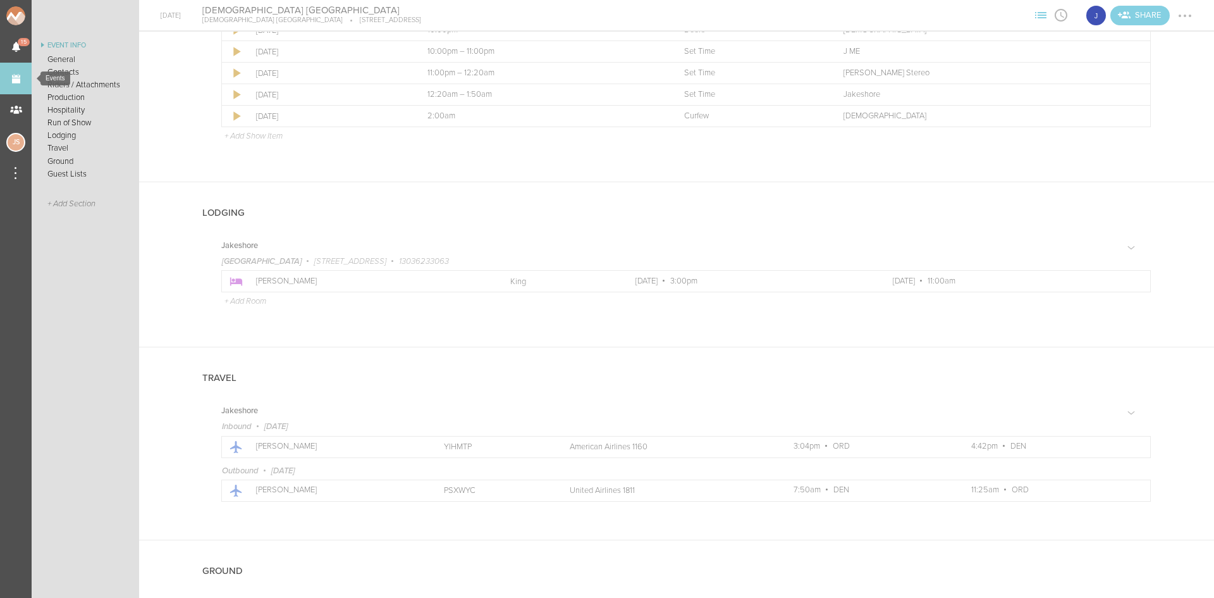
click at [19, 78] on link "Events" at bounding box center [16, 79] width 32 height 32
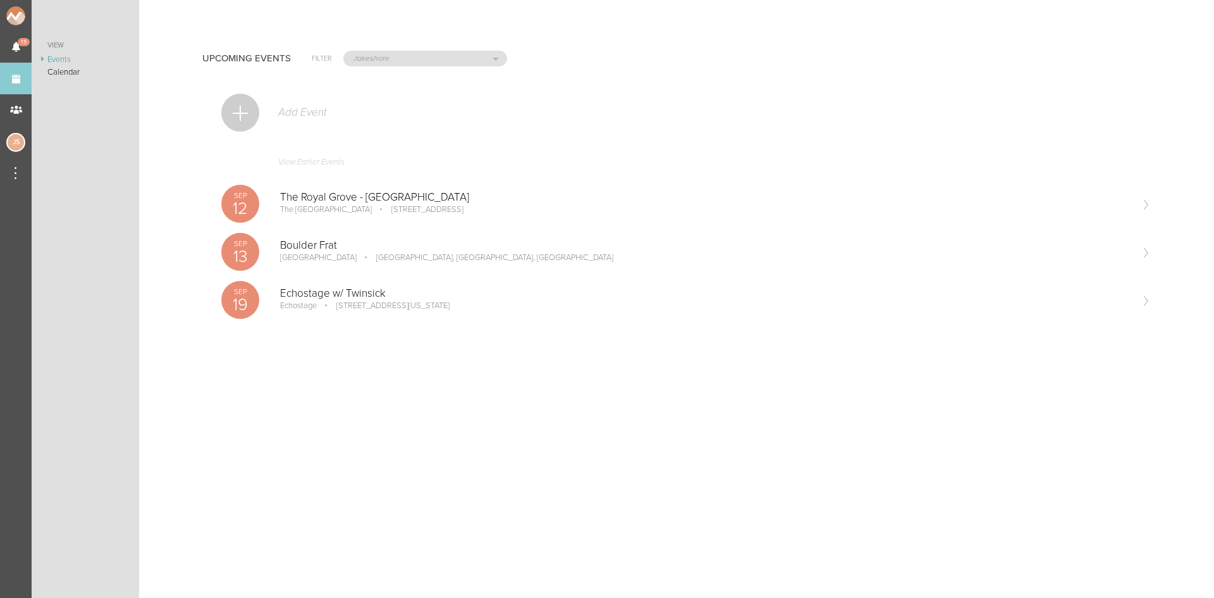
click at [318, 164] on link "View Earlier Events" at bounding box center [686, 165] width 930 height 29
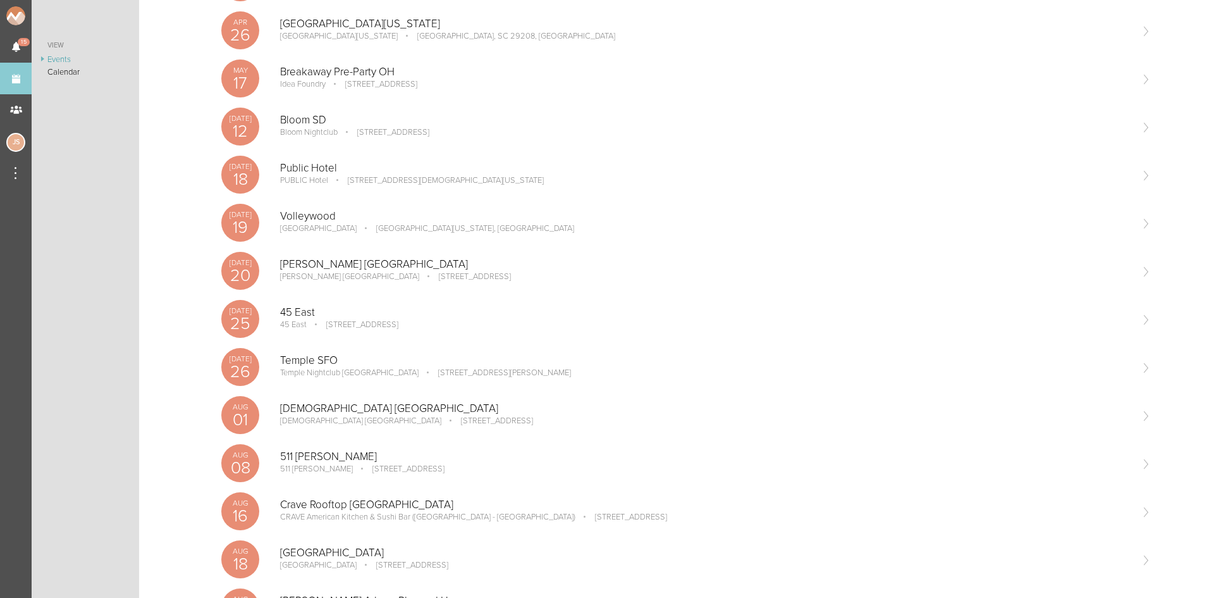
scroll to position [1012, 0]
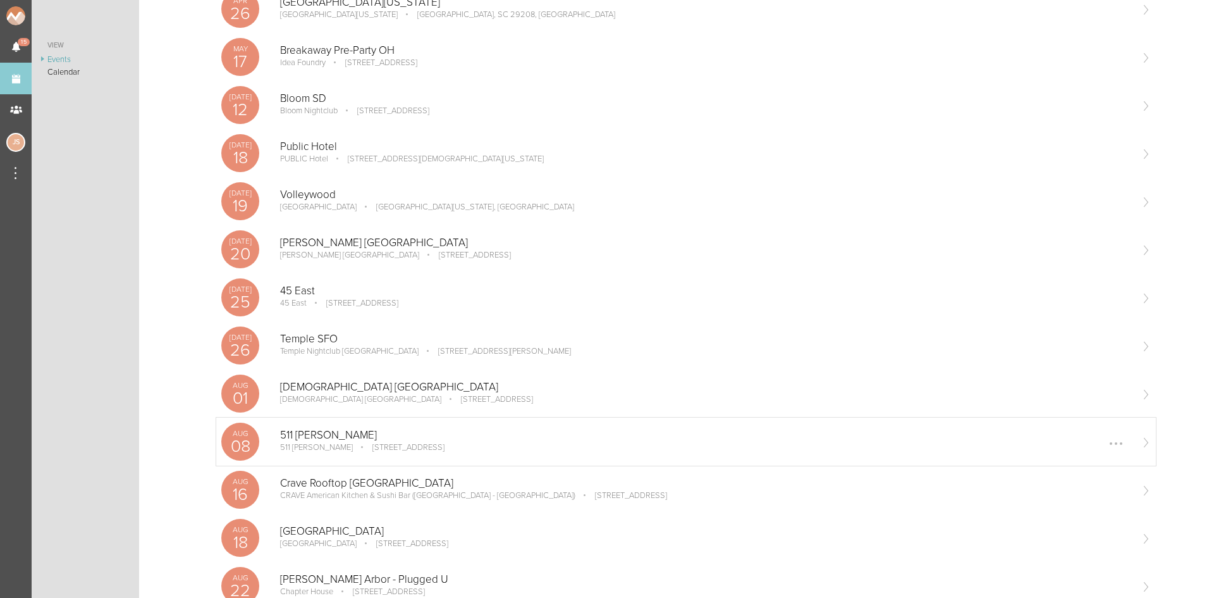
click at [381, 445] on p "[STREET_ADDRESS]" at bounding box center [400, 447] width 90 height 10
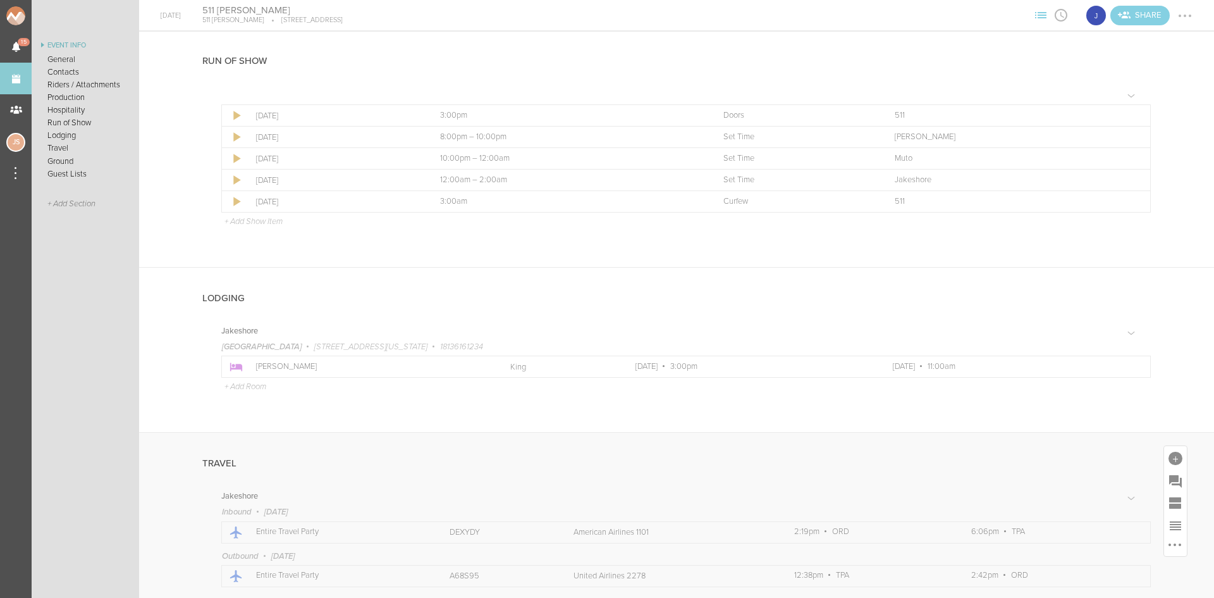
scroll to position [1012, 0]
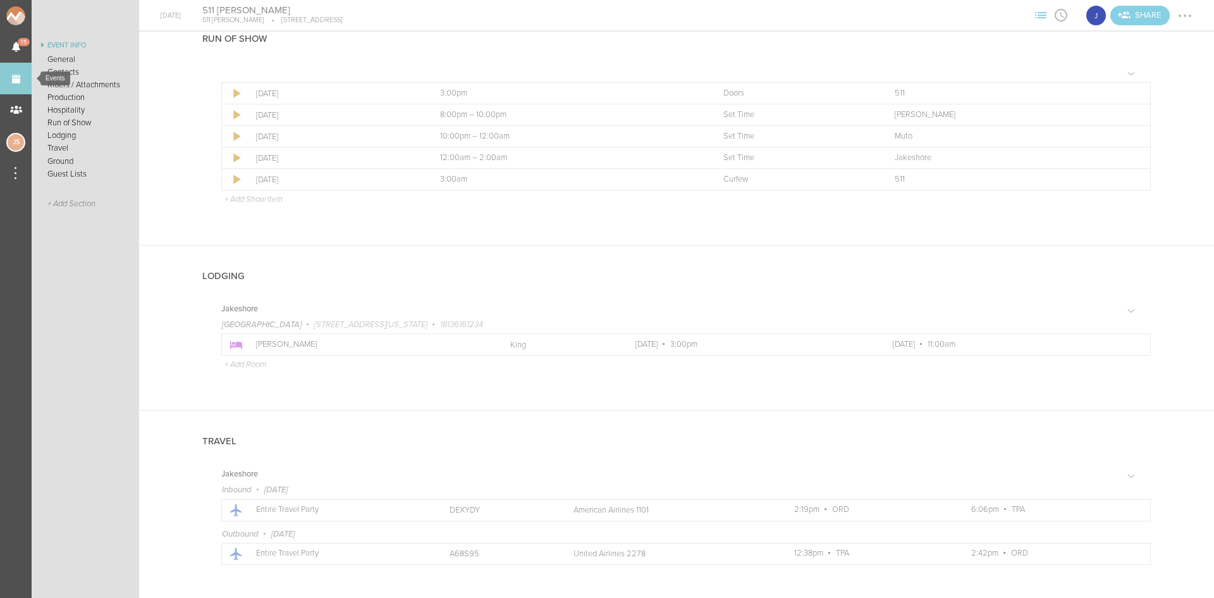
click at [13, 80] on link "Events" at bounding box center [16, 79] width 32 height 32
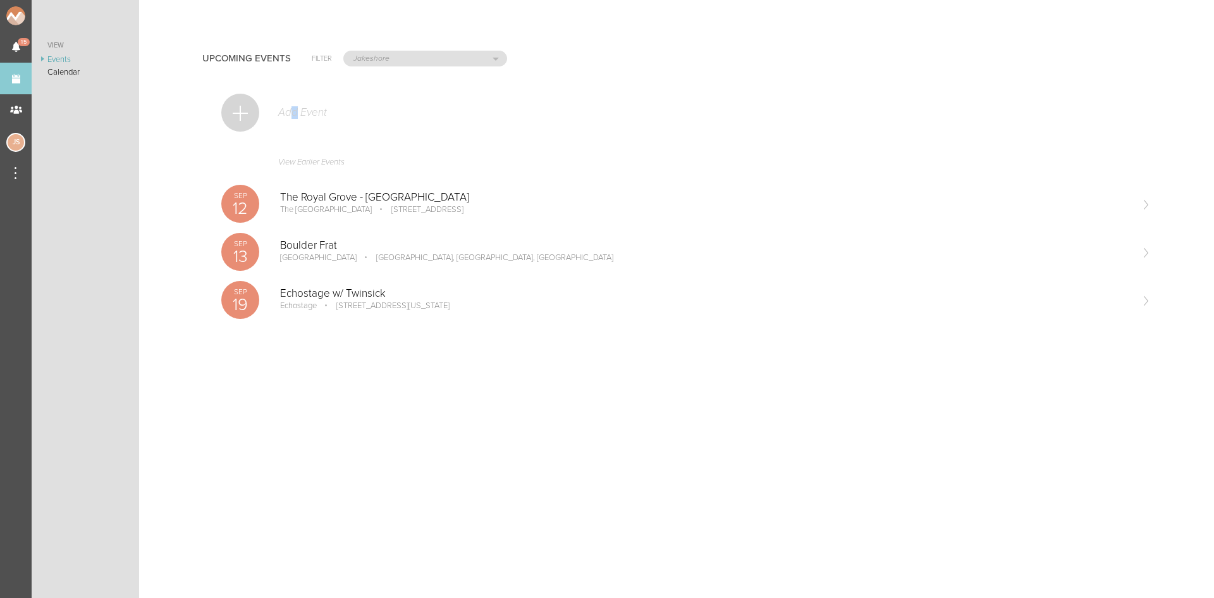
click at [295, 118] on p "Add Event" at bounding box center [302, 112] width 50 height 13
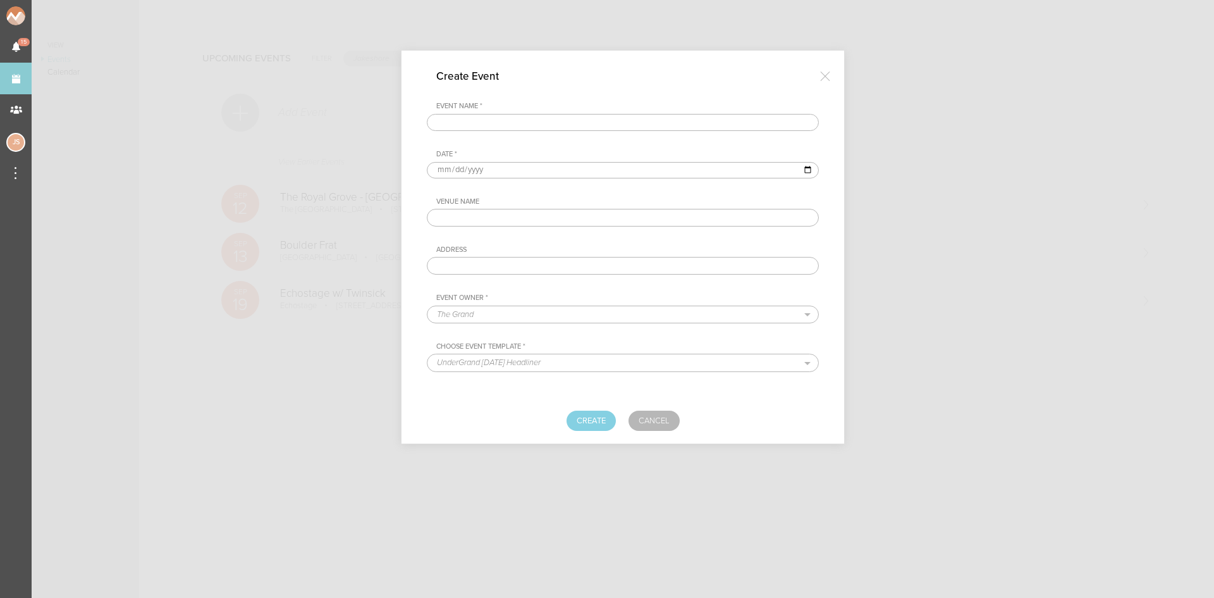
click at [822, 71] on div at bounding box center [825, 75] width 25 height 25
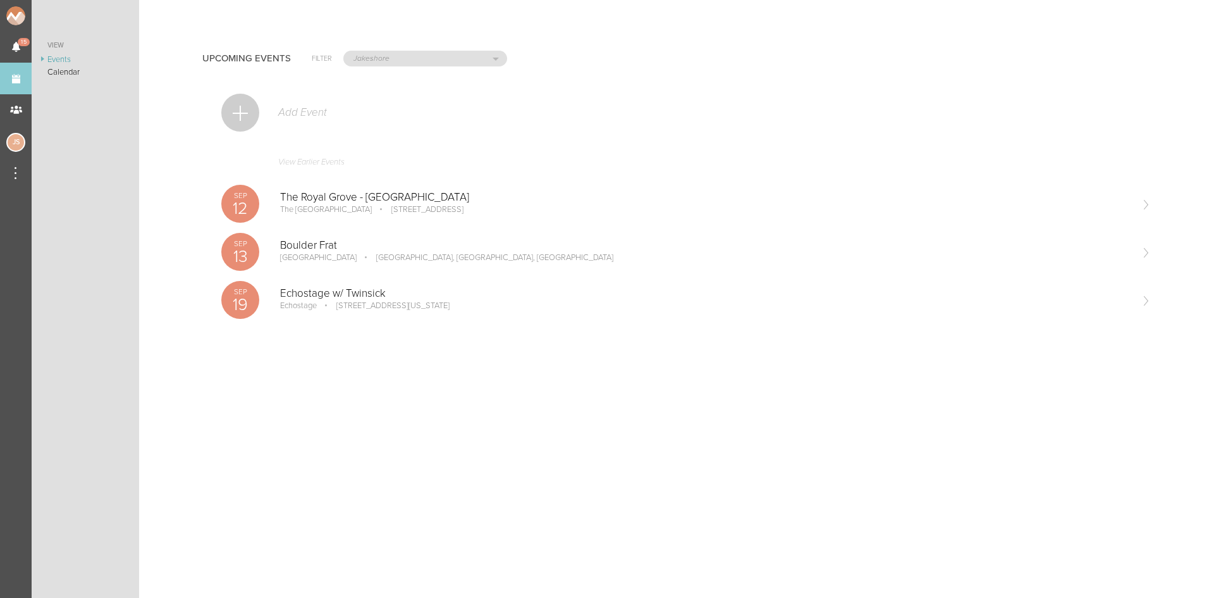
click at [325, 156] on link "View Earlier Events" at bounding box center [686, 165] width 930 height 29
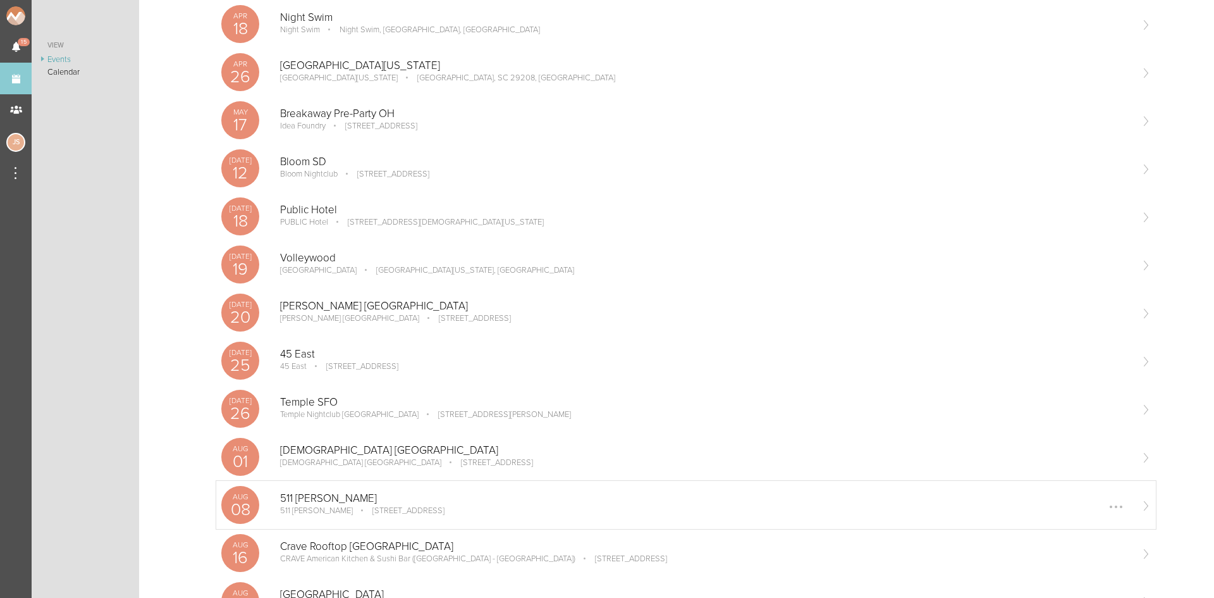
scroll to position [1206, 0]
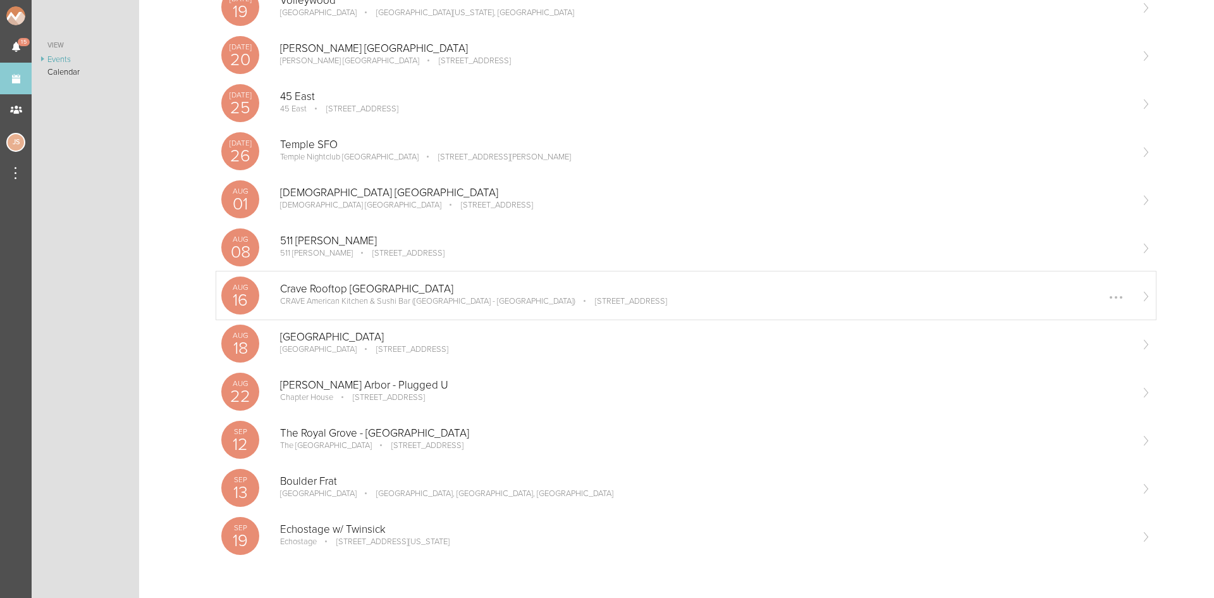
click at [376, 291] on p "Crave Rooftop [GEOGRAPHIC_DATA]" at bounding box center [705, 289] width 851 height 13
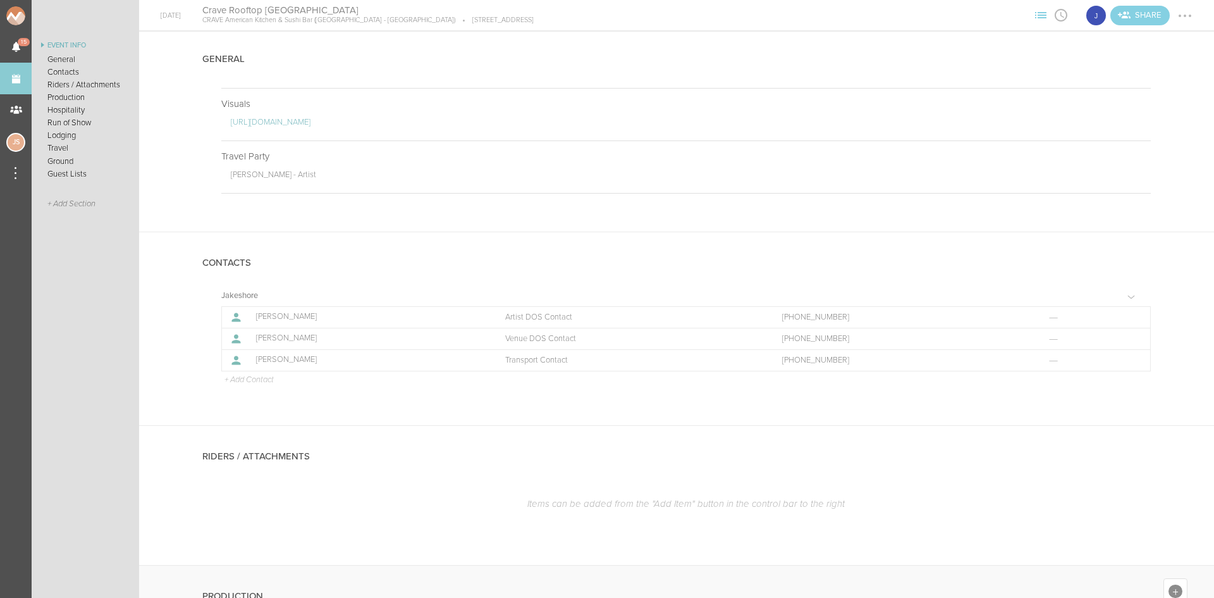
scroll to position [190, 0]
click at [9, 85] on link "Events" at bounding box center [16, 79] width 32 height 32
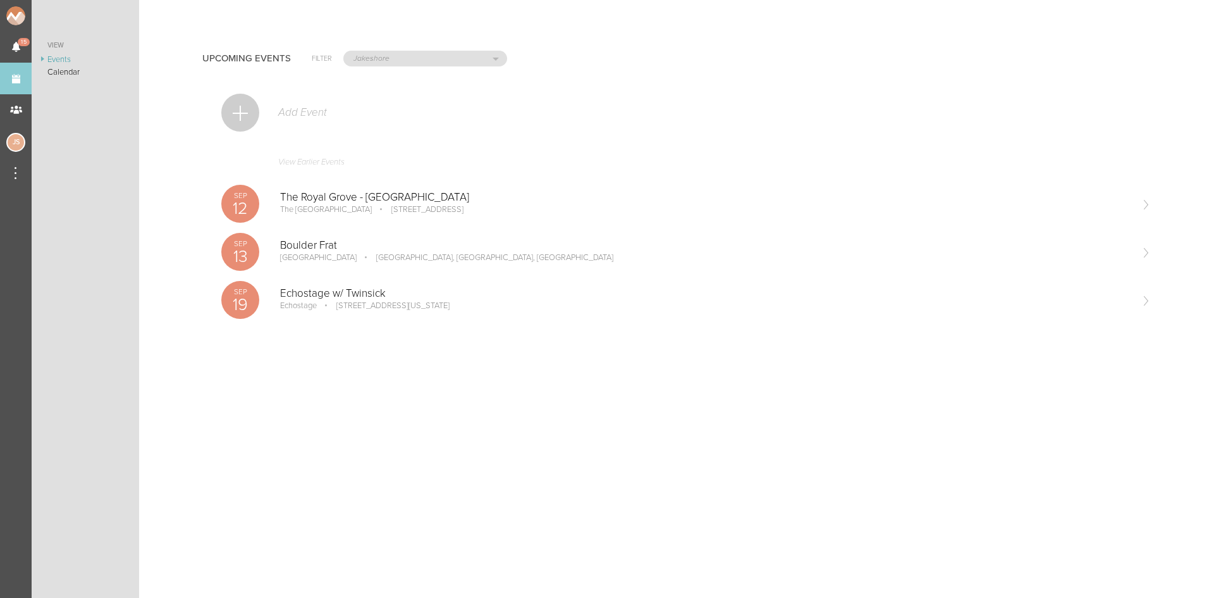
click at [334, 151] on link "View Earlier Events" at bounding box center [686, 165] width 930 height 29
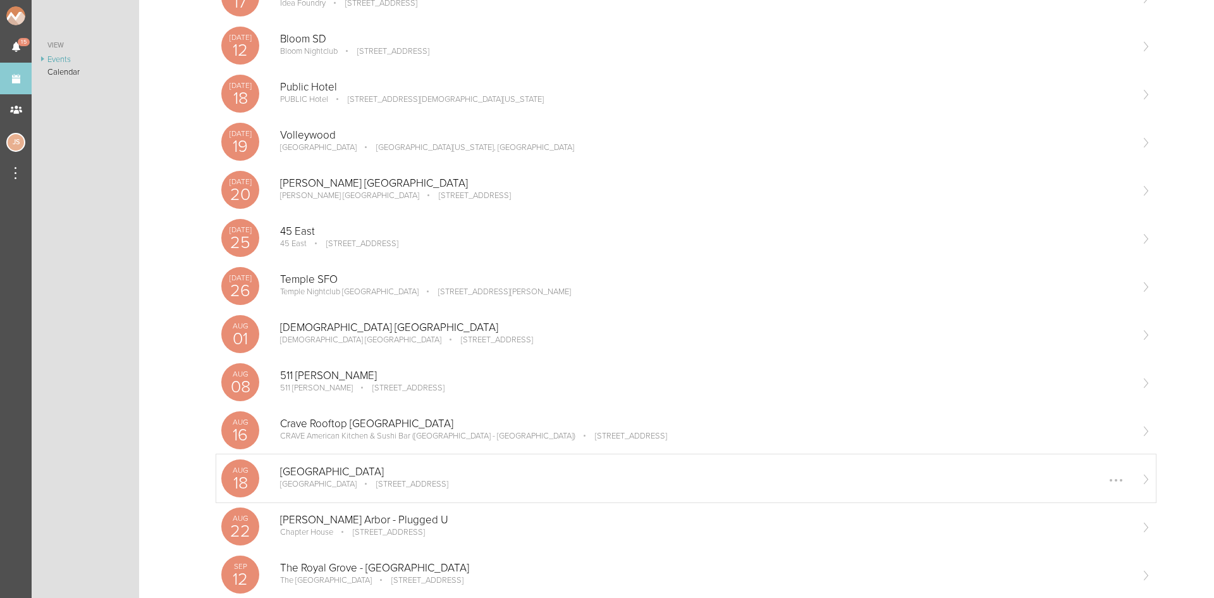
scroll to position [1075, 0]
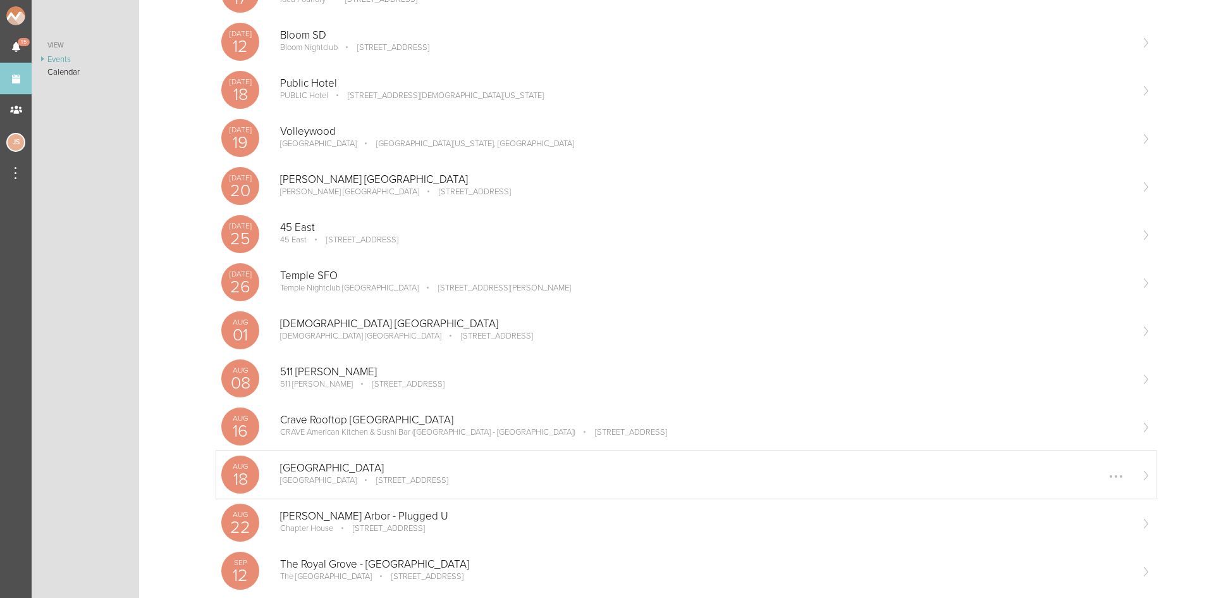
click at [406, 460] on div "[DATE] [GEOGRAPHIC_DATA] [GEOGRAPHIC_DATA] [STREET_ADDRESS] Edit Remove" at bounding box center [686, 474] width 940 height 48
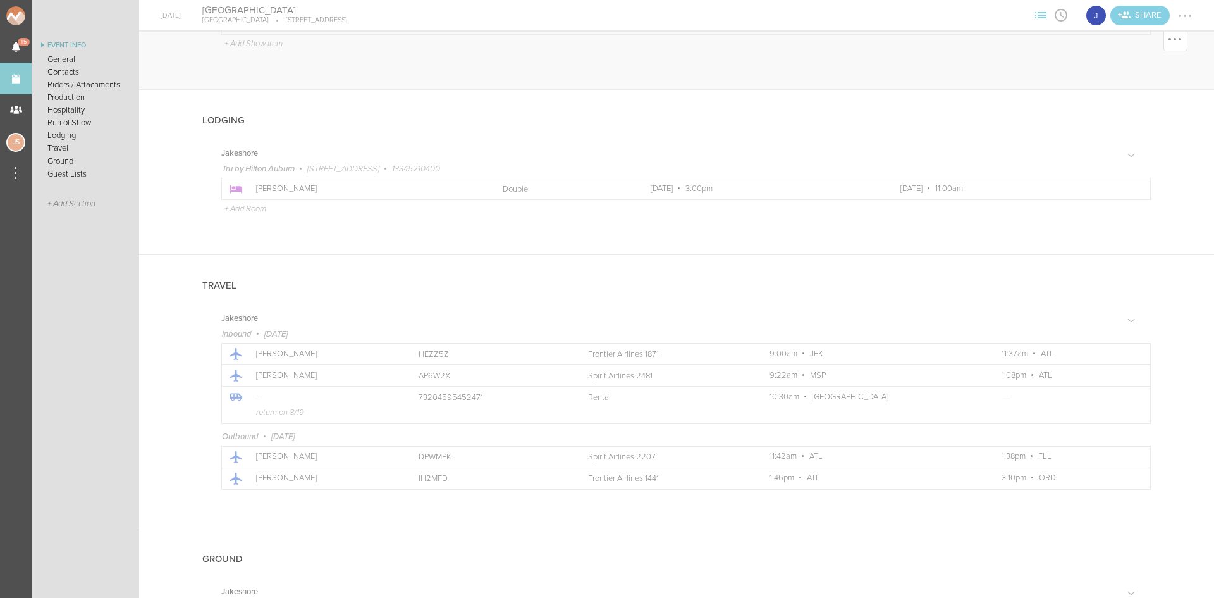
scroll to position [1202, 0]
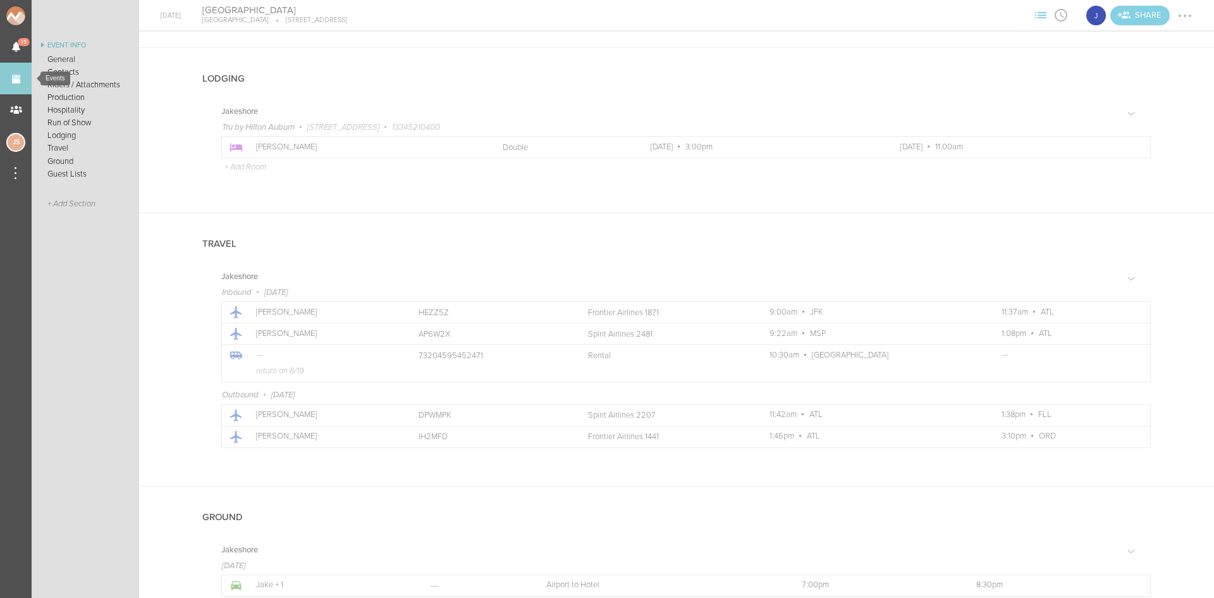
click at [0, 82] on link "Events" at bounding box center [16, 79] width 32 height 32
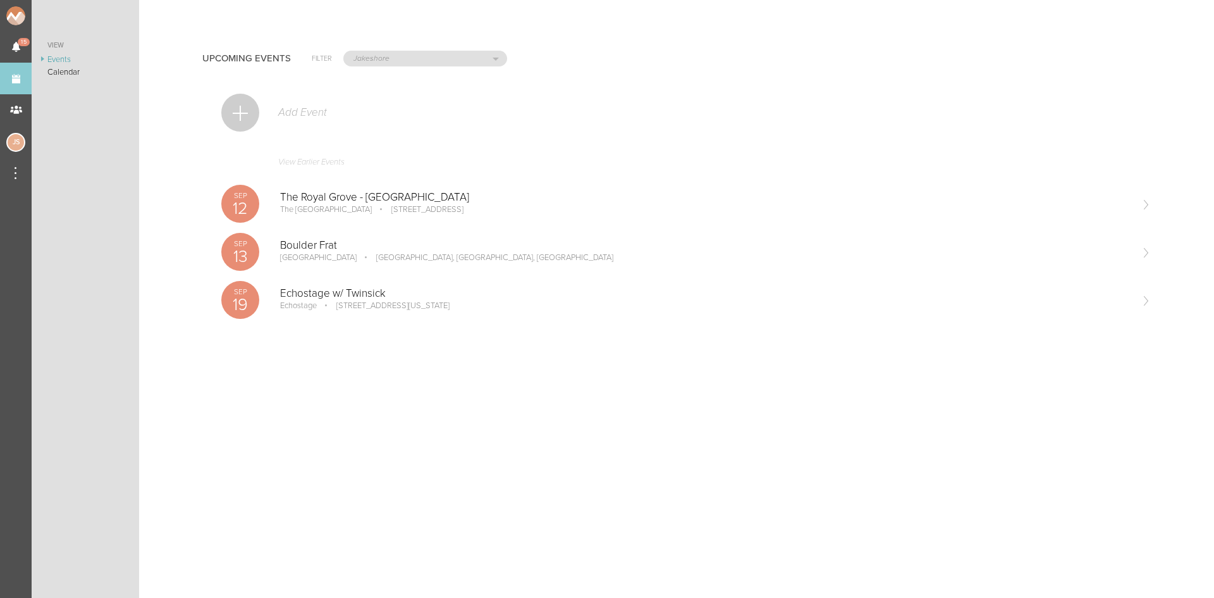
click at [311, 154] on link "View Earlier Events" at bounding box center [686, 165] width 930 height 29
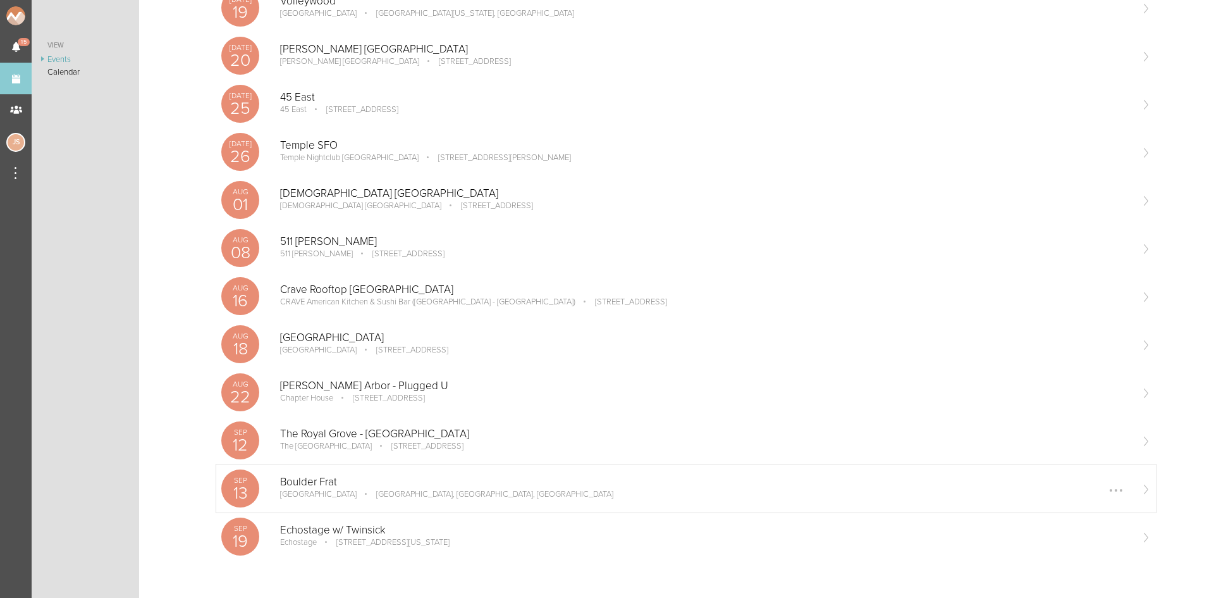
scroll to position [1206, 0]
click at [376, 404] on div "[PERSON_NAME] Arbor - Plugged U Chapter House [STREET_ADDRESS] Edit Remove" at bounding box center [705, 391] width 851 height 25
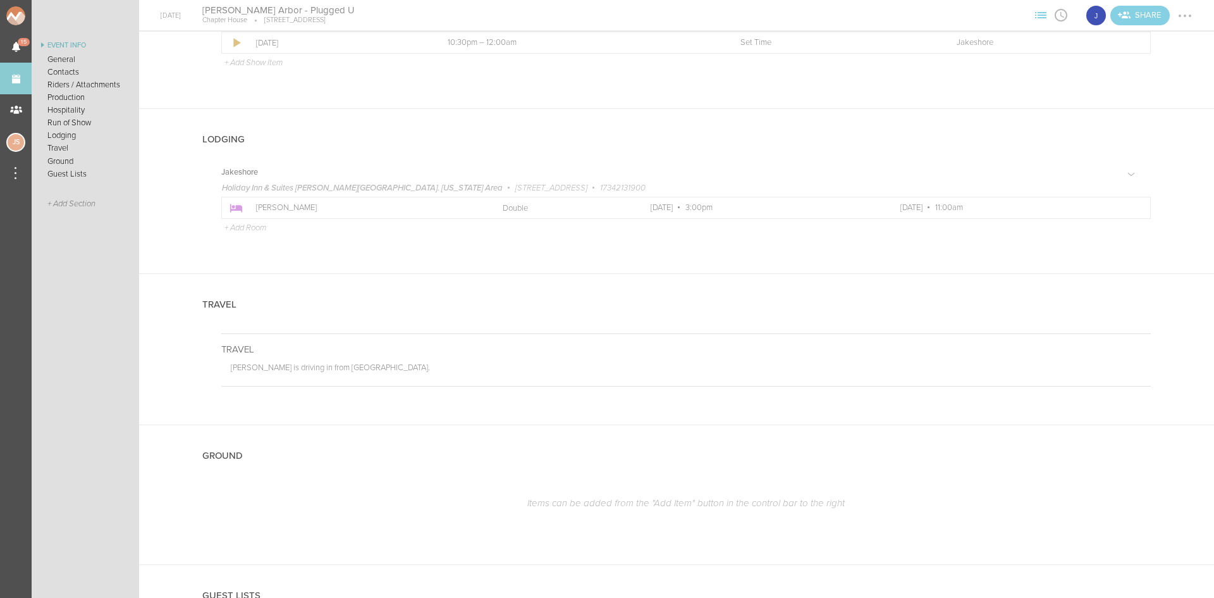
scroll to position [1138, 0]
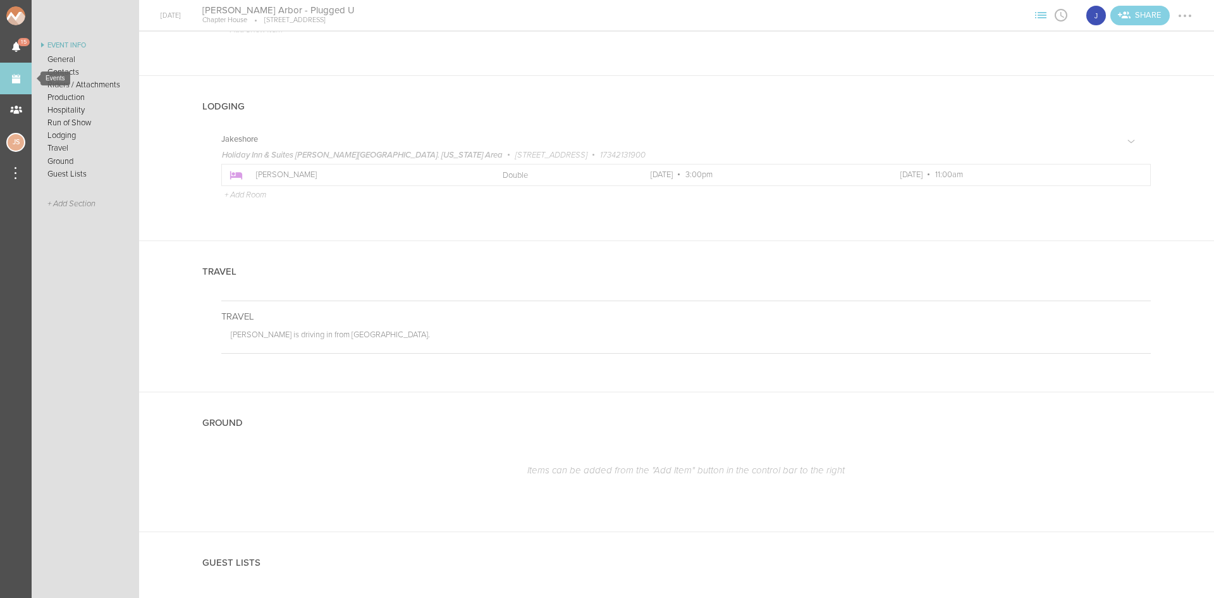
click at [0, 74] on link "Events" at bounding box center [16, 79] width 32 height 32
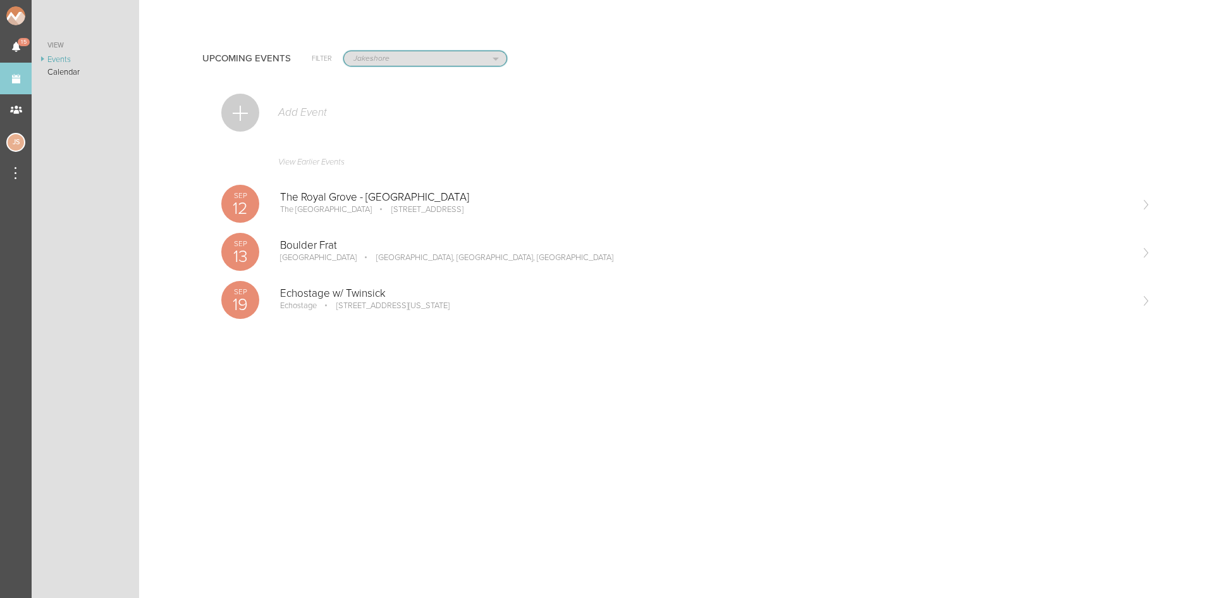
click at [377, 64] on select "All Teams Jakeshore Breakbomb bsmnt Sonia Z3LLA FWD Flynn's Fire Island The Gra…" at bounding box center [425, 58] width 163 height 15
select select "1921"
click at [344, 51] on select "All Teams Jakeshore Breakbomb bsmnt Sonia Z3LLA FWD Flynn's Fire Island The Gra…" at bounding box center [425, 58] width 163 height 15
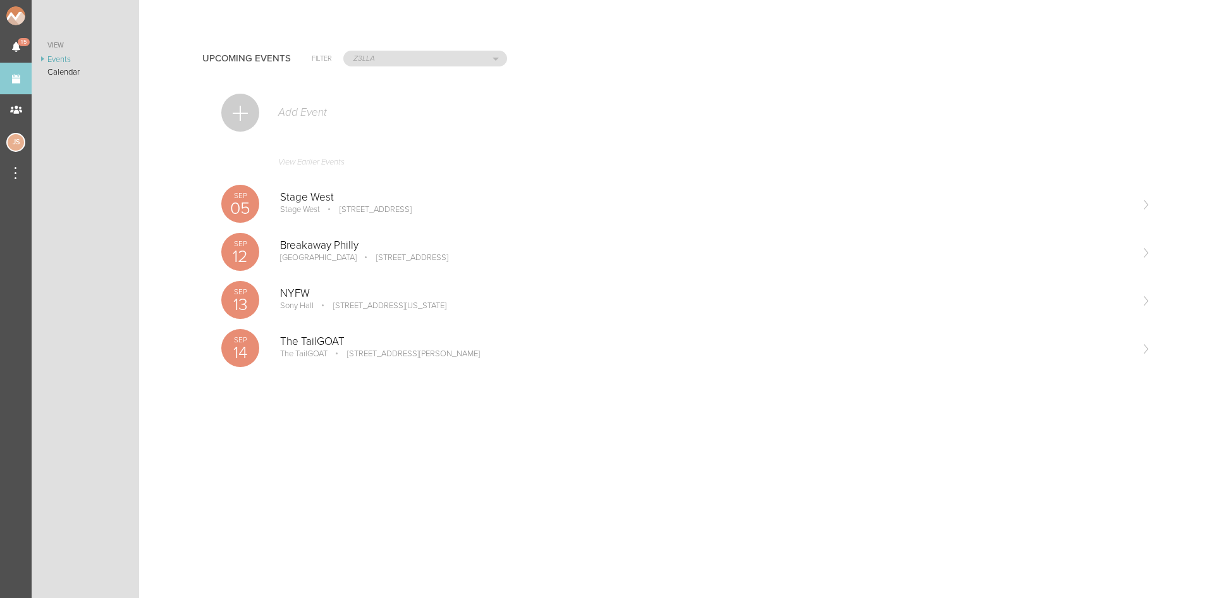
click at [334, 162] on link "View Earlier Events" at bounding box center [686, 165] width 930 height 29
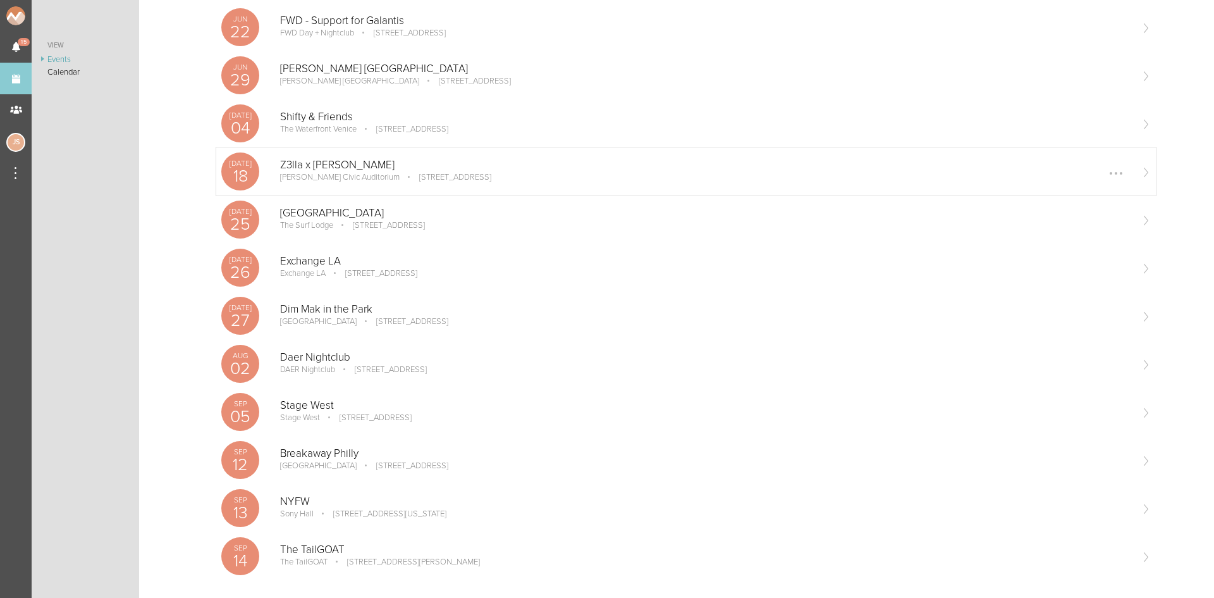
scroll to position [1225, 0]
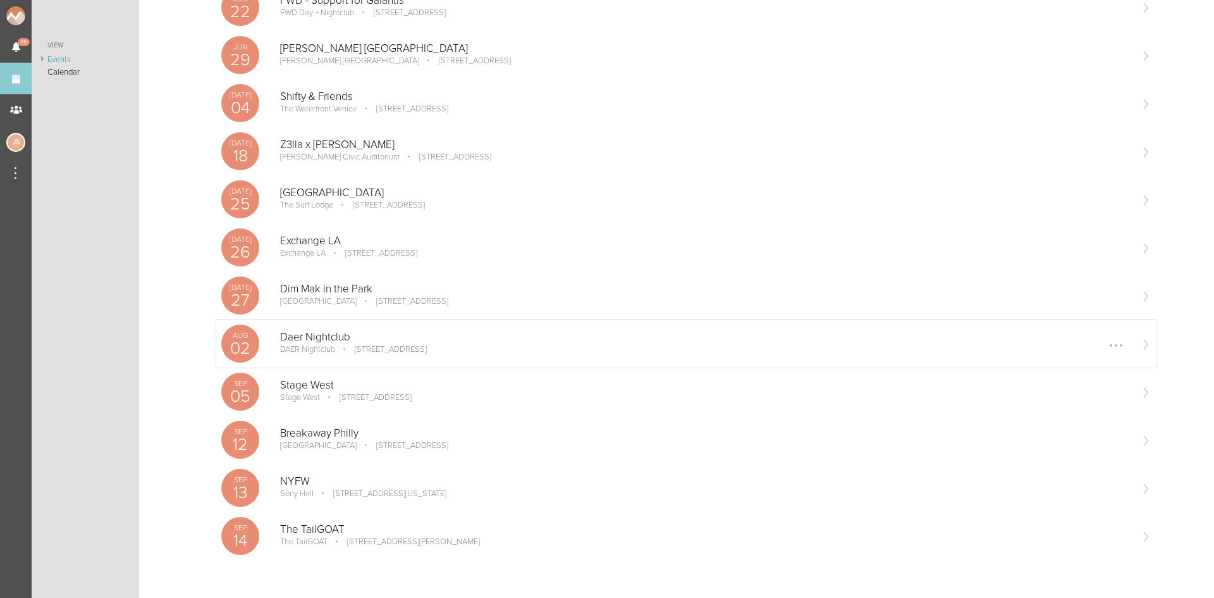
click at [359, 350] on p "[STREET_ADDRESS]" at bounding box center [382, 349] width 90 height 10
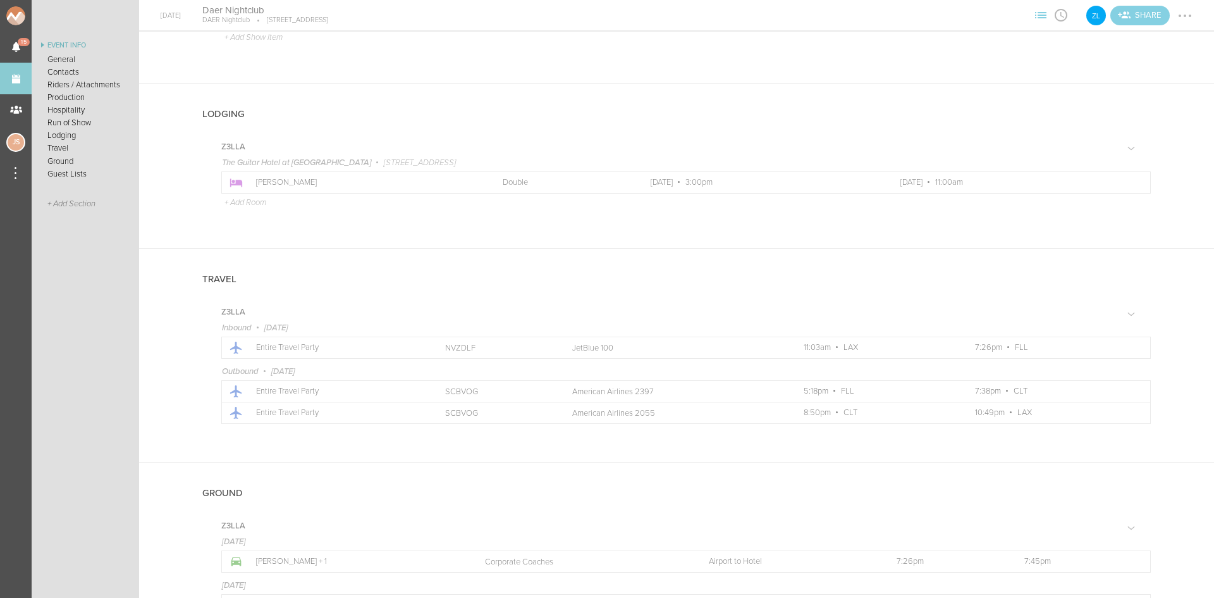
scroll to position [1328, 0]
